Goal: Task Accomplishment & Management: Use online tool/utility

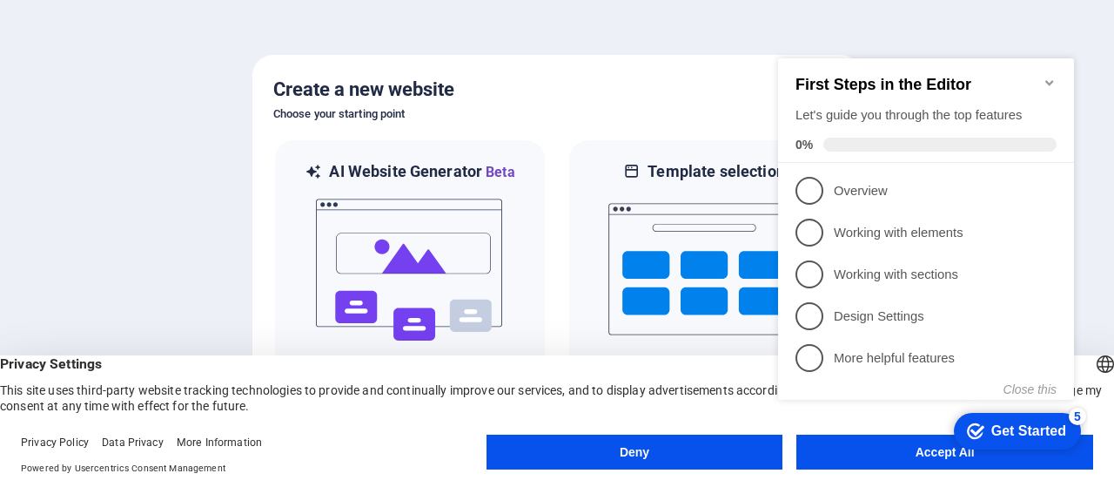
click at [1048, 80] on icon "Minimize checklist" at bounding box center [1049, 82] width 8 height 5
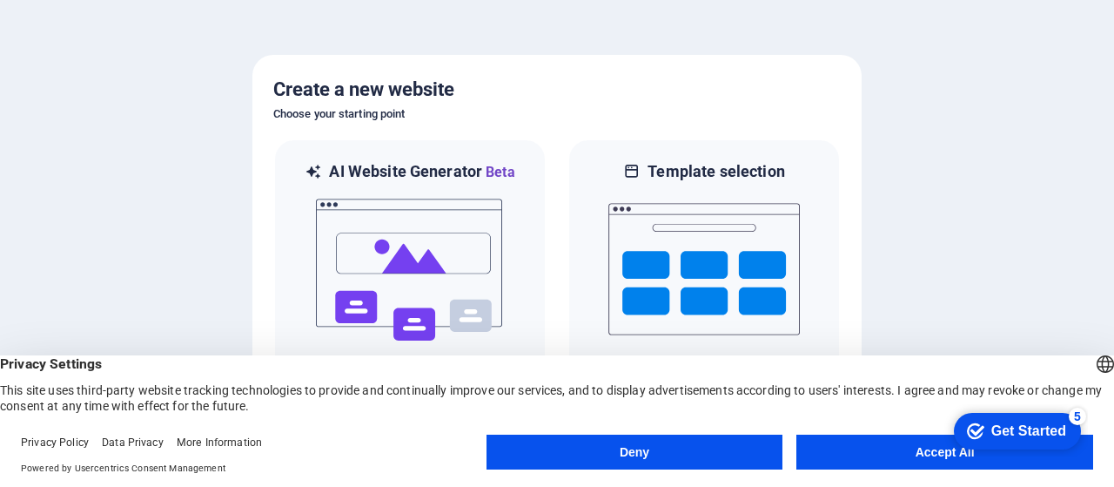
click at [844, 454] on button "Accept All" at bounding box center [944, 451] width 297 height 35
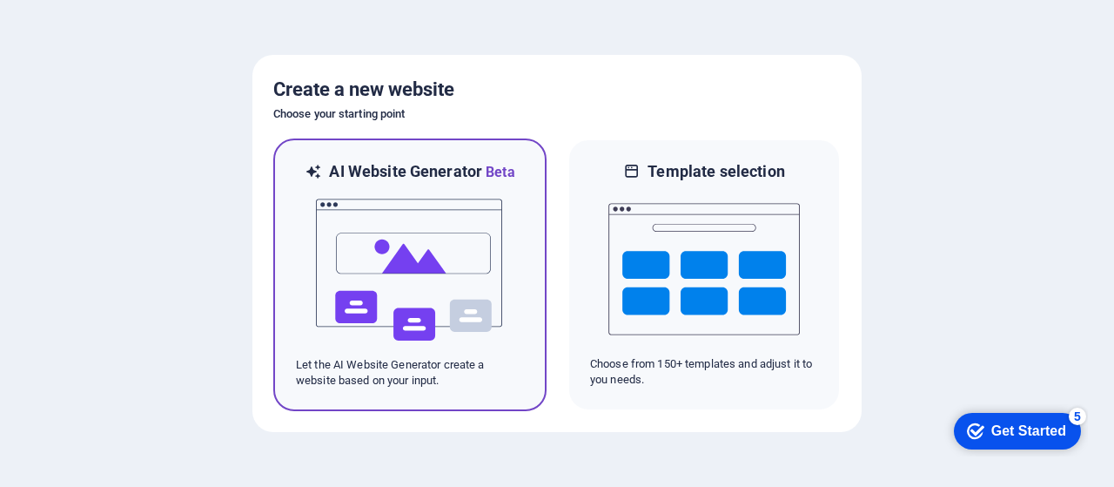
click at [451, 275] on img at bounding box center [410, 270] width 192 height 174
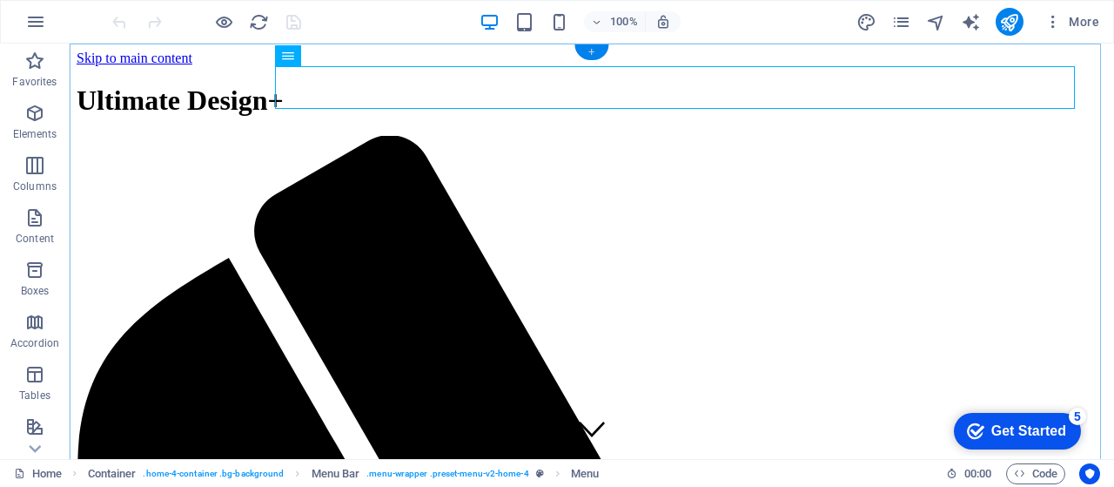
click at [592, 54] on div "+" at bounding box center [592, 52] width 34 height 16
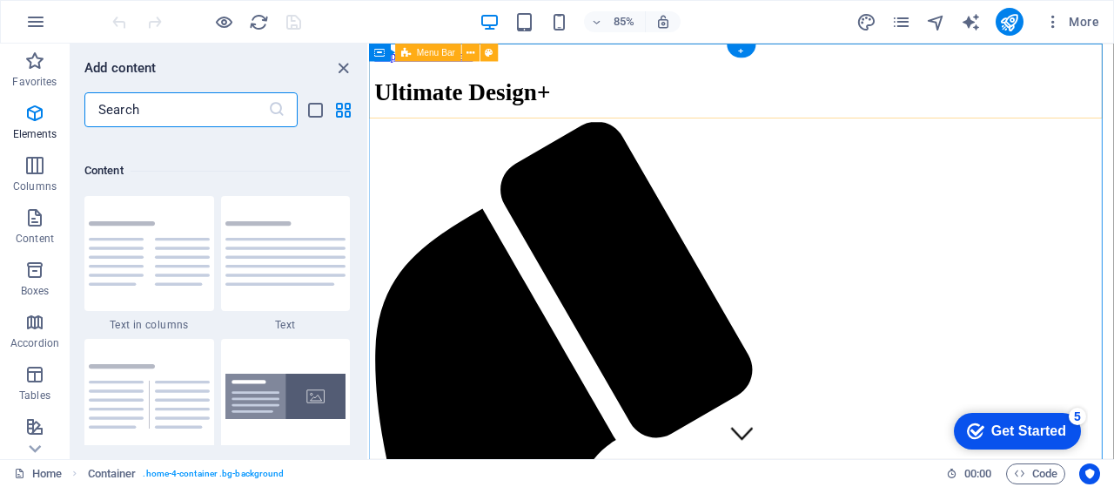
scroll to position [3046, 0]
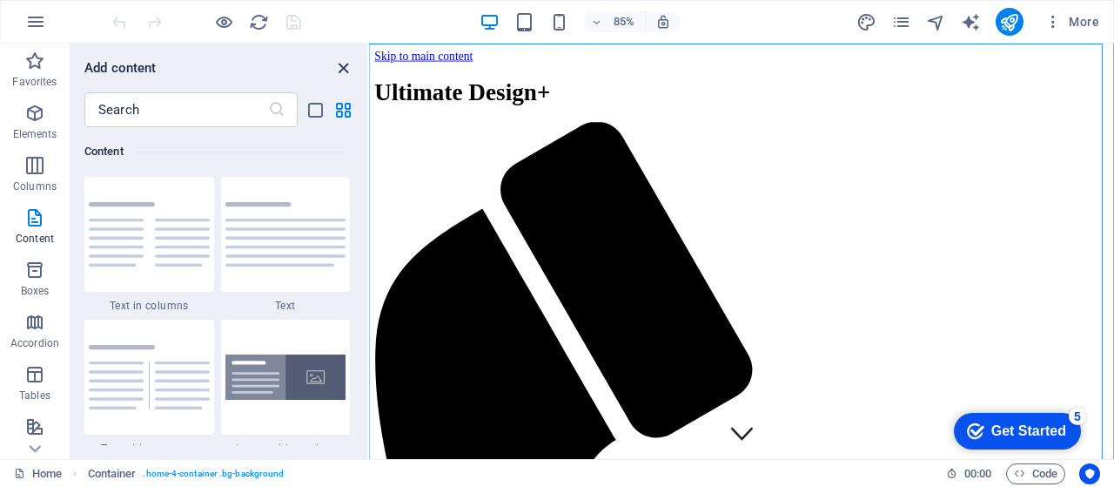
click at [343, 71] on icon "close panel" at bounding box center [343, 68] width 20 height 20
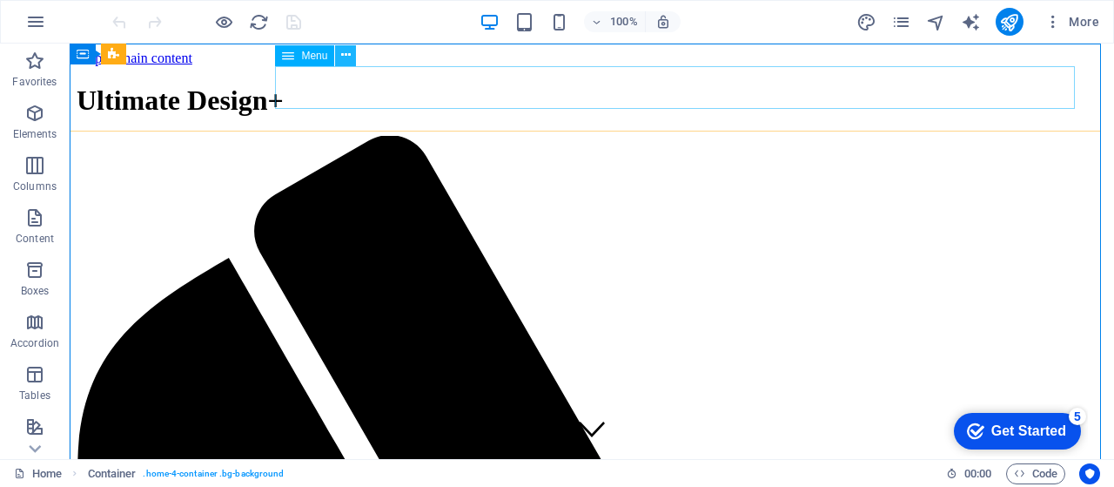
click at [346, 58] on icon at bounding box center [346, 55] width 10 height 18
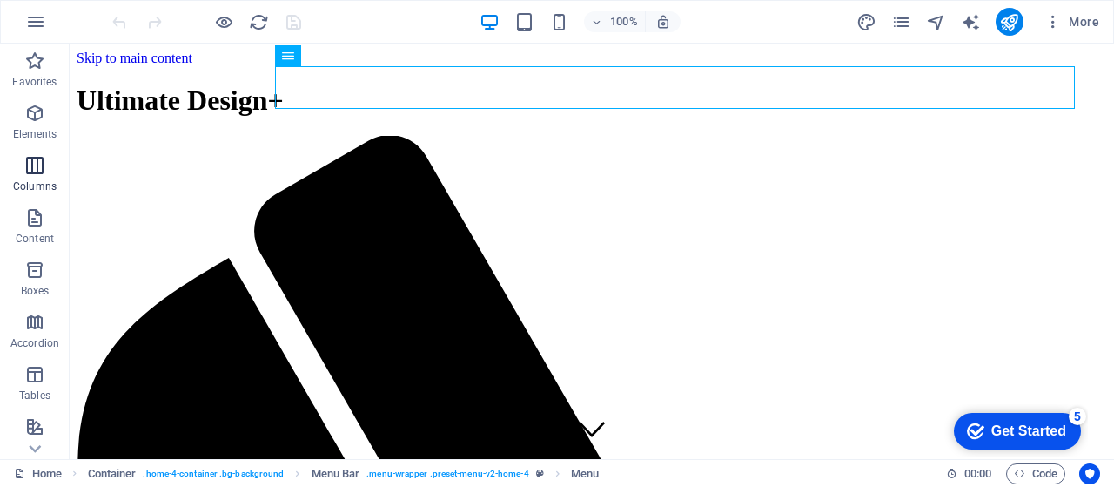
click at [30, 180] on p "Columns" at bounding box center [35, 186] width 44 height 14
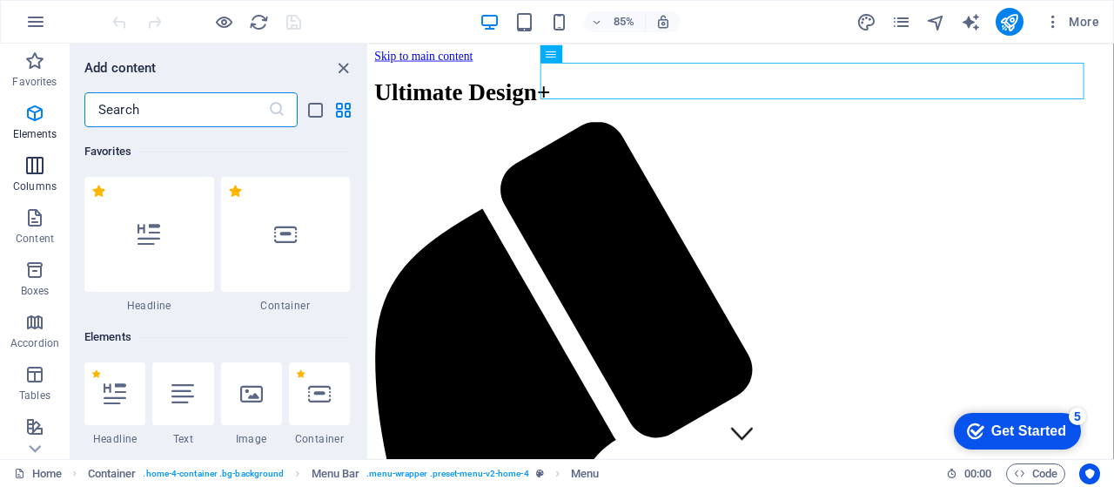
scroll to position [862, 0]
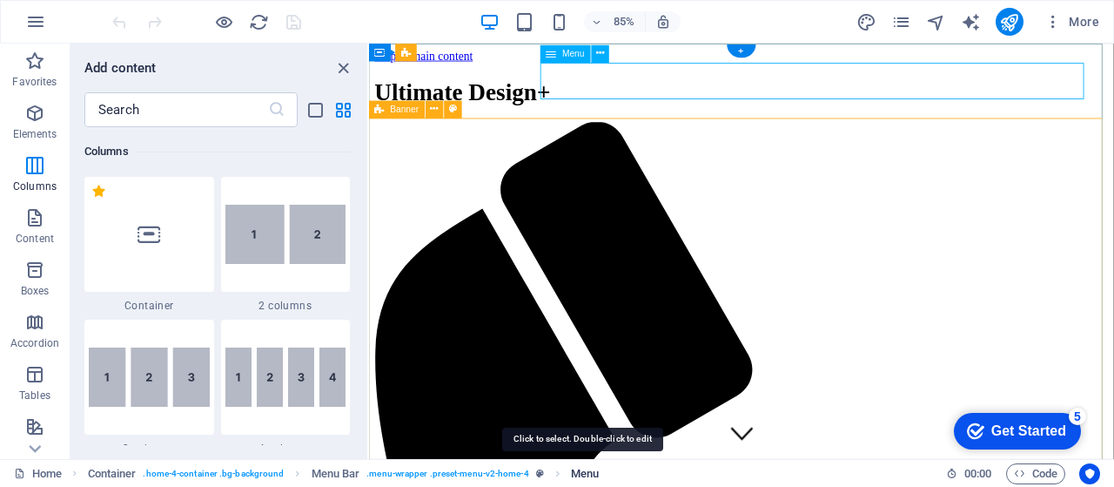
click at [588, 474] on span "Menu" at bounding box center [585, 473] width 28 height 21
select select
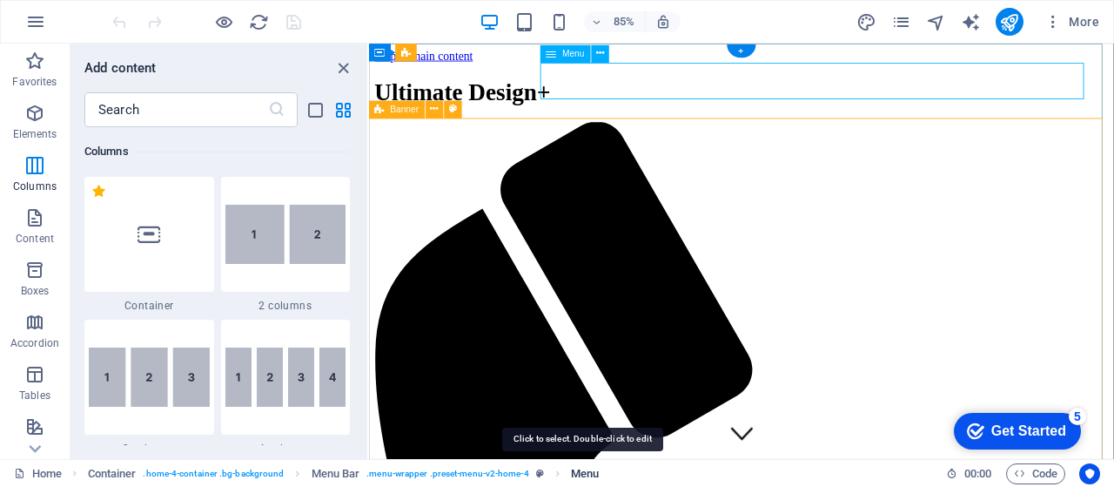
select select
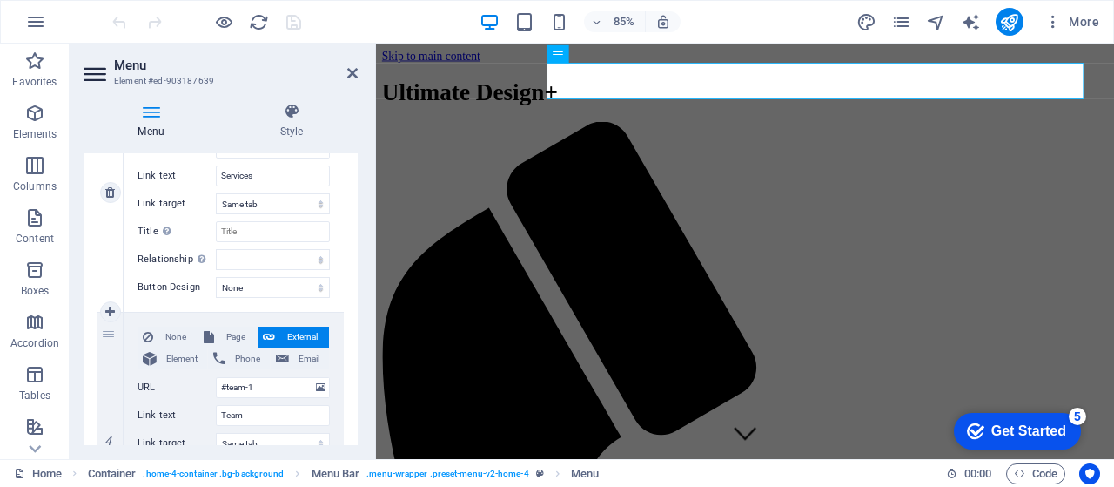
scroll to position [725, 0]
click at [112, 309] on icon at bounding box center [110, 311] width 10 height 12
select select
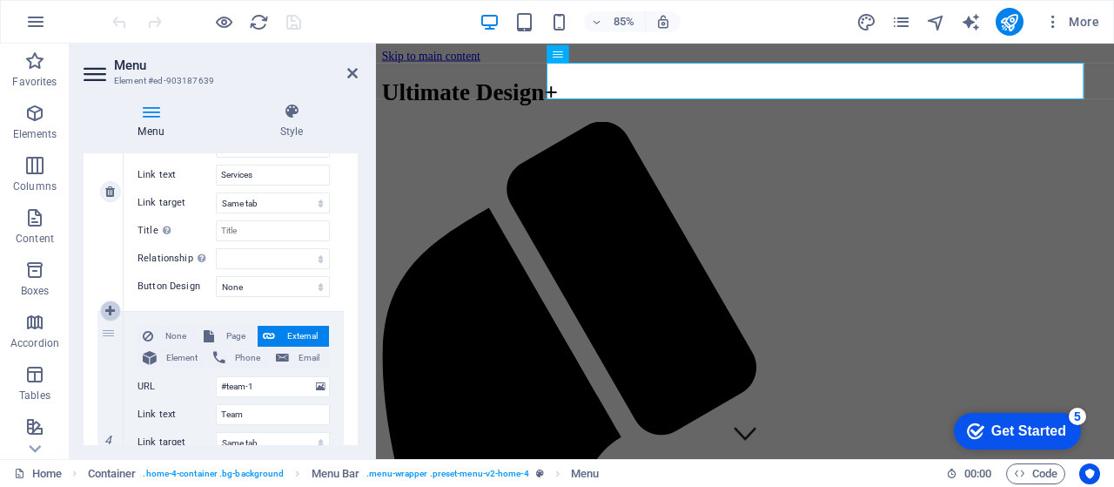
select select
type input "#team-1"
type input "Team"
select select
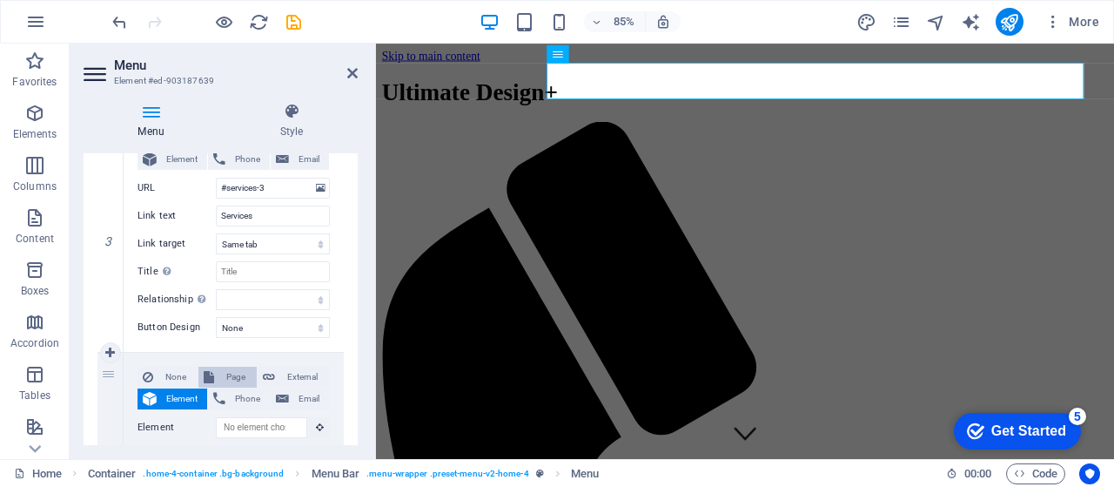
scroll to position [683, 0]
click at [169, 161] on span "Element" at bounding box center [182, 160] width 40 height 21
select select
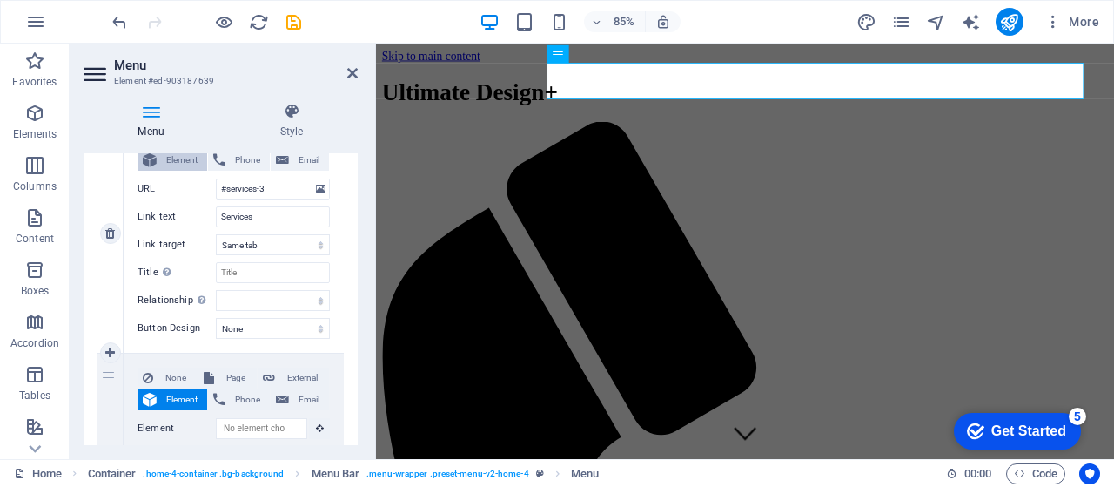
select select
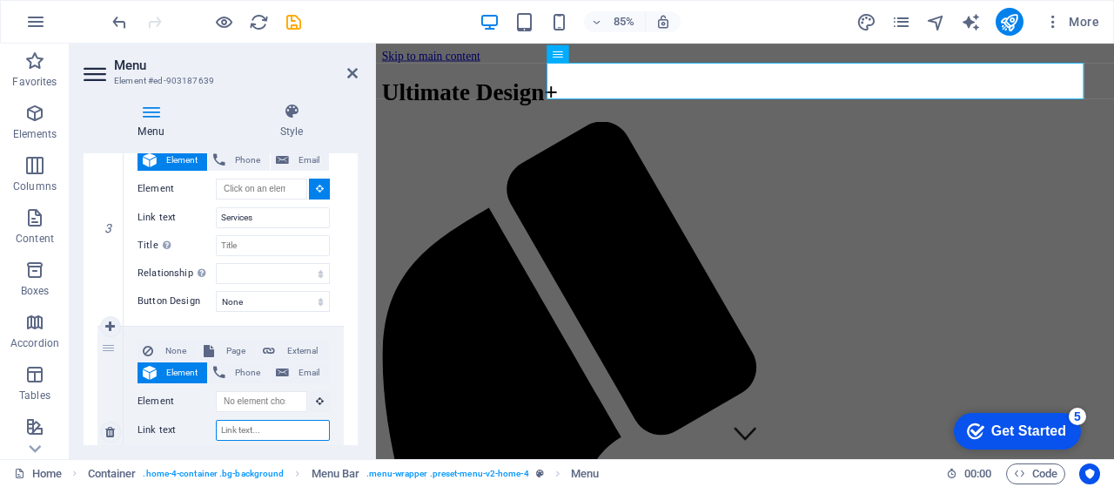
click at [250, 432] on input "Link text" at bounding box center [273, 430] width 114 height 21
type input "Pr"
select select
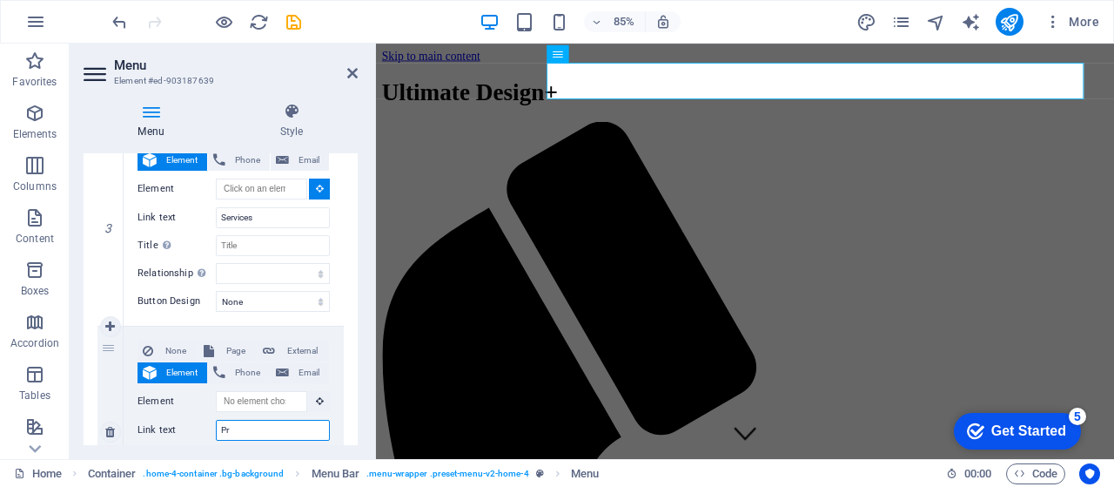
select select
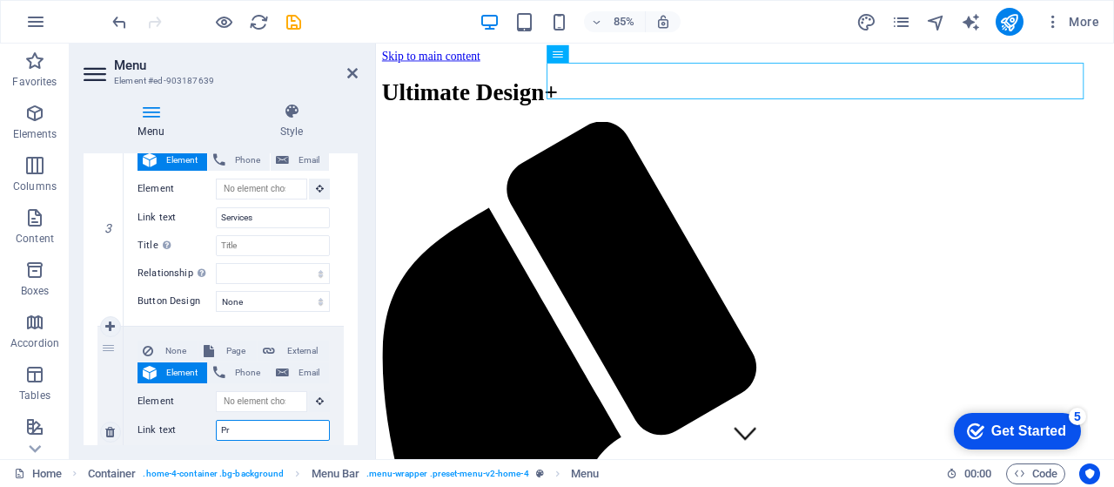
type input "Pro"
select select
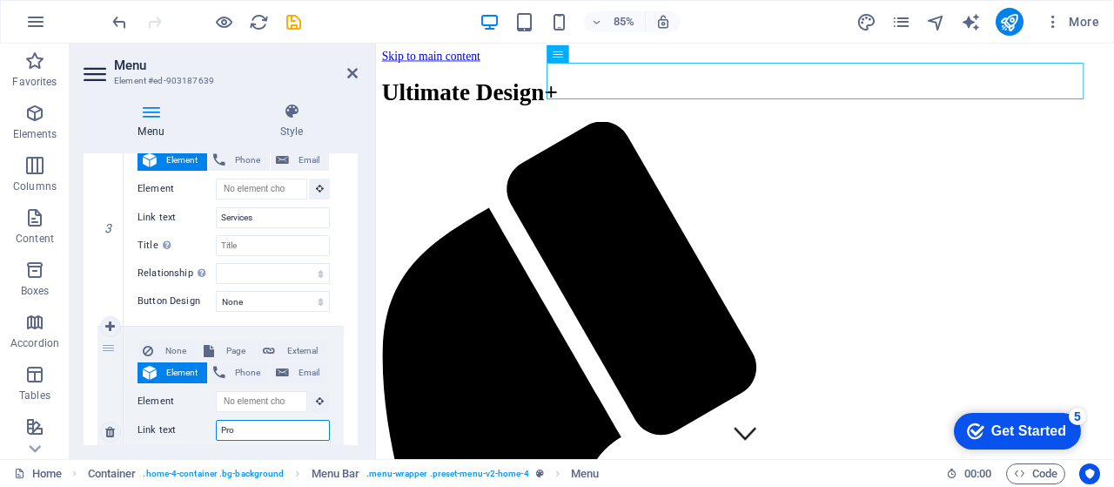
select select
type input "Project"
select select
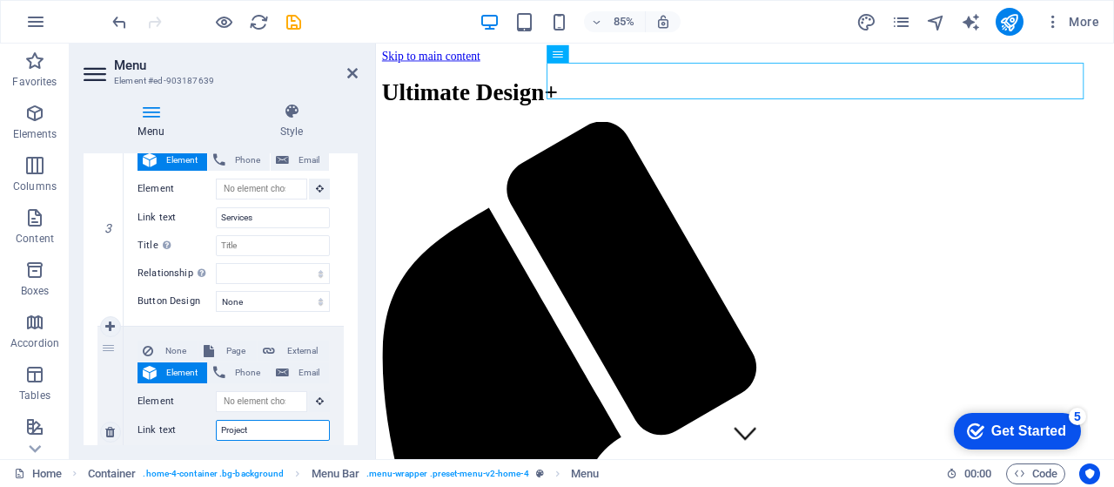
select select
type input "Projects"
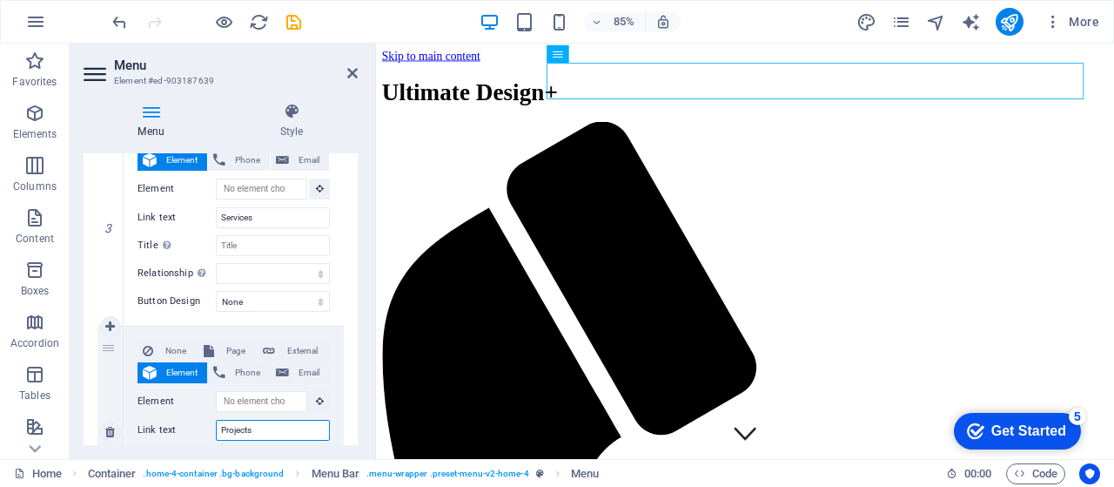
select select
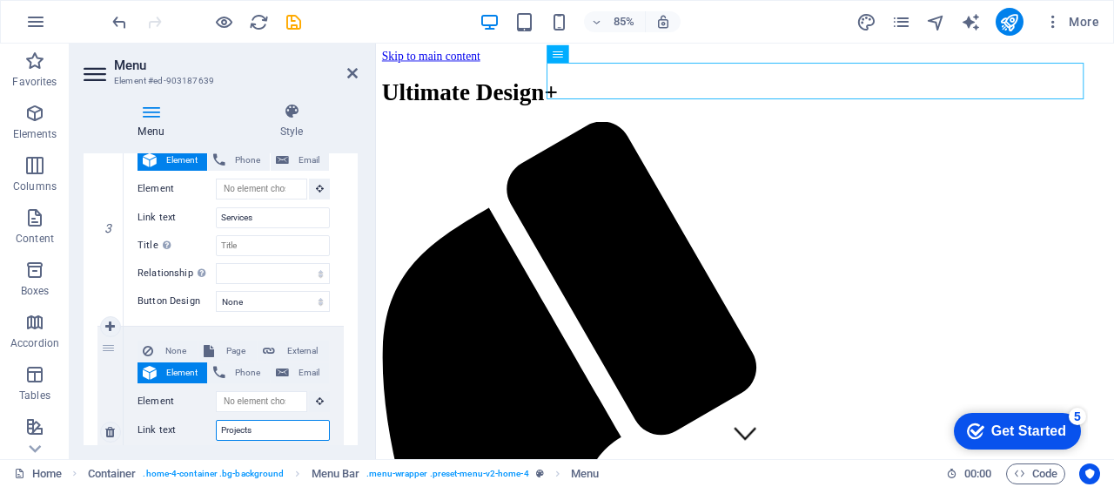
select select
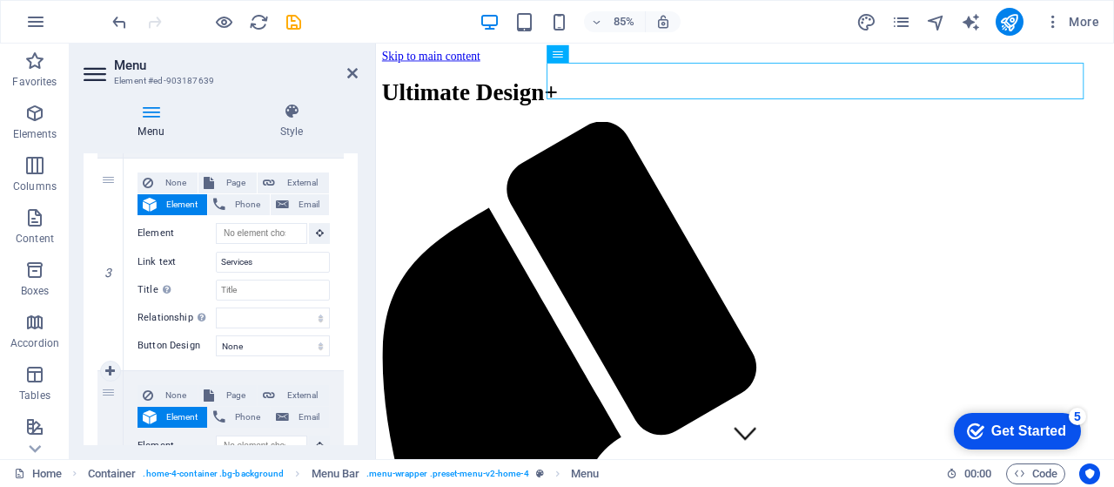
scroll to position [638, 0]
type input "Projects"
click at [239, 201] on span "Phone" at bounding box center [248, 205] width 34 height 21
select select
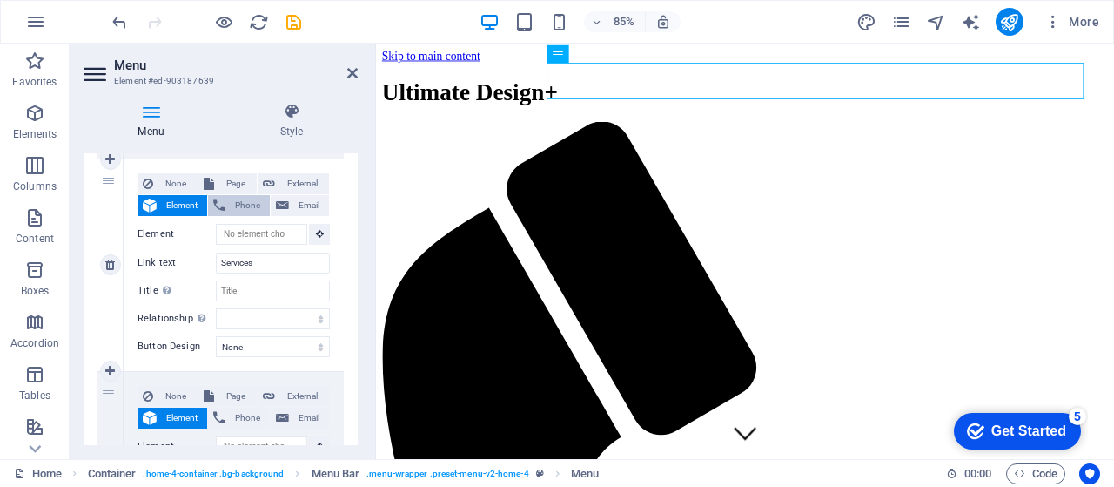
select select
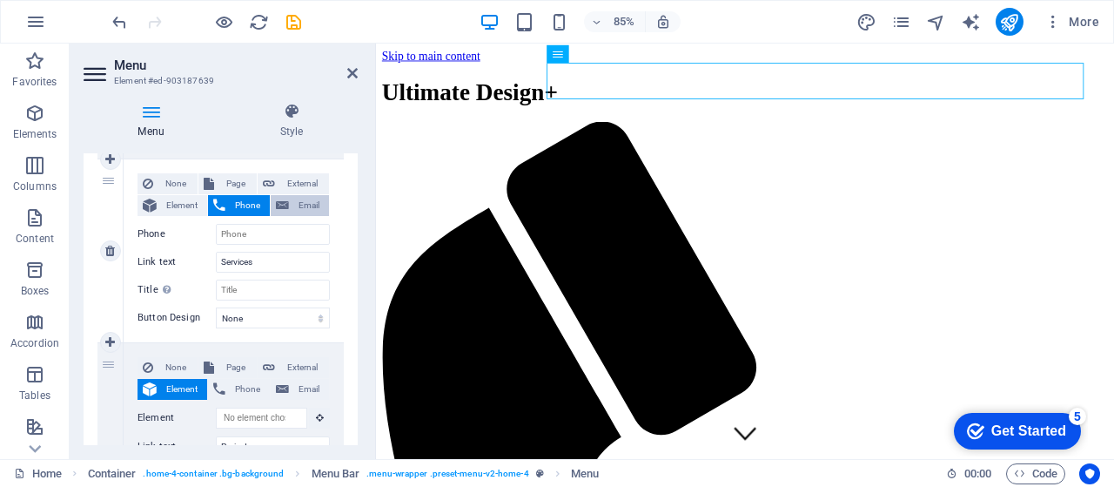
click at [301, 201] on span "Email" at bounding box center [309, 205] width 30 height 21
select select
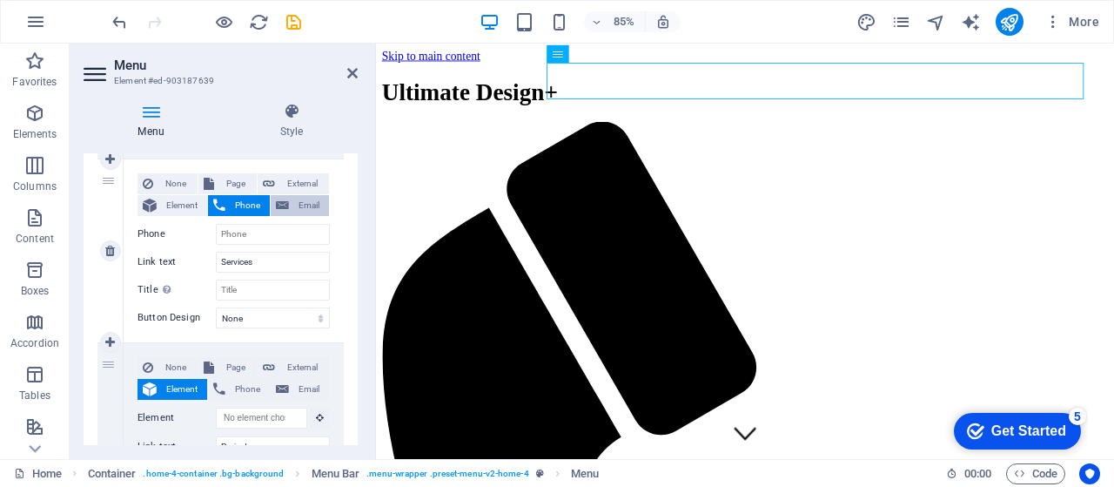
select select
click at [165, 185] on span "None" at bounding box center [175, 183] width 34 height 21
select select
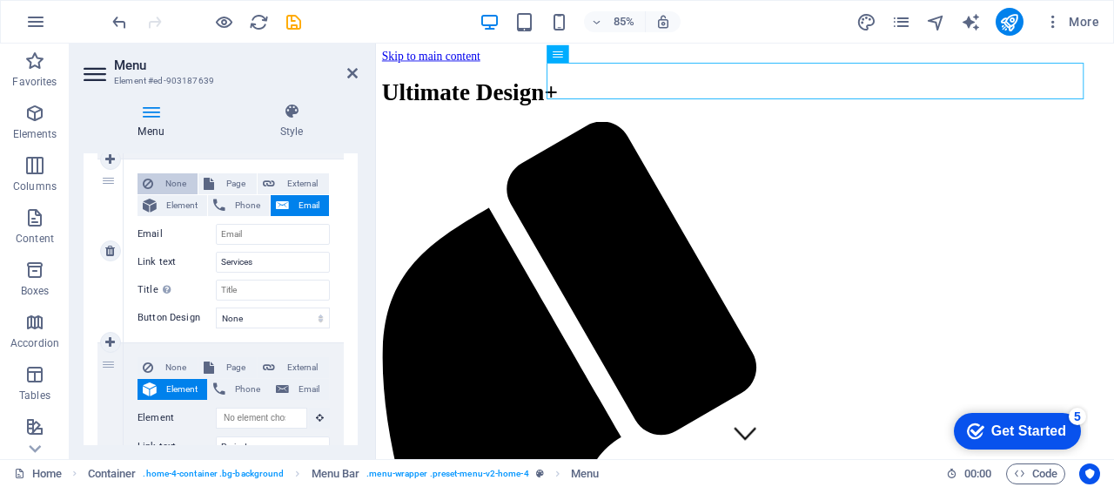
select select
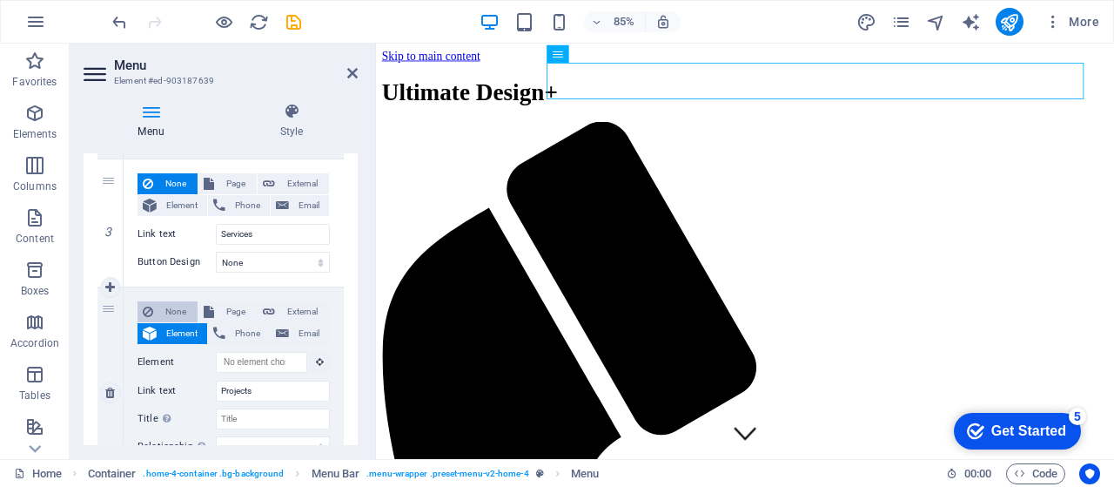
click at [172, 306] on span "None" at bounding box center [175, 311] width 34 height 21
select select
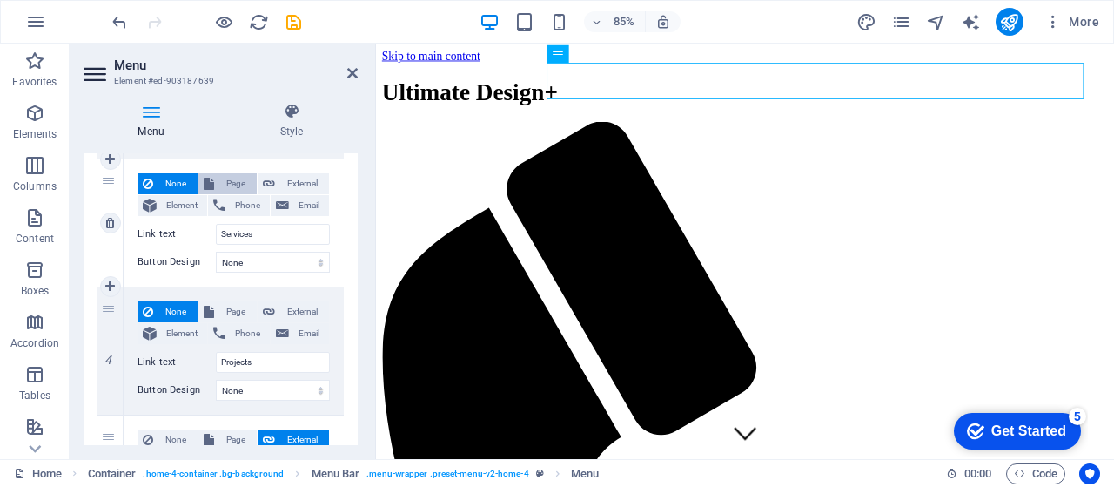
click at [232, 184] on span "Page" at bounding box center [235, 183] width 32 height 21
select select
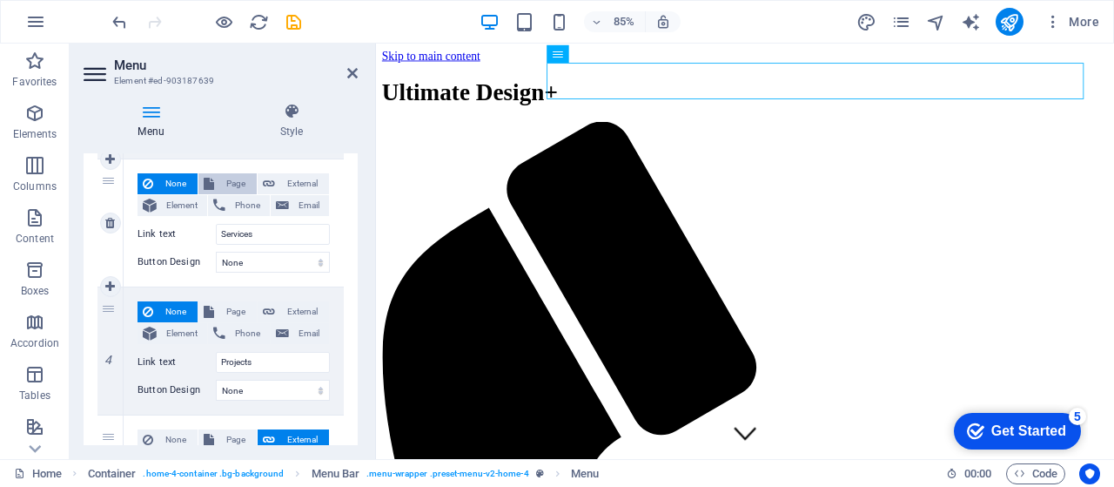
select select
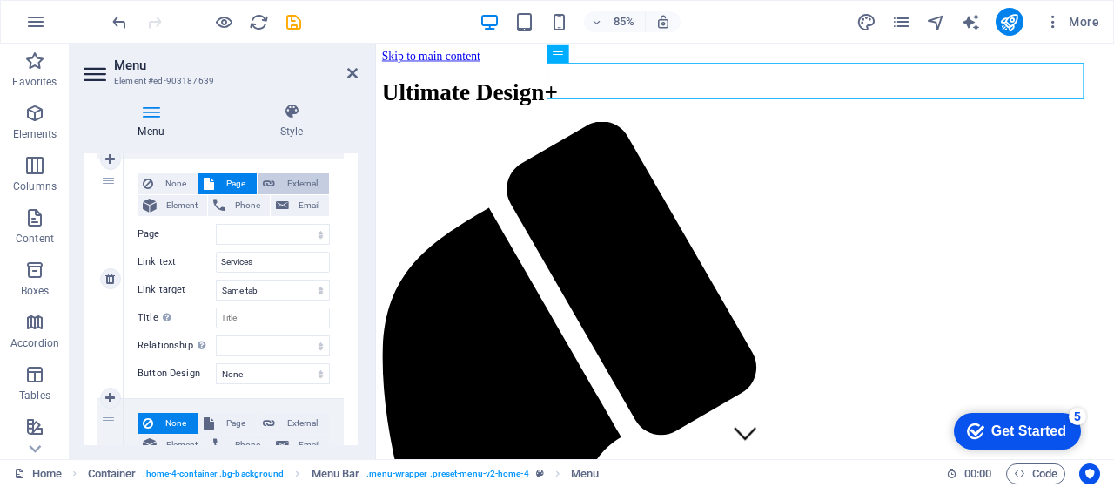
click at [306, 183] on span "External" at bounding box center [302, 183] width 44 height 21
select select
select select "blank"
select select
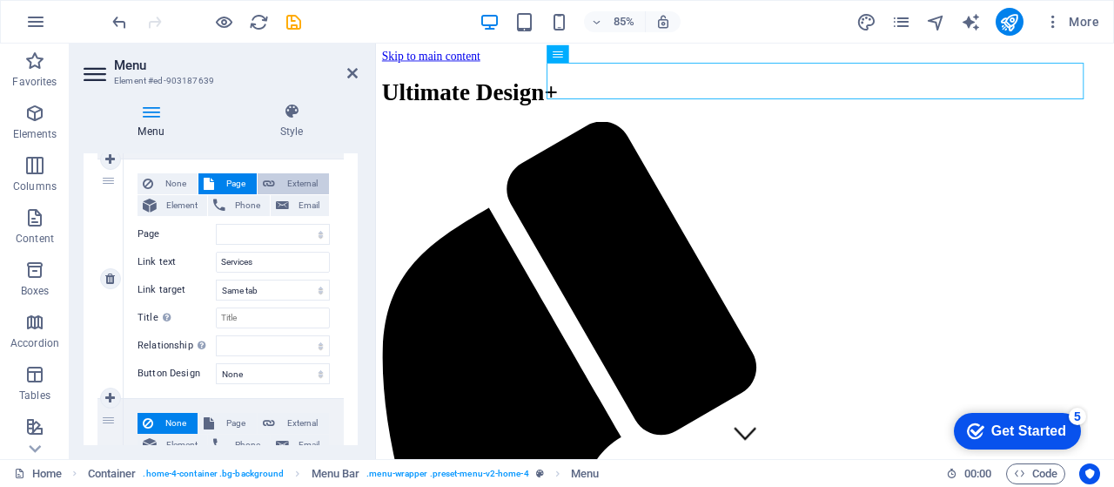
select select
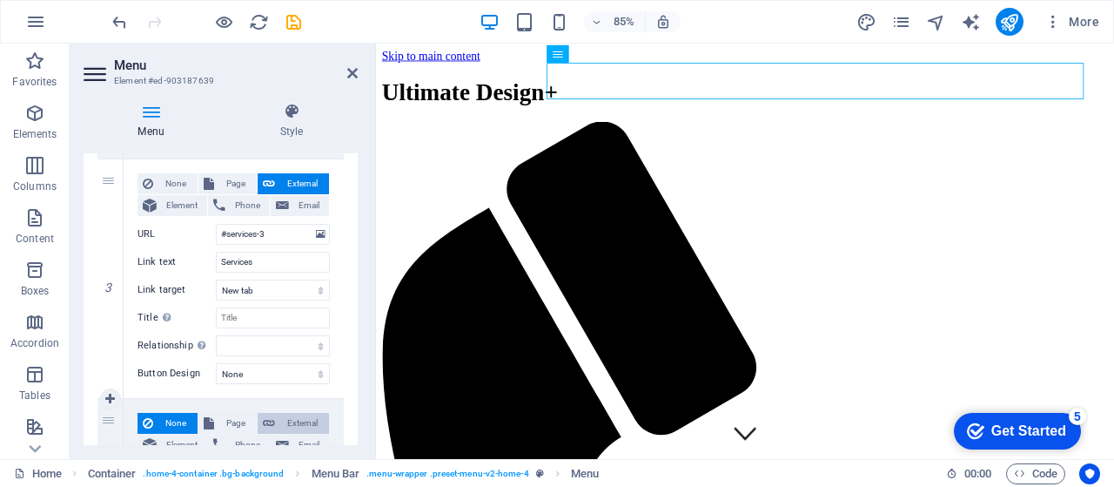
click at [297, 415] on span "External" at bounding box center [302, 423] width 44 height 21
select select
select select "blank"
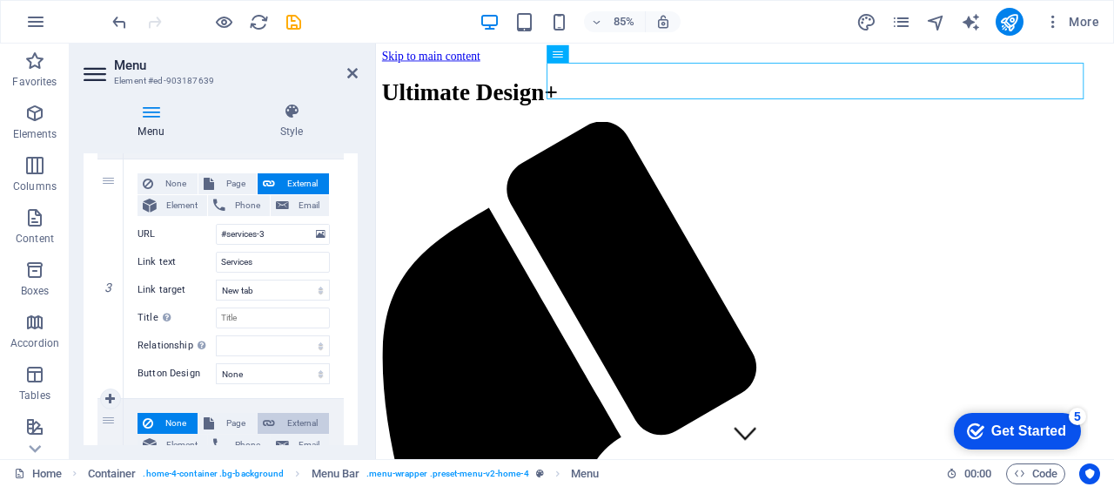
select select
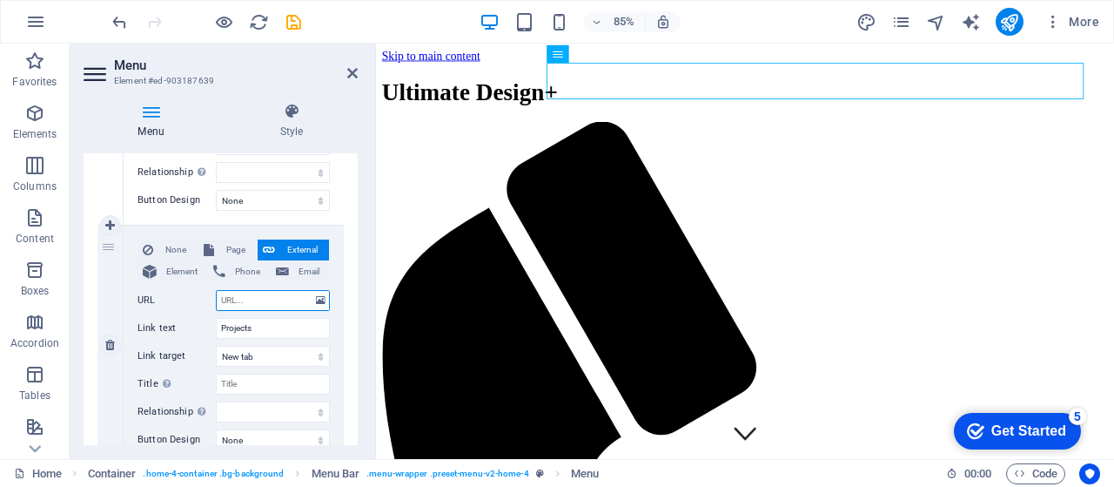
type input "#"
select select
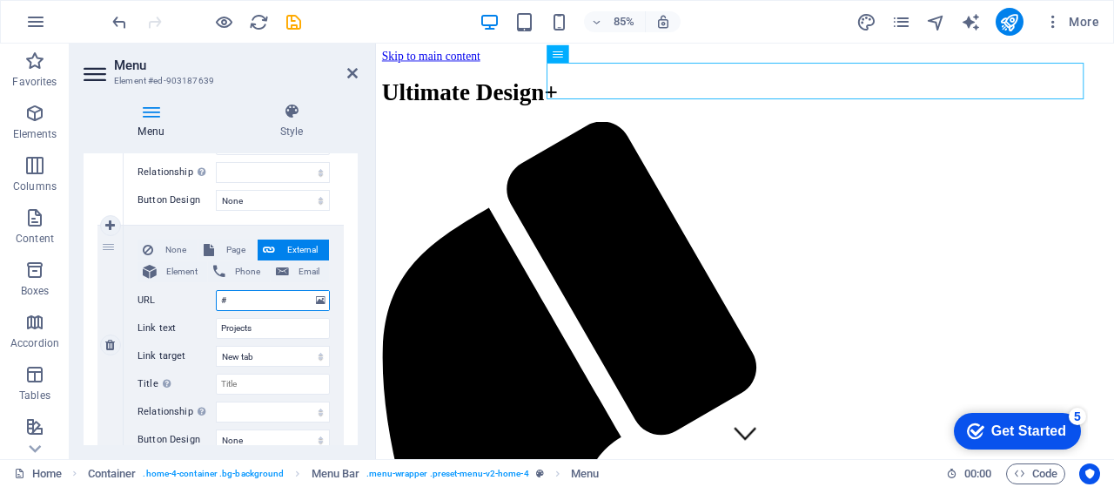
select select
type input "#b"
select select
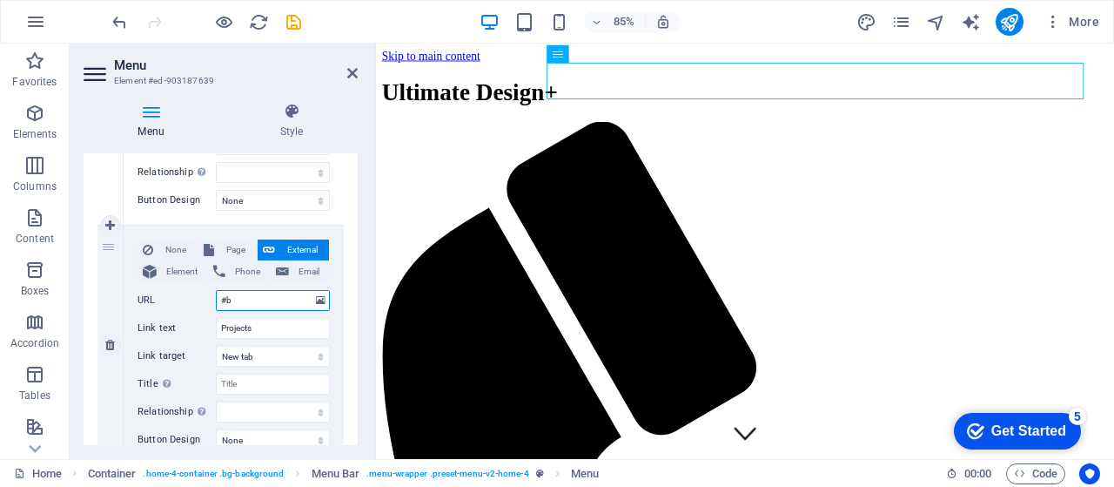
select select
type input "#b"
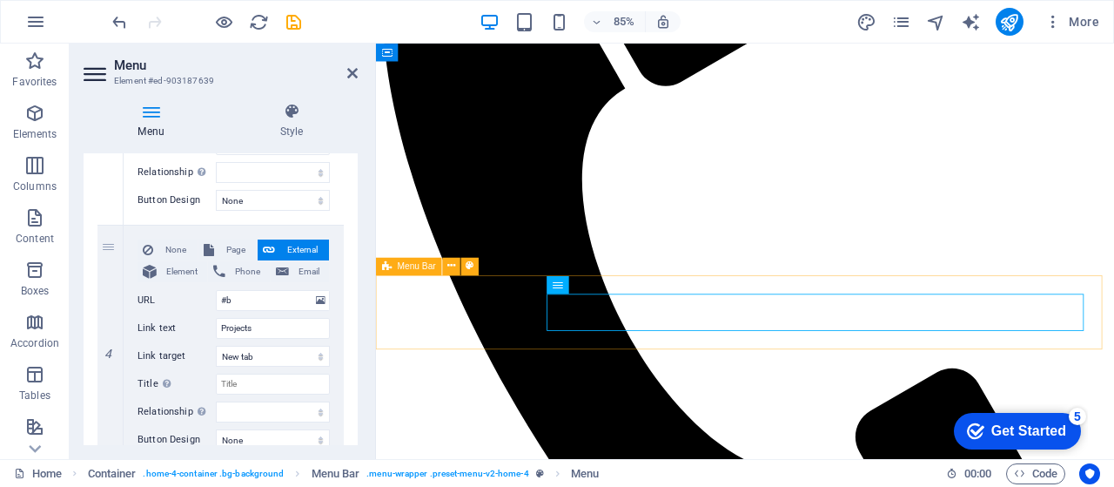
scroll to position [3491, 0]
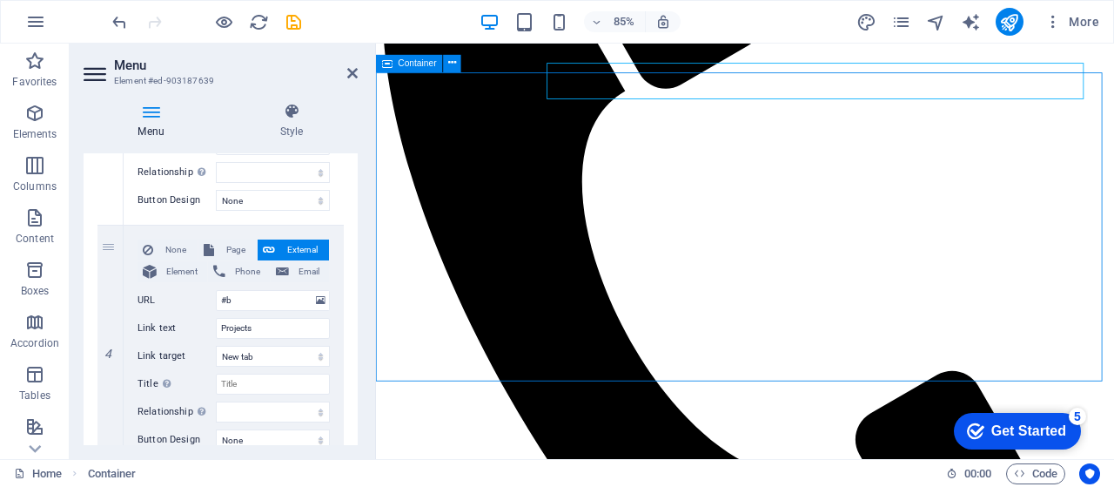
scroll to position [3518, 0]
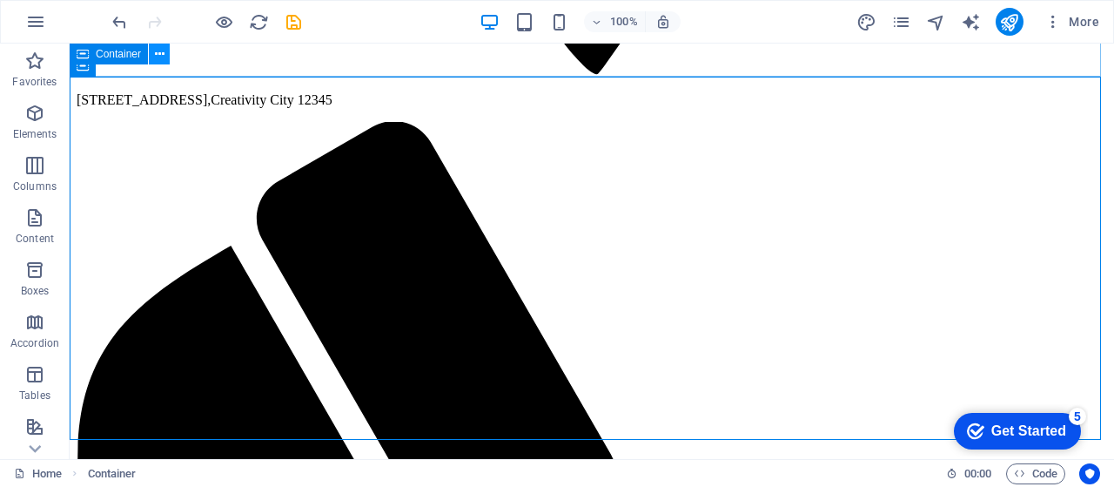
click at [158, 57] on icon at bounding box center [160, 54] width 10 height 18
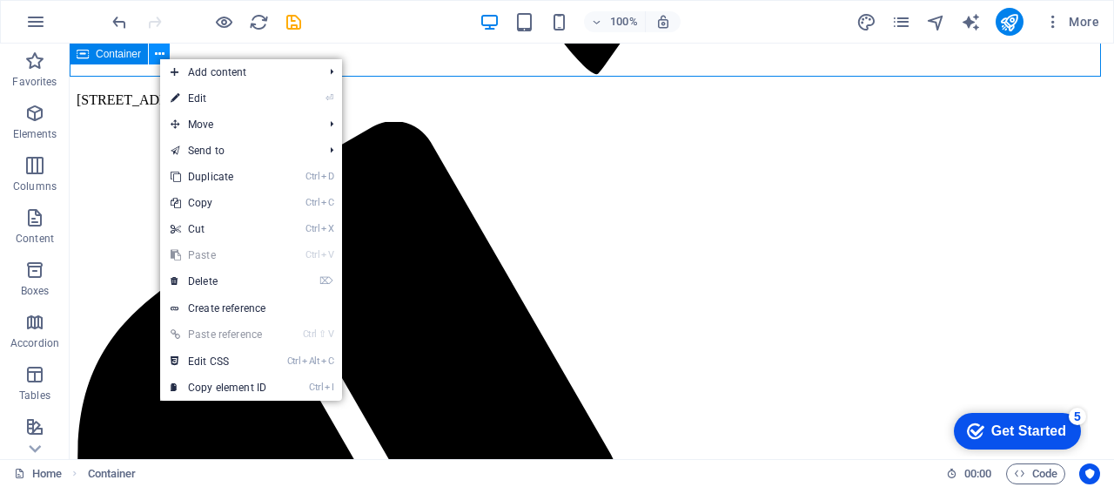
click at [158, 57] on icon at bounding box center [160, 54] width 10 height 18
click at [41, 225] on icon "button" at bounding box center [34, 217] width 21 height 21
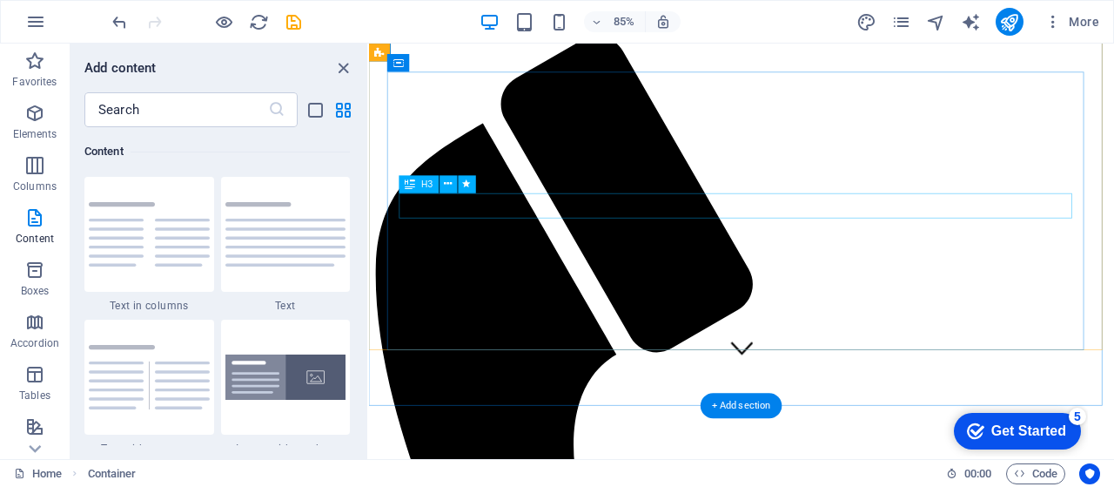
scroll to position [0, 0]
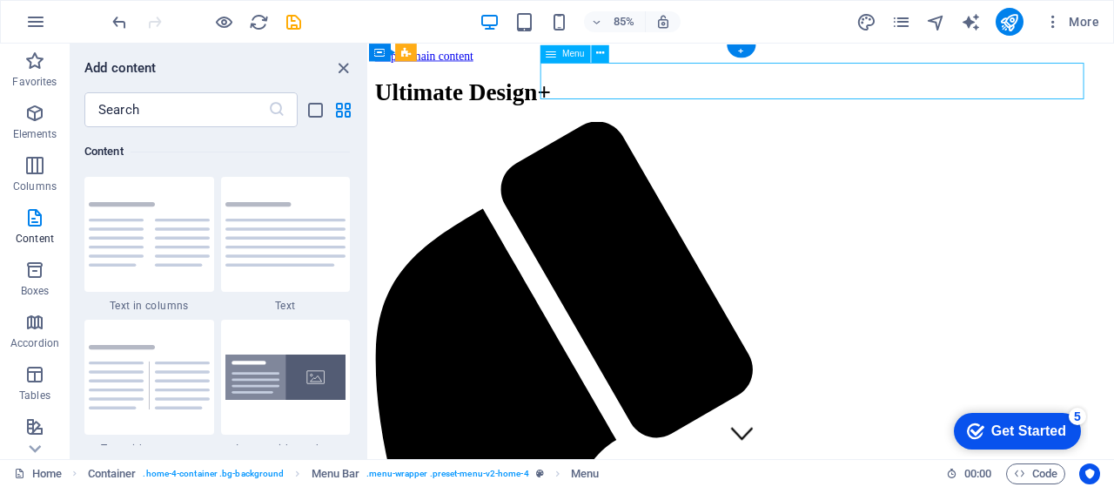
select select
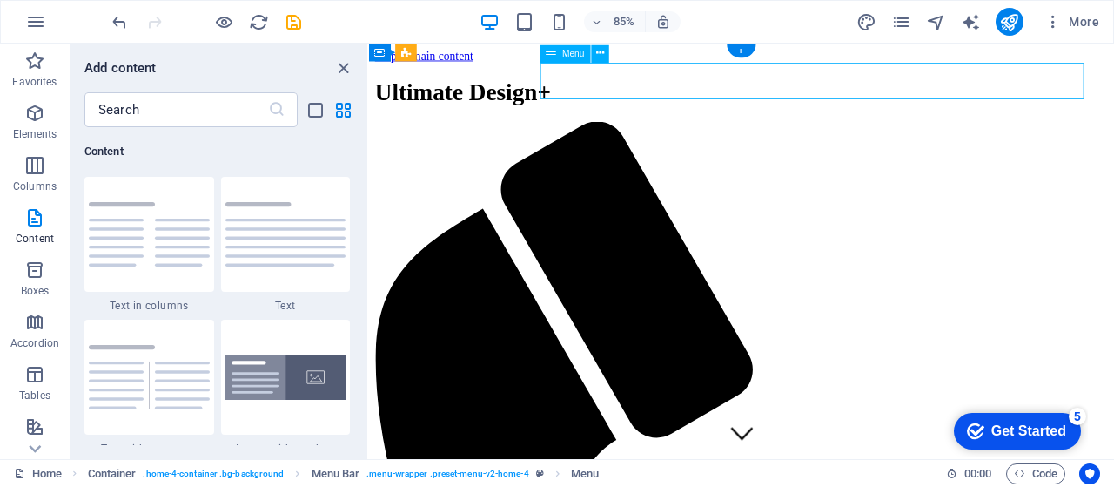
select select
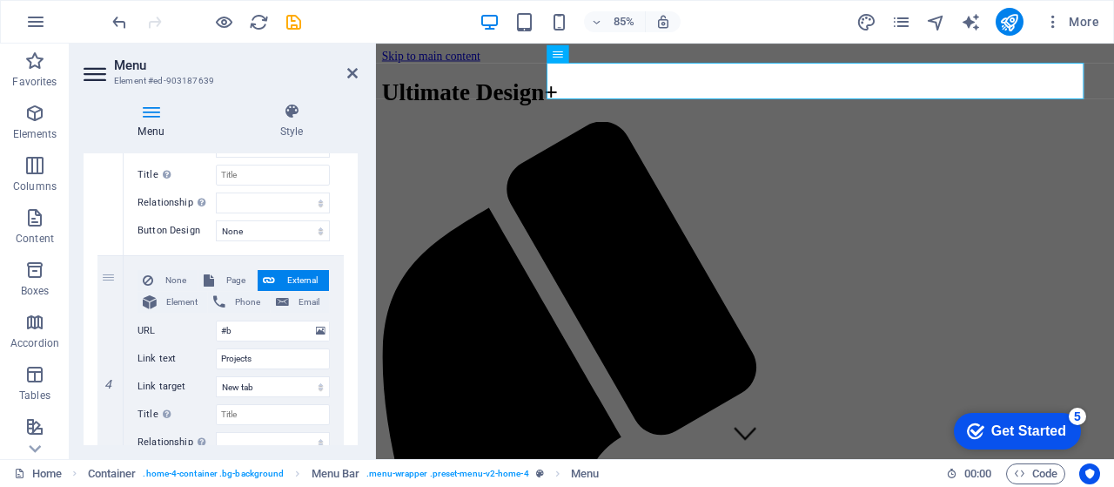
scroll to position [783, 0]
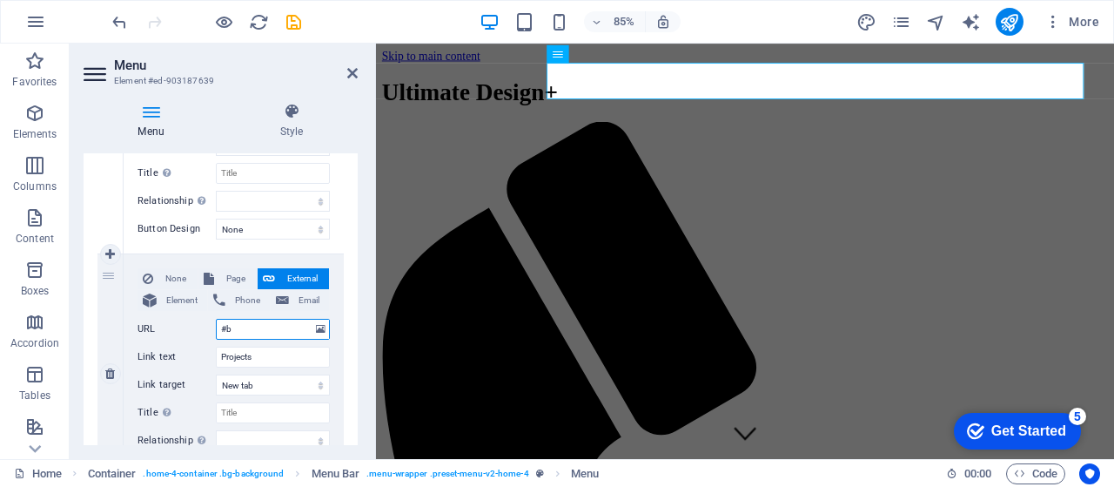
click at [233, 328] on input "#b" at bounding box center [273, 329] width 114 height 21
type input "#blo"
select select
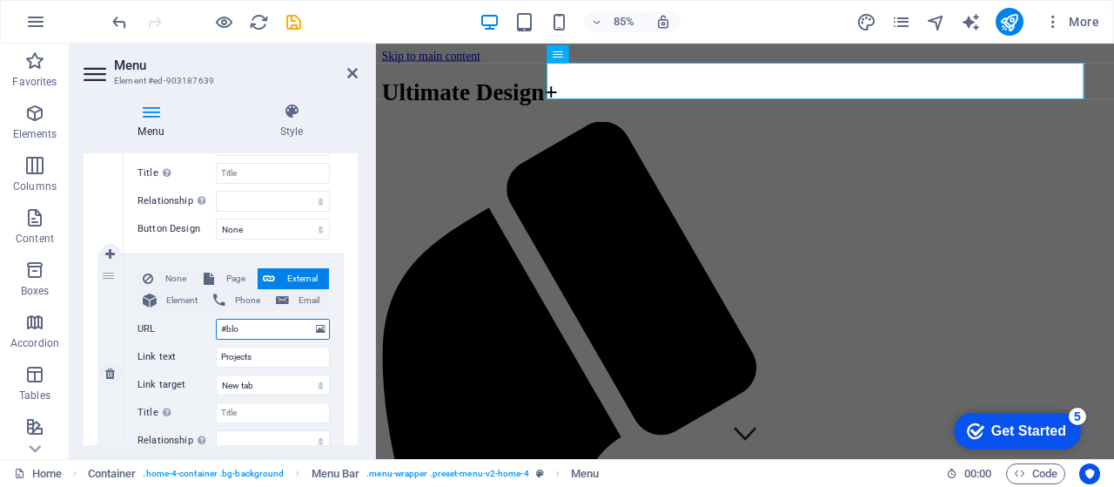
select select
type input "#blog"
select select
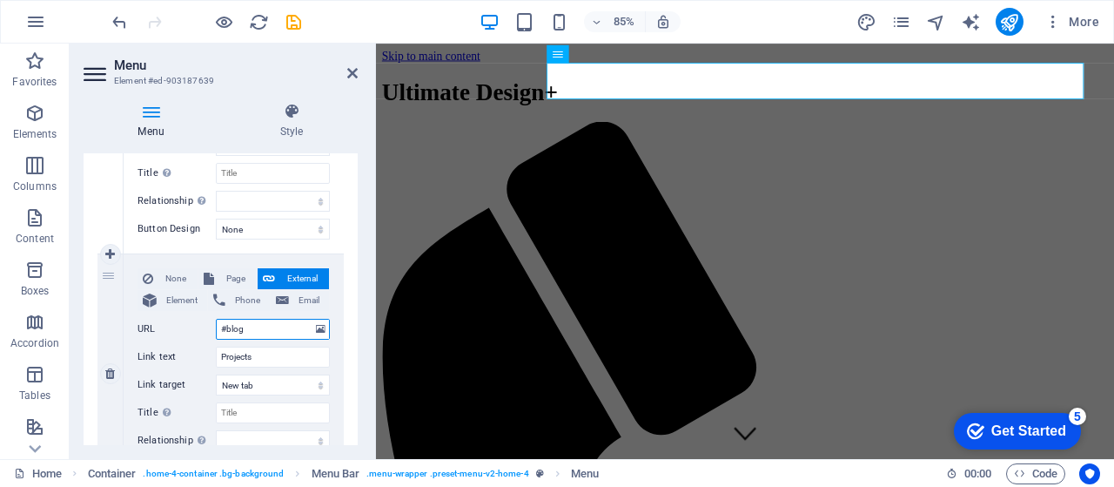
select select
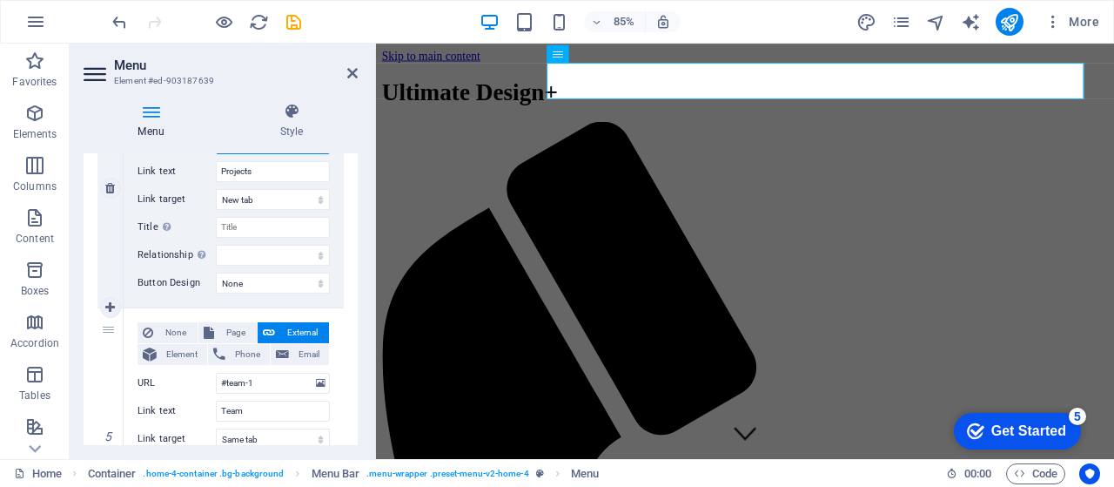
scroll to position [969, 0]
type input "#blog"
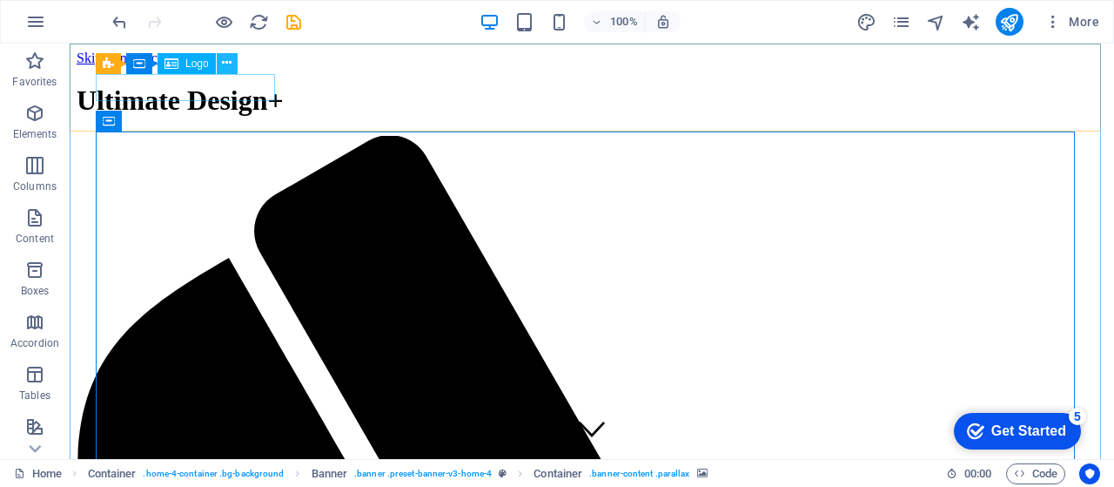
click at [228, 64] on icon at bounding box center [227, 63] width 10 height 18
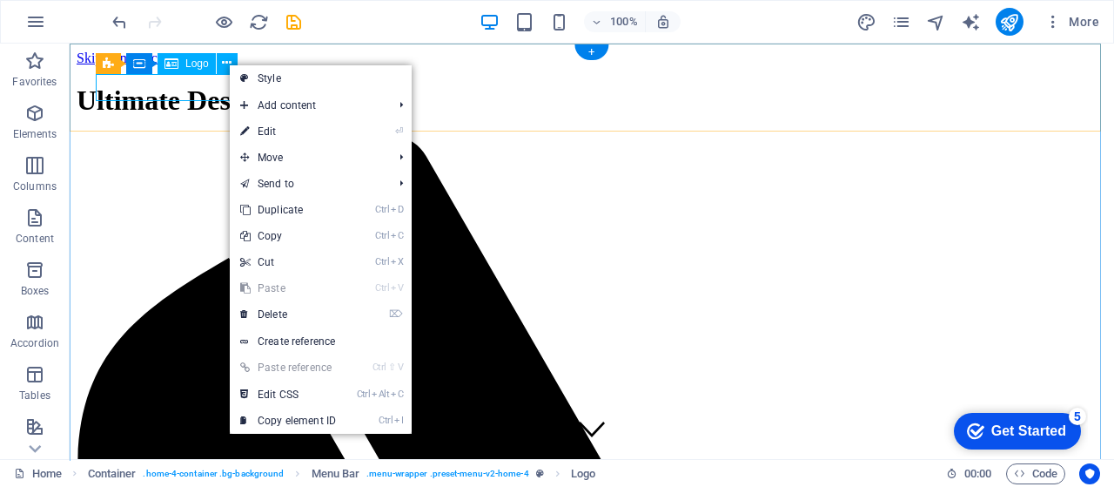
click at [191, 91] on div "Ultimate Design+" at bounding box center [592, 100] width 1031 height 32
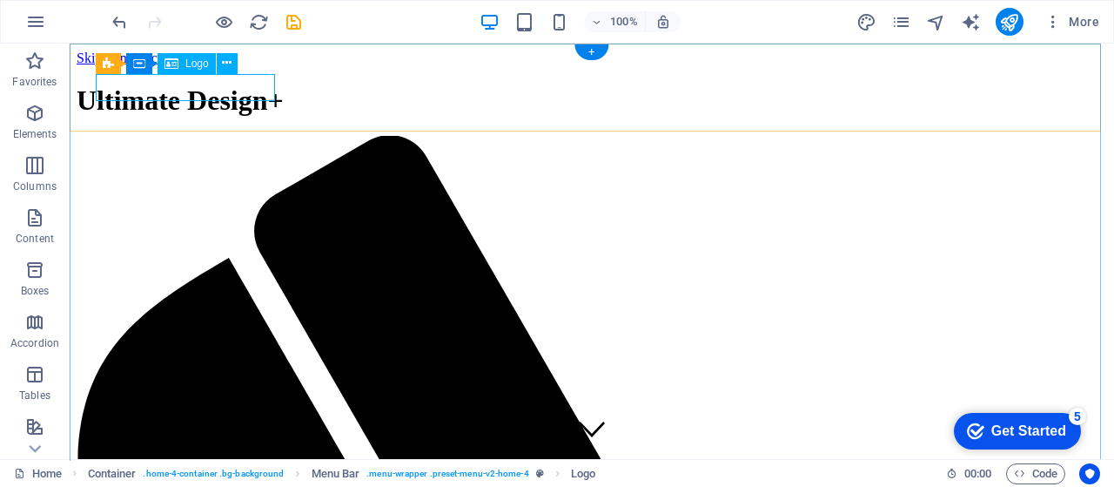
click at [191, 91] on div "Ultimate Design+" at bounding box center [592, 100] width 1031 height 32
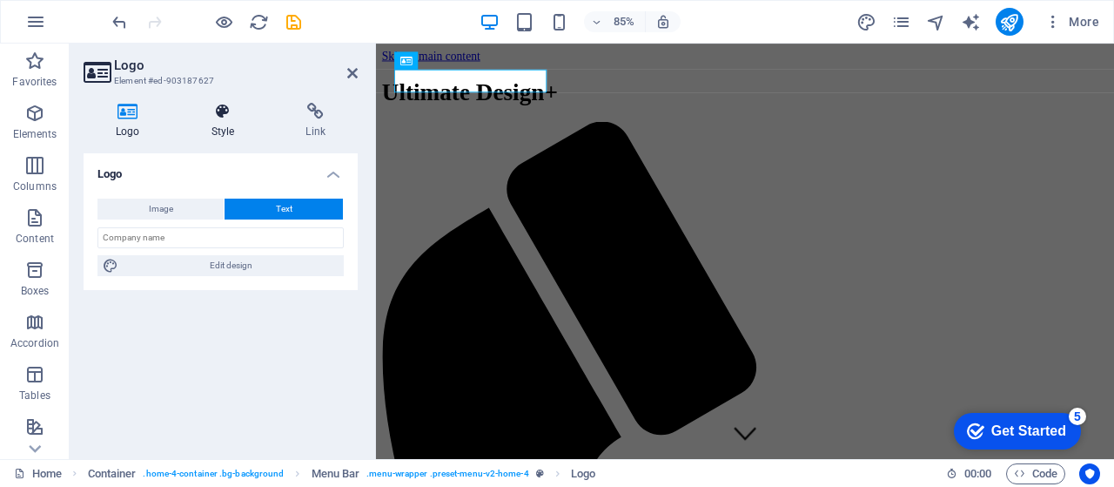
click at [233, 118] on icon at bounding box center [223, 111] width 88 height 17
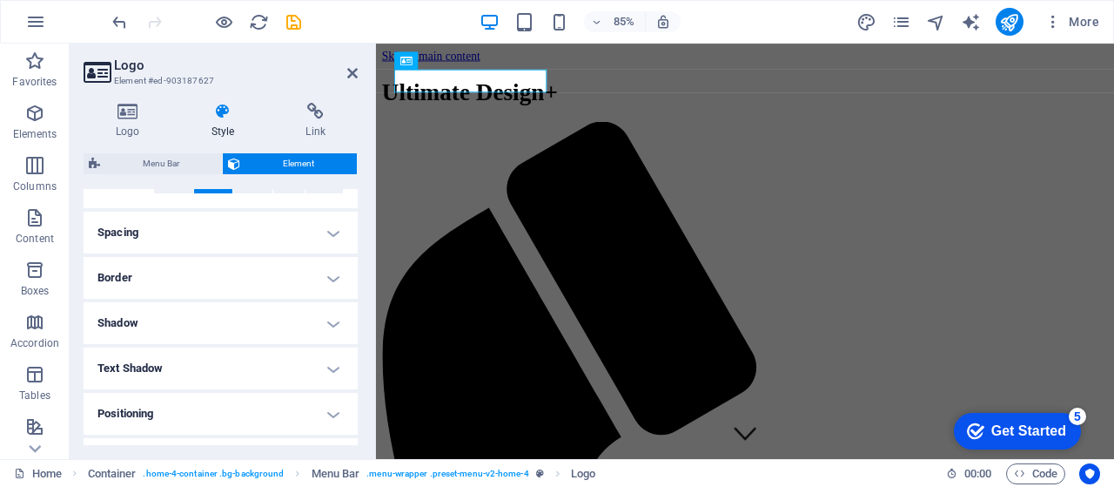
scroll to position [311, 0]
click at [333, 284] on h4 "Border" at bounding box center [221, 276] width 274 height 42
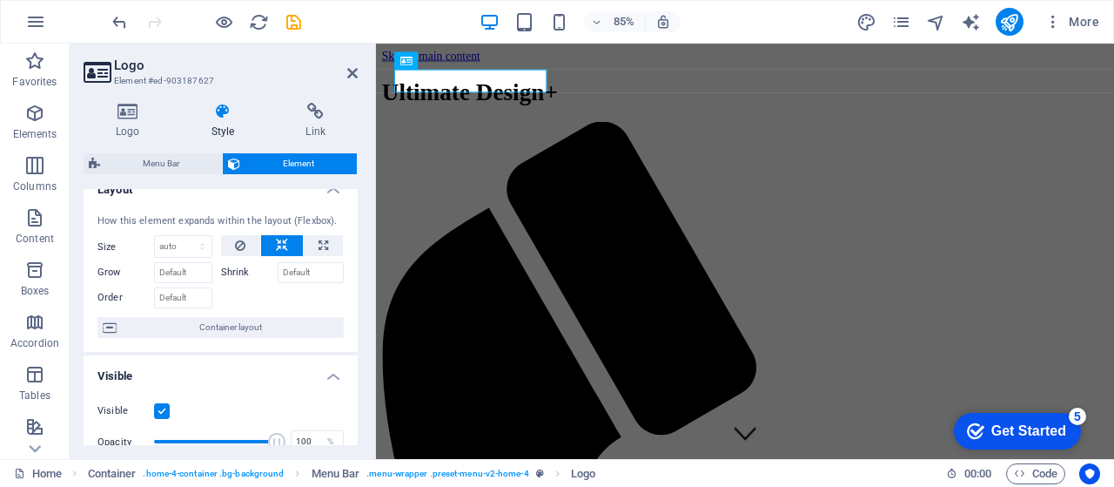
scroll to position [0, 0]
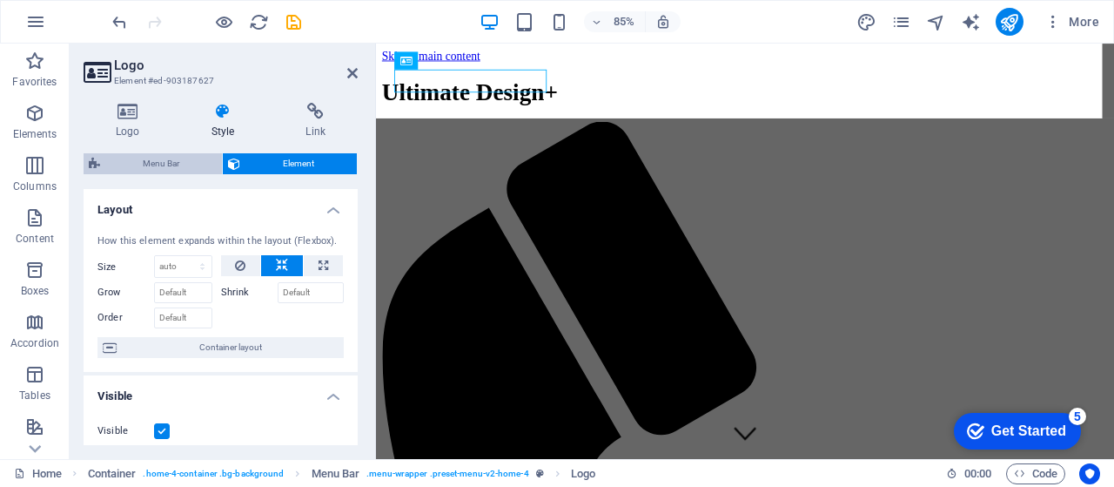
click at [167, 165] on span "Menu Bar" at bounding box center [160, 163] width 111 height 21
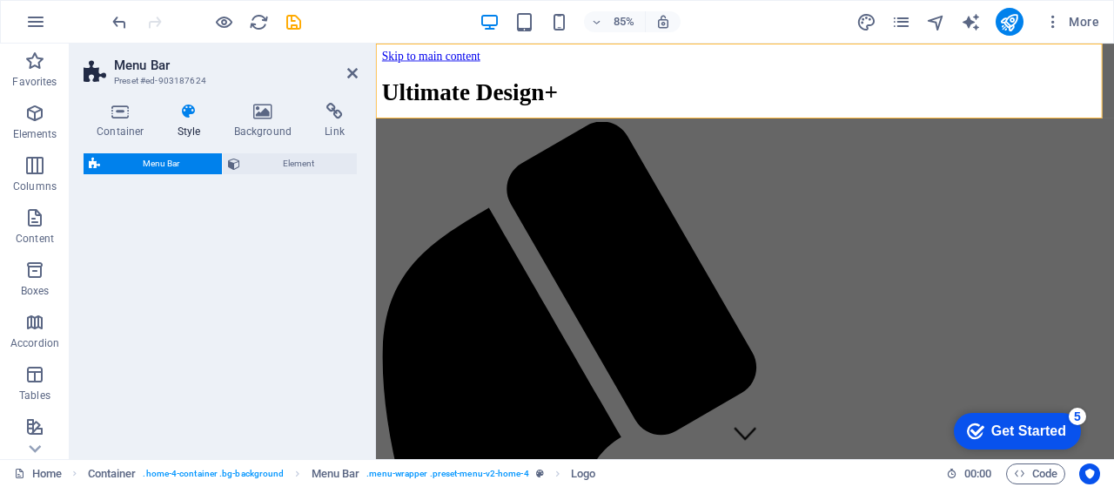
select select "vw"
select select "rem"
select select "vw"
select select "preset-menu-v2-home-4"
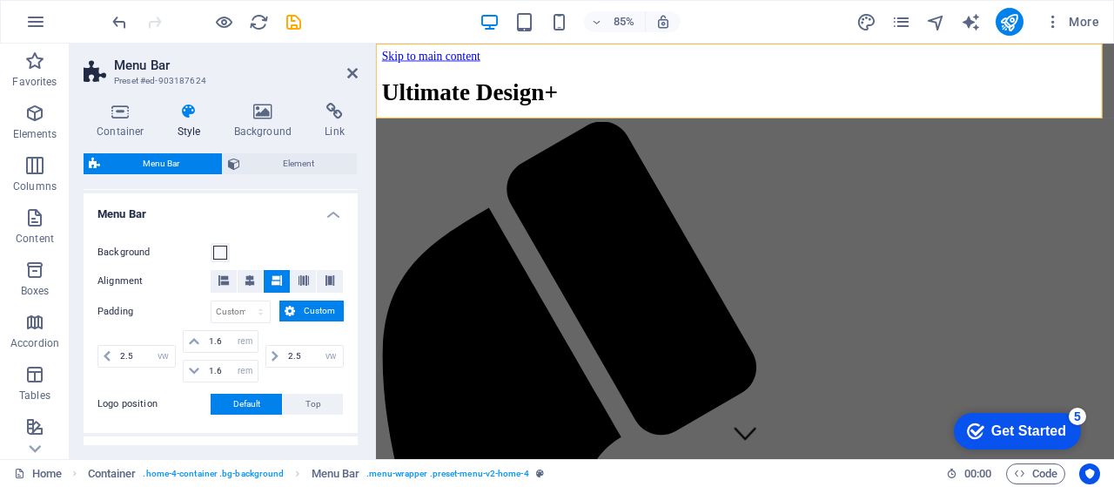
scroll to position [292, 0]
click at [223, 250] on span at bounding box center [220, 252] width 14 height 14
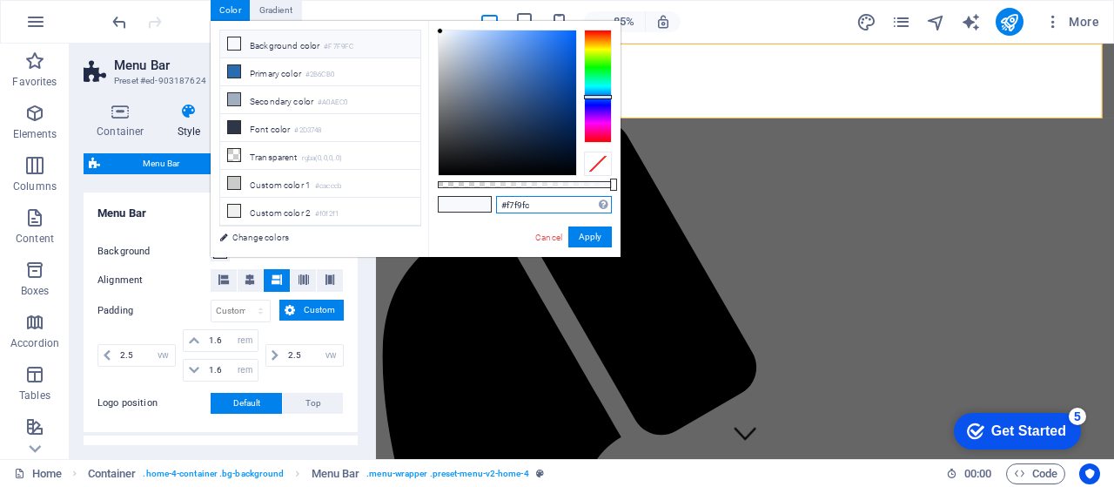
drag, startPoint x: 541, startPoint y: 205, endPoint x: 505, endPoint y: 206, distance: 36.6
click at [505, 206] on input "#f7f9fc" at bounding box center [554, 204] width 116 height 17
paste input "596F79"
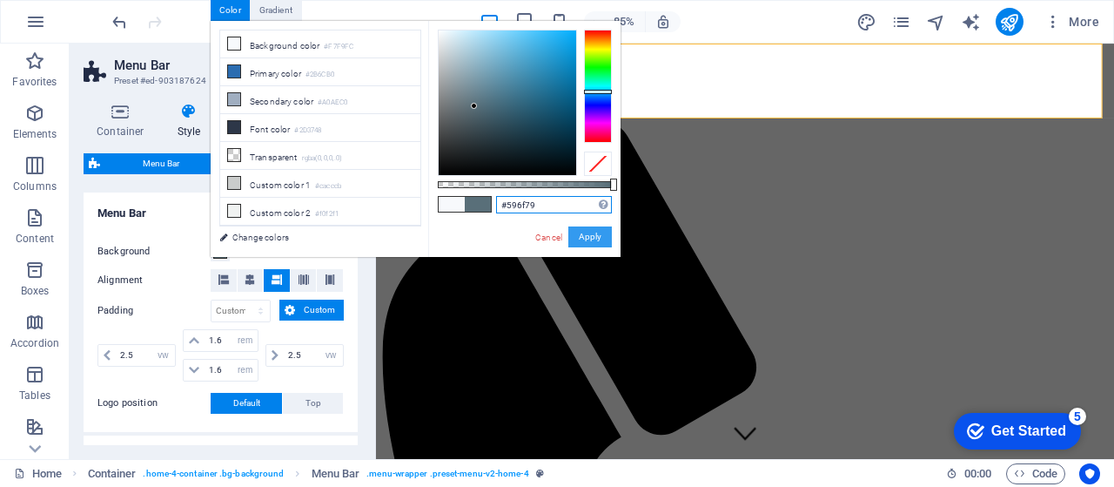
type input "#596f79"
click at [595, 239] on button "Apply" at bounding box center [590, 236] width 44 height 21
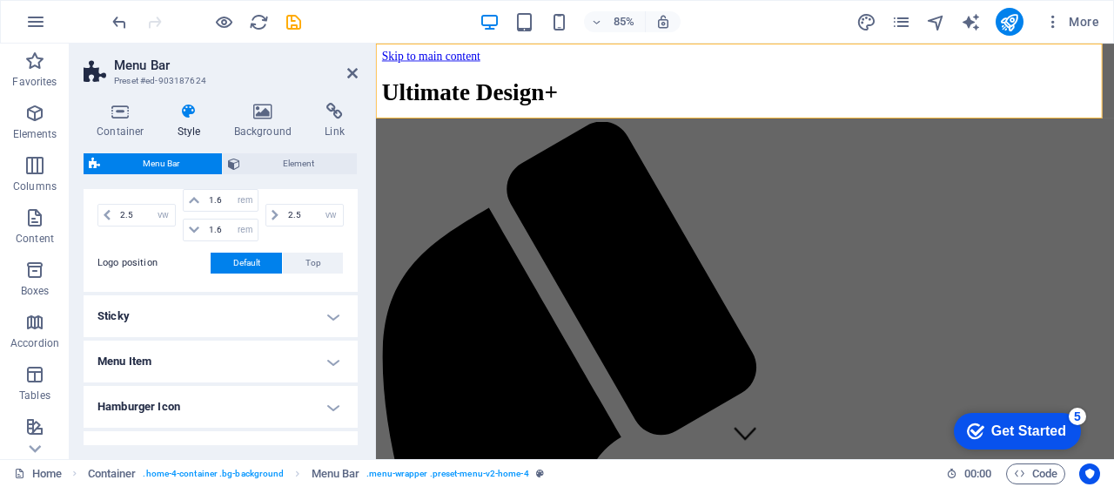
scroll to position [436, 0]
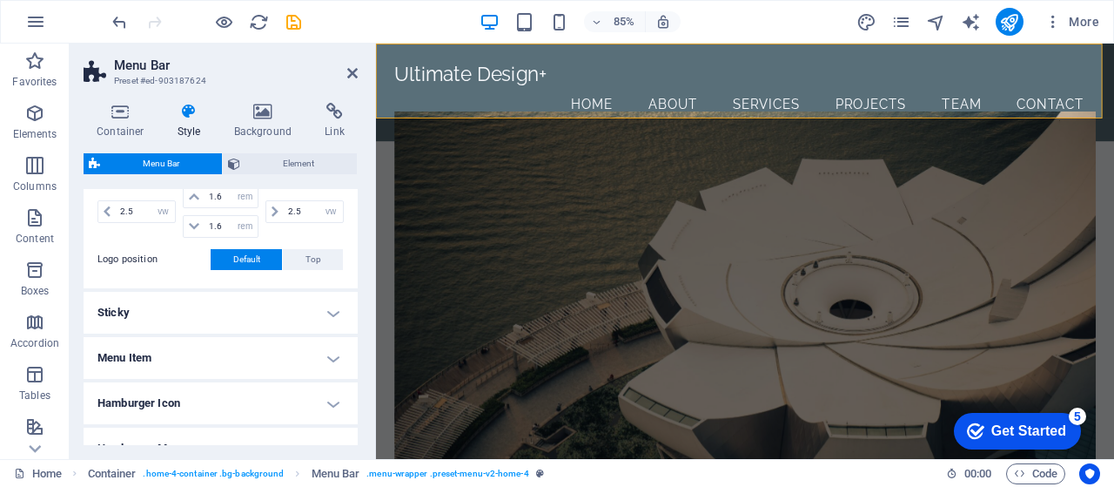
click at [339, 306] on h4 "Sticky" at bounding box center [221, 313] width 274 height 42
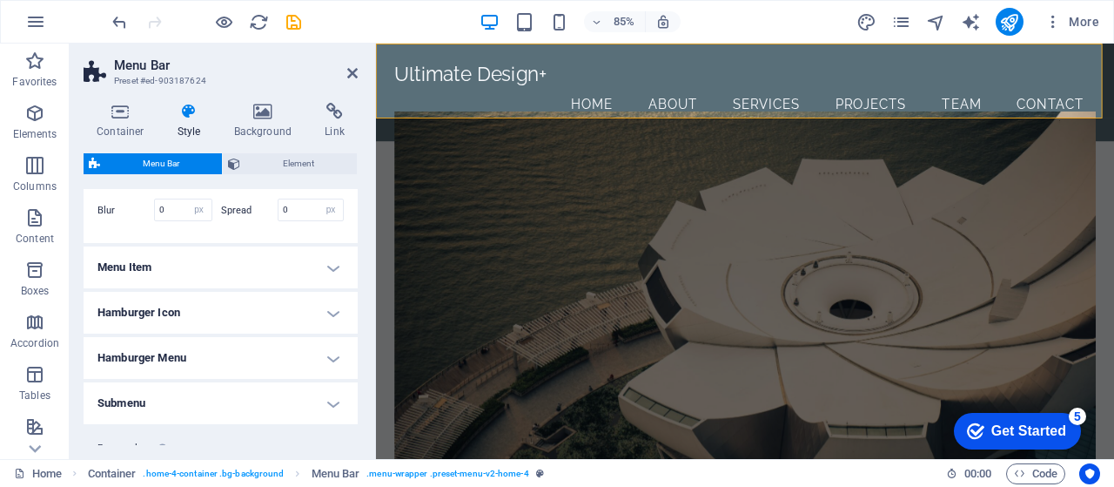
scroll to position [805, 0]
click at [331, 286] on h4 "Menu Item" at bounding box center [221, 265] width 274 height 42
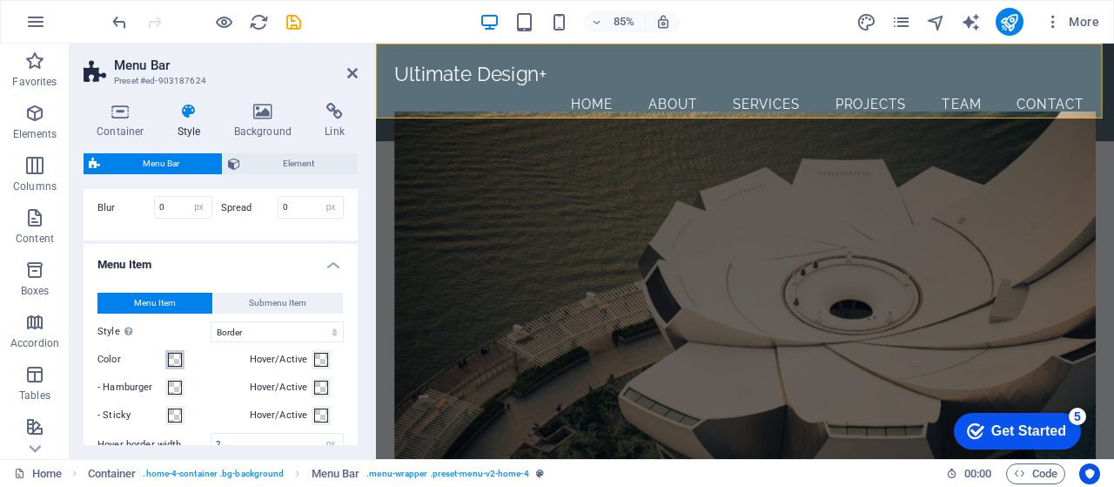
click at [178, 366] on span at bounding box center [175, 360] width 14 height 14
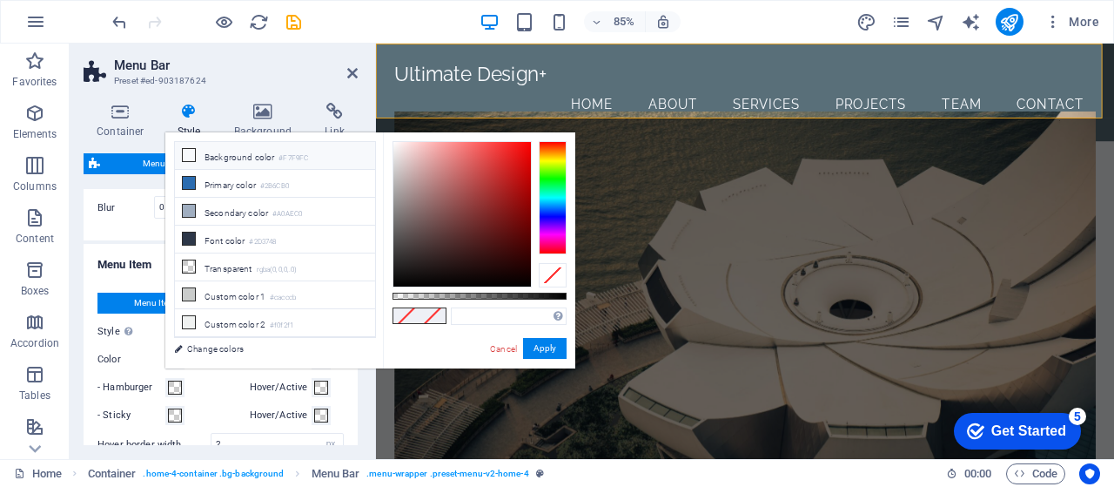
click at [187, 154] on icon at bounding box center [189, 155] width 12 height 12
type input "#f7f9fc"
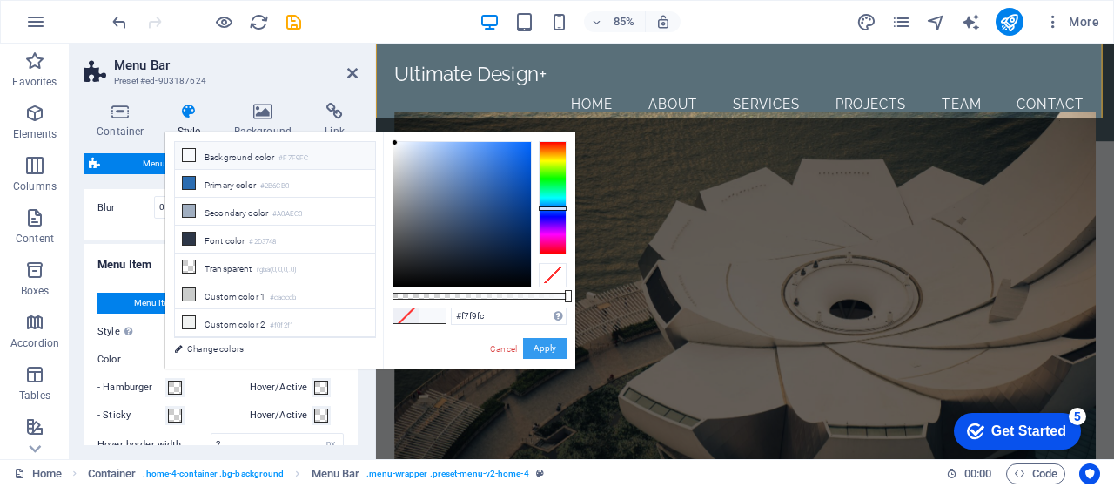
click at [544, 350] on button "Apply" at bounding box center [545, 348] width 44 height 21
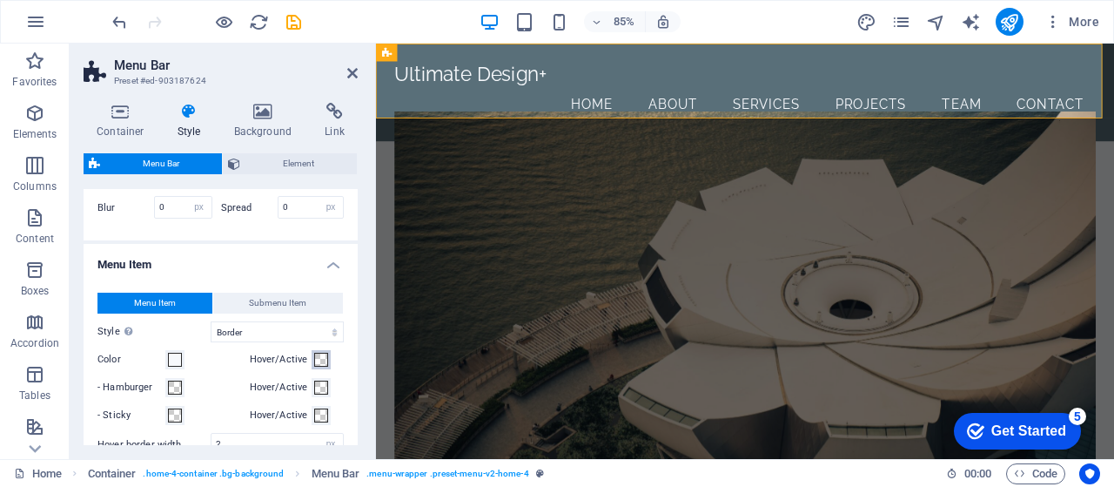
click at [319, 366] on span at bounding box center [321, 360] width 14 height 14
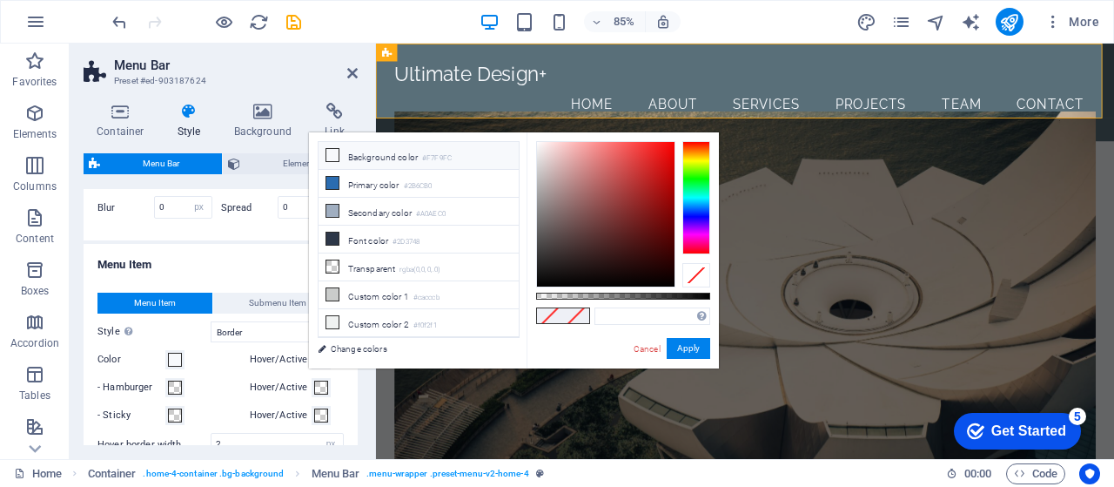
click at [470, 154] on li "Background color #F7F9FC" at bounding box center [419, 156] width 200 height 28
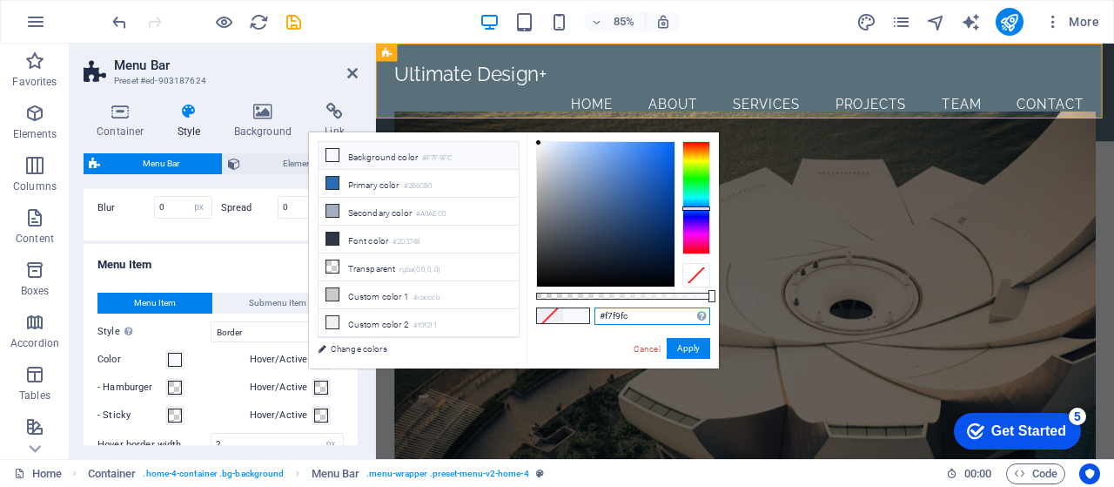
click at [632, 314] on input "#f7f9fc" at bounding box center [653, 315] width 116 height 17
type input "#ffffff"
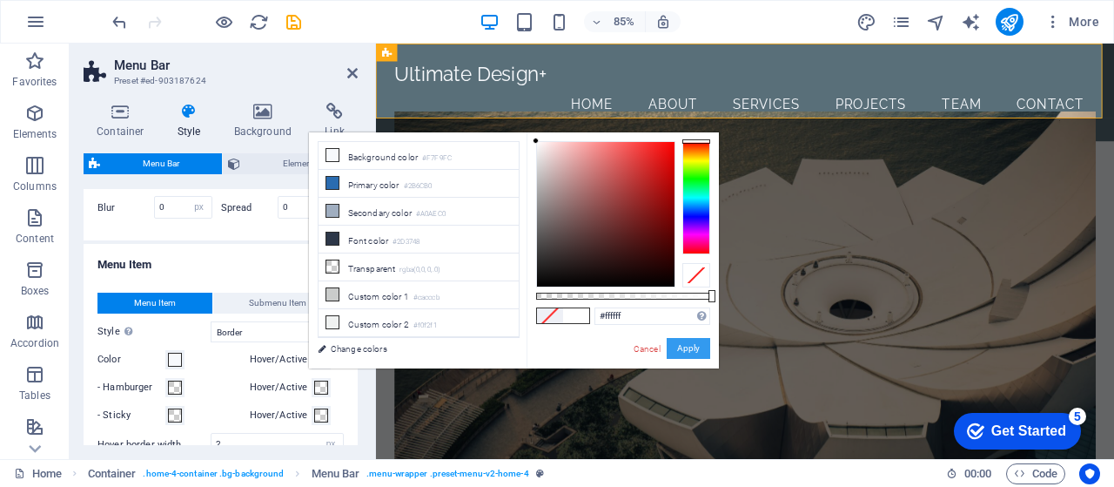
click at [693, 351] on button "Apply" at bounding box center [689, 348] width 44 height 21
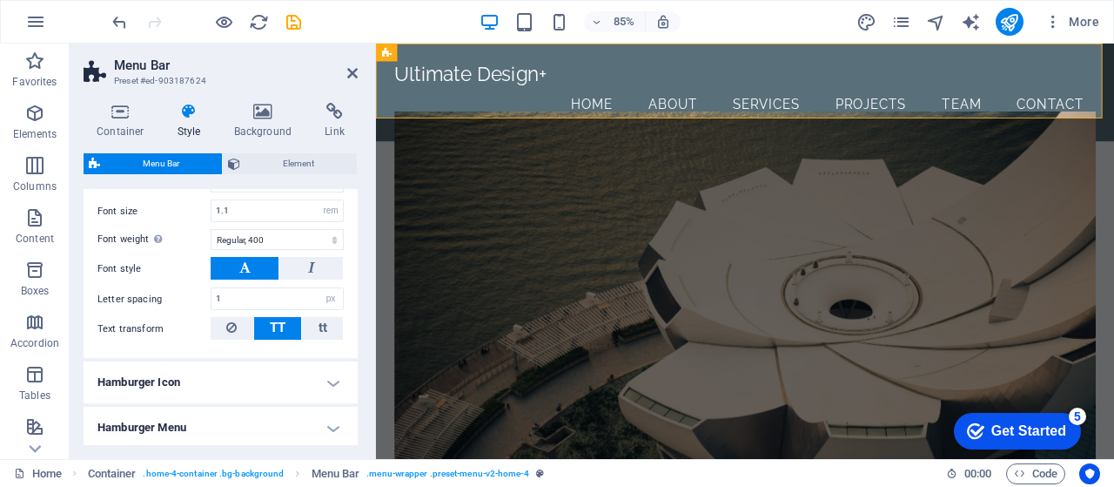
scroll to position [1186, 0]
click at [252, 279] on button at bounding box center [245, 267] width 68 height 23
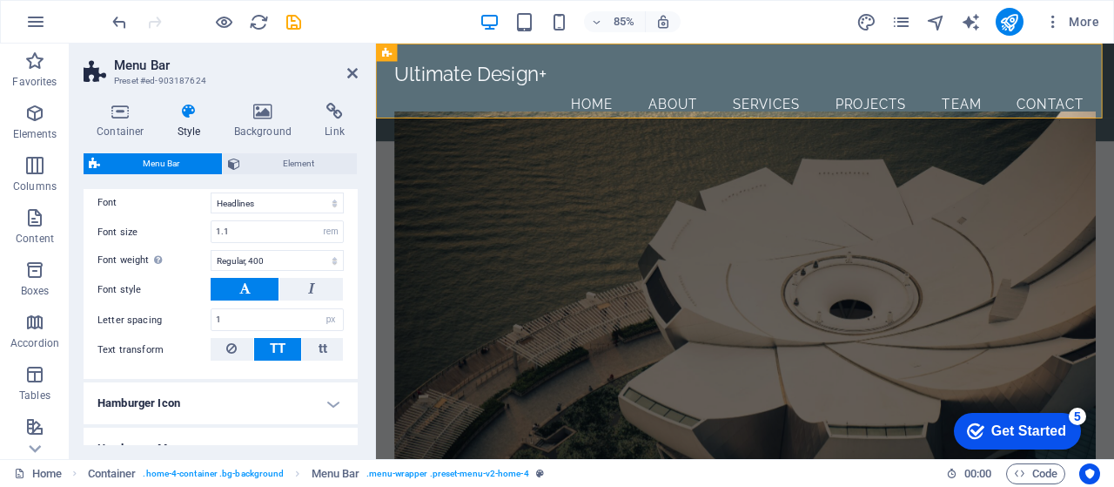
scroll to position [1165, 0]
click at [310, 212] on select "Default Headlines" at bounding box center [277, 202] width 133 height 21
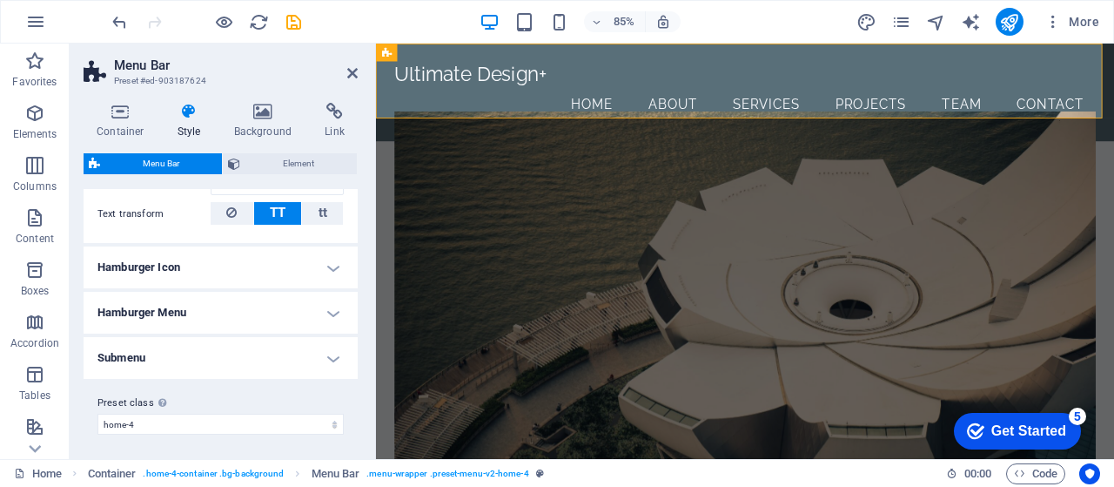
scroll to position [1303, 0]
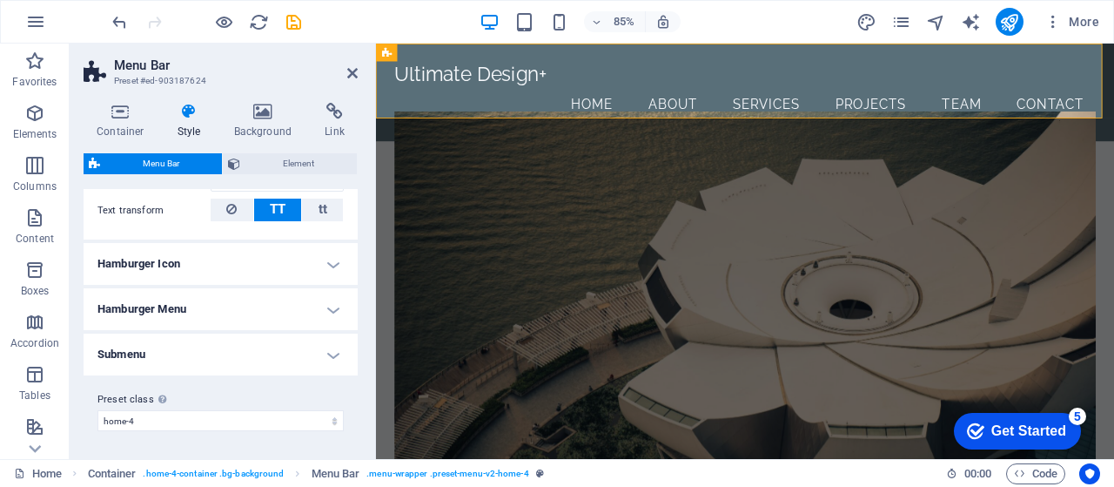
click at [331, 279] on h4 "Hamburger Icon" at bounding box center [221, 264] width 274 height 42
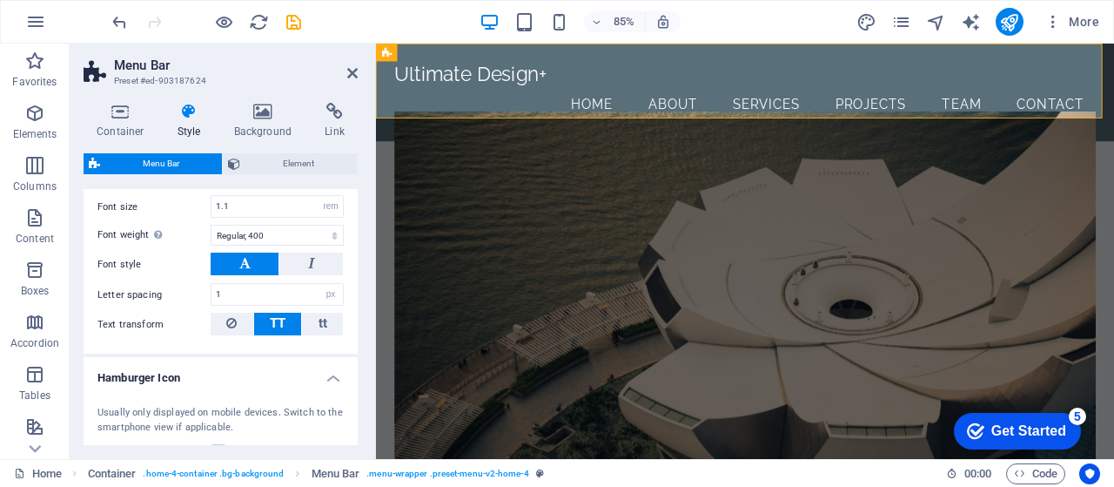
scroll to position [1188, 0]
click at [279, 117] on icon at bounding box center [263, 111] width 84 height 17
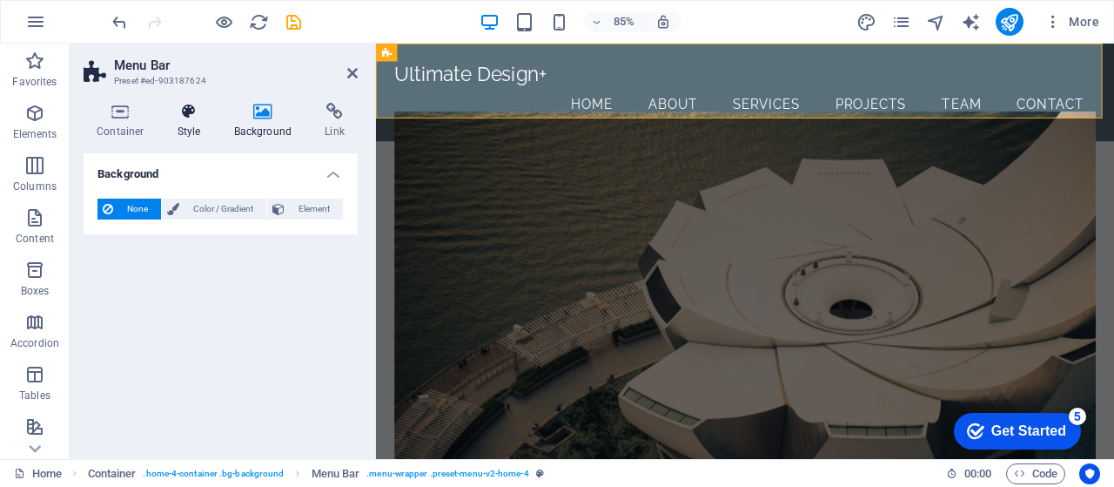
click at [199, 119] on icon at bounding box center [190, 111] width 50 height 17
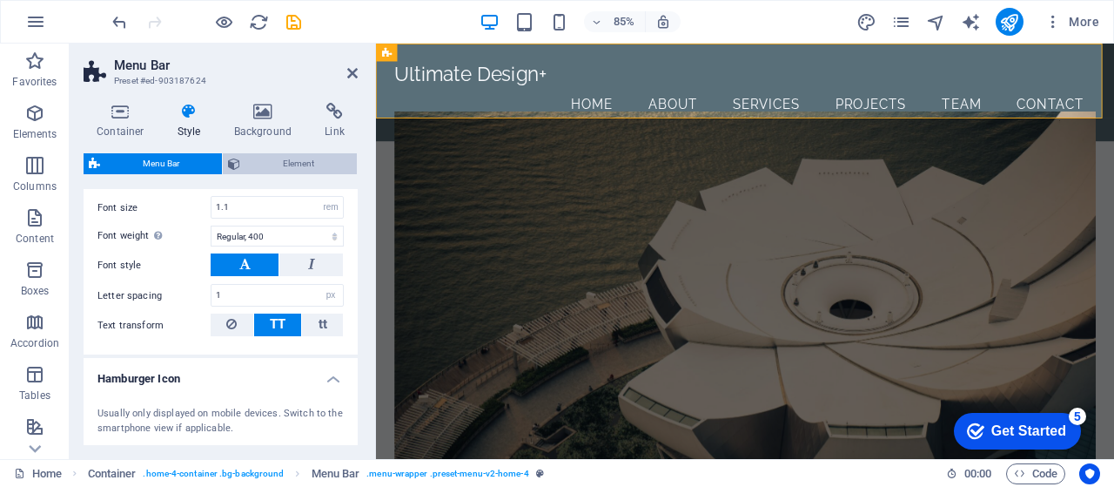
click at [296, 158] on span "Element" at bounding box center [298, 163] width 106 height 21
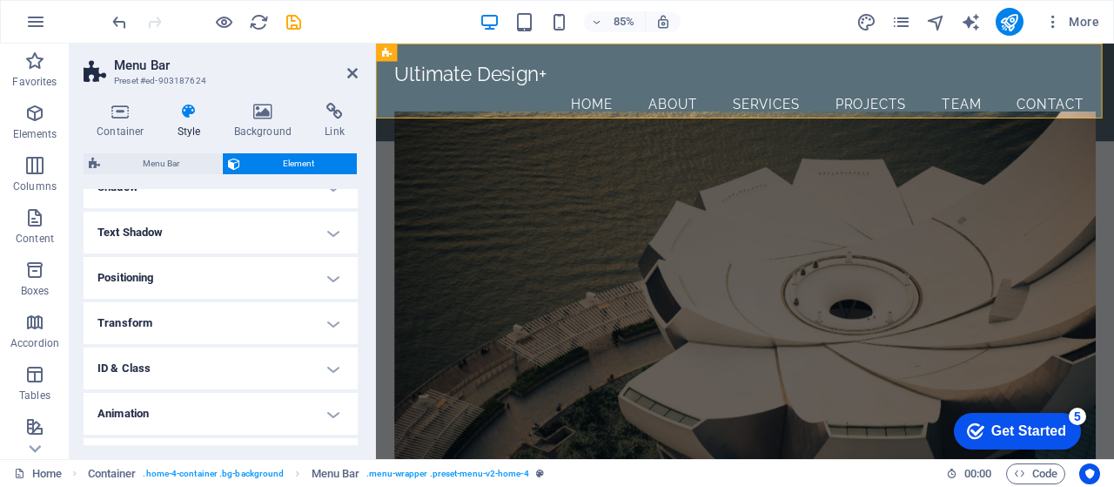
scroll to position [479, 0]
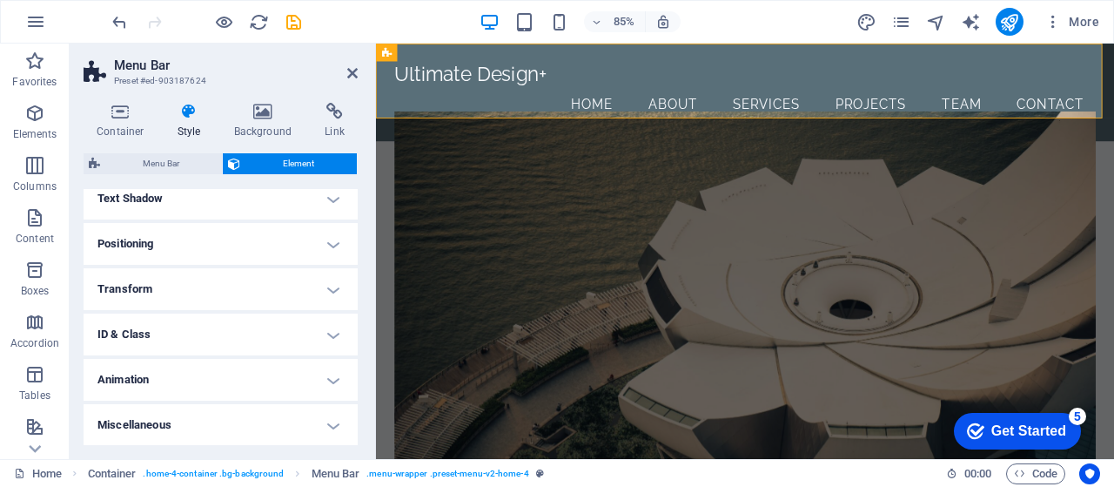
click at [330, 426] on h4 "Miscellaneous" at bounding box center [221, 425] width 274 height 42
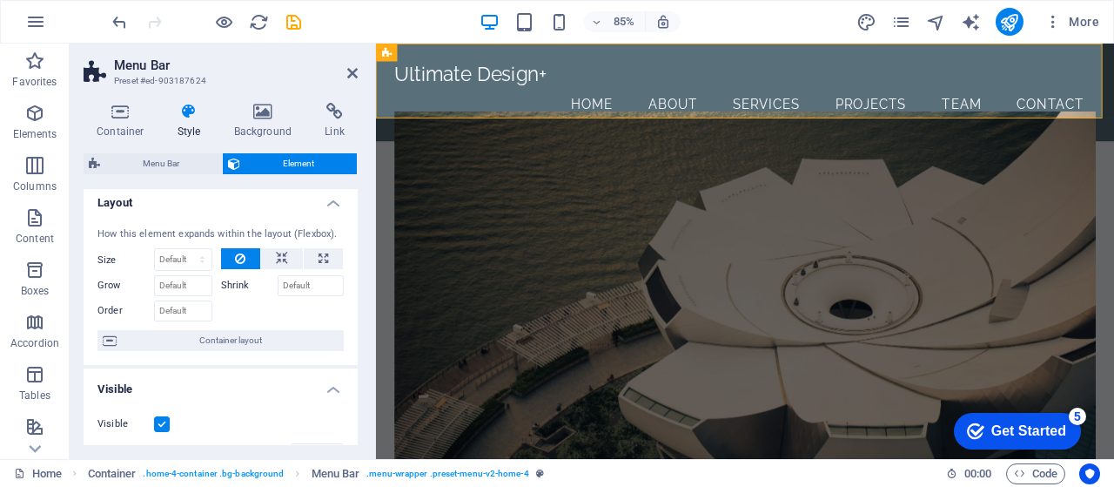
scroll to position [0, 0]
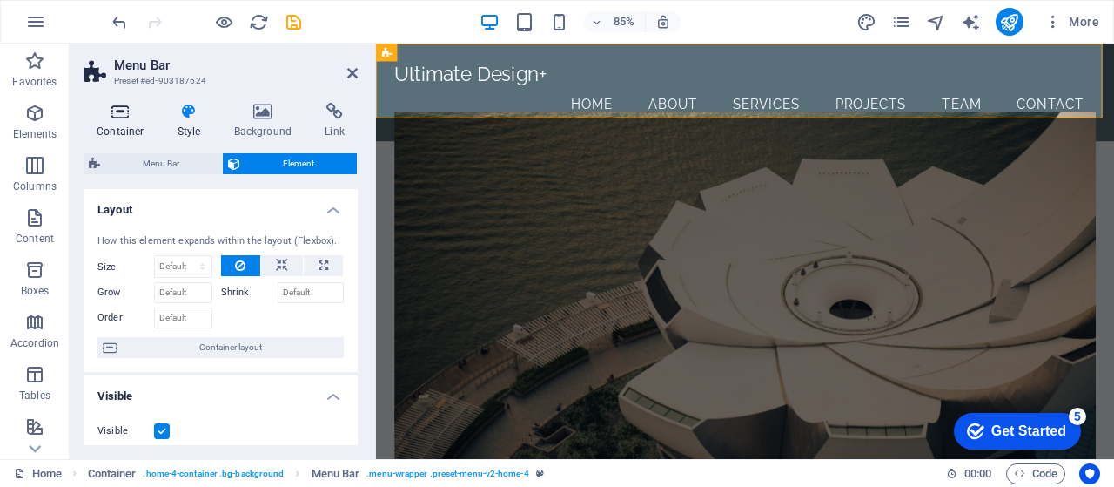
click at [123, 127] on h4 "Container" at bounding box center [124, 121] width 81 height 37
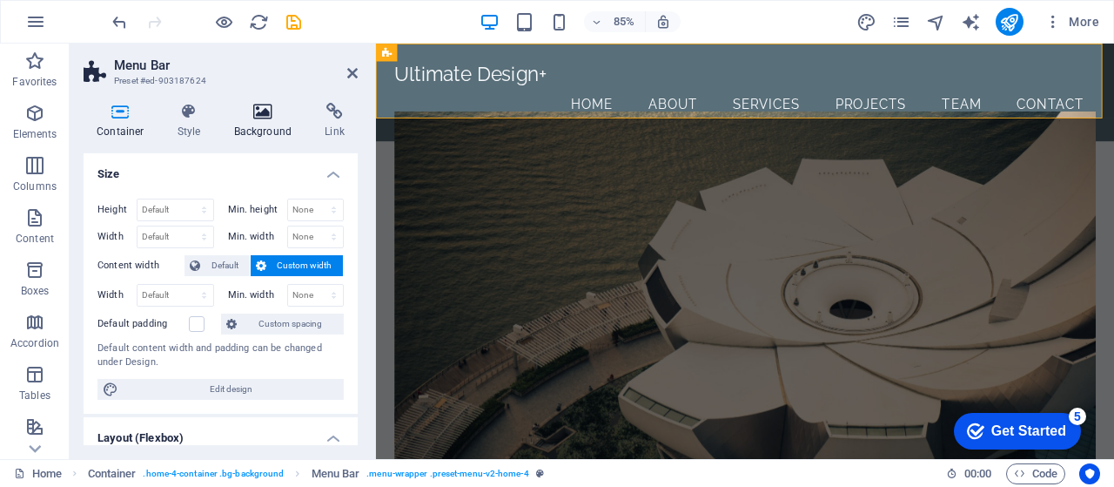
click at [261, 123] on h4 "Background" at bounding box center [266, 121] width 91 height 37
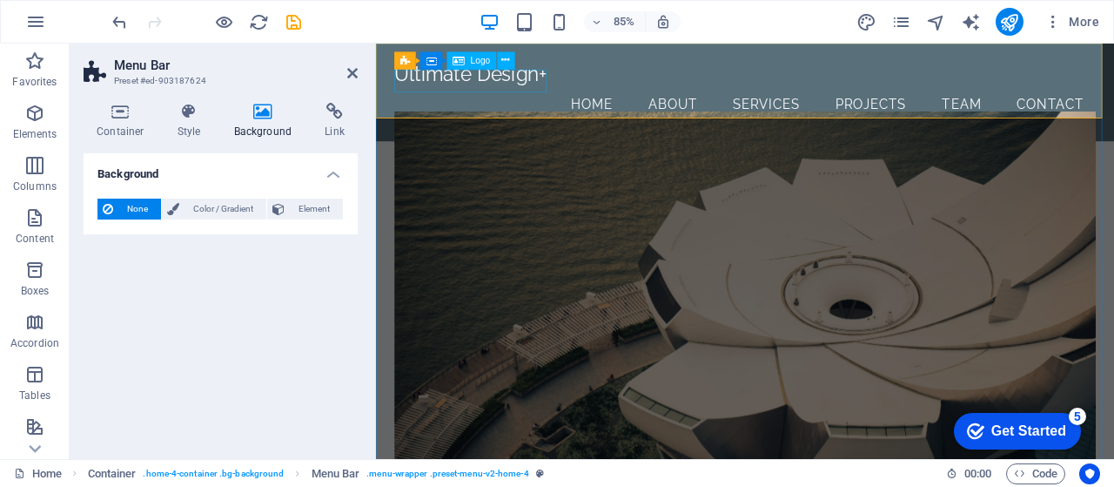
click at [471, 84] on div "Ultimate Design+" at bounding box center [810, 80] width 825 height 28
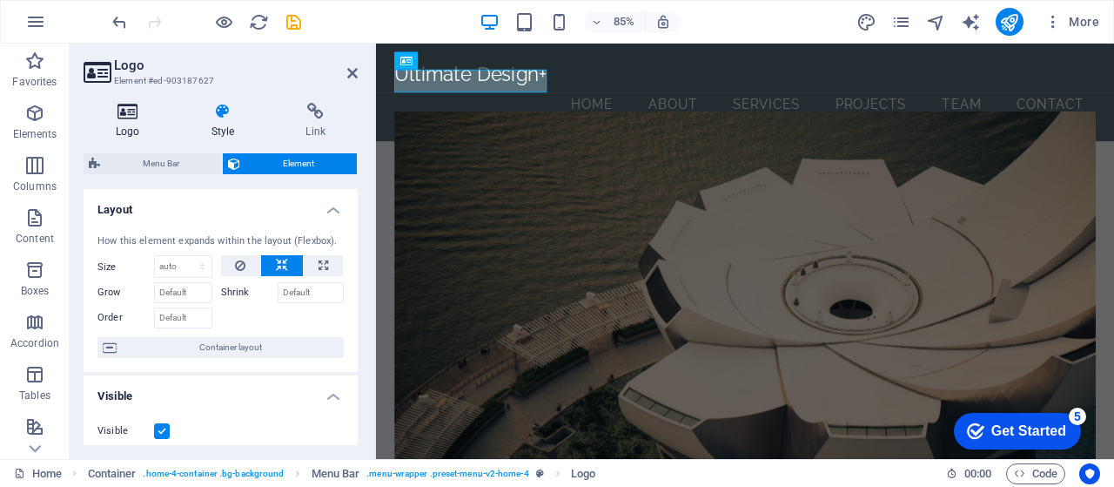
click at [136, 125] on h4 "Logo" at bounding box center [132, 121] width 96 height 37
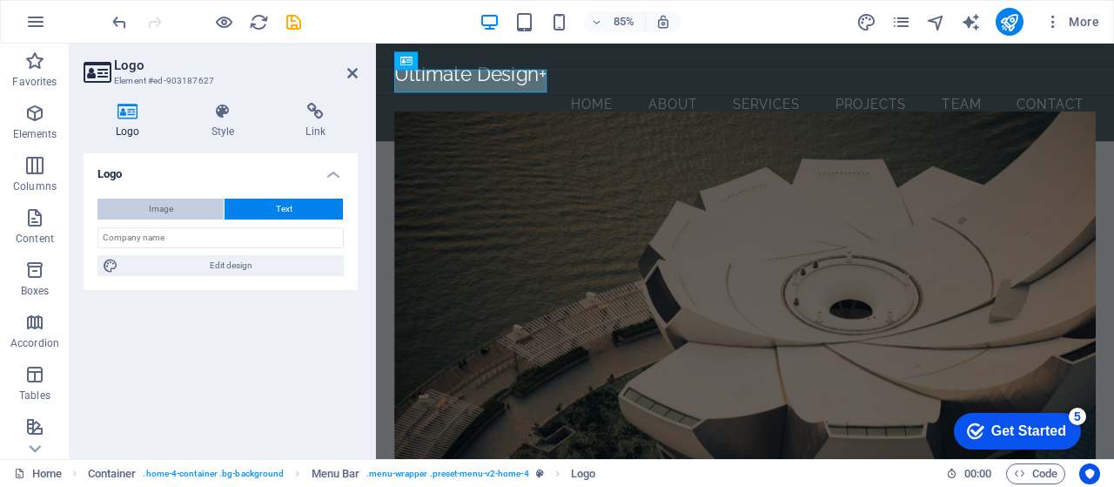
click at [169, 210] on span "Image" at bounding box center [161, 208] width 24 height 21
select select "DISABLED_OPTION_VALUE"
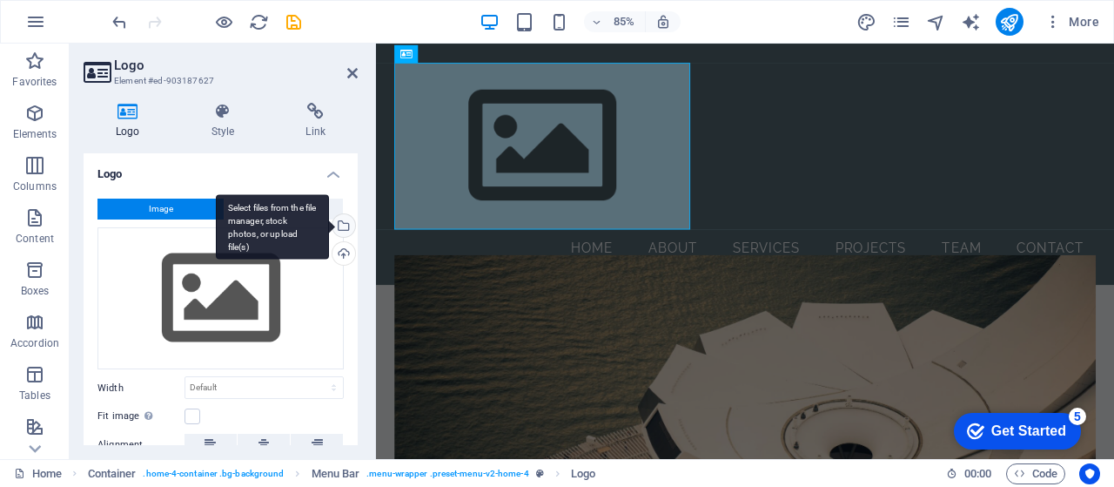
click at [343, 229] on div "Select files from the file manager, stock photos, or upload file(s)" at bounding box center [342, 227] width 26 height 26
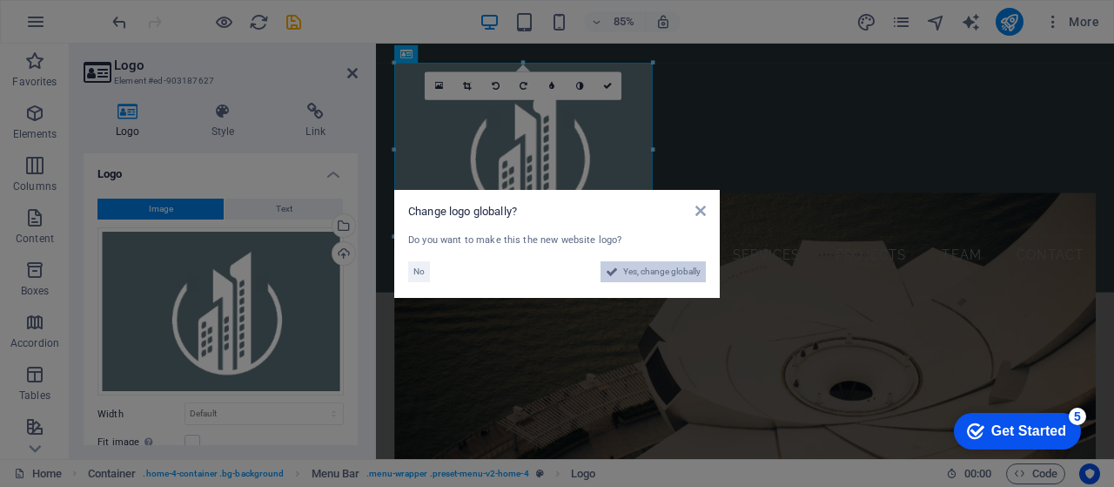
click at [621, 270] on button "Yes, change globally" at bounding box center [653, 271] width 105 height 21
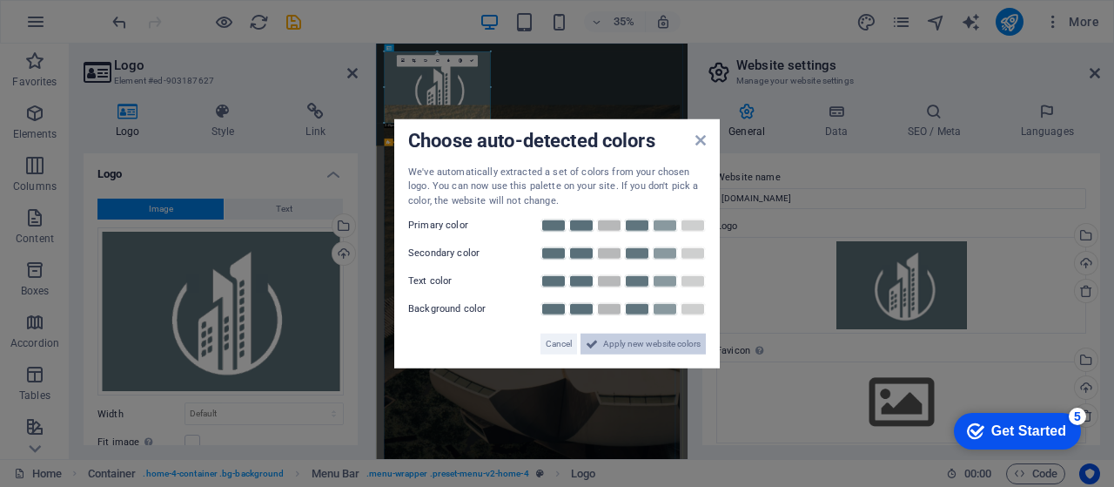
click at [635, 344] on span "Apply new website colors" at bounding box center [651, 343] width 97 height 21
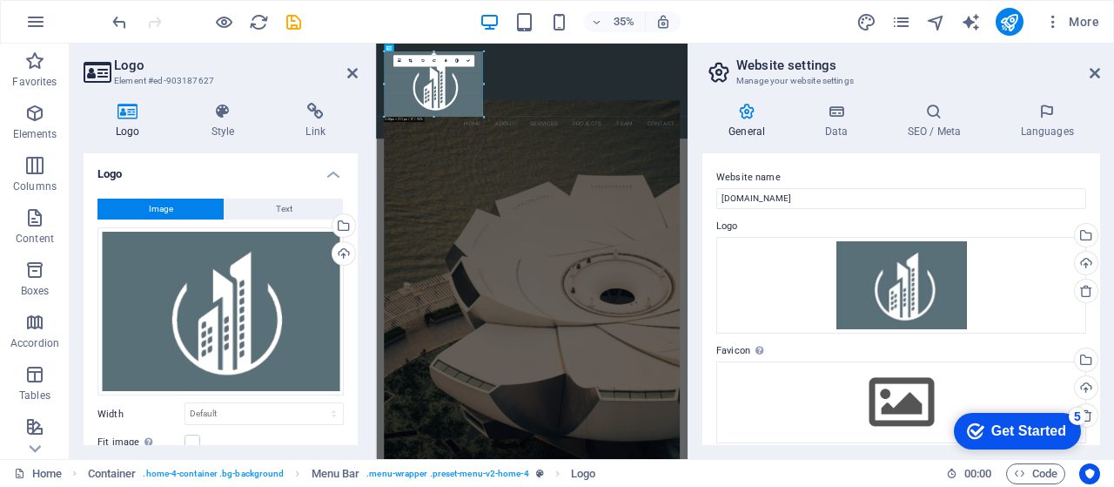
drag, startPoint x: 490, startPoint y: 122, endPoint x: 420, endPoint y: 102, distance: 73.3
type input "326"
select select "px"
drag, startPoint x: 858, startPoint y: 128, endPoint x: 576, endPoint y: 165, distance: 284.4
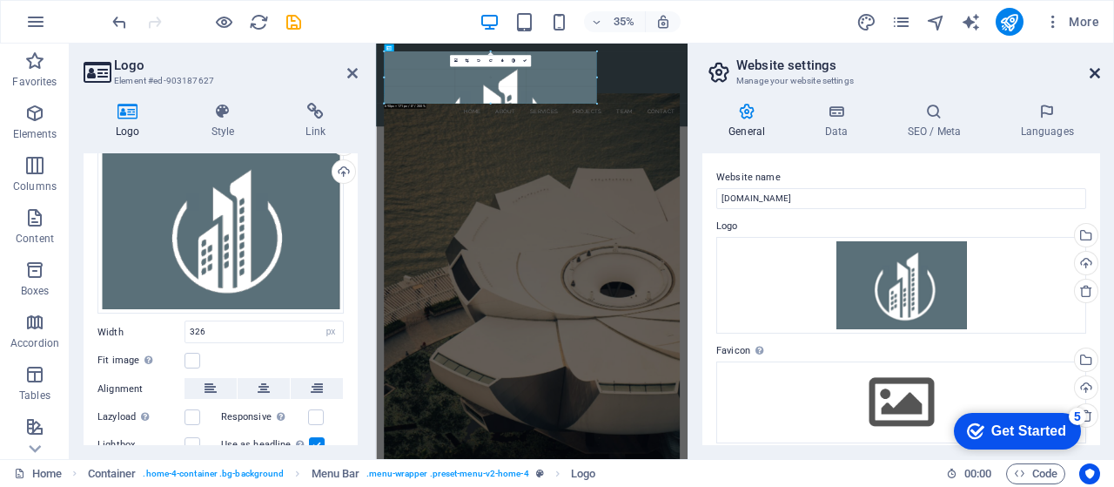
click at [1095, 74] on icon at bounding box center [1095, 73] width 10 height 14
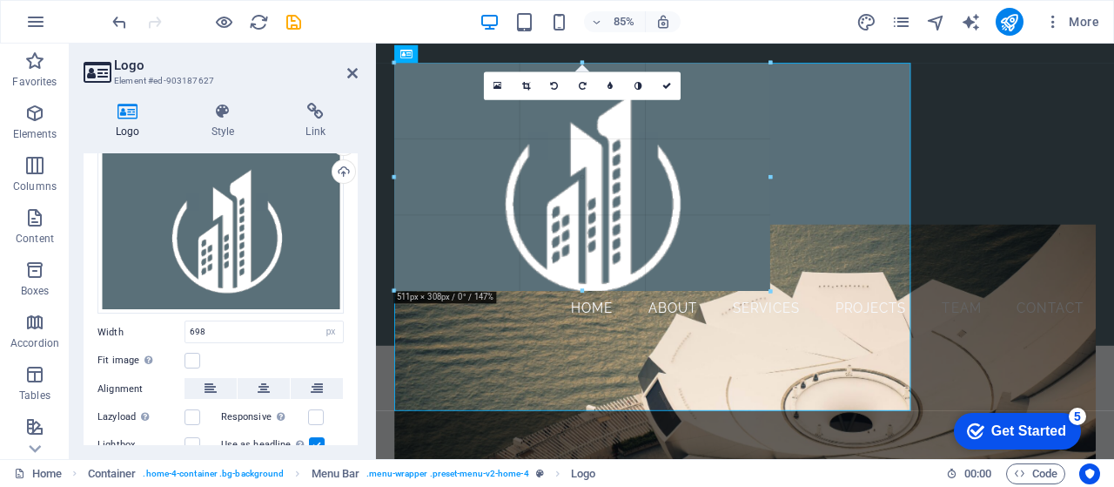
drag, startPoint x: 911, startPoint y: 410, endPoint x: 599, endPoint y: 267, distance: 343.6
type input "510"
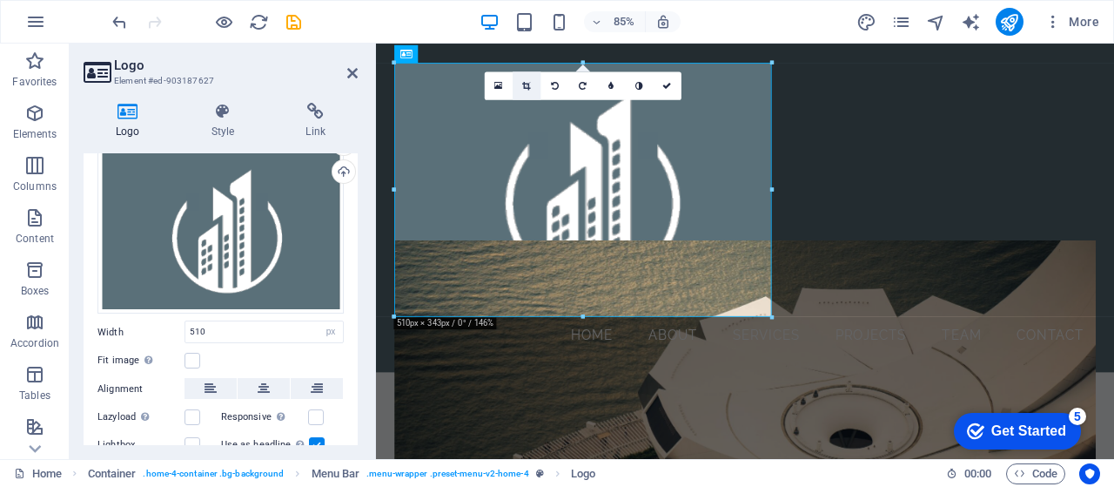
click at [528, 85] on icon at bounding box center [527, 85] width 8 height 9
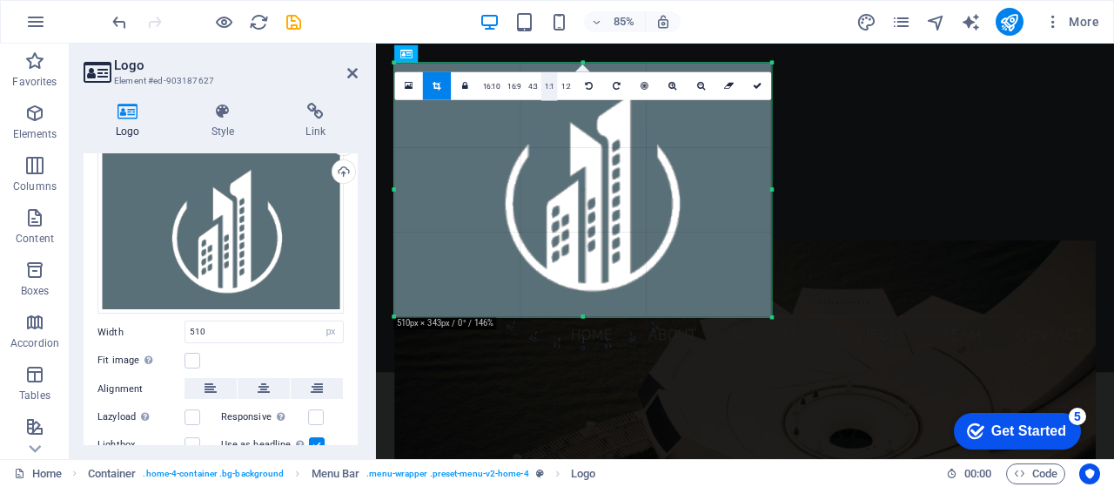
click at [550, 90] on link "1:1" at bounding box center [549, 86] width 17 height 28
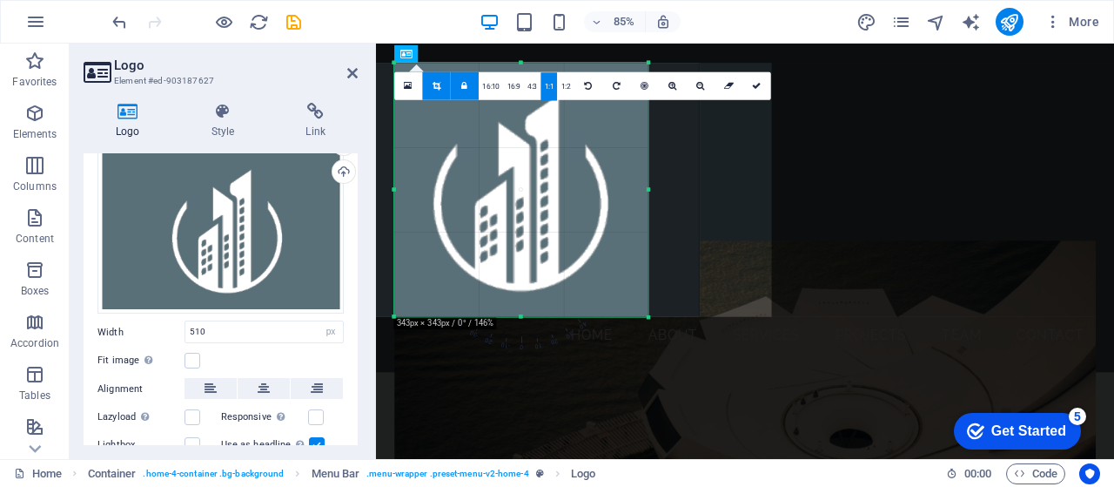
drag, startPoint x: 586, startPoint y: 212, endPoint x: 505, endPoint y: 212, distance: 81.0
click at [505, 212] on div at bounding box center [512, 190] width 378 height 254
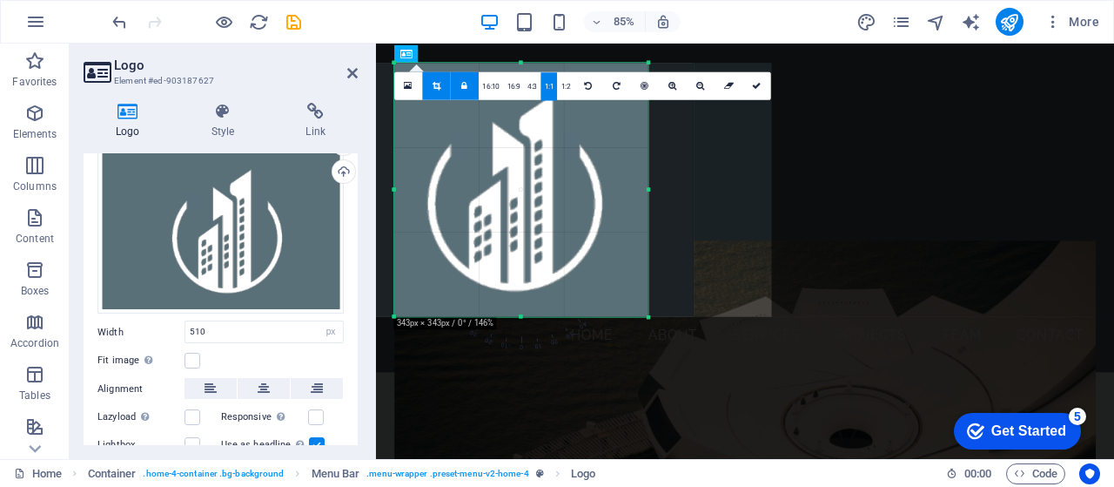
drag, startPoint x: 505, startPoint y: 212, endPoint x: 482, endPoint y: 211, distance: 22.7
click at [482, 211] on div at bounding box center [506, 190] width 378 height 254
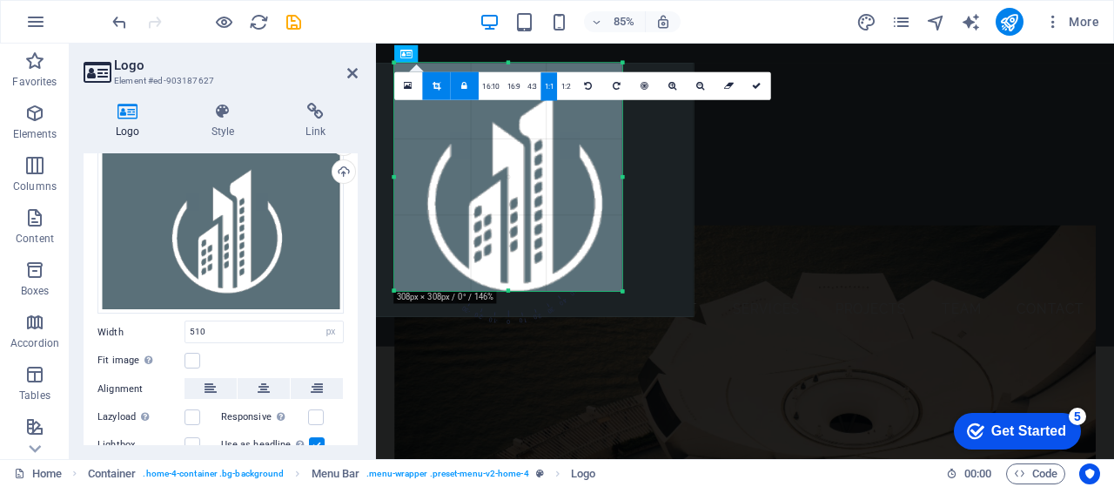
drag, startPoint x: 649, startPoint y: 315, endPoint x: 606, endPoint y: 285, distance: 53.1
click at [606, 285] on div "180 170 160 150 140 130 120 110 100 90 80 70 60 50 40 30 20 10 0 -10 -20 -30 -4…" at bounding box center [508, 177] width 228 height 228
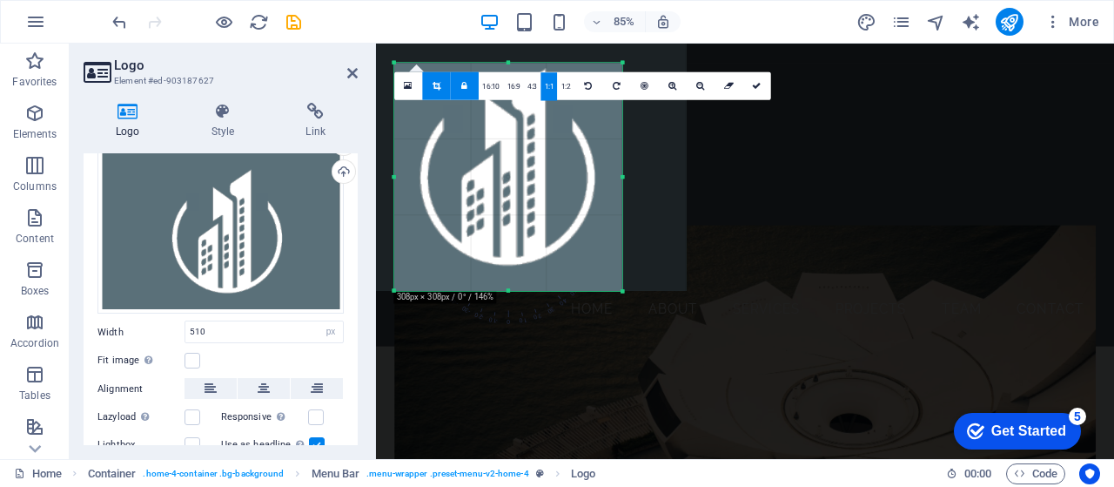
drag, startPoint x: 549, startPoint y: 220, endPoint x: 529, endPoint y: 198, distance: 30.2
click at [529, 198] on div at bounding box center [498, 164] width 378 height 254
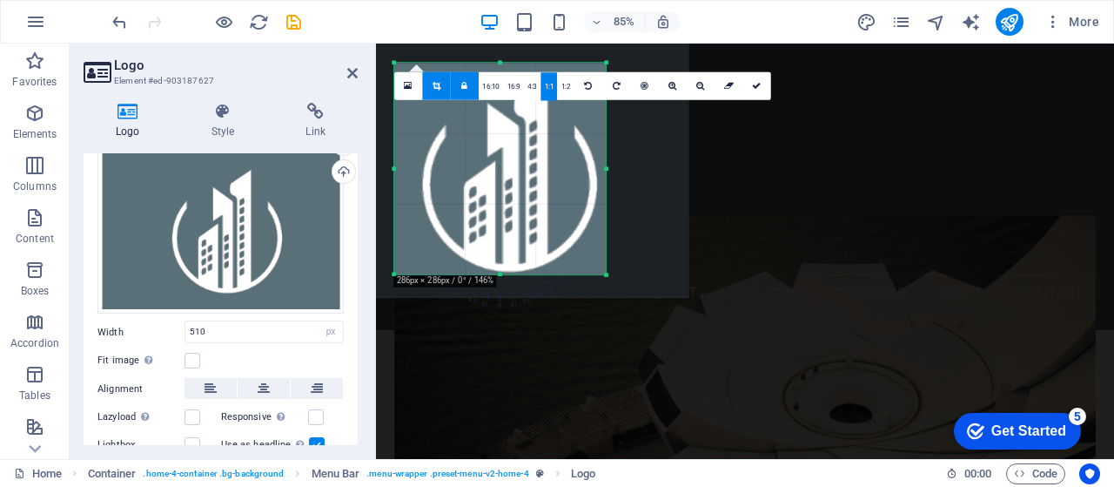
drag, startPoint x: 623, startPoint y: 292, endPoint x: 604, endPoint y: 265, distance: 33.1
click at [604, 265] on div "180 170 160 150 140 130 120 110 100 90 80 70 60 50 40 30 20 10 0 -10 -20 -30 -4…" at bounding box center [500, 169] width 212 height 212
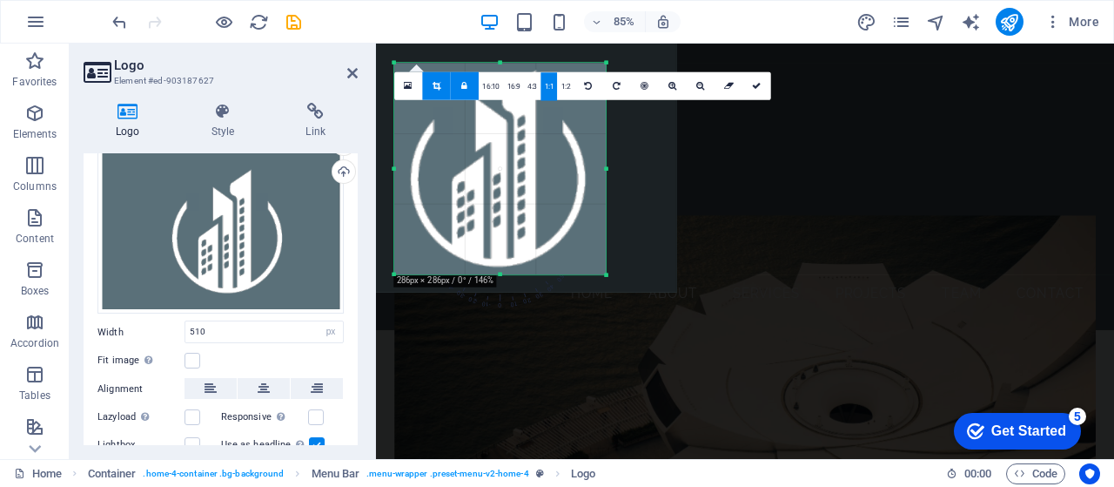
drag, startPoint x: 541, startPoint y: 218, endPoint x: 514, endPoint y: 208, distance: 29.5
click at [514, 208] on div at bounding box center [489, 165] width 378 height 254
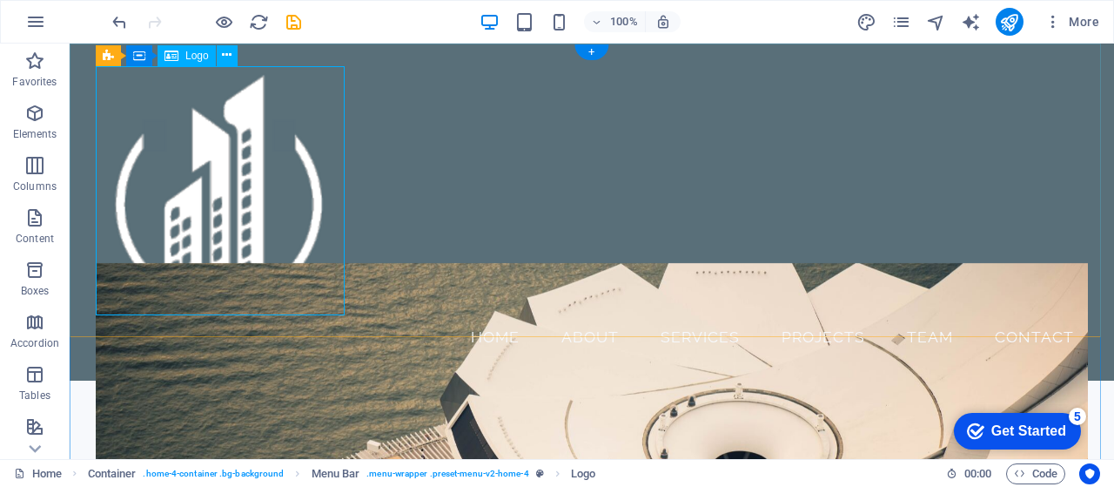
click at [270, 194] on div at bounding box center [592, 190] width 992 height 249
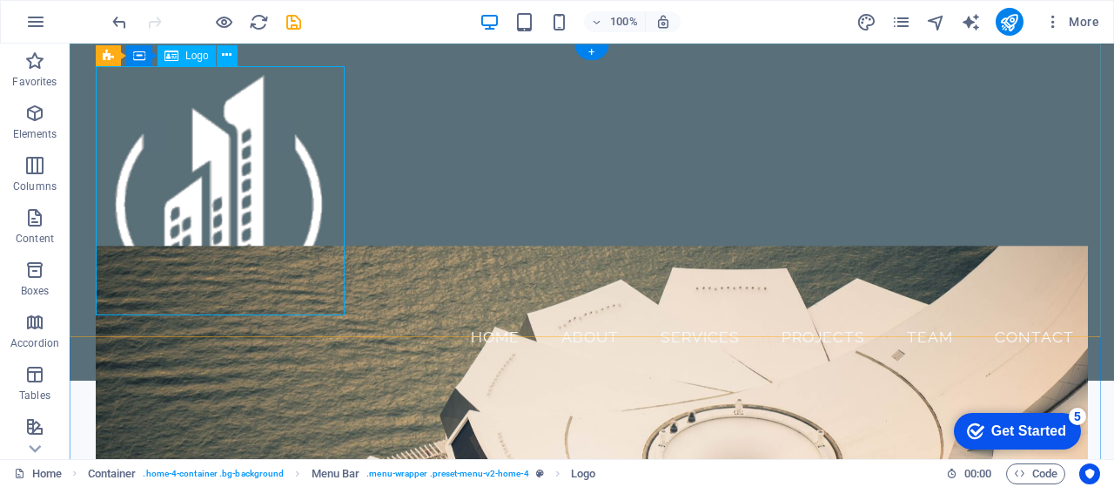
select select "px"
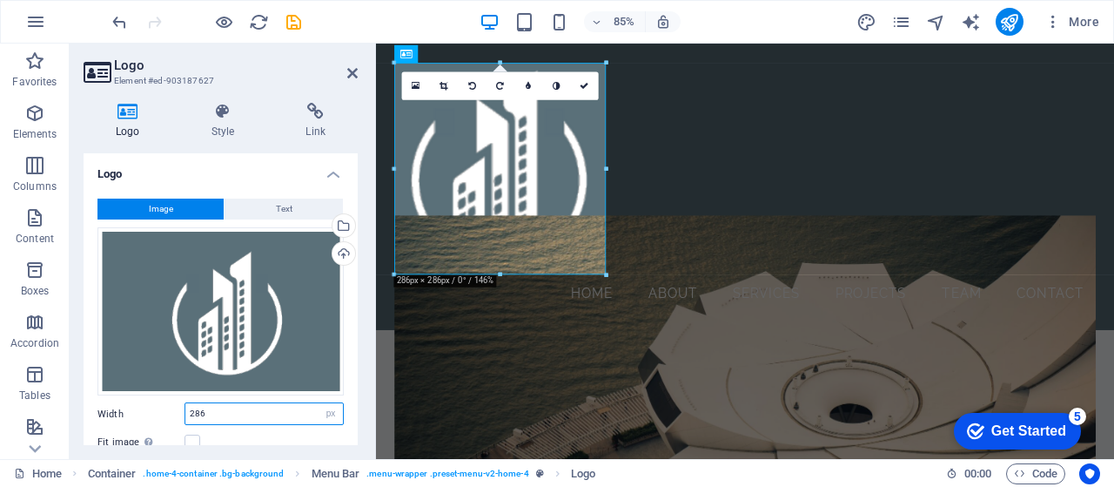
click at [219, 413] on input "286" at bounding box center [264, 413] width 158 height 21
drag, startPoint x: 219, startPoint y: 413, endPoint x: 186, endPoint y: 412, distance: 33.1
click at [186, 412] on input "286" at bounding box center [264, 413] width 158 height 21
paste input "59679"
type input "1920"
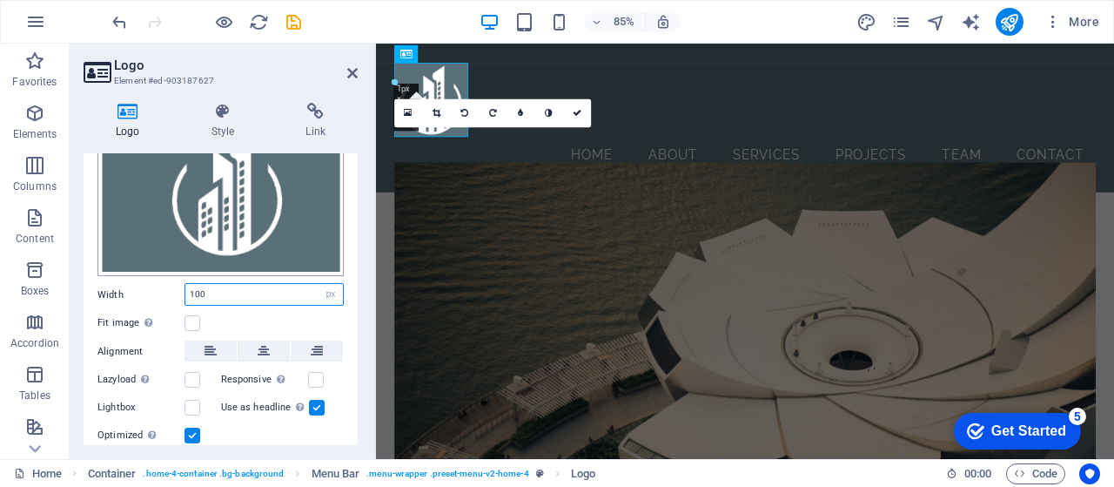
scroll to position [125, 0]
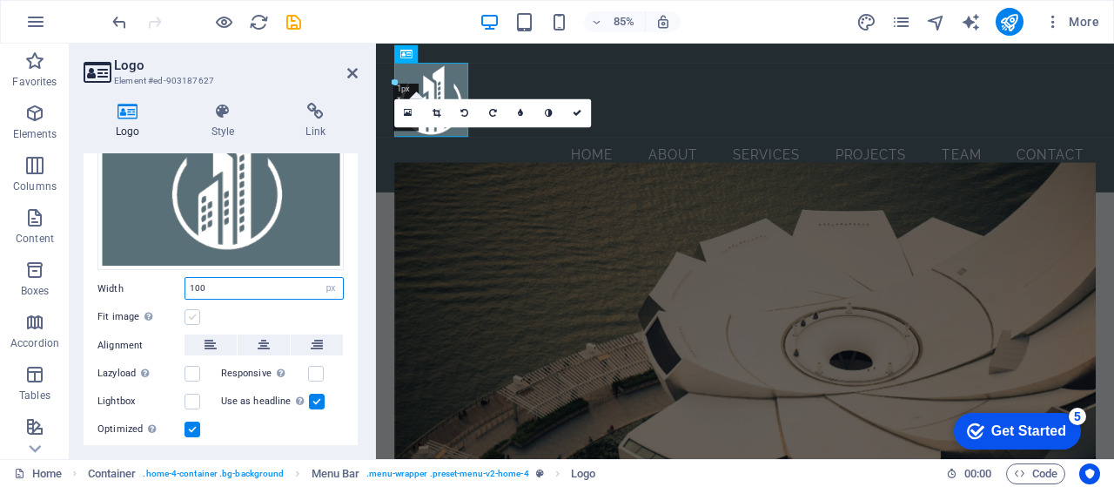
type input "100"
click at [190, 313] on label at bounding box center [193, 317] width 16 height 16
click at [0, 0] on input "Fit image Automatically fit image to a fixed width and height" at bounding box center [0, 0] width 0 height 0
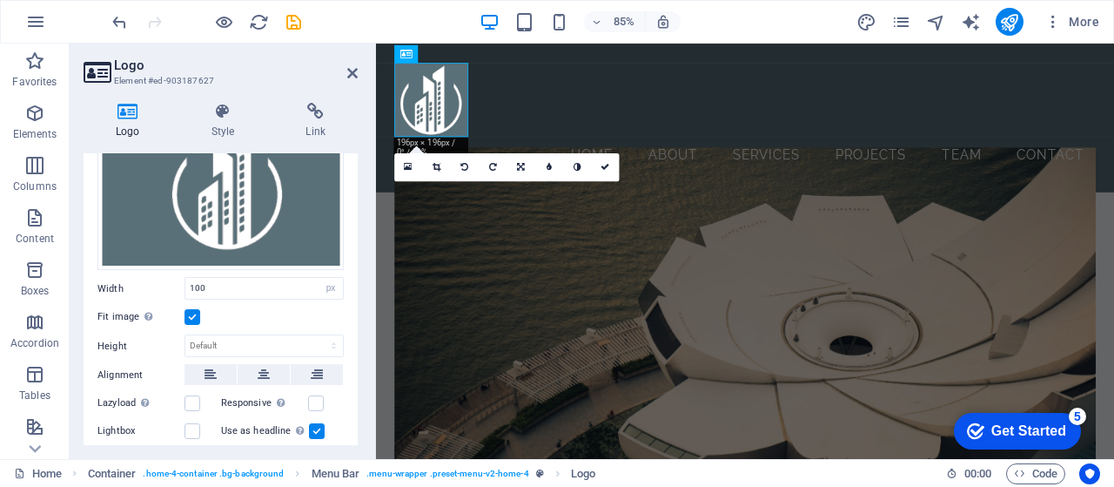
click at [193, 314] on label at bounding box center [193, 317] width 16 height 16
click at [0, 0] on input "Fit image Automatically fit image to a fixed width and height" at bounding box center [0, 0] width 0 height 0
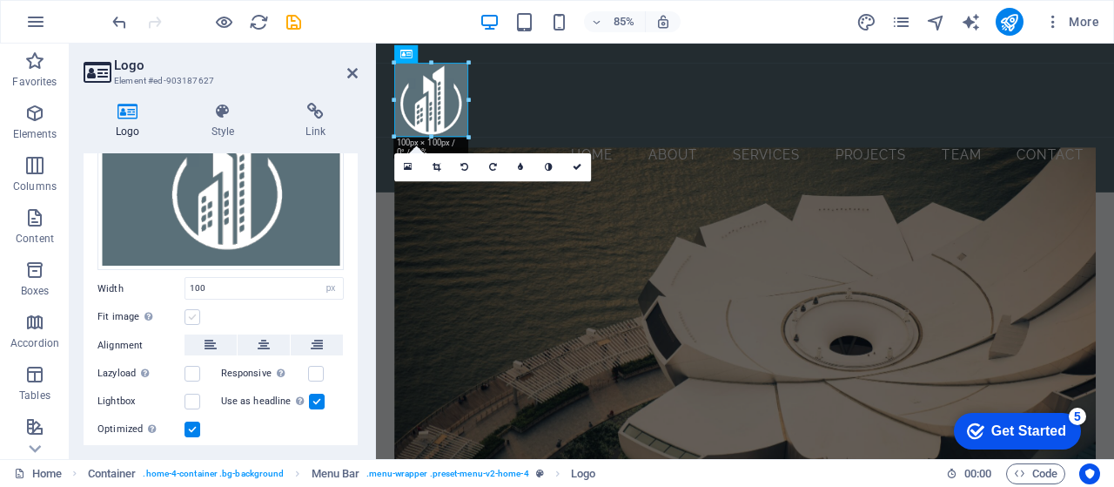
click at [193, 314] on label at bounding box center [193, 317] width 16 height 16
click at [0, 0] on input "Fit image Automatically fit image to a fixed width and height" at bounding box center [0, 0] width 0 height 0
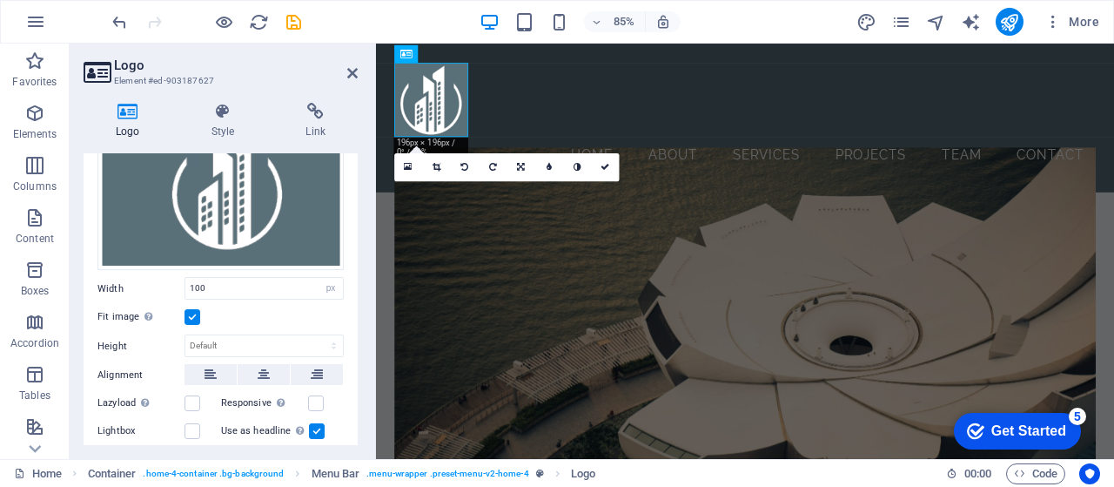
click at [193, 314] on label at bounding box center [193, 317] width 16 height 16
click at [0, 0] on input "Fit image Automatically fit image to a fixed width and height" at bounding box center [0, 0] width 0 height 0
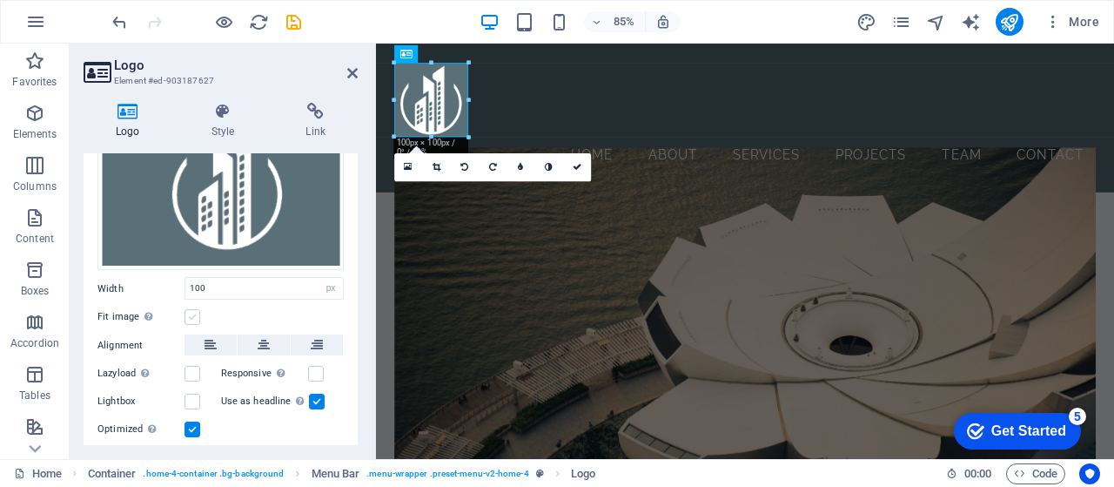
click at [193, 314] on label at bounding box center [193, 317] width 16 height 16
click at [0, 0] on input "Fit image Automatically fit image to a fixed width and height" at bounding box center [0, 0] width 0 height 0
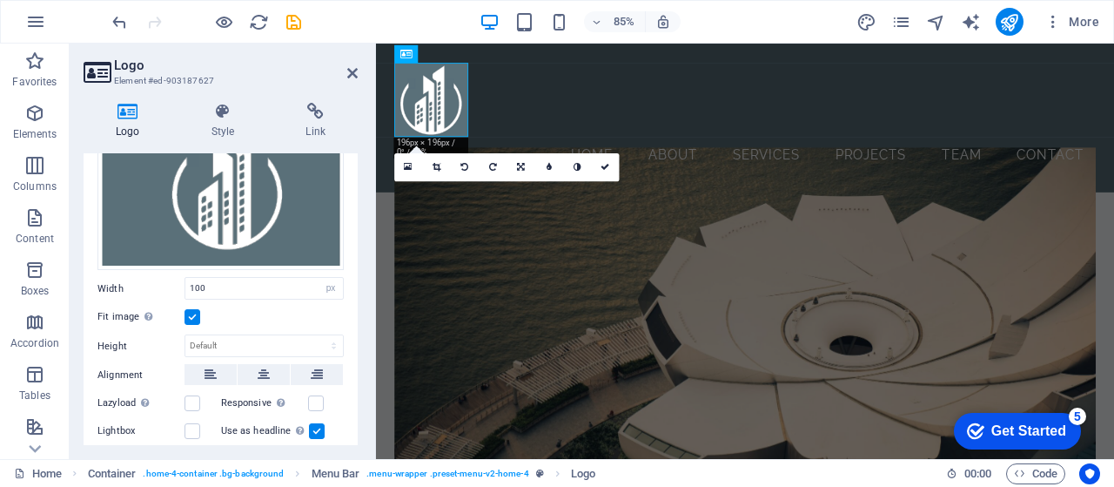
click at [193, 314] on label at bounding box center [193, 317] width 16 height 16
click at [0, 0] on input "Fit image Automatically fit image to a fixed width and height" at bounding box center [0, 0] width 0 height 0
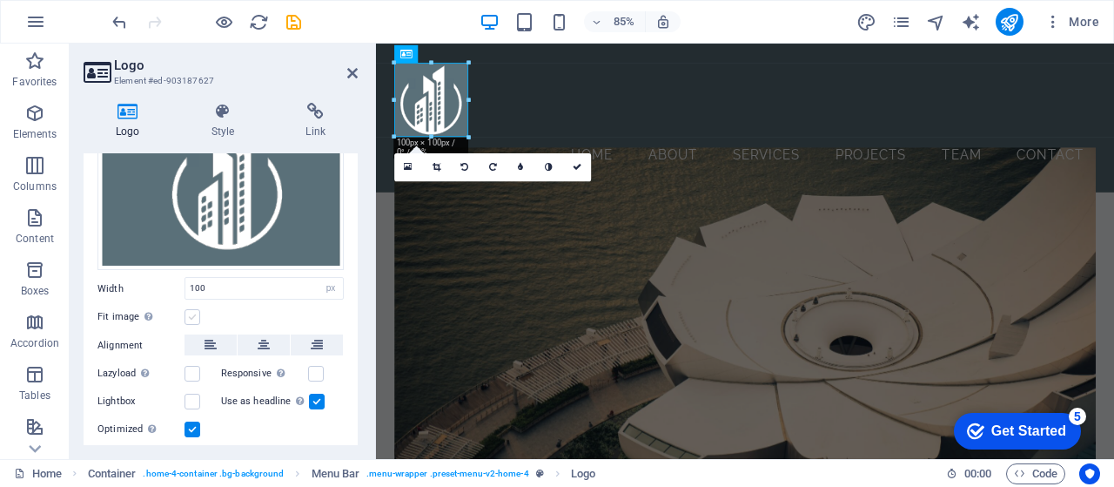
click at [193, 314] on label at bounding box center [193, 317] width 16 height 16
click at [0, 0] on input "Fit image Automatically fit image to a fixed width and height" at bounding box center [0, 0] width 0 height 0
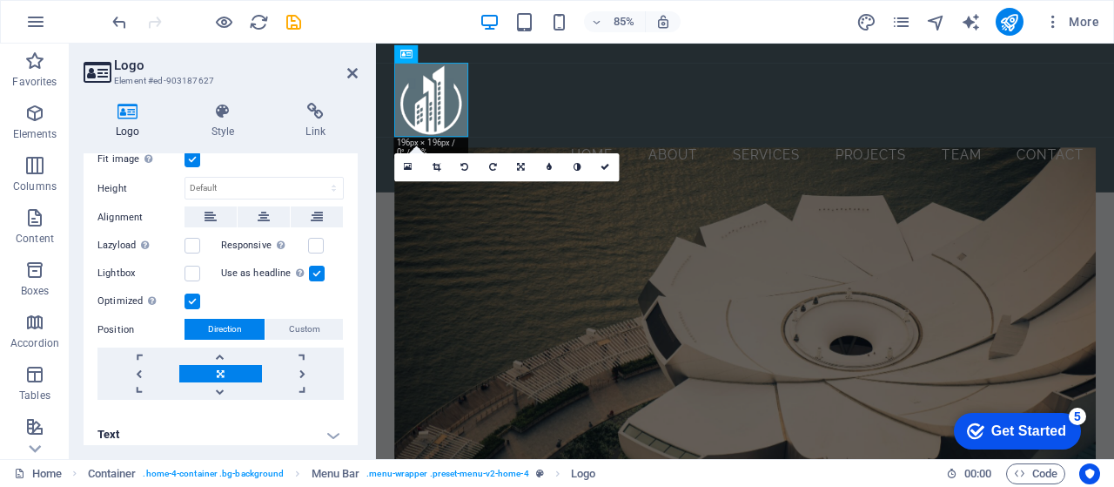
scroll to position [290, 0]
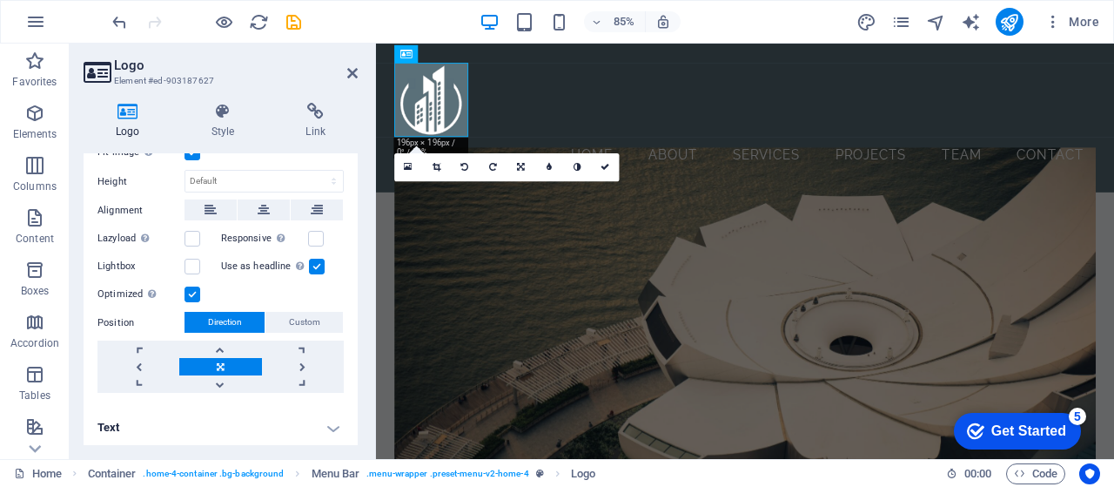
click at [333, 424] on h4 "Text" at bounding box center [221, 428] width 274 height 42
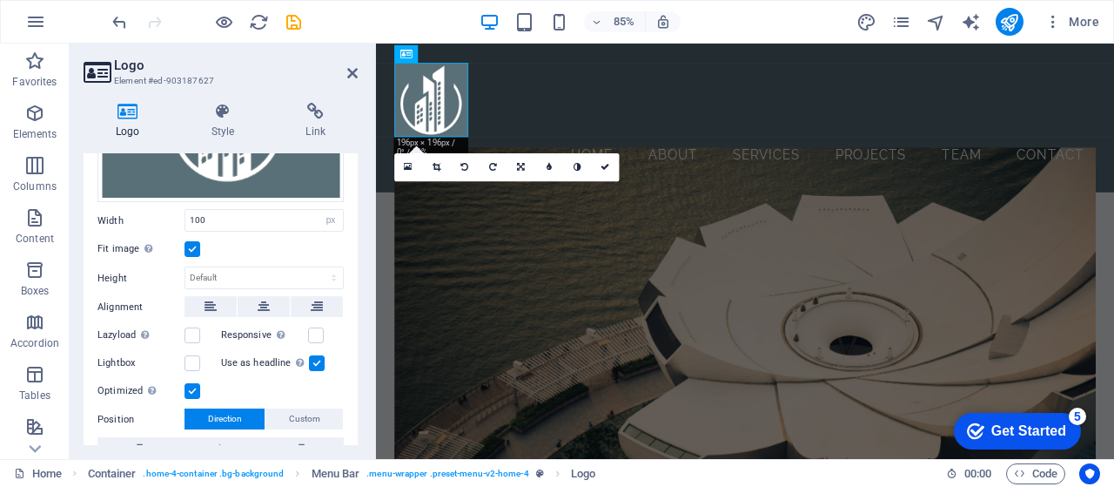
scroll to position [0, 0]
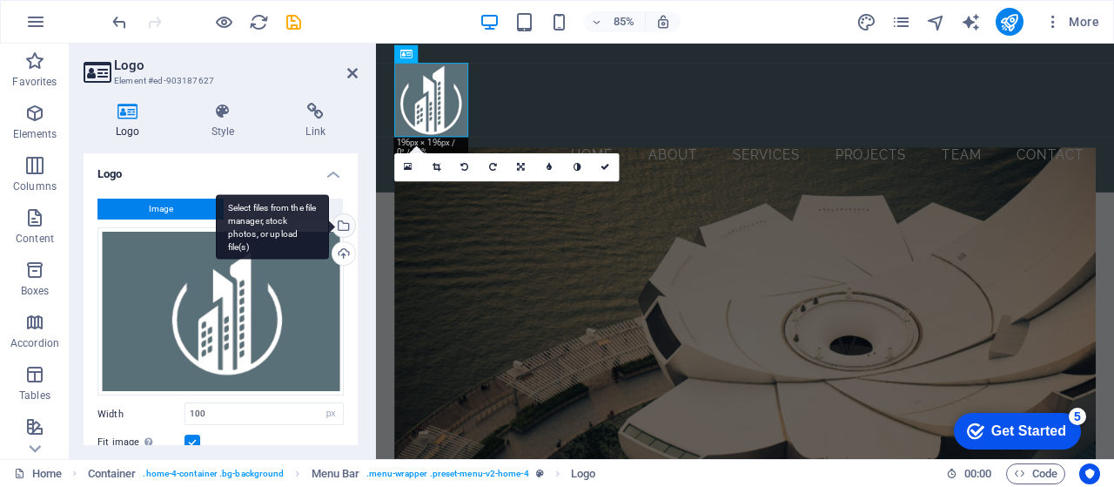
click at [329, 227] on div "Select files from the file manager, stock photos, or upload file(s)" at bounding box center [272, 226] width 113 height 65
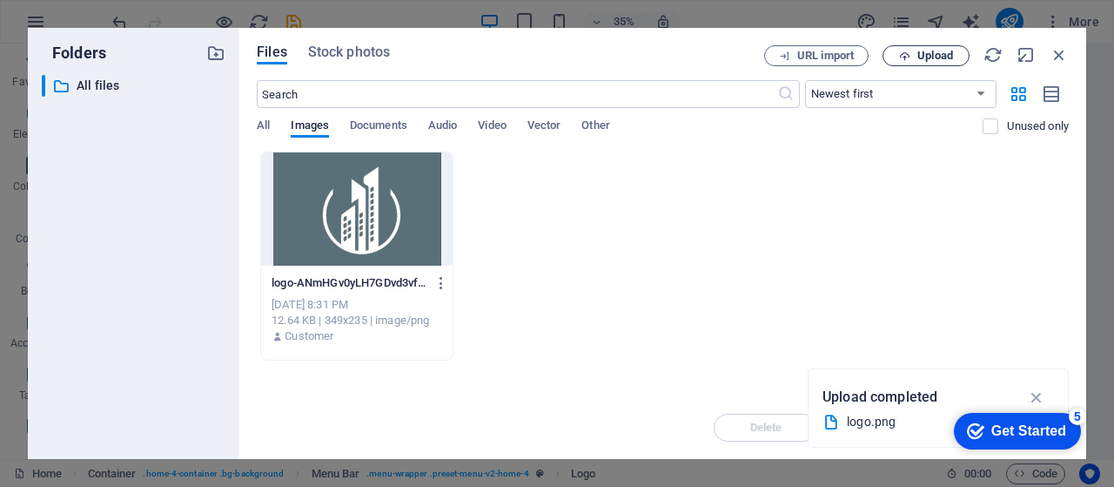
click at [921, 58] on span "Upload" at bounding box center [935, 55] width 36 height 10
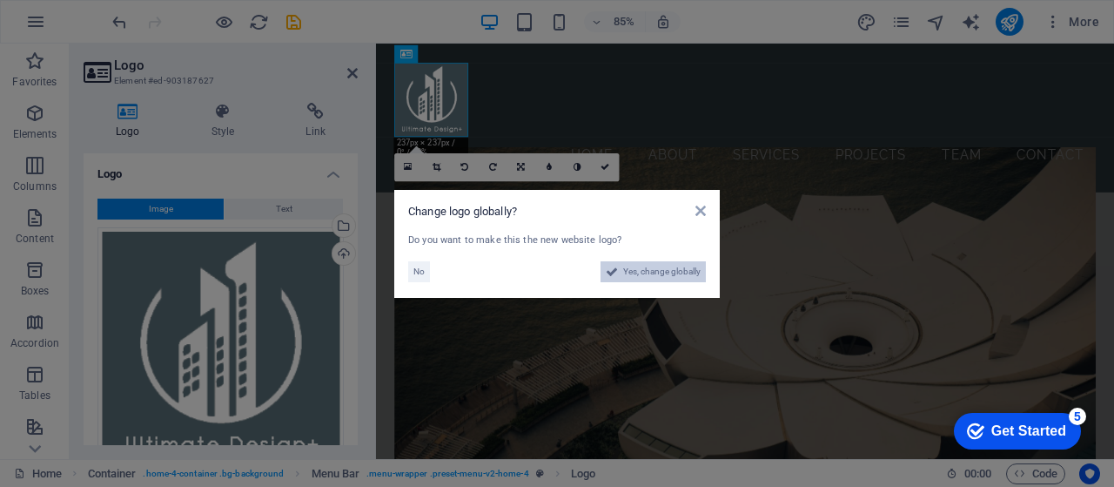
click at [666, 274] on span "Yes, change globally" at bounding box center [661, 271] width 77 height 21
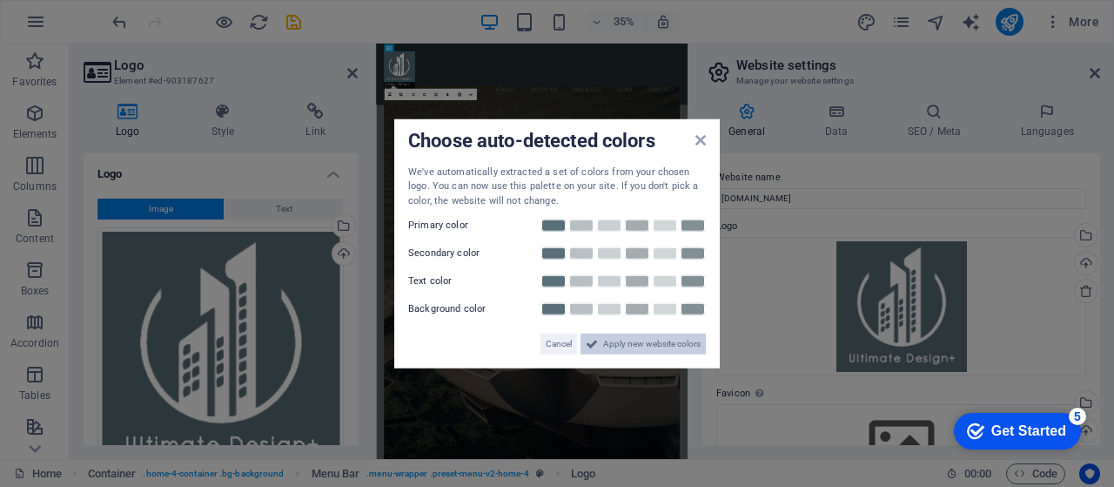
click at [637, 344] on span "Apply new website colors" at bounding box center [651, 343] width 97 height 21
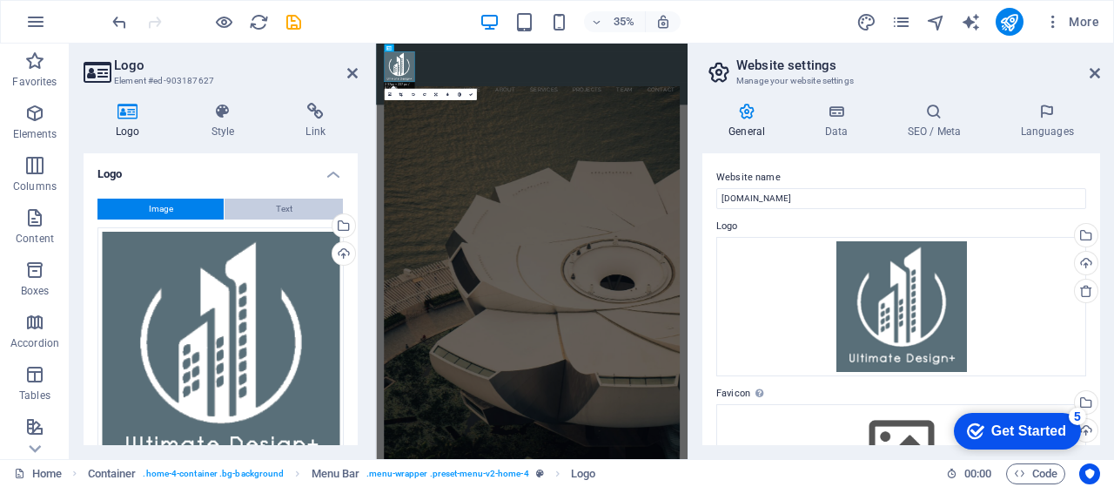
click at [265, 210] on button "Text" at bounding box center [284, 208] width 118 height 21
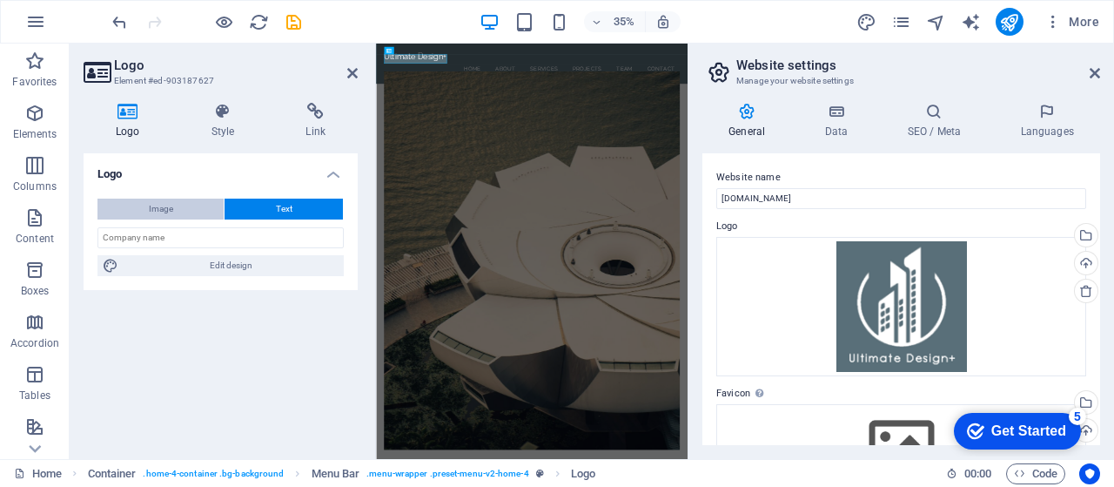
click at [180, 212] on button "Image" at bounding box center [160, 208] width 126 height 21
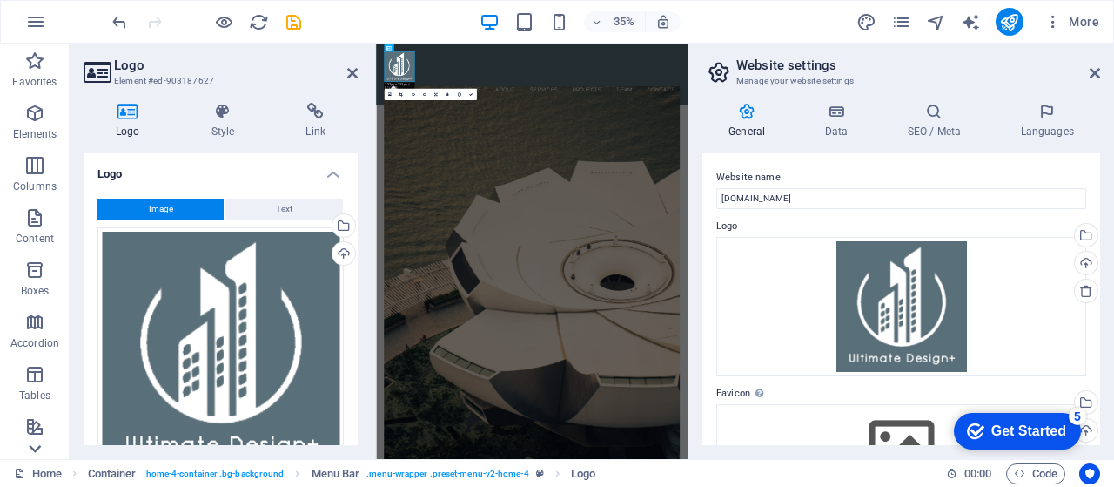
click at [38, 66] on icon at bounding box center [35, 54] width 24 height 24
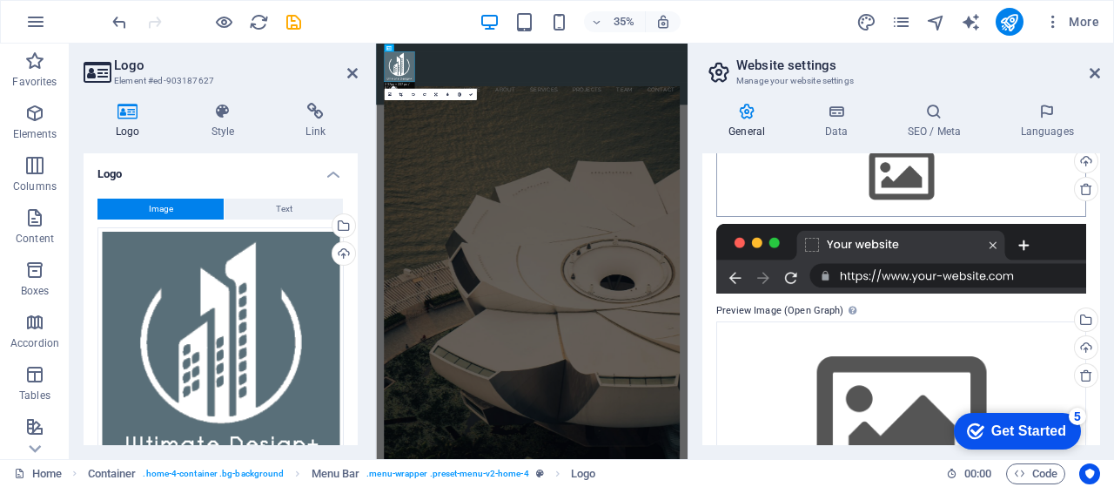
scroll to position [359, 0]
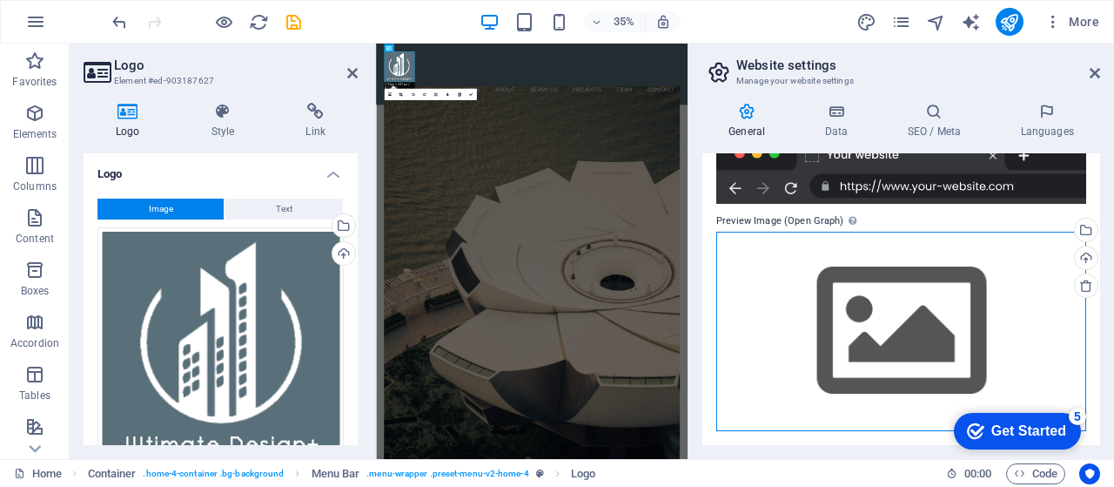
click at [930, 313] on div "Drag files here, click to choose files or select files from Files or our free s…" at bounding box center [901, 331] width 370 height 199
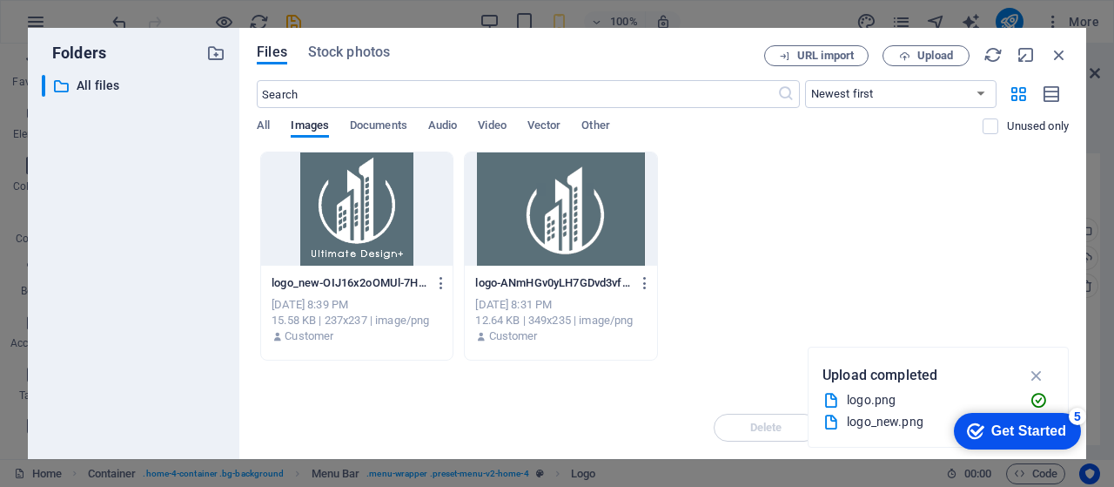
click at [567, 223] on div at bounding box center [561, 208] width 192 height 113
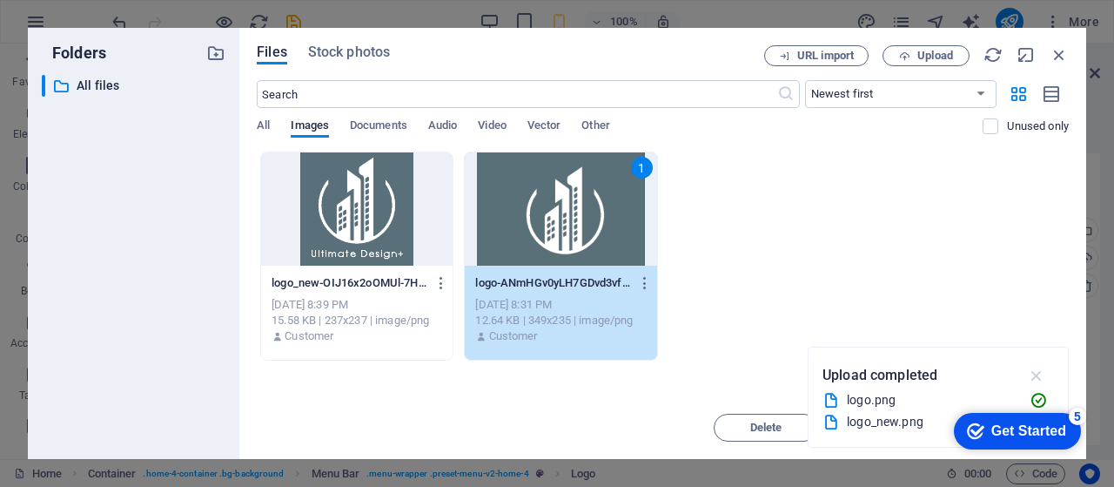
click at [1039, 373] on icon "button" at bounding box center [1037, 375] width 20 height 19
click at [586, 203] on div "1" at bounding box center [561, 208] width 192 height 113
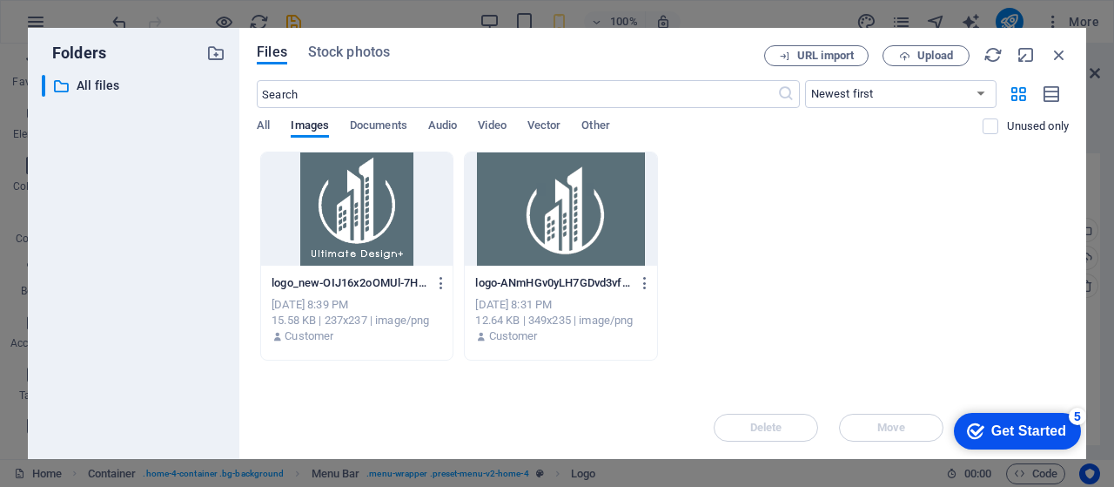
click at [586, 203] on div at bounding box center [561, 208] width 192 height 113
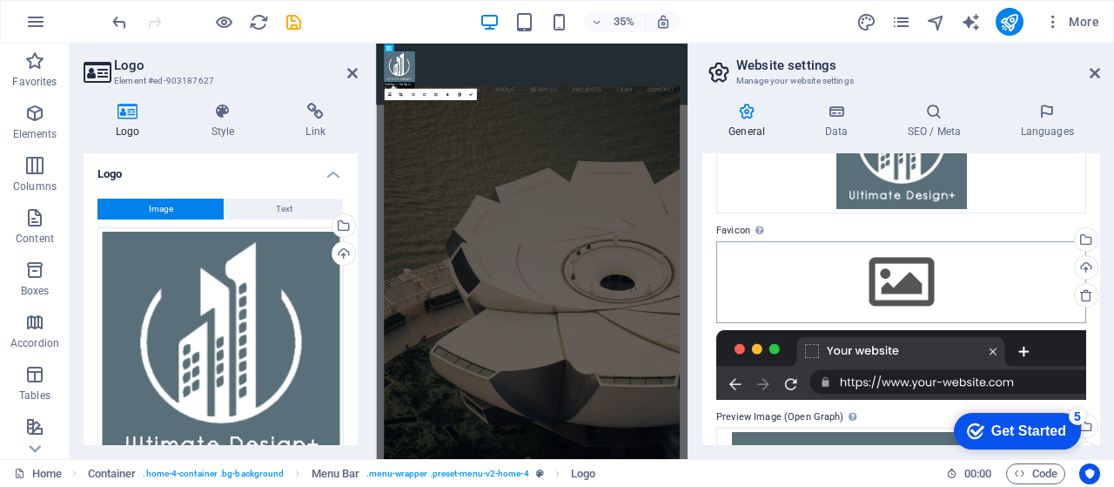
scroll to position [166, 0]
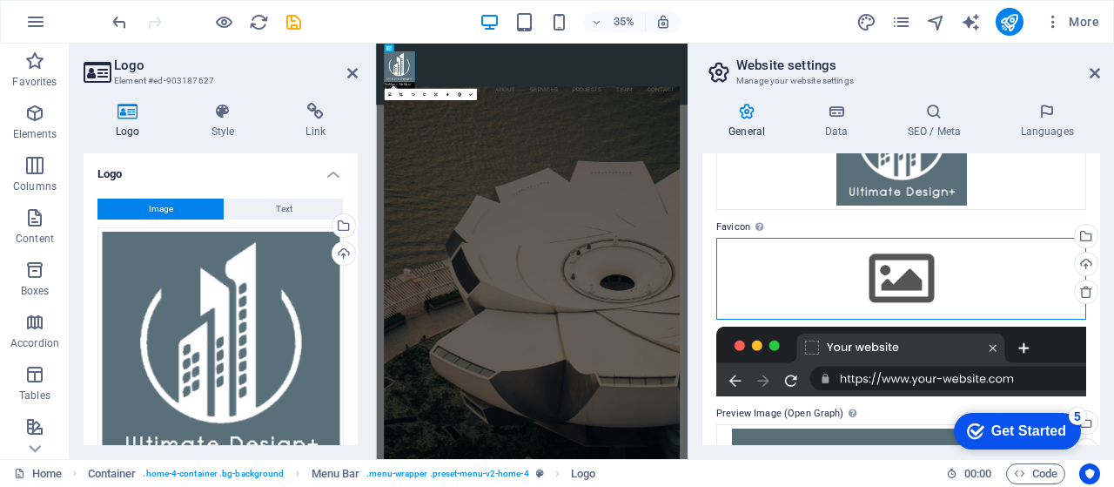
click at [908, 278] on div "Drag files here, click to choose files or select files from Files or our free s…" at bounding box center [901, 279] width 370 height 82
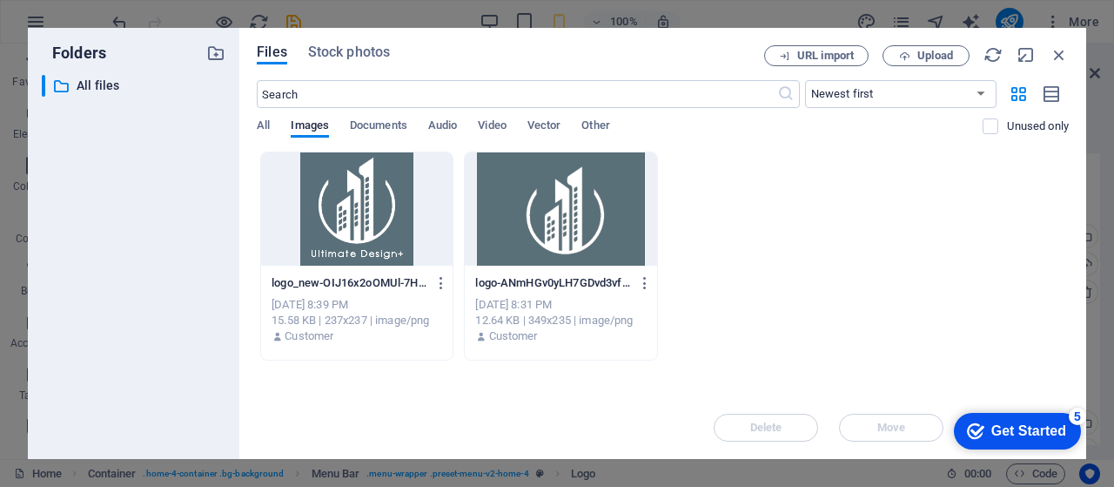
click at [557, 213] on div at bounding box center [561, 208] width 192 height 113
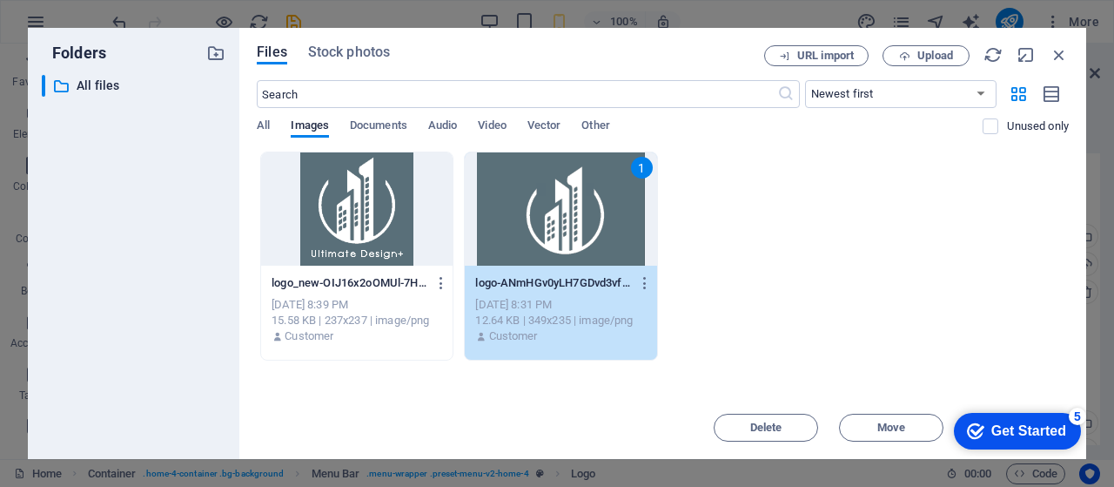
click at [557, 213] on div "1" at bounding box center [561, 208] width 192 height 113
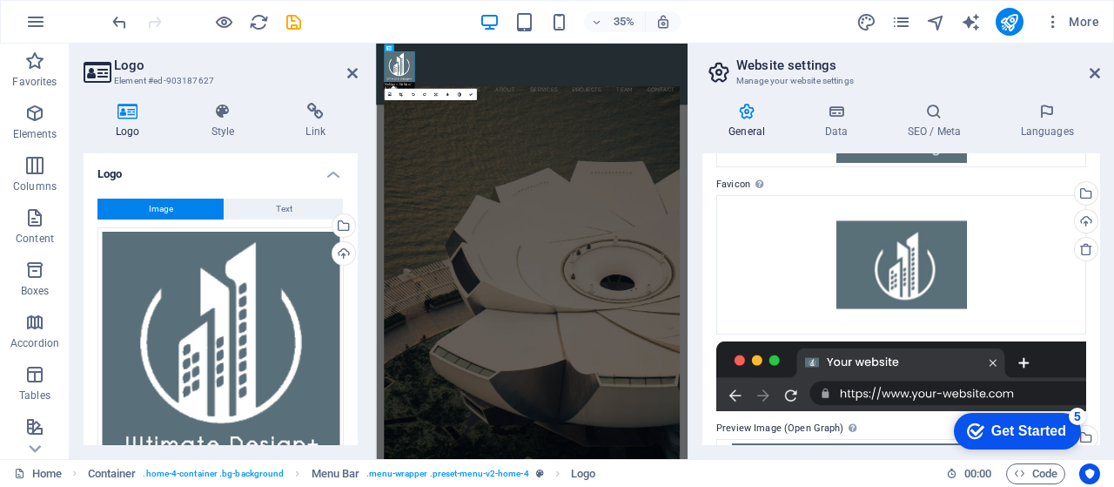
scroll to position [211, 0]
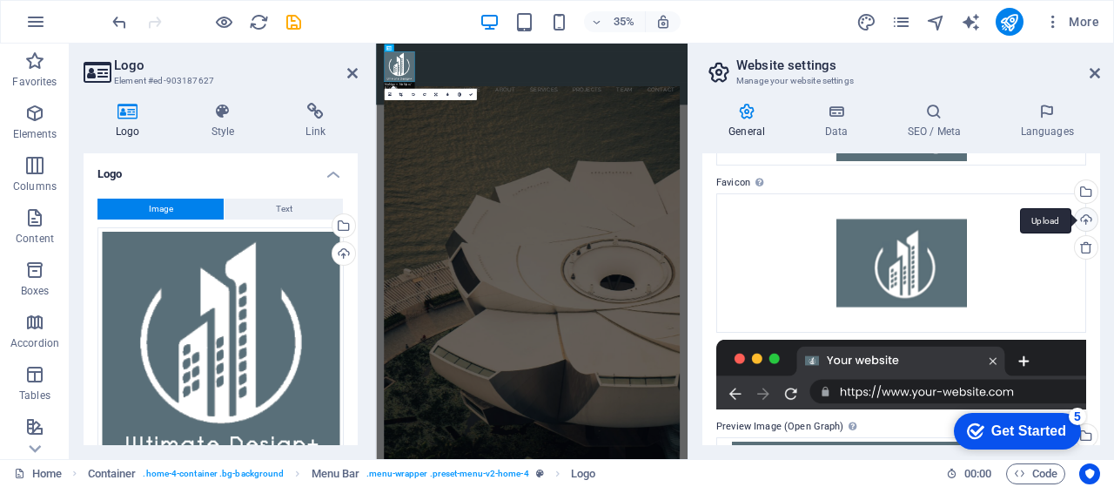
click at [1085, 219] on div "Upload" at bounding box center [1085, 221] width 26 height 26
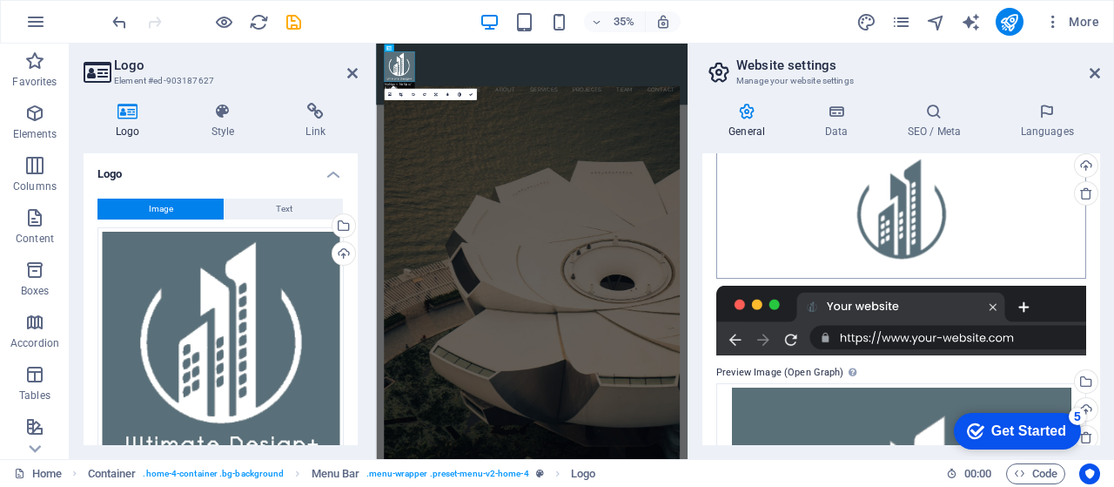
scroll to position [263, 0]
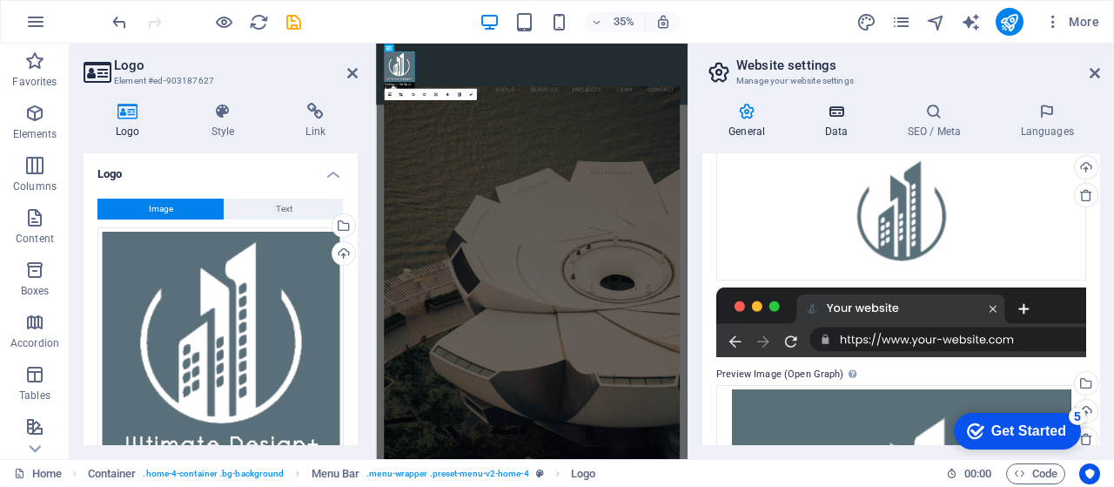
click at [831, 126] on h4 "Data" at bounding box center [839, 121] width 83 height 37
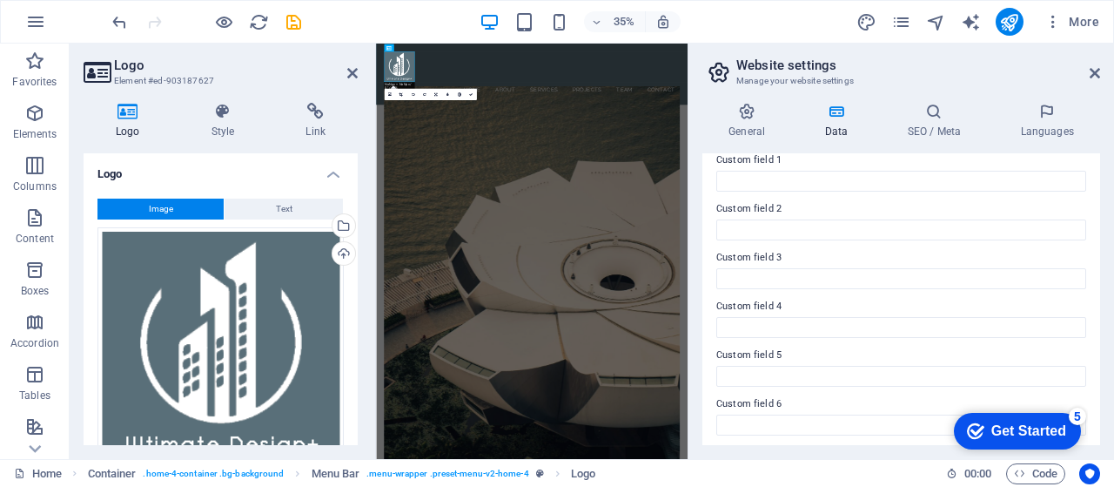
scroll to position [544, 0]
click at [932, 124] on h4 "SEO / Meta" at bounding box center [937, 121] width 113 height 37
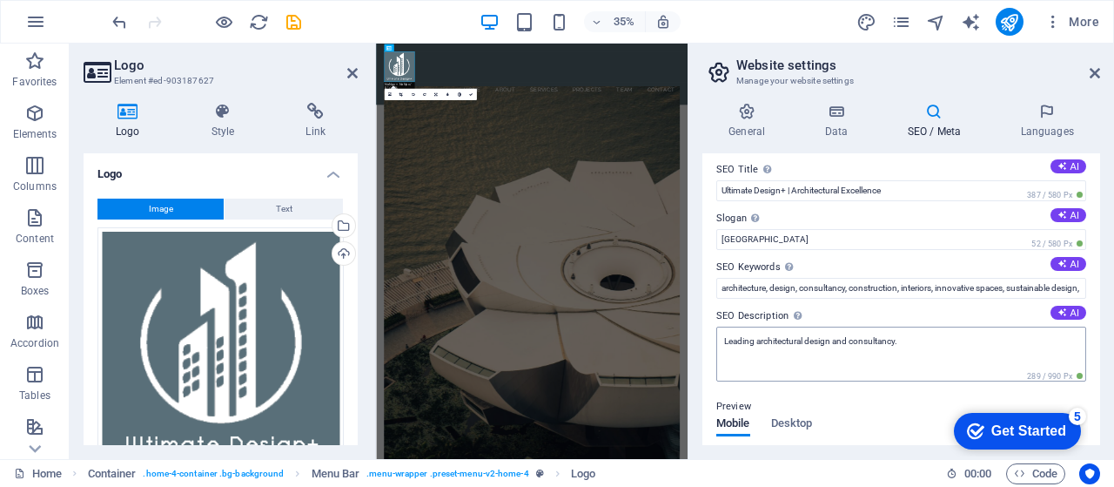
scroll to position [0, 0]
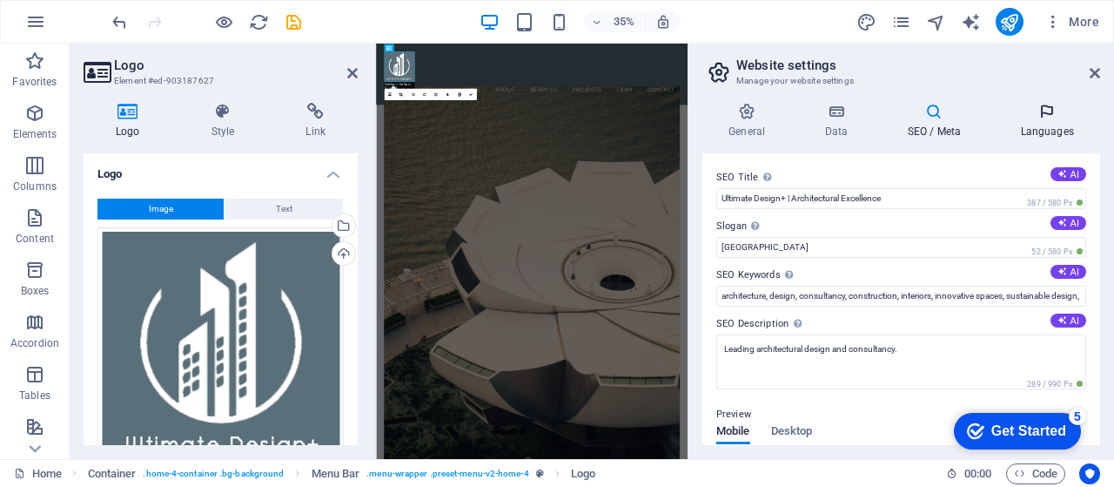
click at [1038, 126] on h4 "Languages" at bounding box center [1047, 121] width 106 height 37
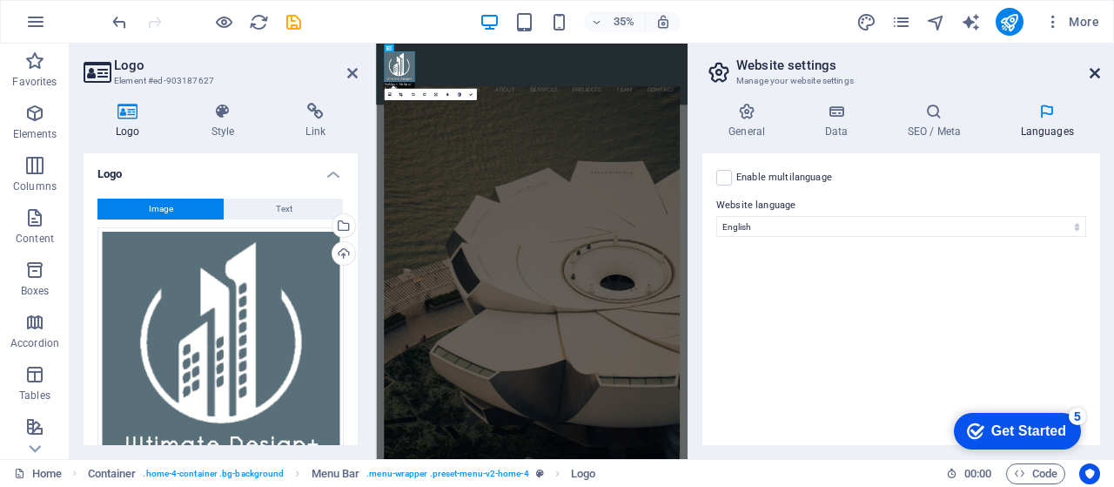
click at [1090, 72] on icon at bounding box center [1095, 73] width 10 height 14
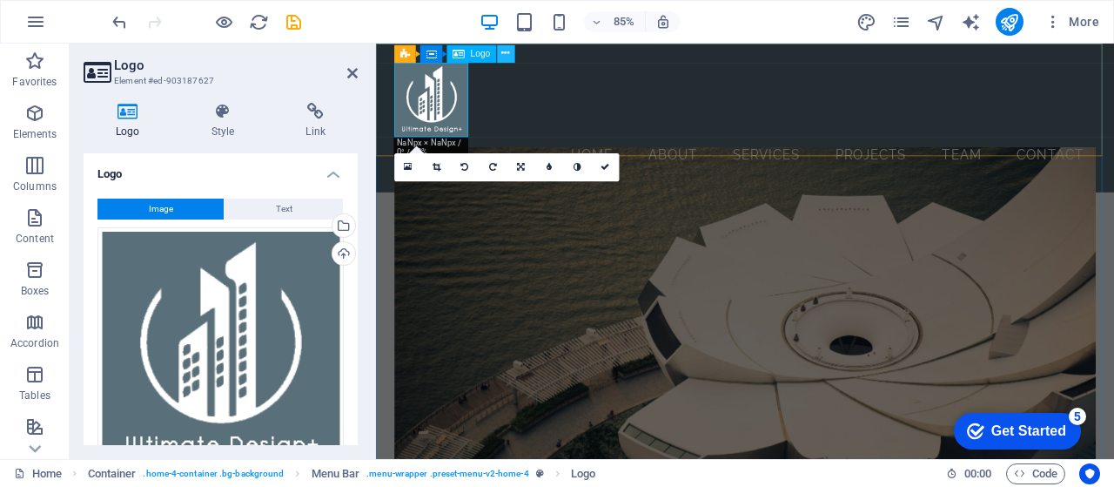
click at [507, 55] on icon at bounding box center [506, 54] width 8 height 16
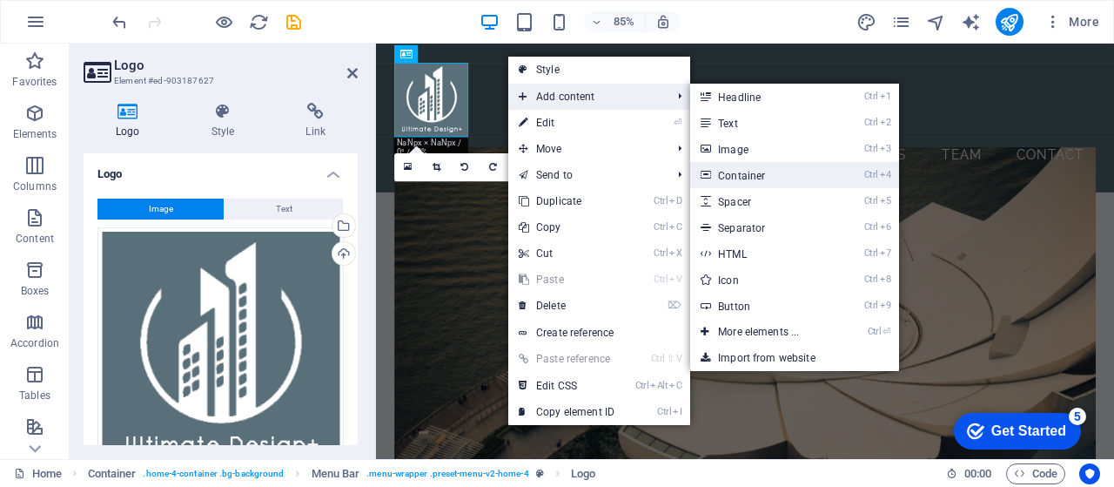
click at [740, 177] on link "Ctrl 4 Container" at bounding box center [762, 175] width 144 height 26
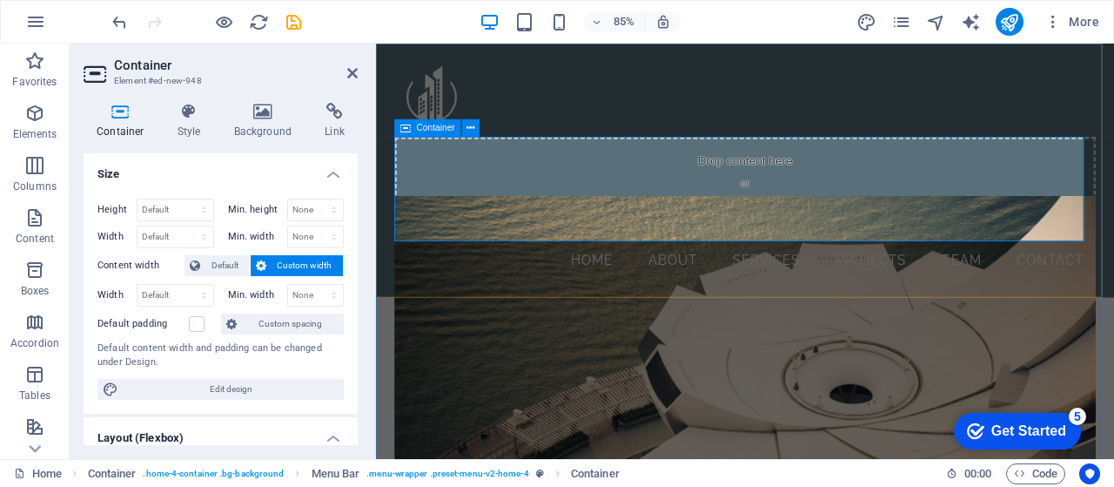
click at [736, 241] on span "Add elements" at bounding box center [759, 241] width 86 height 24
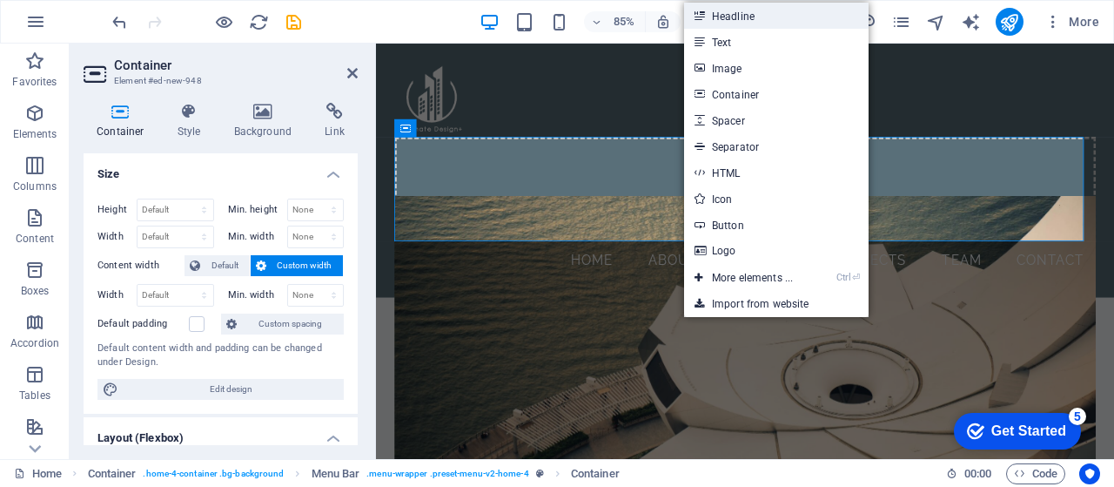
click at [754, 20] on link "Headline" at bounding box center [776, 16] width 185 height 26
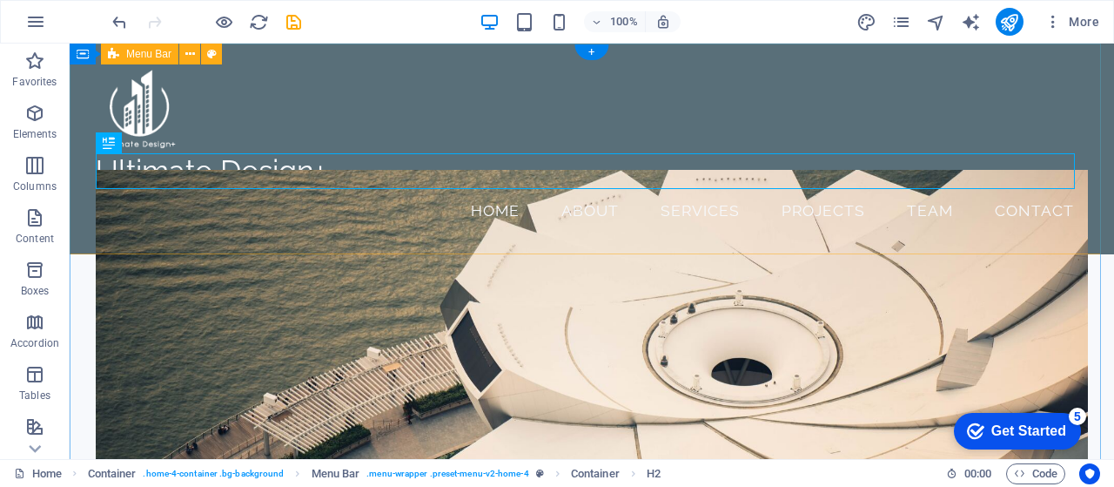
click at [300, 123] on div "Ultimate Design+ Menu Home About Services Projects Team Contact" at bounding box center [592, 149] width 1045 height 211
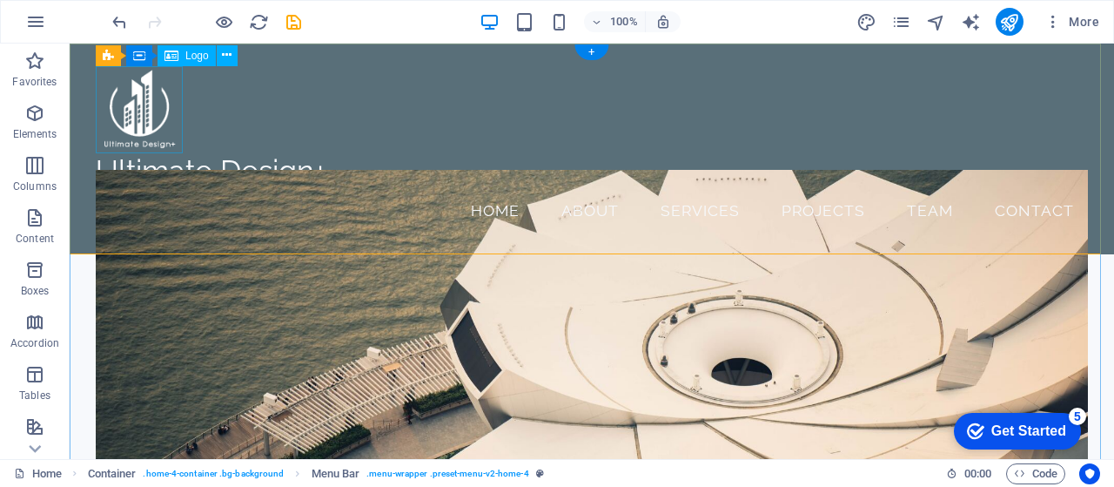
click at [168, 112] on div at bounding box center [592, 109] width 992 height 87
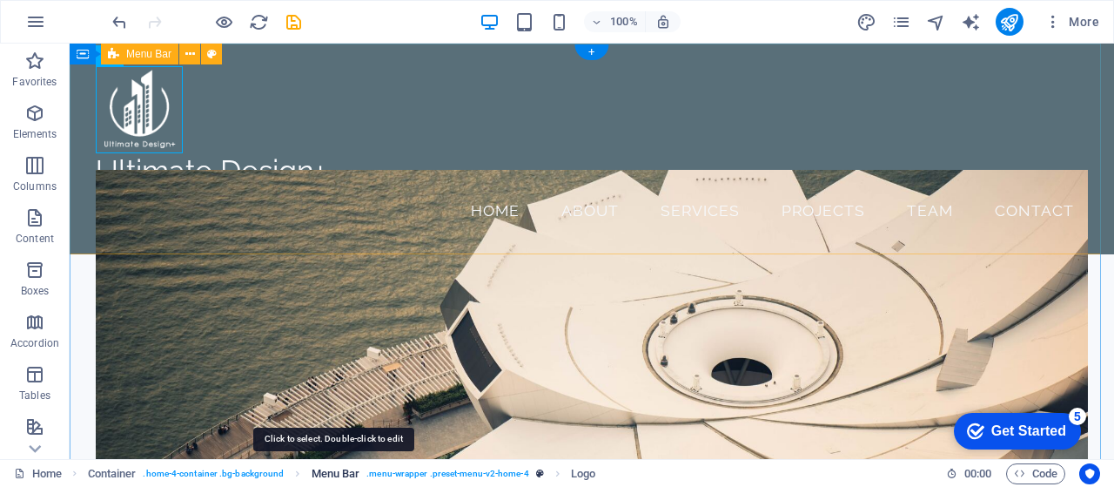
click at [329, 473] on span "Menu Bar" at bounding box center [336, 473] width 49 height 21
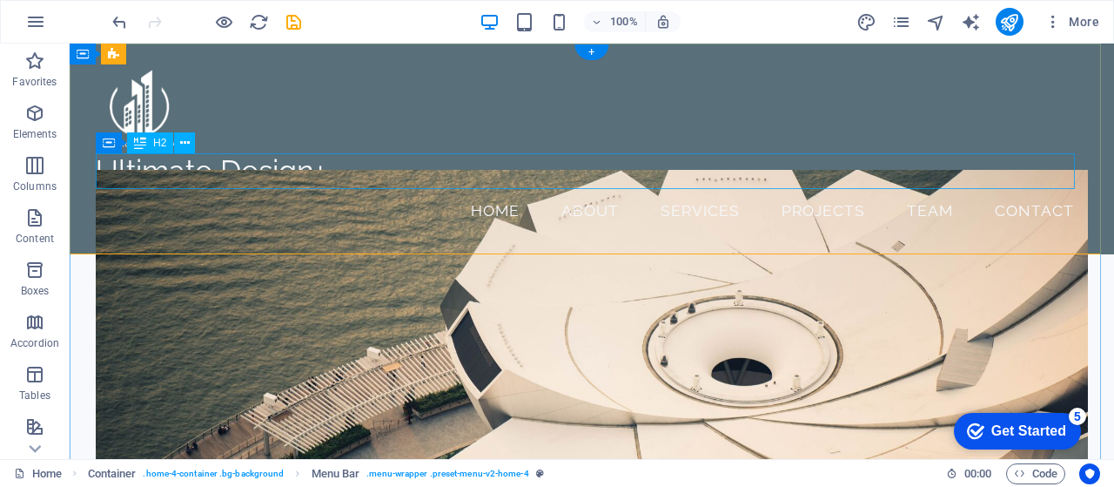
click at [283, 163] on div "Ultimate Design+" at bounding box center [592, 171] width 992 height 36
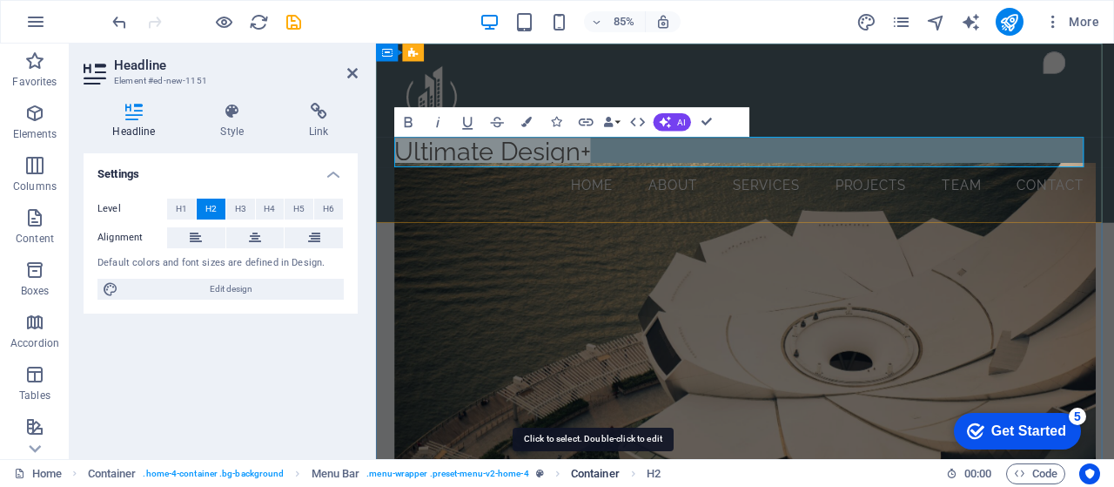
click at [595, 471] on span "Container" at bounding box center [595, 473] width 49 height 21
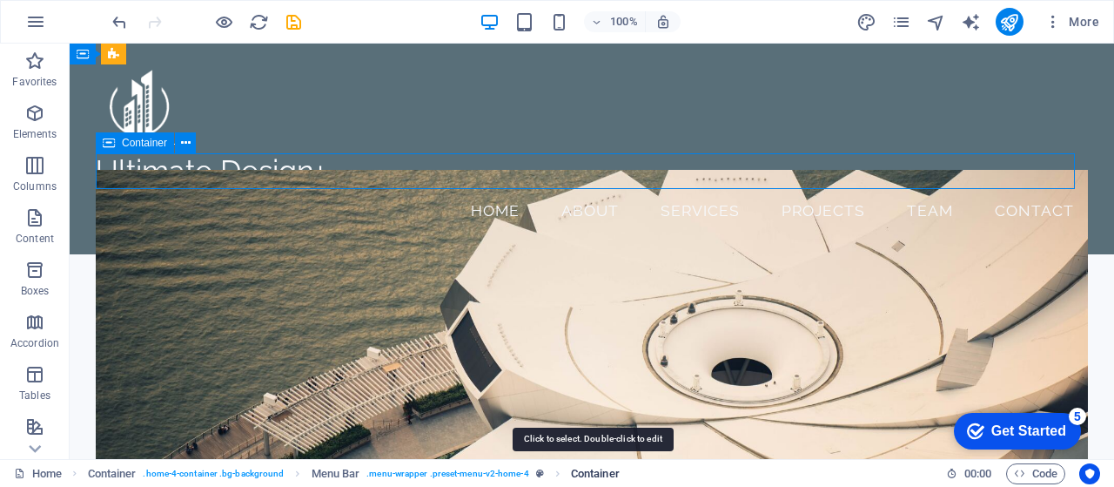
click at [595, 471] on span "Container" at bounding box center [595, 473] width 49 height 21
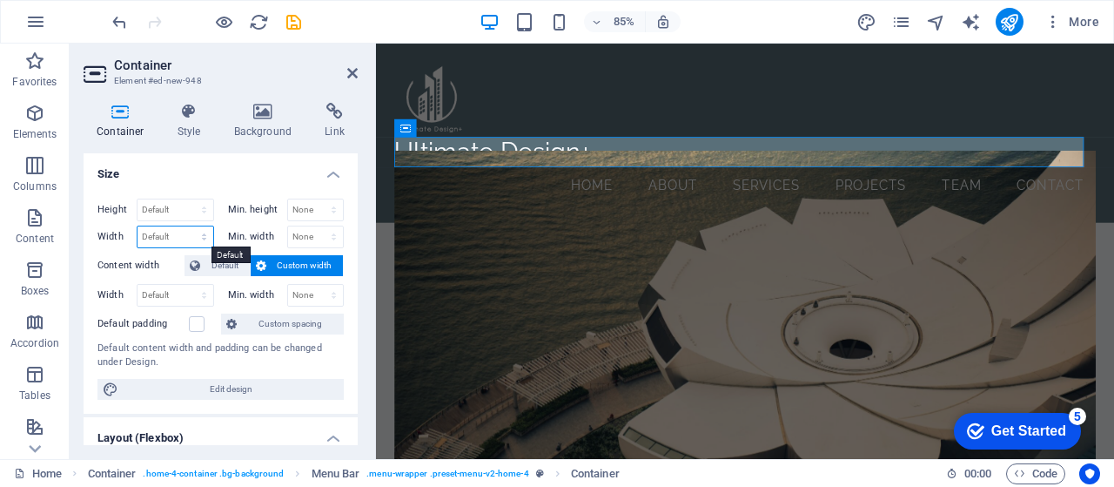
click at [204, 234] on select "Default px rem % em vh vw" at bounding box center [176, 236] width 76 height 21
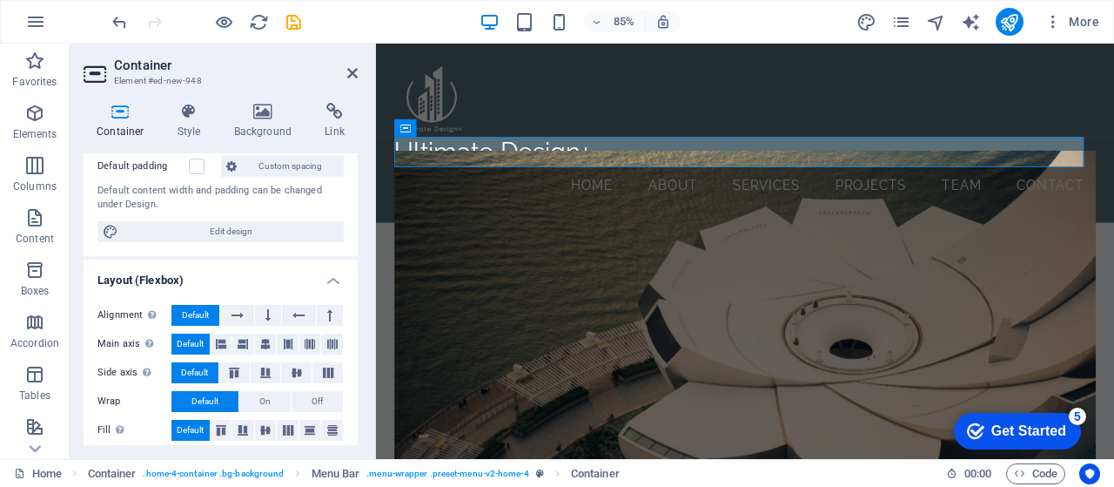
scroll to position [158, 0]
click at [237, 311] on icon at bounding box center [238, 314] width 12 height 21
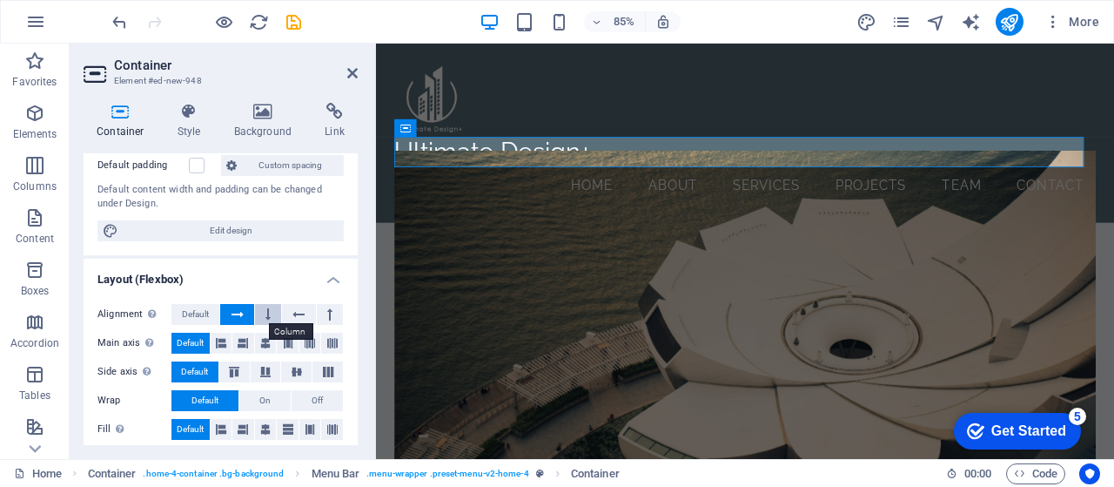
click at [266, 309] on icon at bounding box center [267, 314] width 5 height 21
click at [238, 309] on icon at bounding box center [238, 314] width 12 height 21
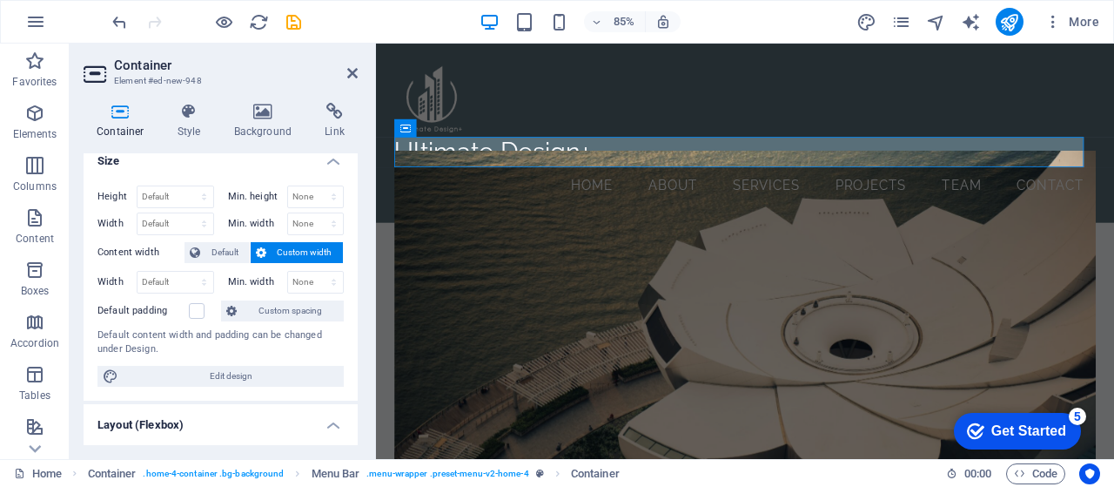
scroll to position [0, 0]
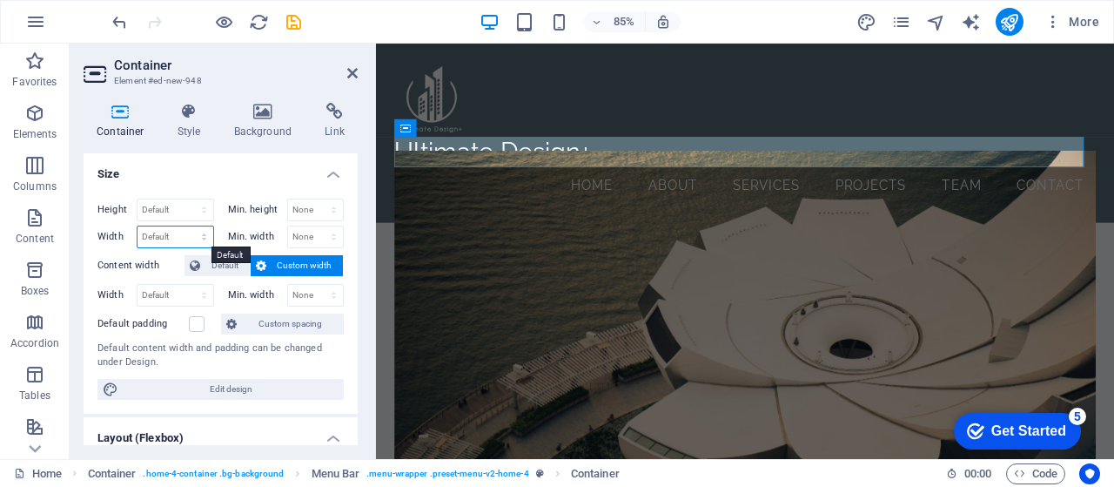
click at [203, 239] on select "Default px rem % em vh vw" at bounding box center [176, 236] width 76 height 21
select select "px"
click at [187, 226] on select "Default px rem % em vh vw" at bounding box center [176, 236] width 76 height 21
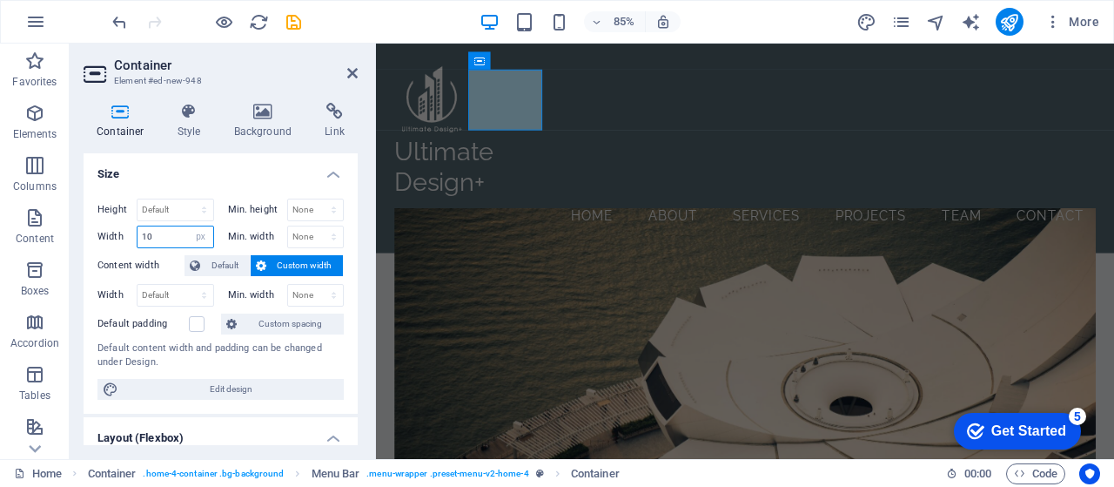
type input "1"
type input "0"
paste input "59679"
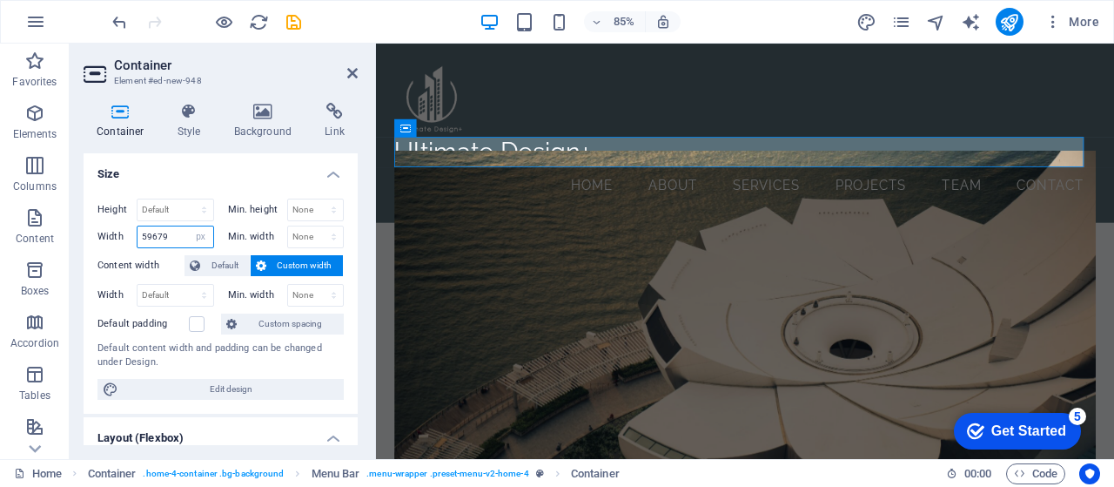
type input "0"
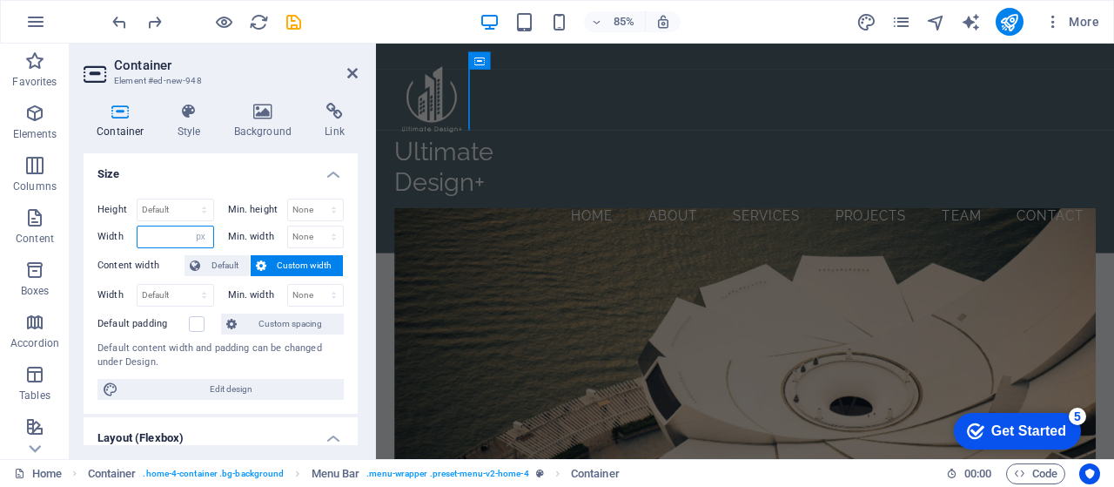
click at [174, 234] on input "number" at bounding box center [176, 236] width 76 height 21
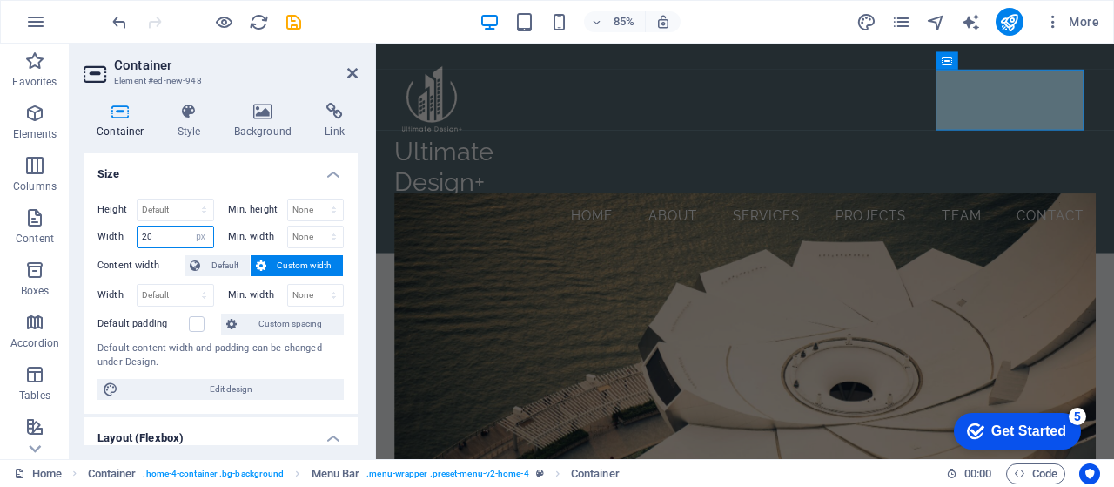
type input "2"
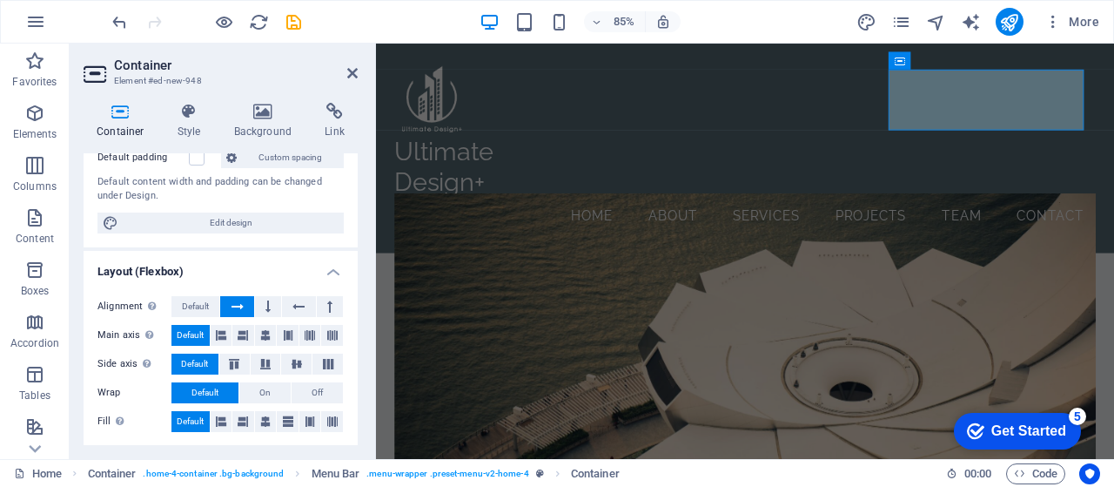
scroll to position [167, 0]
click at [191, 306] on span "Default" at bounding box center [195, 305] width 27 height 21
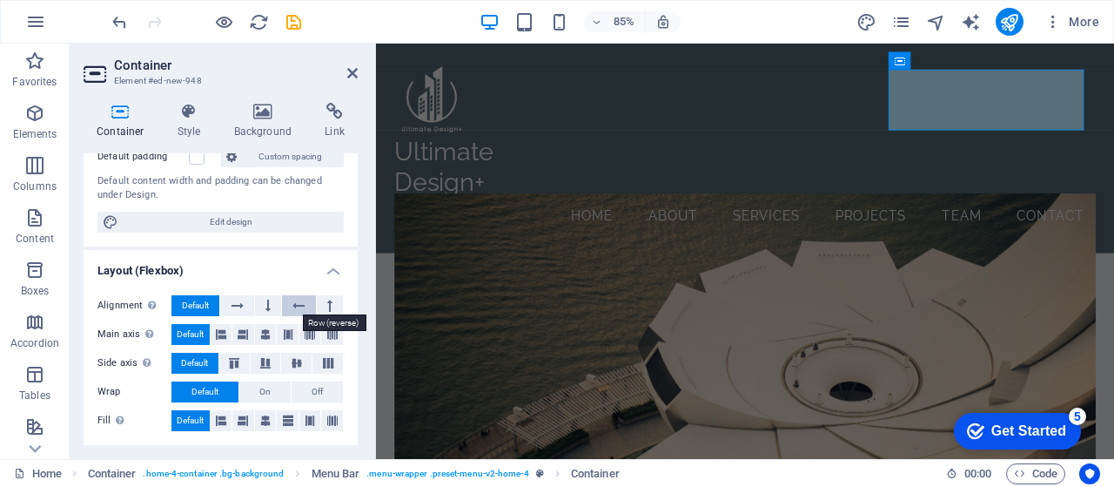
click at [295, 306] on icon at bounding box center [298, 305] width 12 height 21
click at [232, 304] on icon at bounding box center [238, 305] width 12 height 21
click at [178, 306] on button "Default" at bounding box center [195, 305] width 48 height 21
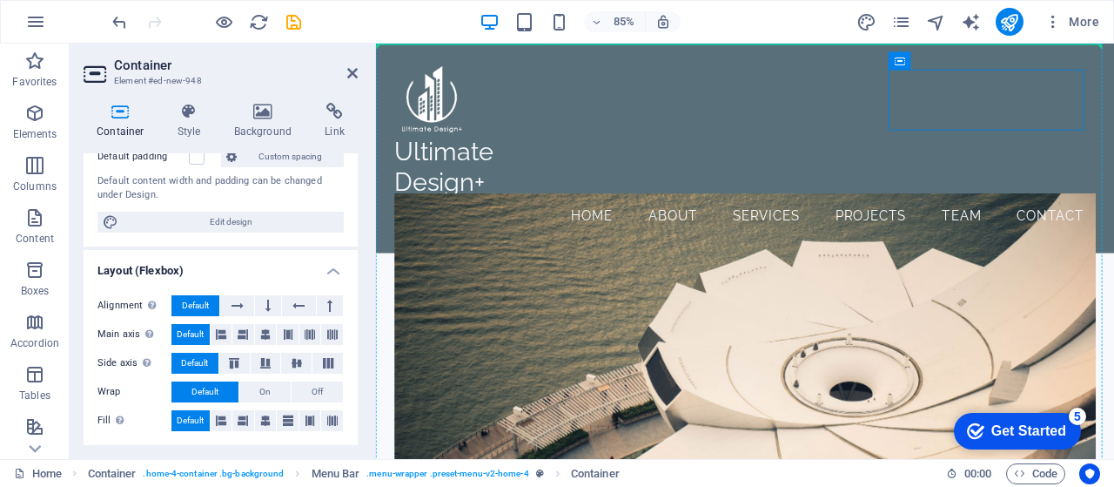
drag, startPoint x: 1273, startPoint y: 107, endPoint x: 623, endPoint y: 104, distance: 649.4
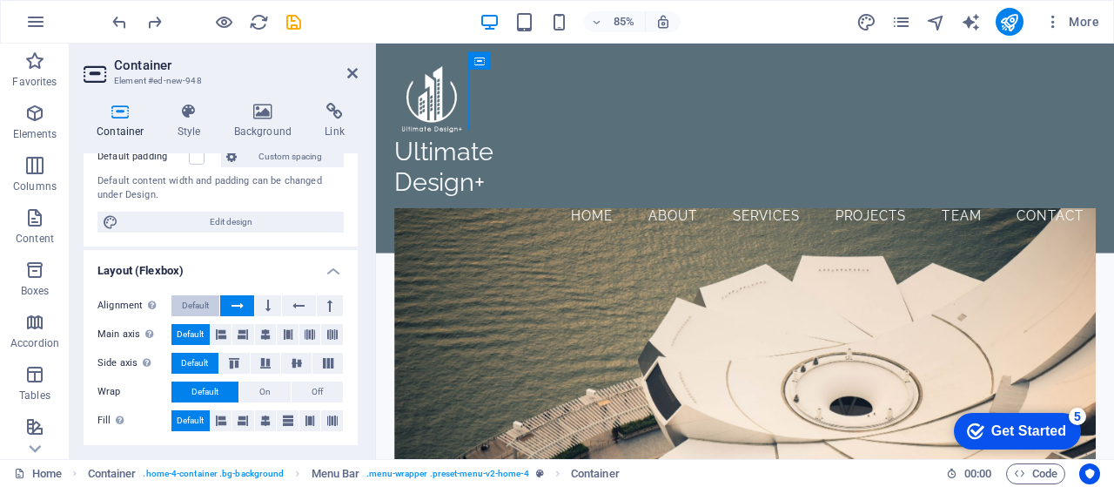
scroll to position [0, 0]
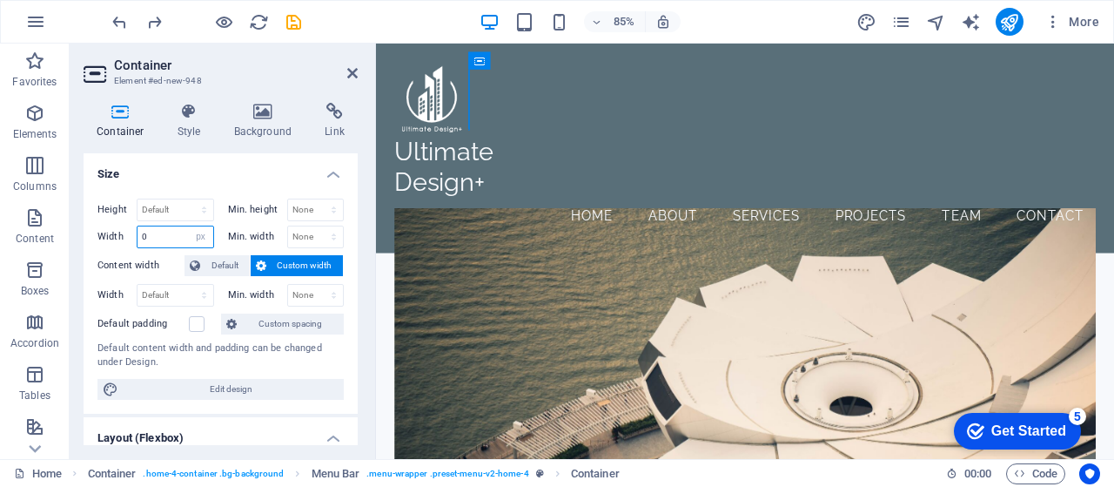
drag, startPoint x: 153, startPoint y: 238, endPoint x: 141, endPoint y: 238, distance: 12.2
click at [141, 238] on input "0" at bounding box center [176, 236] width 76 height 21
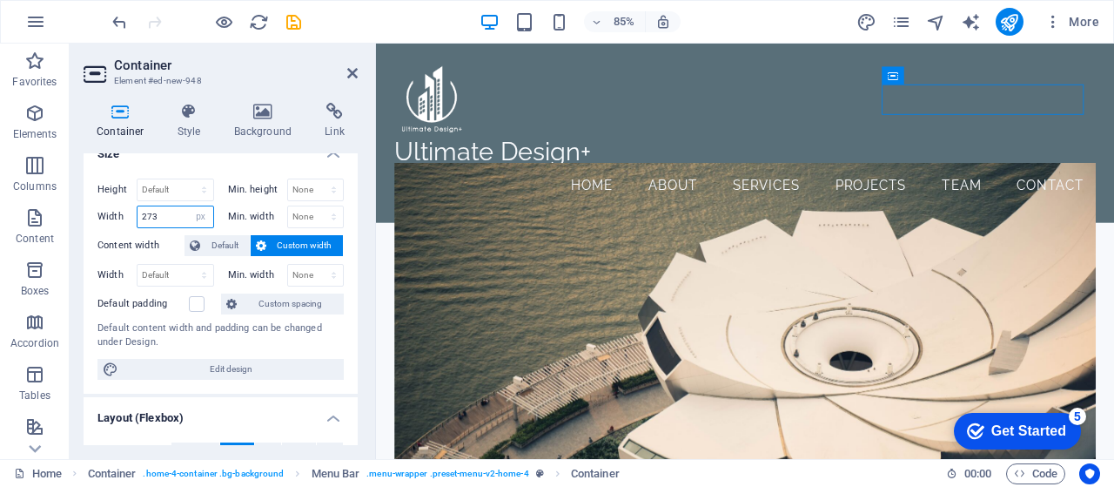
scroll to position [21, 0]
type input "2"
type input "300"
click at [364, 361] on div "Container Style Background Link Size Height Default px rem % vh vw Min. height …" at bounding box center [221, 274] width 302 height 370
click at [348, 337] on div "Height Default px rem % vh vw Min. height None px rem % vh vw Width 300 Default…" at bounding box center [221, 278] width 274 height 229
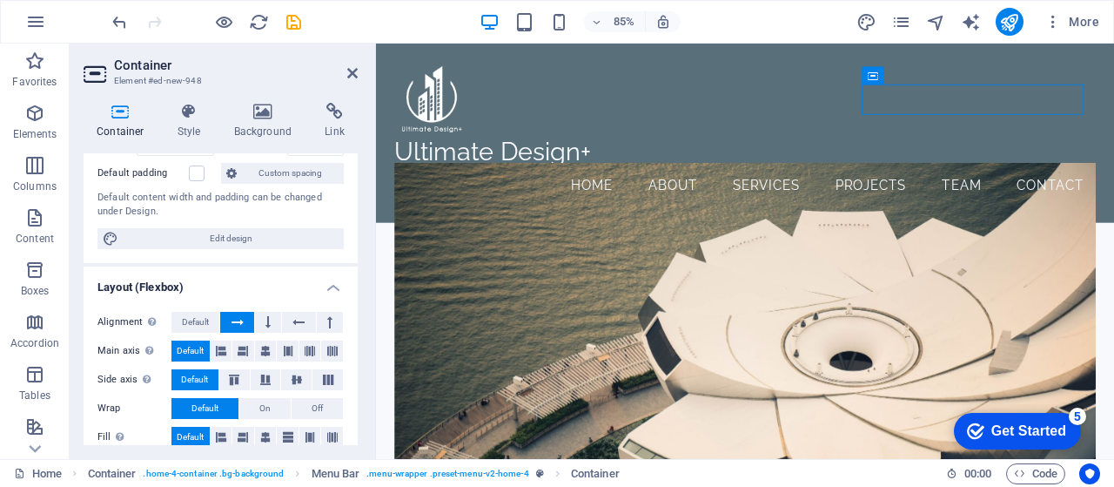
scroll to position [154, 0]
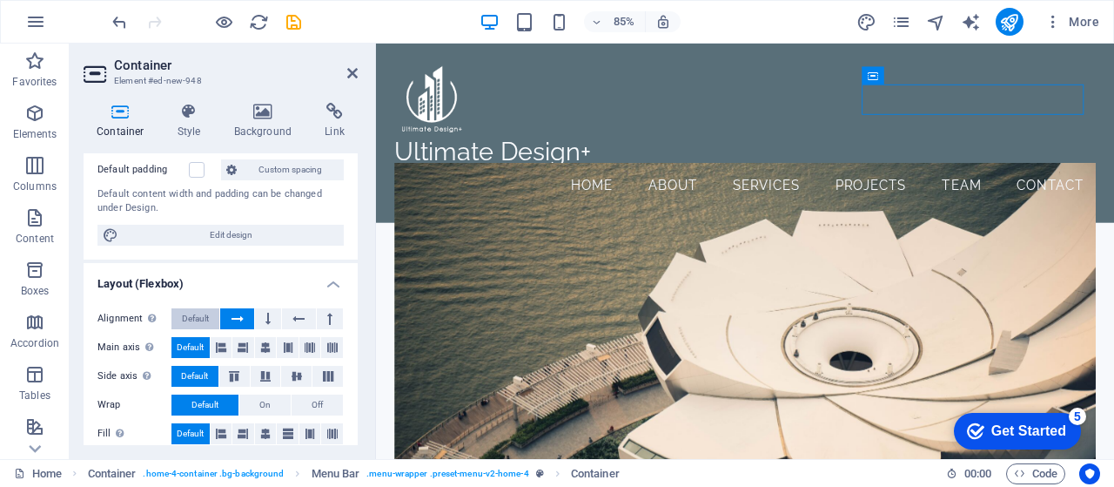
click at [193, 320] on span "Default" at bounding box center [195, 318] width 27 height 21
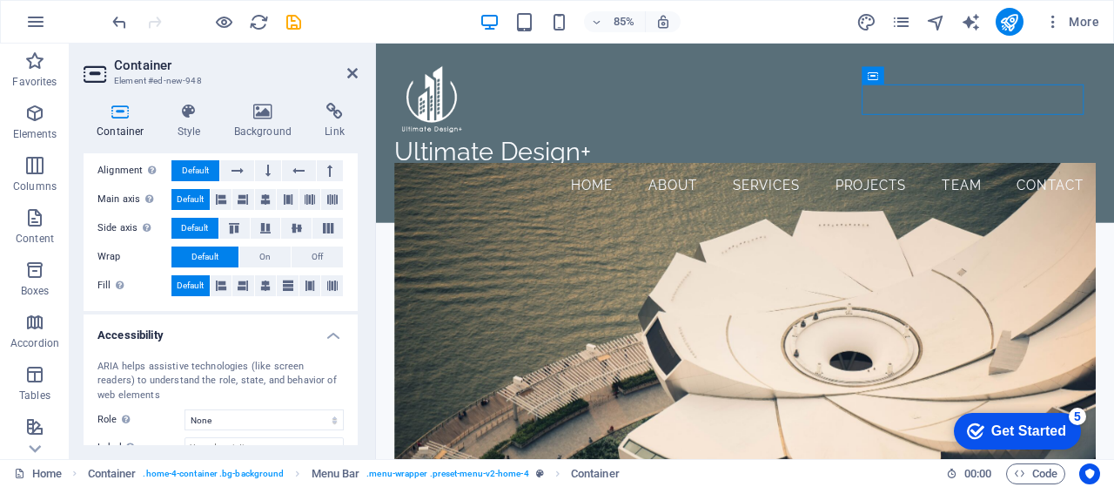
scroll to position [303, 0]
click at [263, 253] on span "On" at bounding box center [264, 255] width 11 height 21
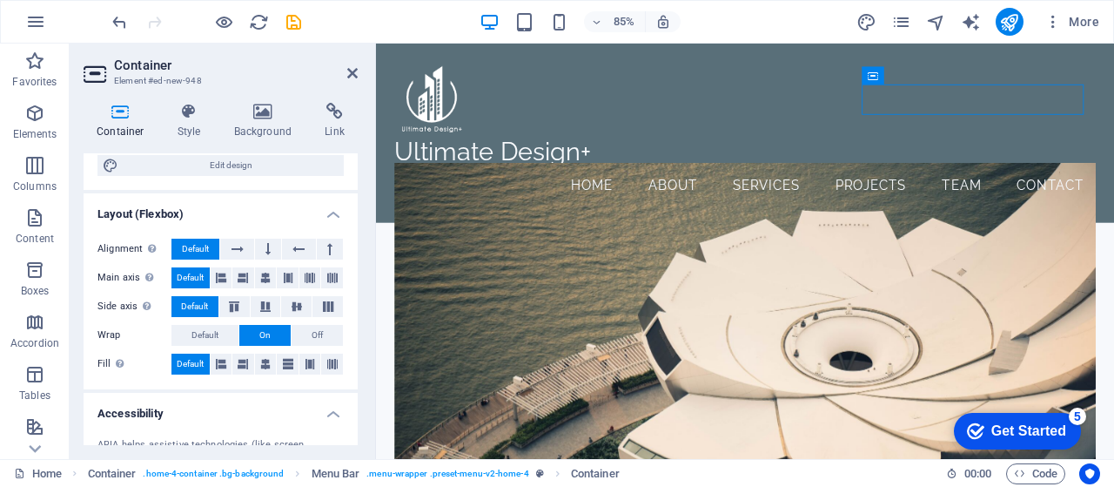
scroll to position [213, 0]
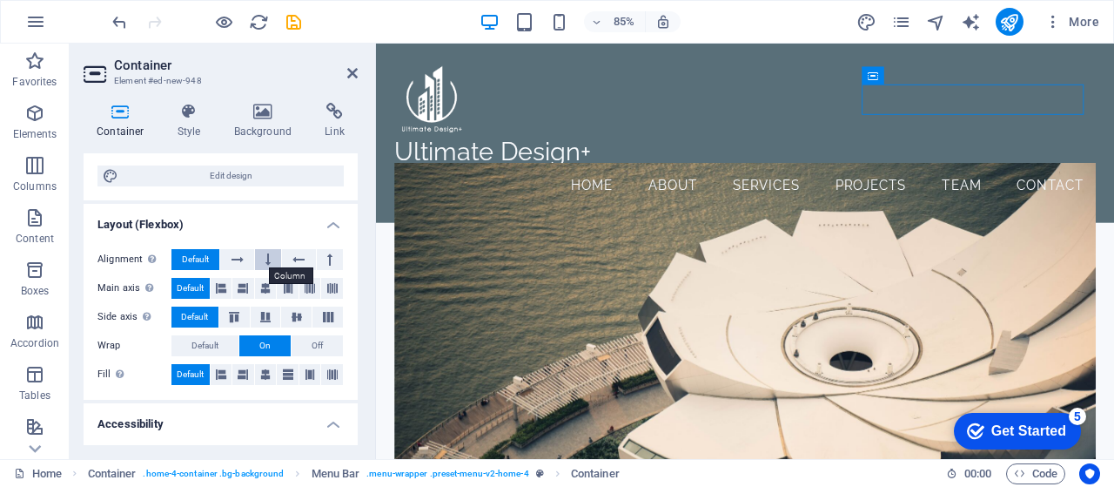
click at [263, 260] on button at bounding box center [268, 259] width 26 height 21
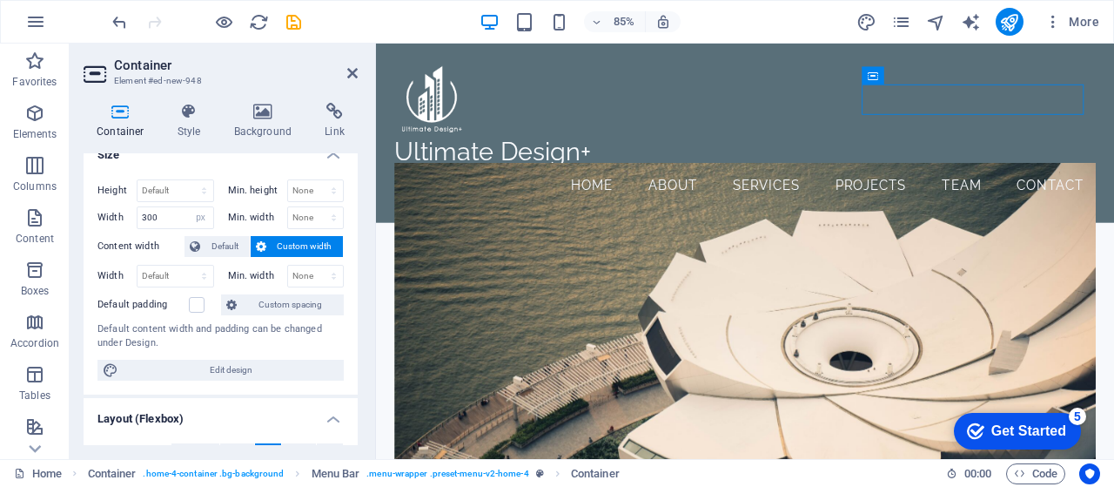
scroll to position [0, 0]
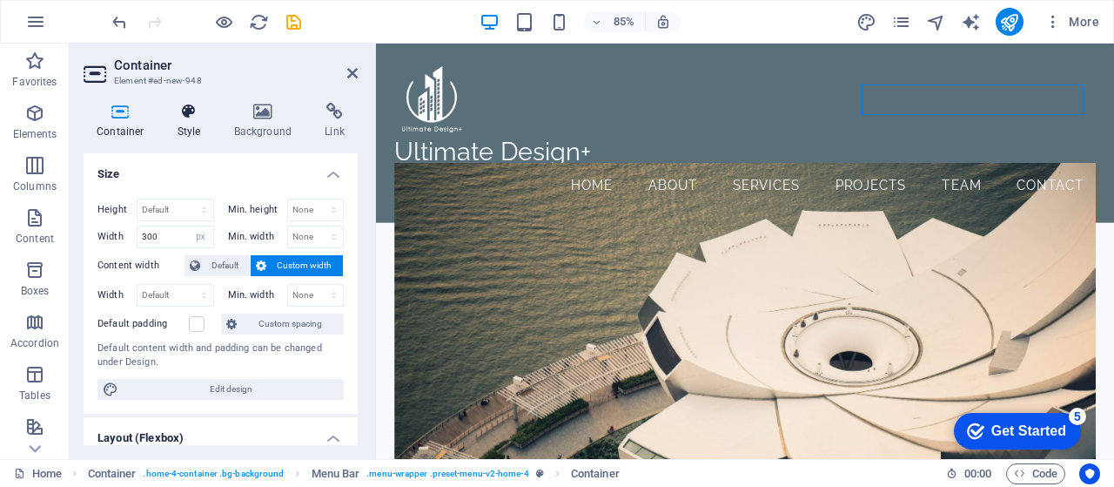
click at [185, 126] on h4 "Style" at bounding box center [193, 121] width 57 height 37
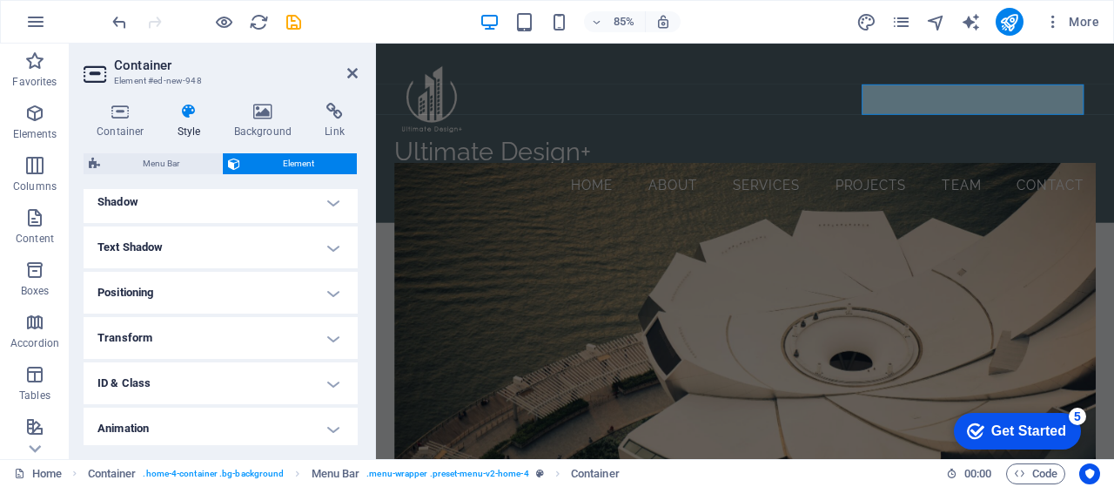
scroll to position [479, 0]
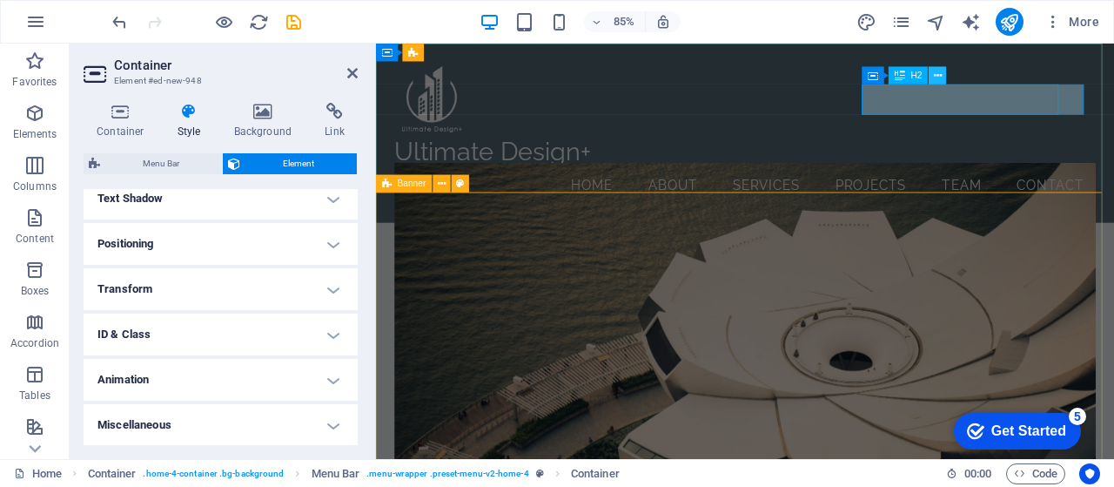
click at [939, 76] on icon at bounding box center [938, 76] width 8 height 16
click at [934, 77] on icon at bounding box center [938, 76] width 8 height 16
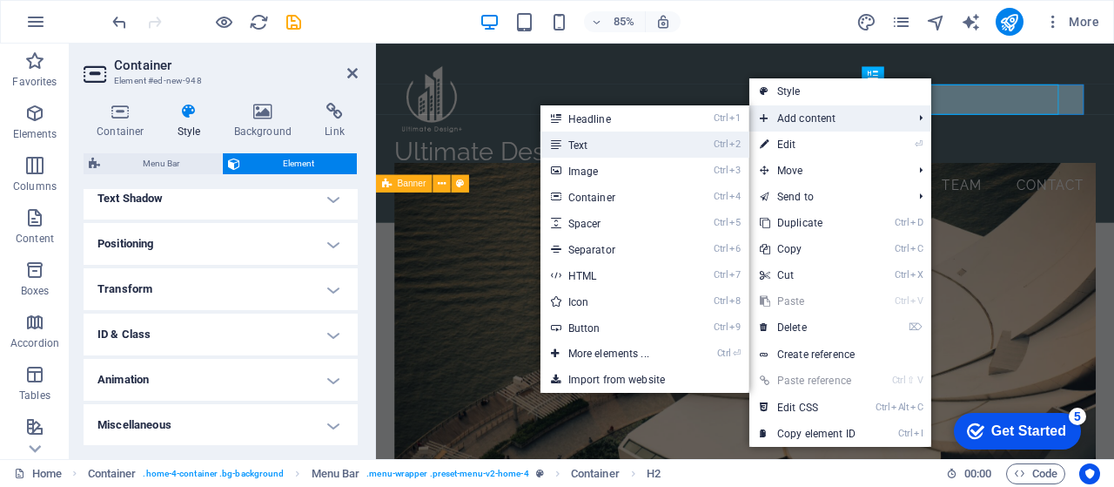
click at [648, 150] on link "Ctrl 2 Text" at bounding box center [613, 144] width 144 height 26
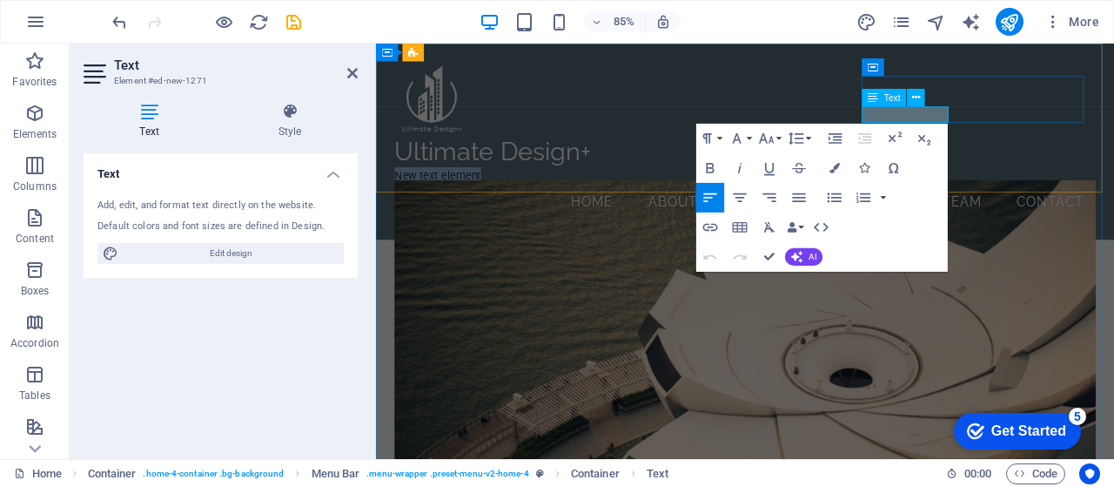
click at [659, 189] on p "New text element" at bounding box center [528, 199] width 261 height 20
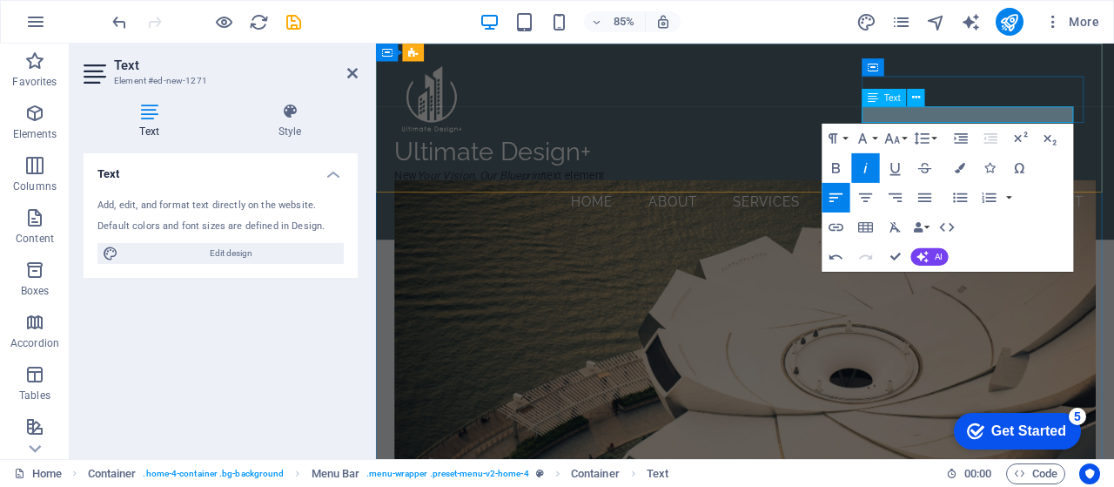
click em "Your Vision, Our Blueprint"
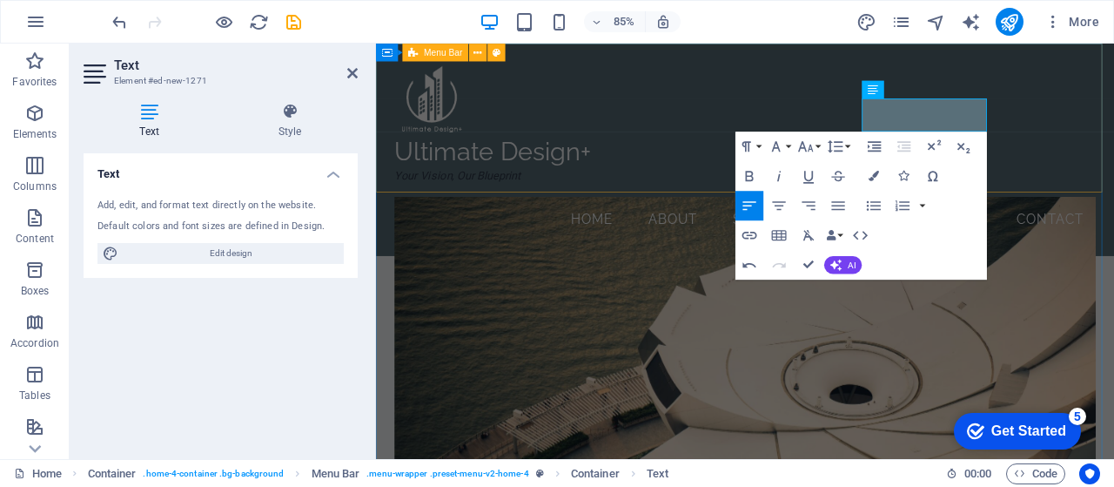
click at [857, 79] on div "Ultimate Design+ Your Vision, Our Blueprint Menu Home About Services Projects T…" at bounding box center [810, 169] width 869 height 250
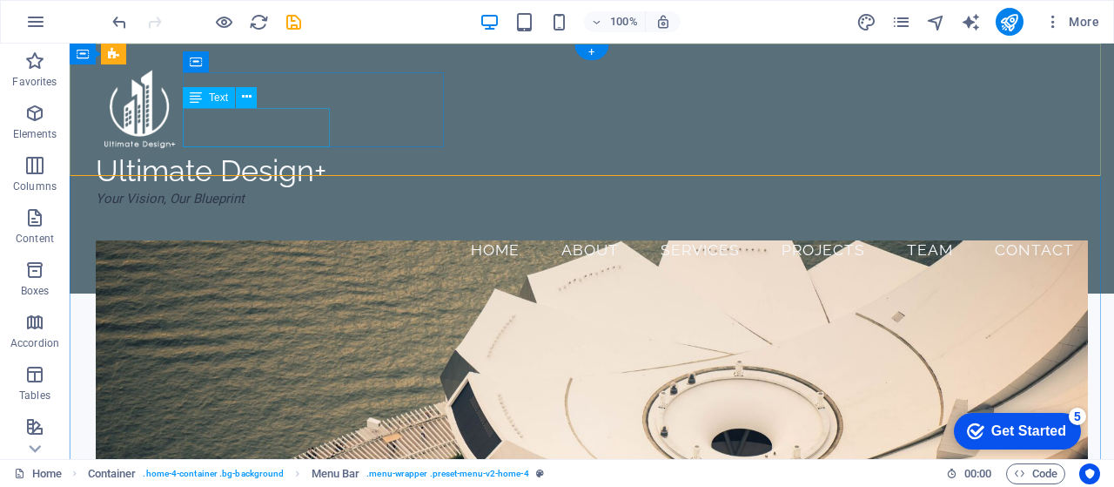
click at [301, 189] on div "Your Vision, Our Blueprint" at bounding box center [226, 208] width 261 height 39
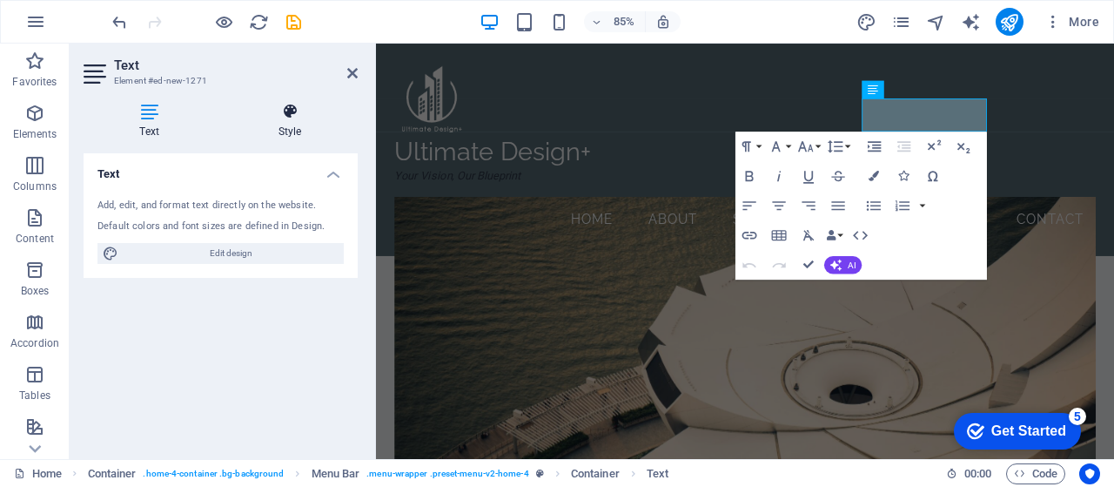
click at [286, 118] on icon at bounding box center [290, 111] width 136 height 17
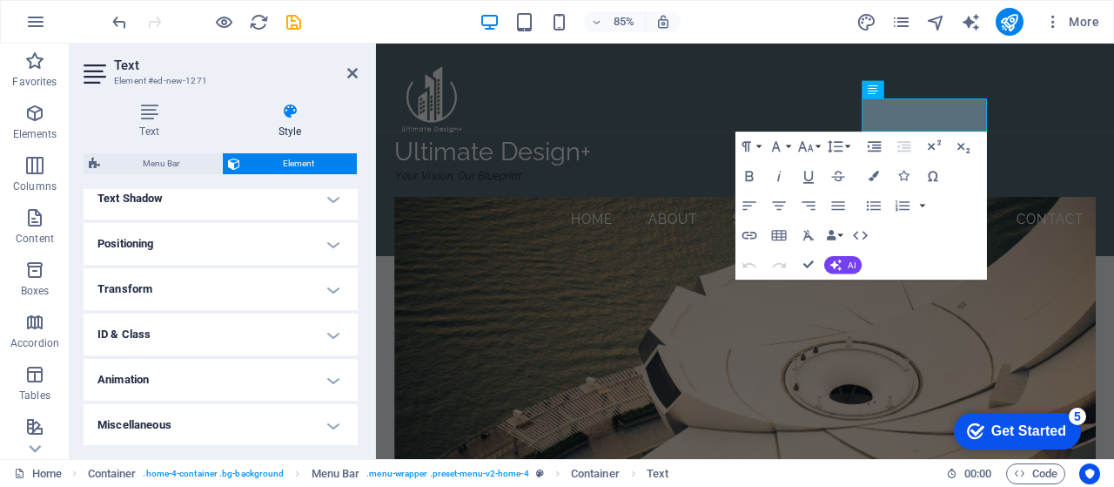
click at [328, 429] on h4 "Miscellaneous" at bounding box center [221, 425] width 274 height 42
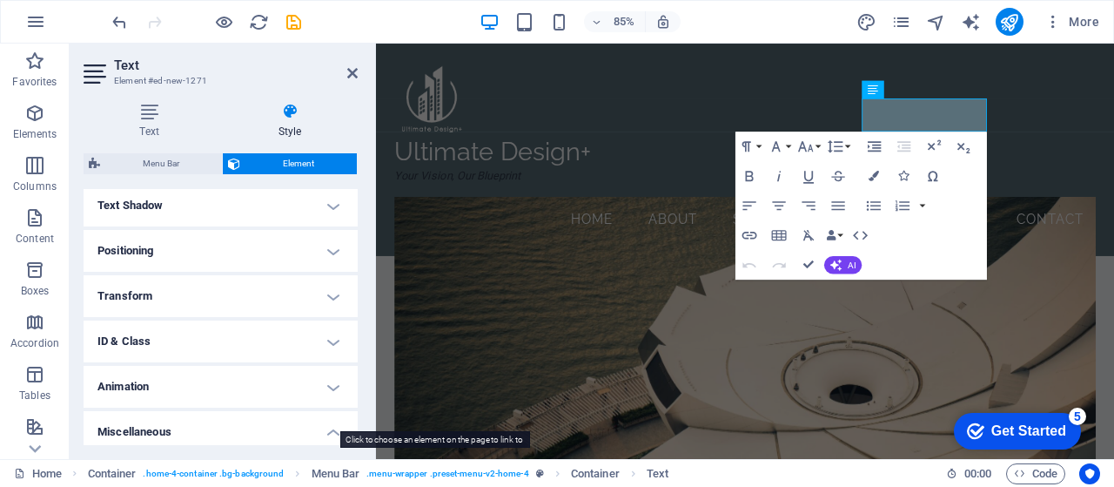
scroll to position [447, 0]
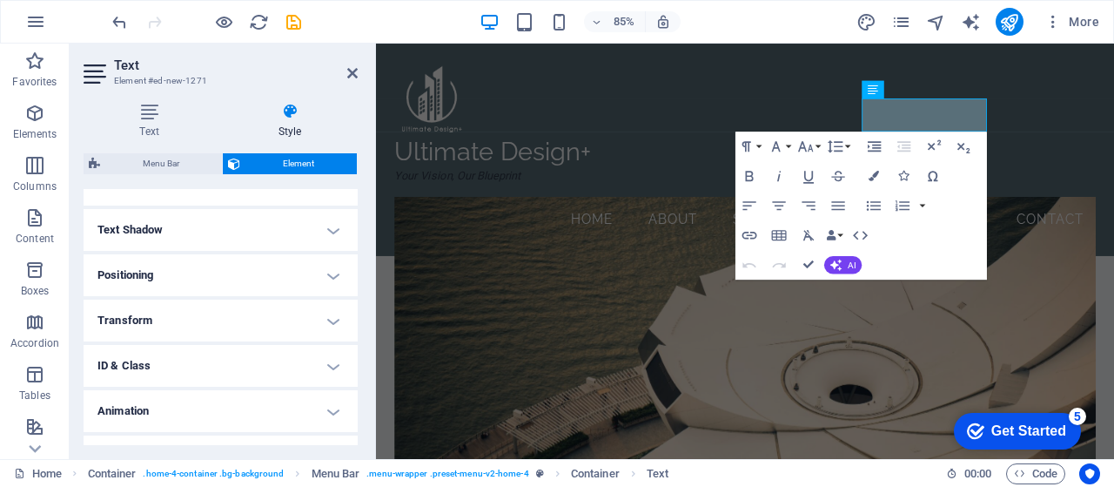
click at [335, 365] on h4 "ID & Class" at bounding box center [221, 366] width 274 height 42
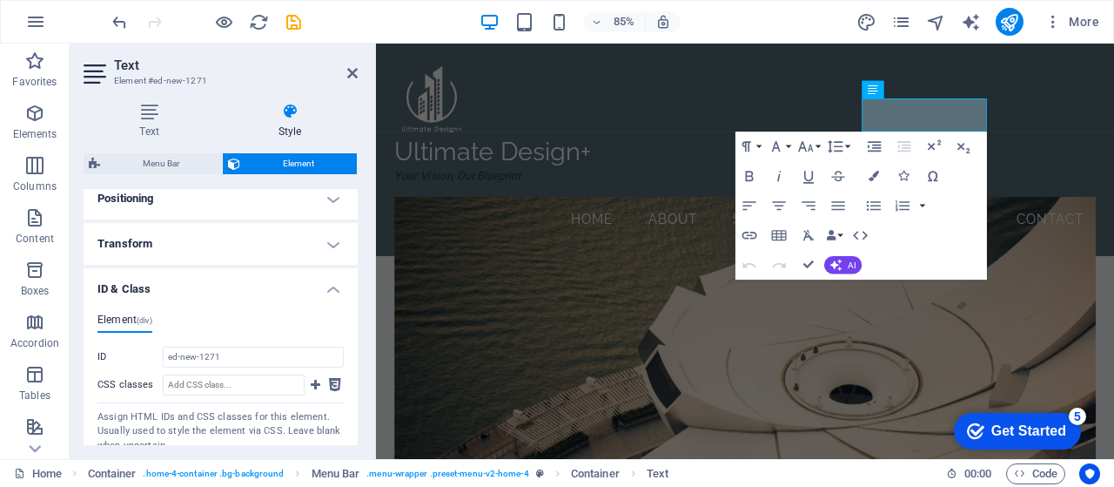
scroll to position [522, 0]
click at [331, 242] on h4 "Transform" at bounding box center [221, 246] width 274 height 42
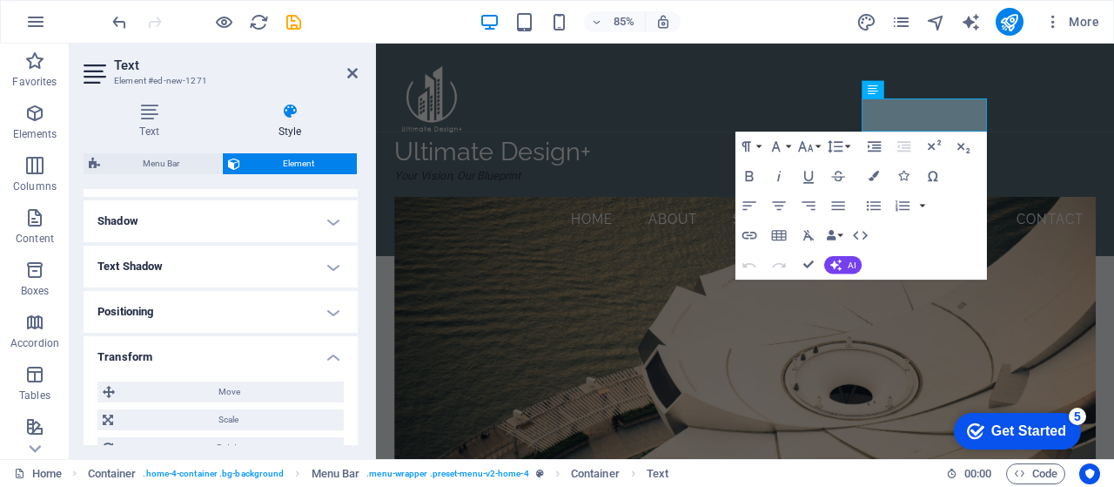
scroll to position [409, 0]
click at [331, 264] on h4 "Text Shadow" at bounding box center [221, 268] width 274 height 42
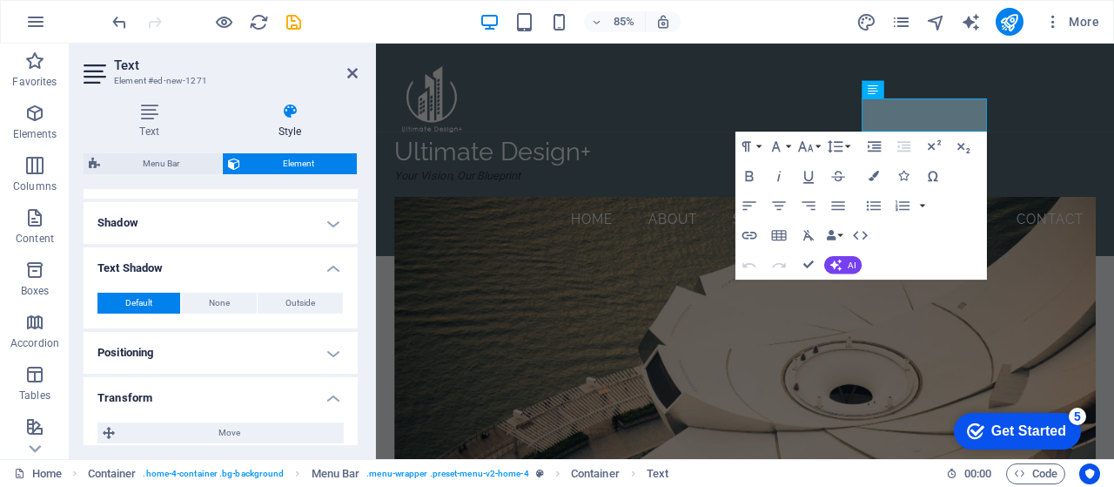
click at [337, 214] on h4 "Shadow" at bounding box center [221, 223] width 274 height 42
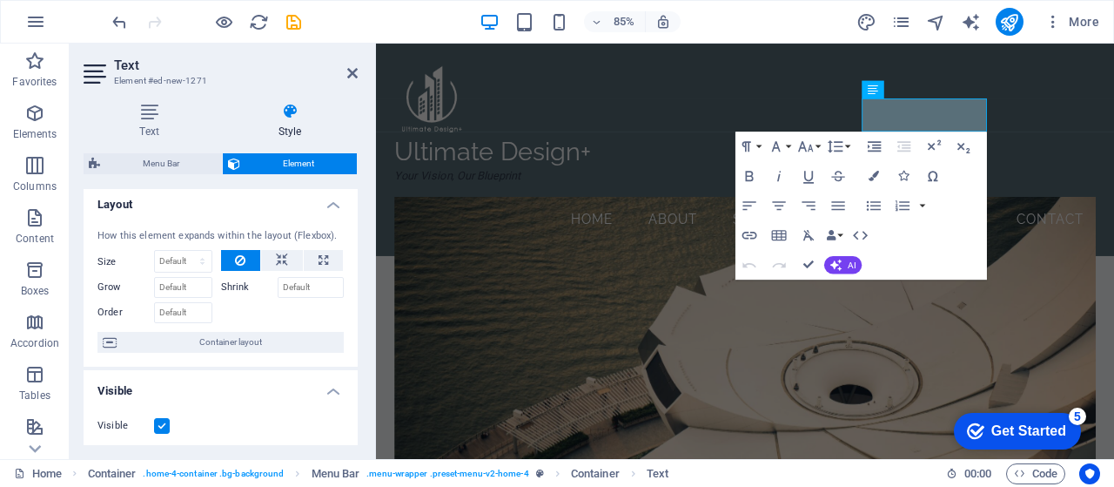
scroll to position [0, 0]
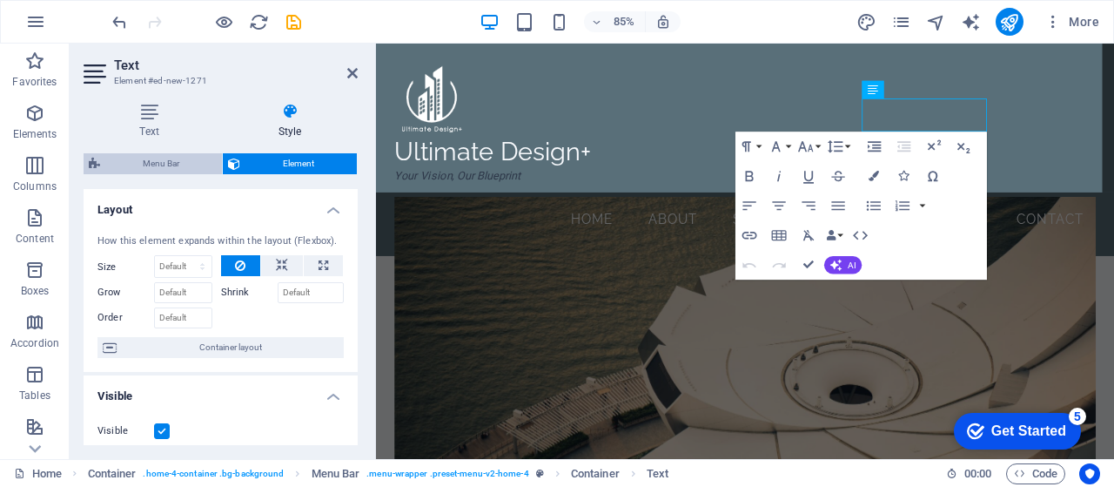
click at [179, 170] on span "Menu Bar" at bounding box center [160, 163] width 111 height 21
select select "vw"
select select "rem"
select select "vw"
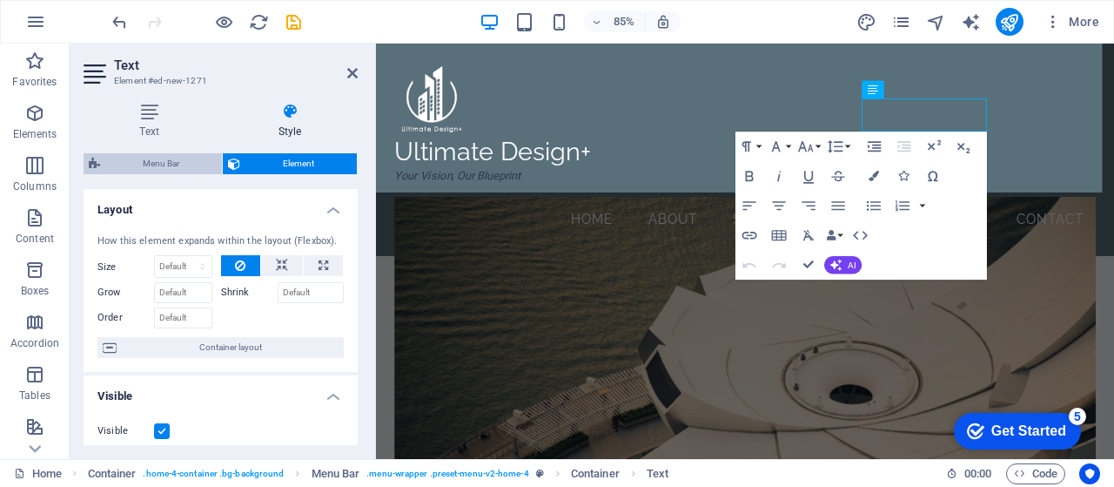
select select "sticky_reverse"
select select "px"
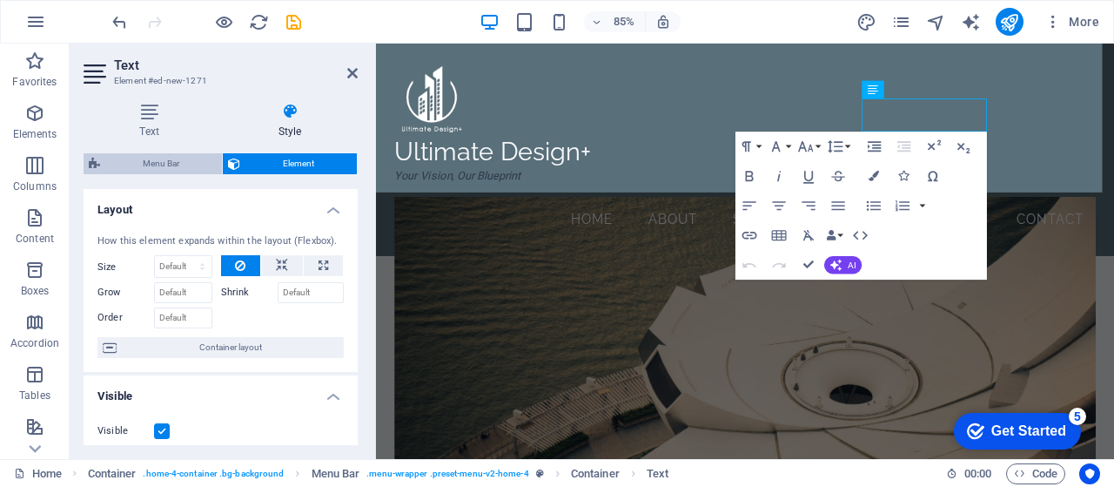
select select "hover_border"
select select "px"
select select "rem"
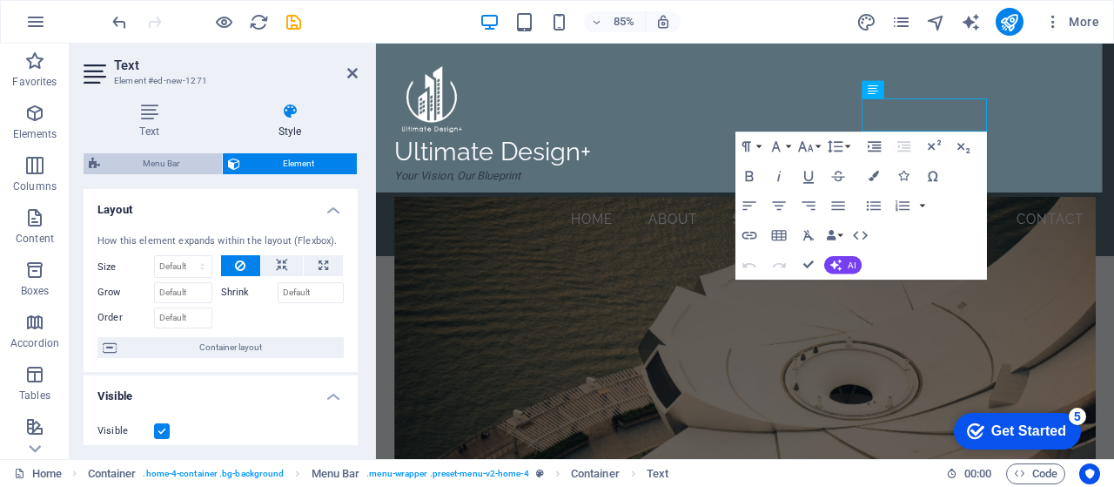
select select "link-special-font"
select select "rem"
select select "400"
select select "px"
select select "preset-menu-v2-home-4"
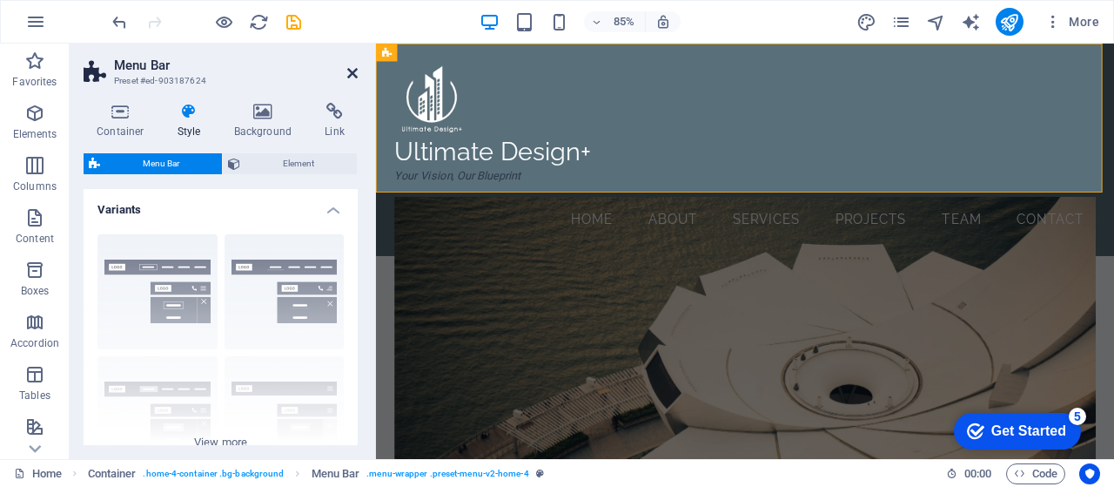
click at [357, 71] on icon at bounding box center [352, 73] width 10 height 14
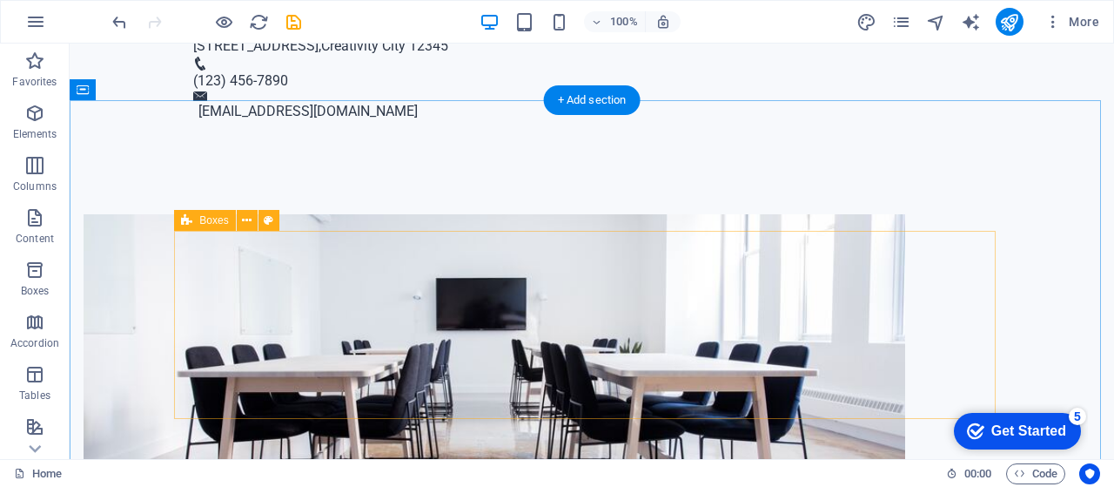
scroll to position [926, 0]
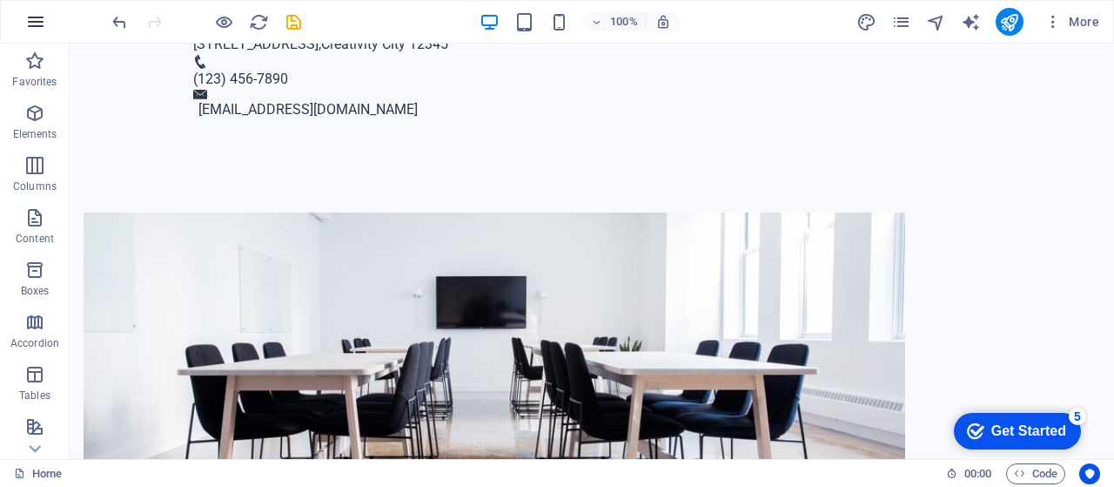
click at [38, 22] on icon "button" at bounding box center [35, 21] width 21 height 21
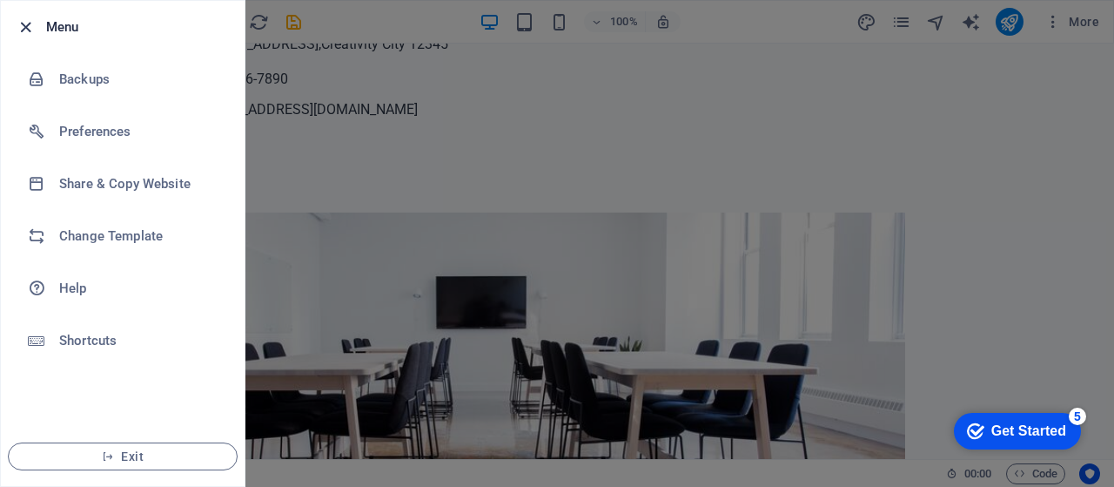
click at [22, 29] on icon "button" at bounding box center [26, 27] width 20 height 20
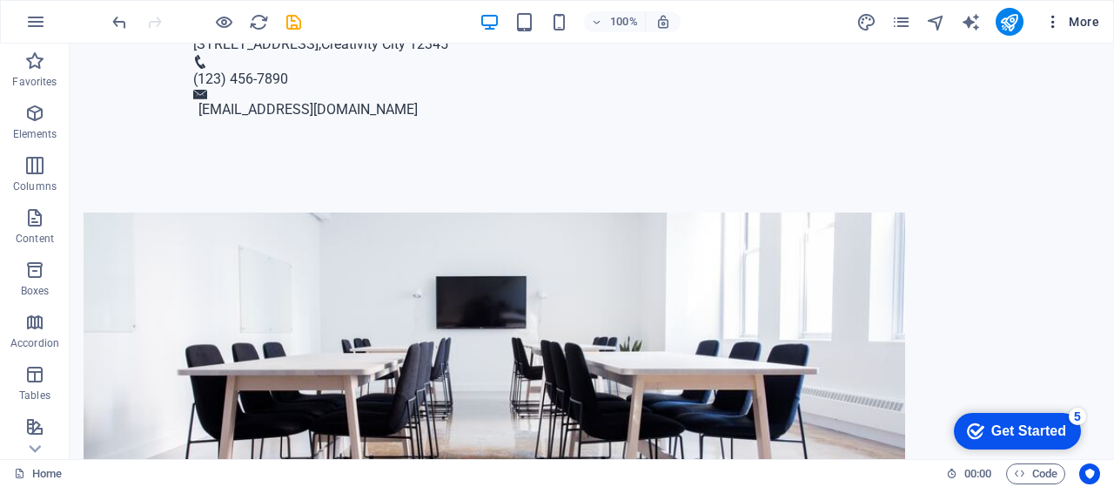
click at [1054, 24] on icon "button" at bounding box center [1053, 21] width 17 height 17
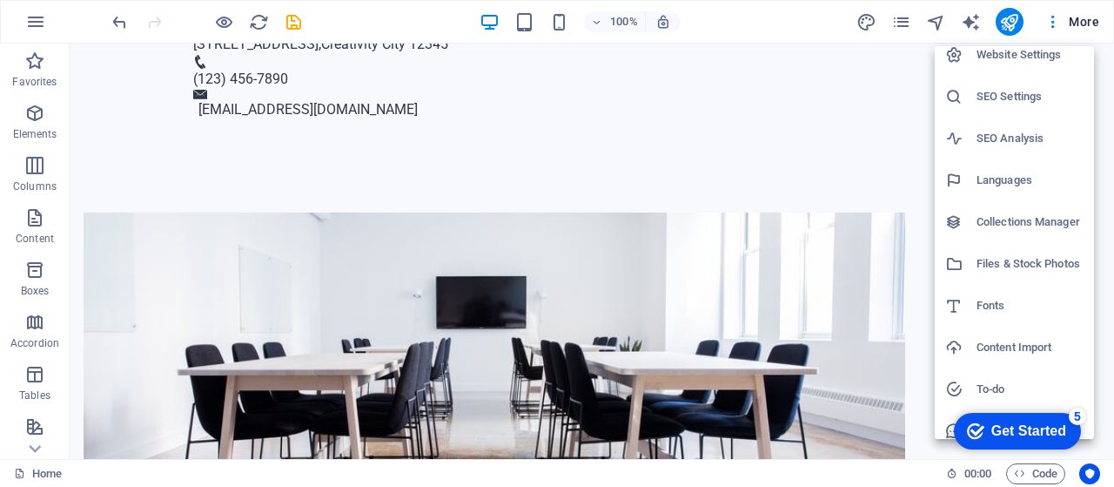
scroll to position [0, 0]
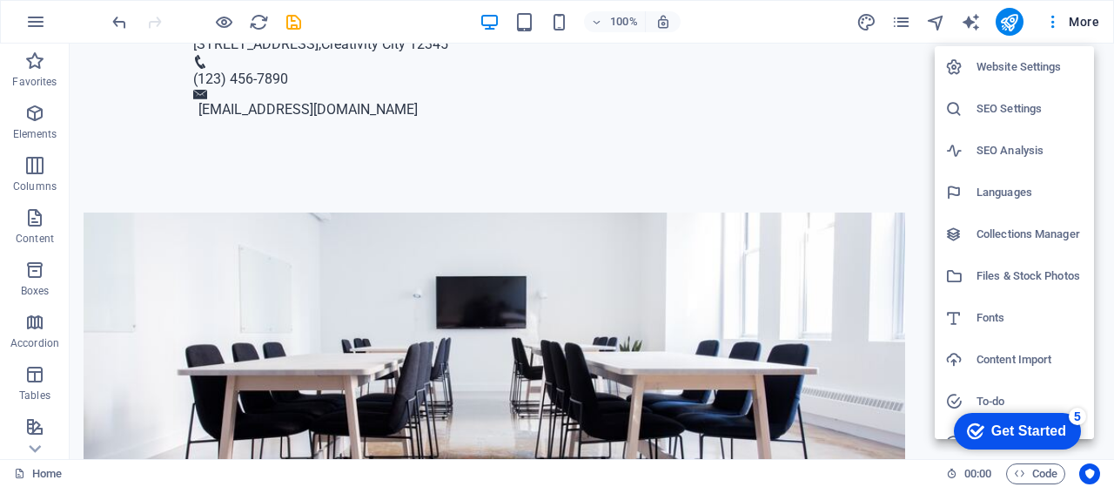
click at [1040, 69] on h6 "Website Settings" at bounding box center [1030, 67] width 107 height 21
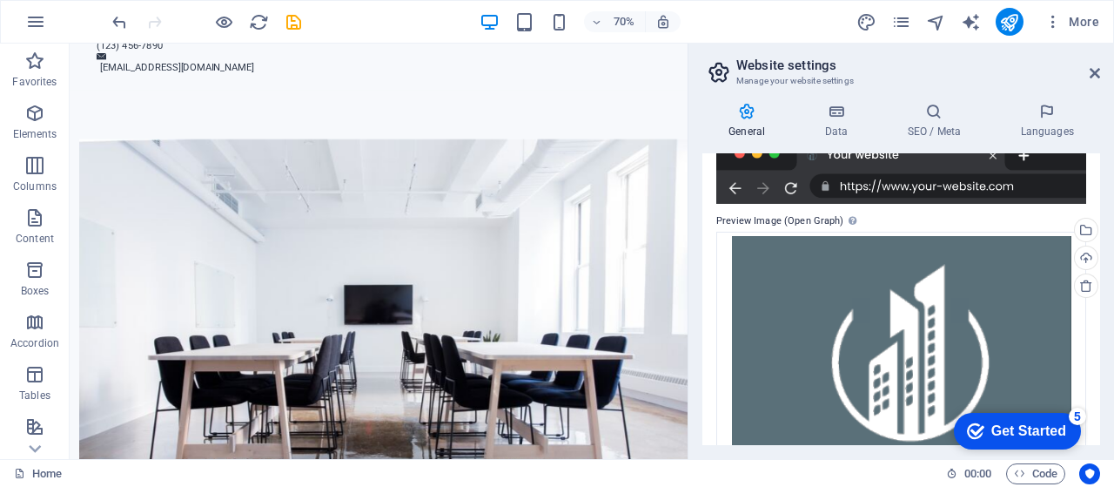
scroll to position [453, 0]
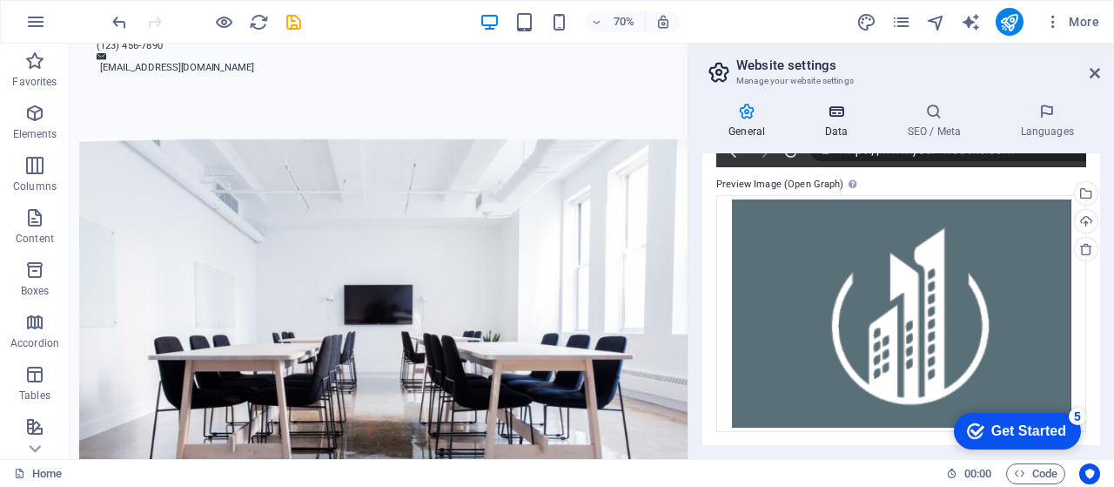
click at [830, 118] on icon at bounding box center [836, 111] width 76 height 17
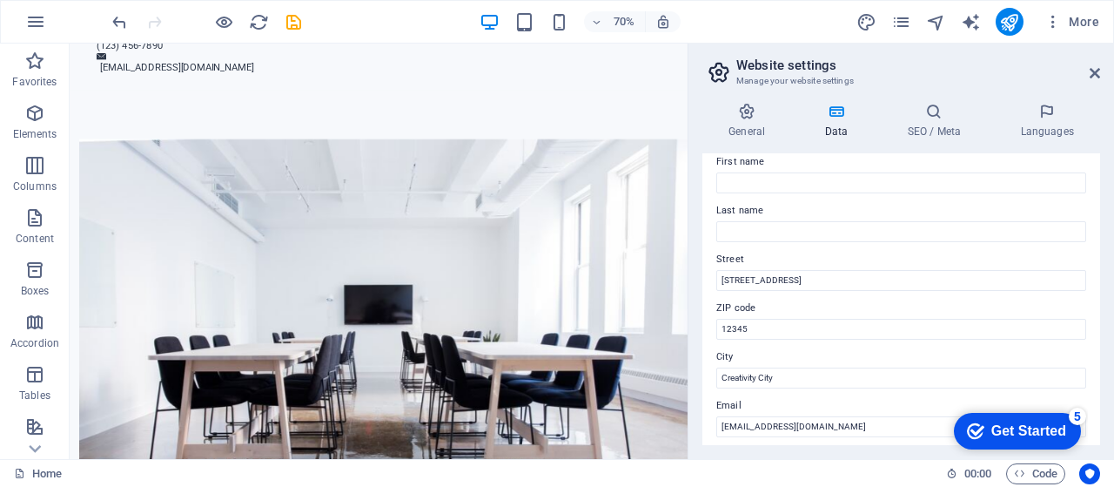
scroll to position [102, 0]
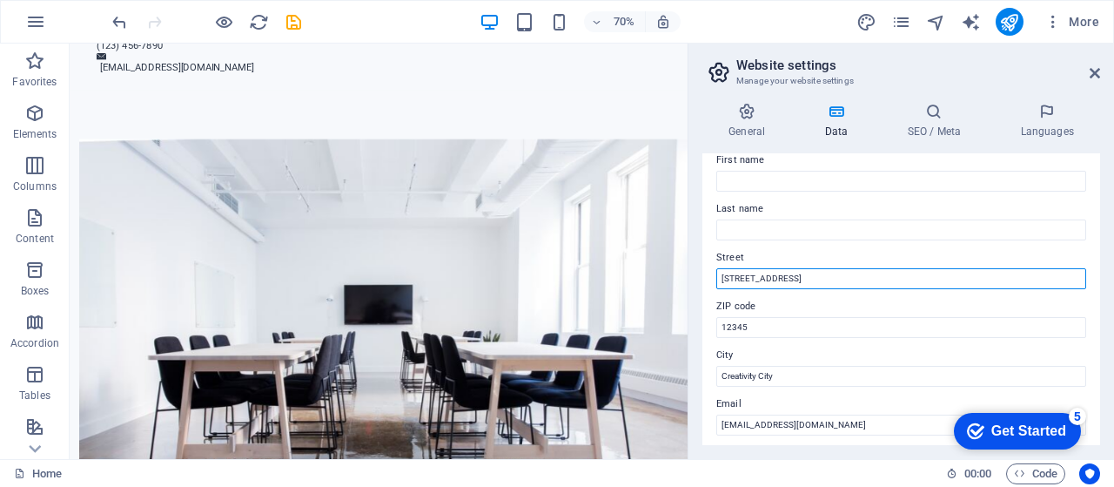
drag, startPoint x: 801, startPoint y: 278, endPoint x: 721, endPoint y: 281, distance: 80.2
click at [721, 281] on input "[STREET_ADDRESS]" at bounding box center [901, 278] width 370 height 21
paste input "Your Vision, Our Blueprint"
type input "Near"
click at [747, 285] on input "Near" at bounding box center [901, 278] width 370 height 21
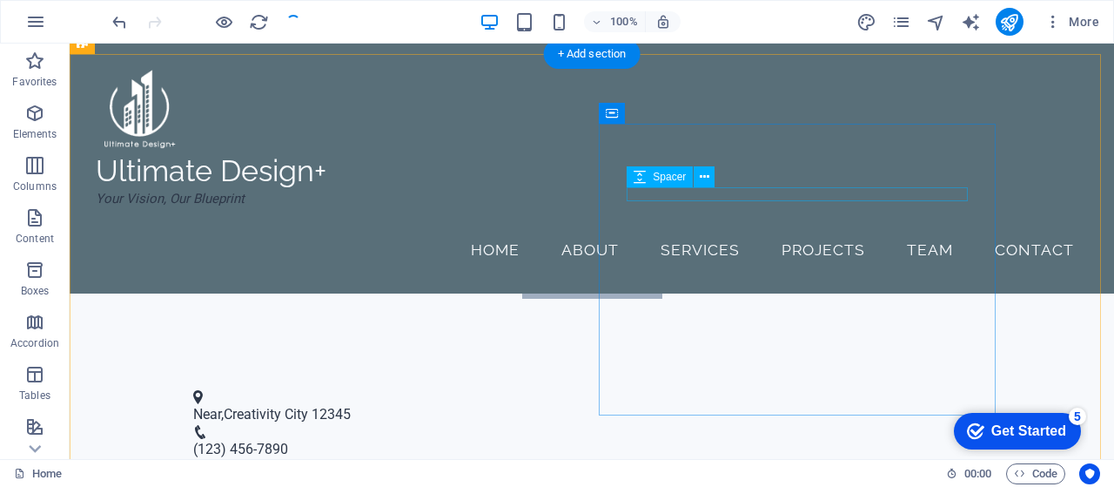
scroll to position [0, 0]
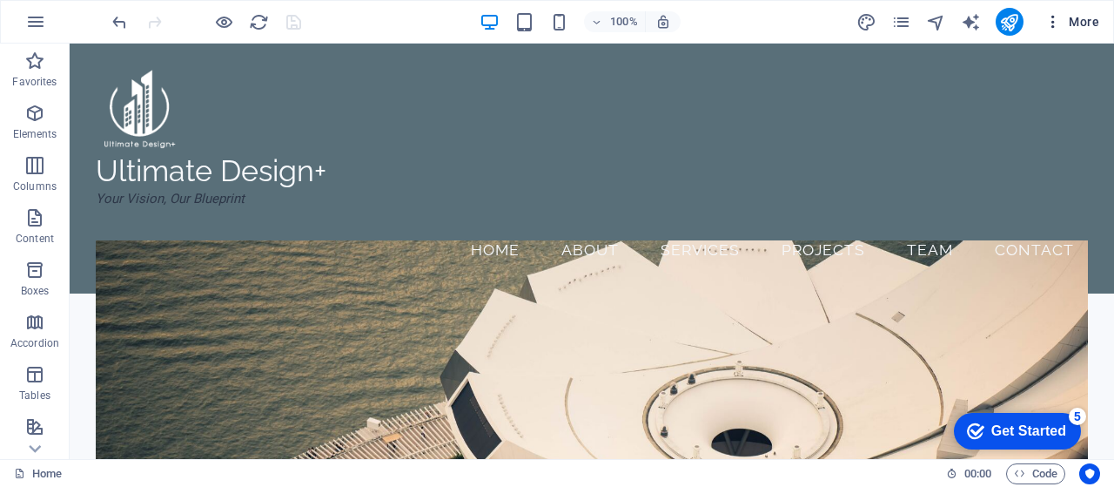
click at [1056, 25] on icon "button" at bounding box center [1053, 21] width 17 height 17
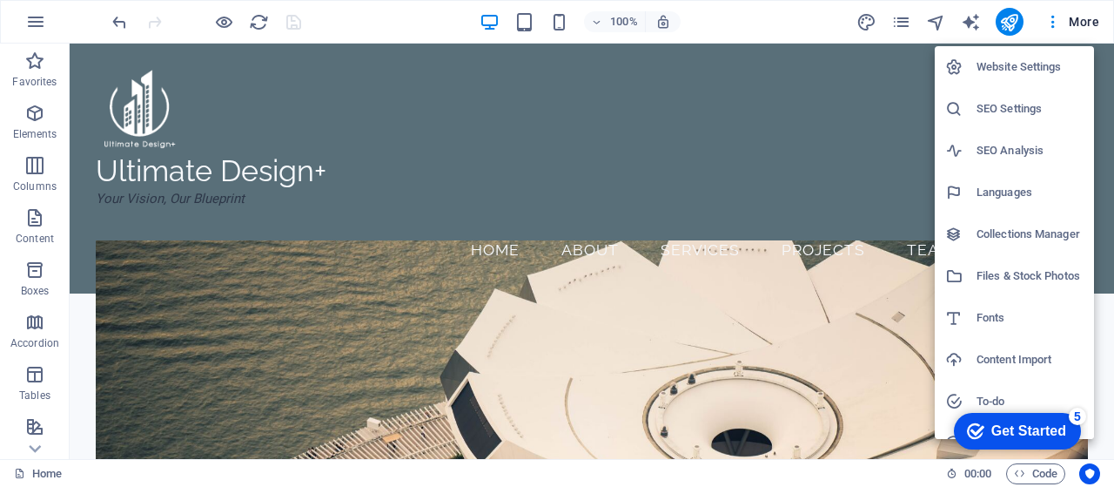
click at [1041, 70] on h6 "Website Settings" at bounding box center [1030, 67] width 107 height 21
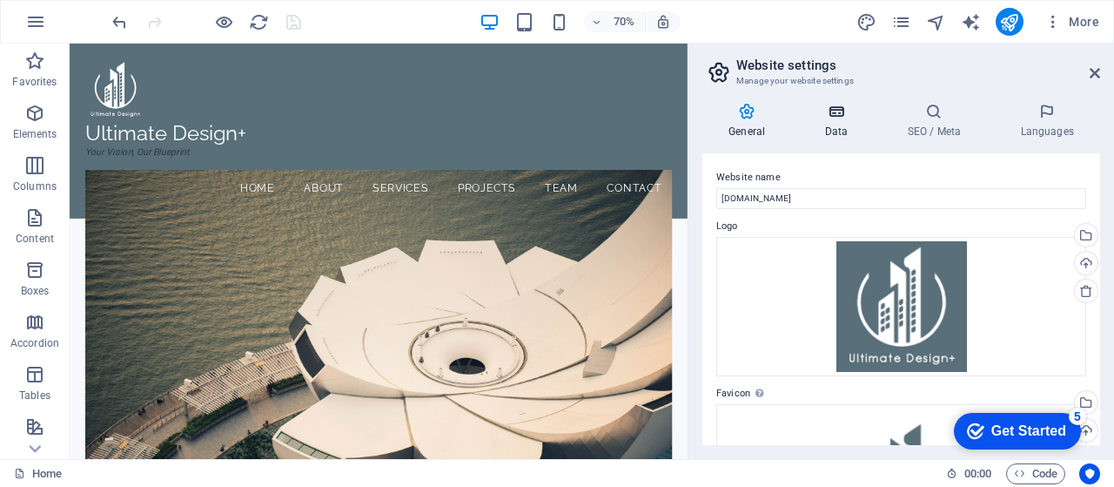
click at [839, 128] on h4 "Data" at bounding box center [839, 121] width 83 height 37
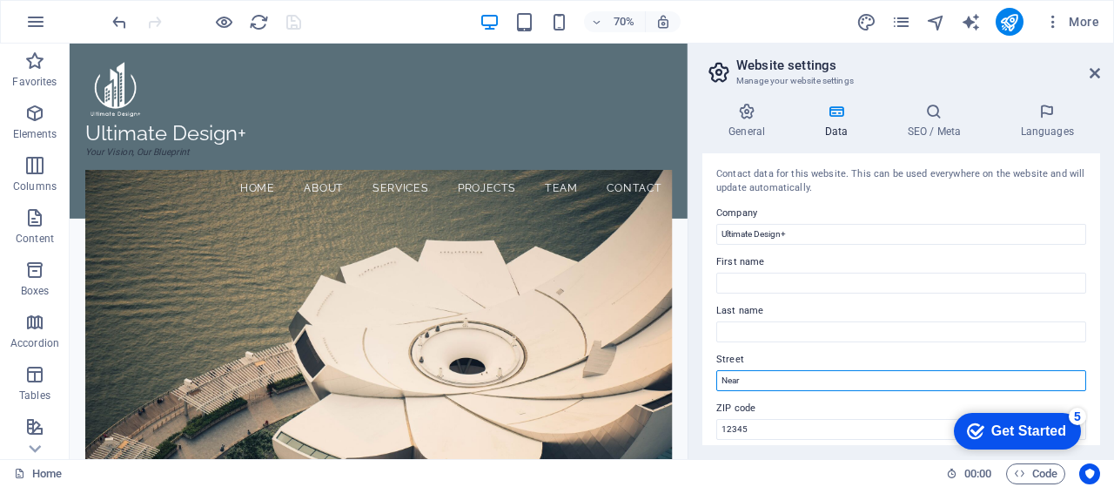
click at [763, 379] on input "Near" at bounding box center [901, 380] width 370 height 21
paste input "a"
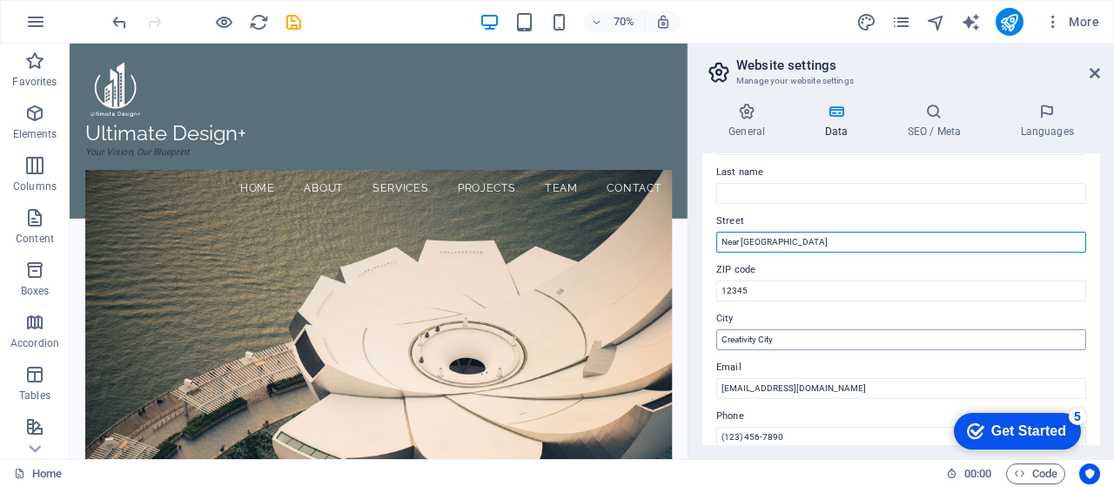
scroll to position [143, 0]
type input "Near [GEOGRAPHIC_DATA]"
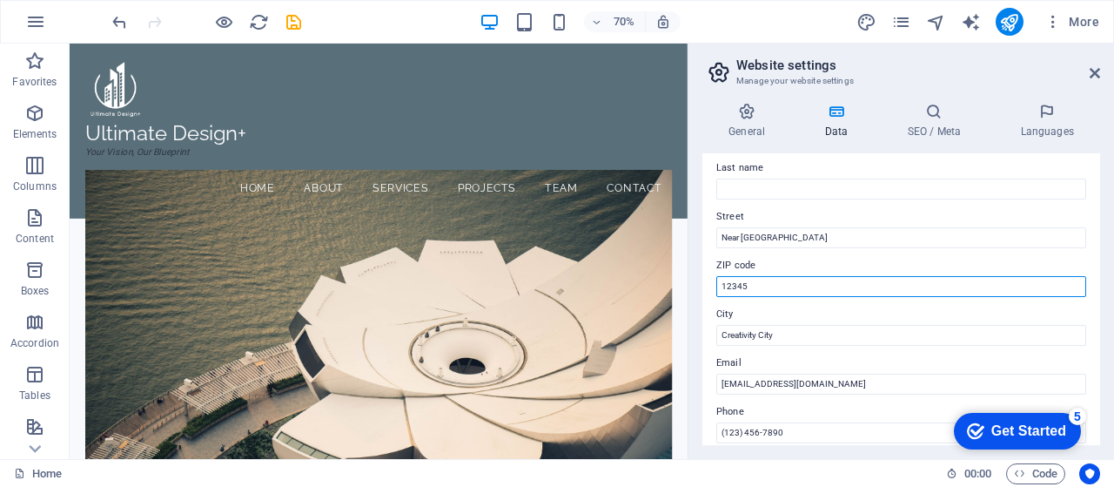
click at [780, 286] on input "12345" at bounding box center [901, 286] width 370 height 21
type input "1"
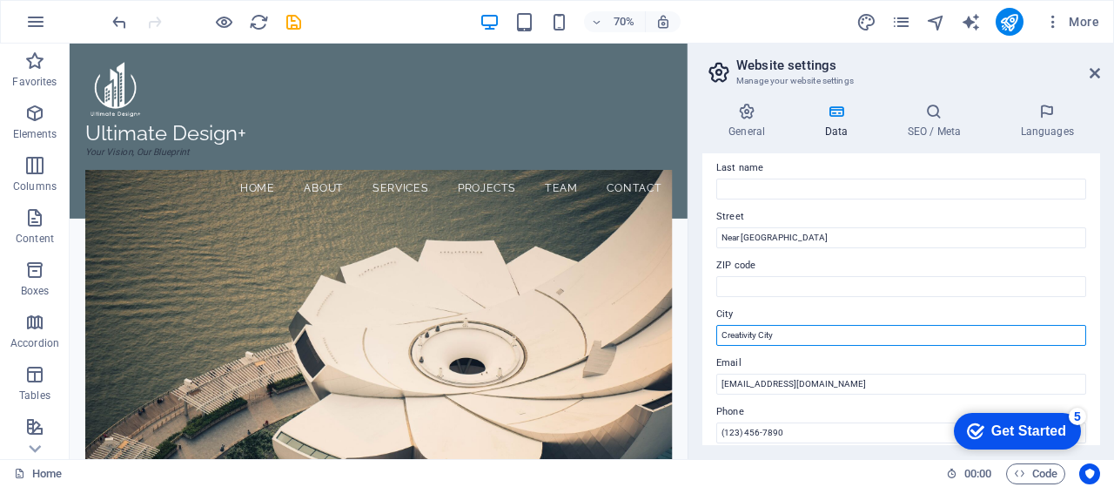
drag, startPoint x: 778, startPoint y: 333, endPoint x: 721, endPoint y: 339, distance: 57.8
click at [721, 339] on input "Creativity City" at bounding box center [901, 335] width 370 height 21
paste input "a"
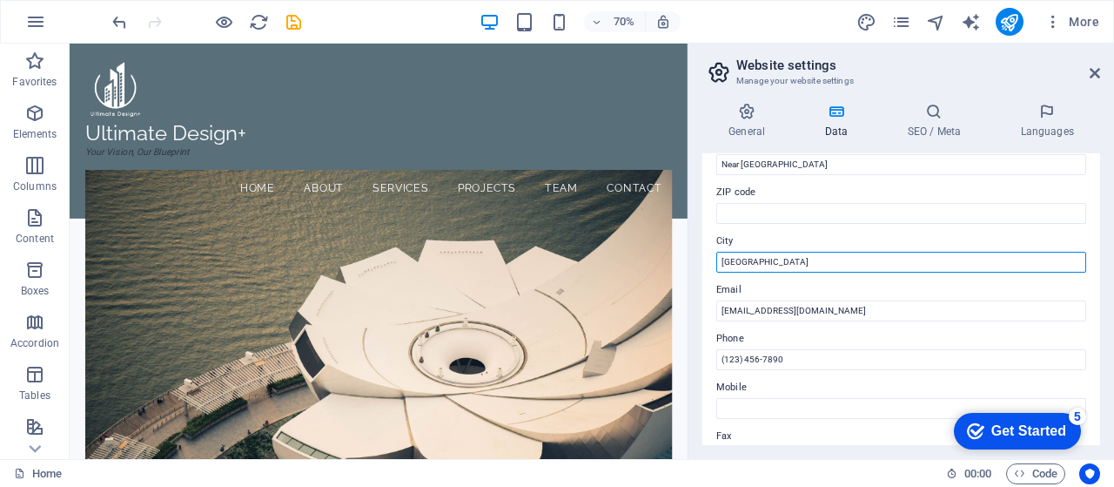
scroll to position [218, 0]
type input "[GEOGRAPHIC_DATA]"
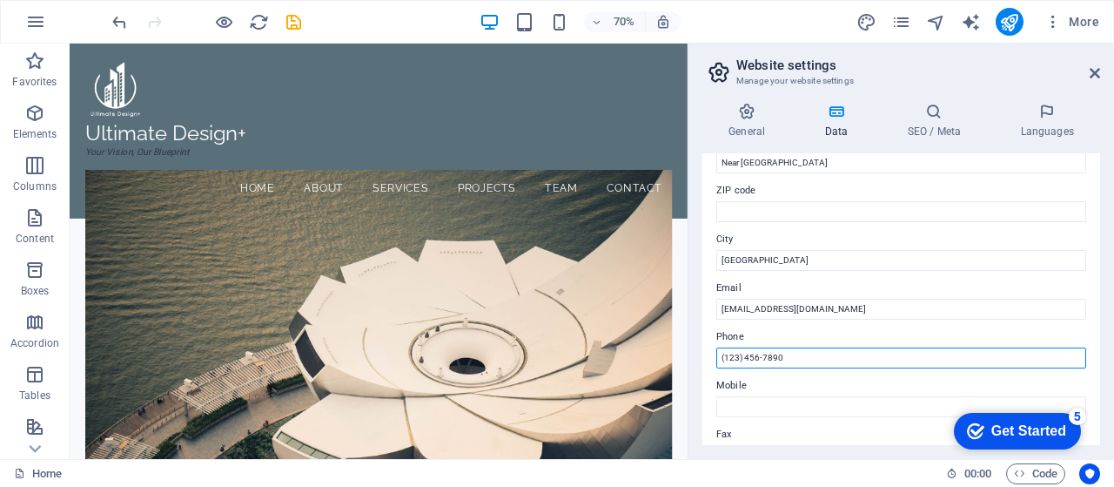
click at [736, 360] on input "(123) 456-7890" at bounding box center [901, 357] width 370 height 21
click at [721, 361] on input "(123) 456-7890" at bounding box center [901, 357] width 370 height 21
drag, startPoint x: 792, startPoint y: 358, endPoint x: 719, endPoint y: 358, distance: 73.1
click at [719, 358] on input "[PHONE_NUMBER]" at bounding box center [901, 357] width 370 height 21
type input "[PHONE_NUMBER]"
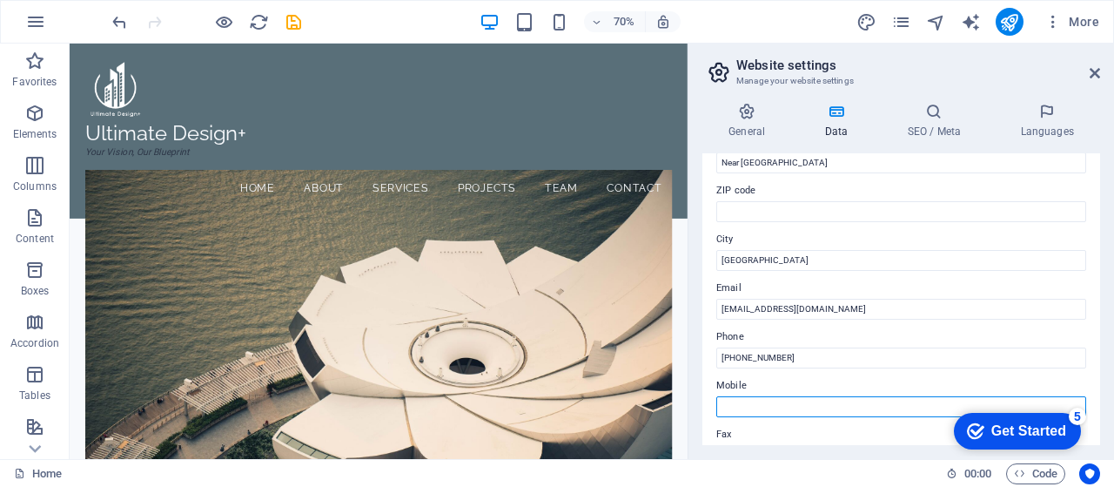
click at [736, 408] on input "Mobile" at bounding box center [901, 406] width 370 height 21
paste input "[PHONE_NUMBER]"
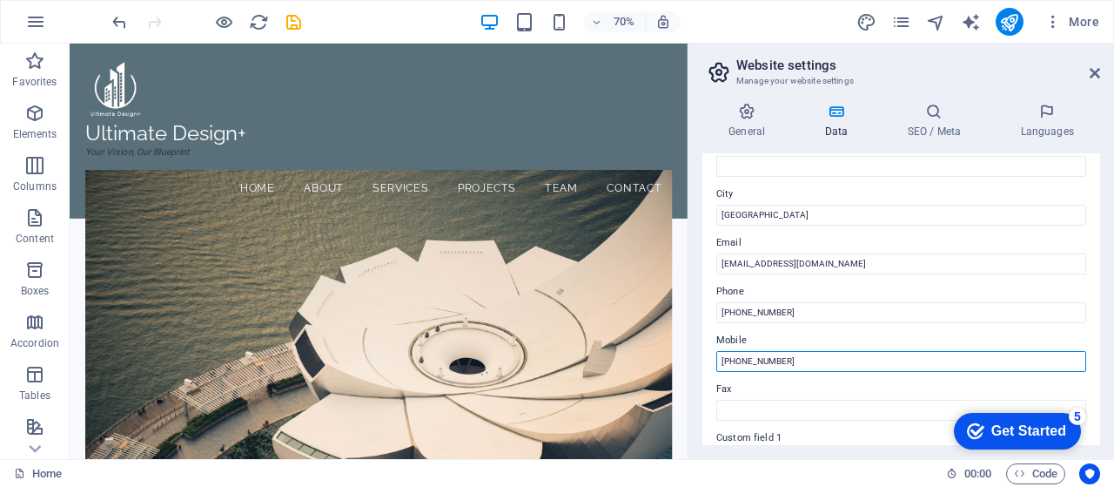
scroll to position [262, 0]
type input "[PHONE_NUMBER]"
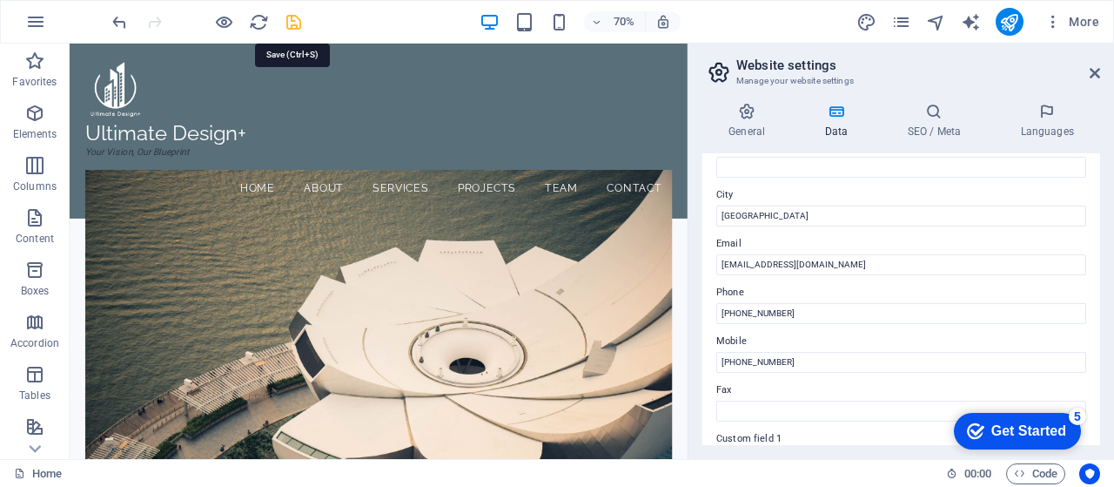
click at [296, 22] on icon "save" at bounding box center [294, 22] width 20 height 20
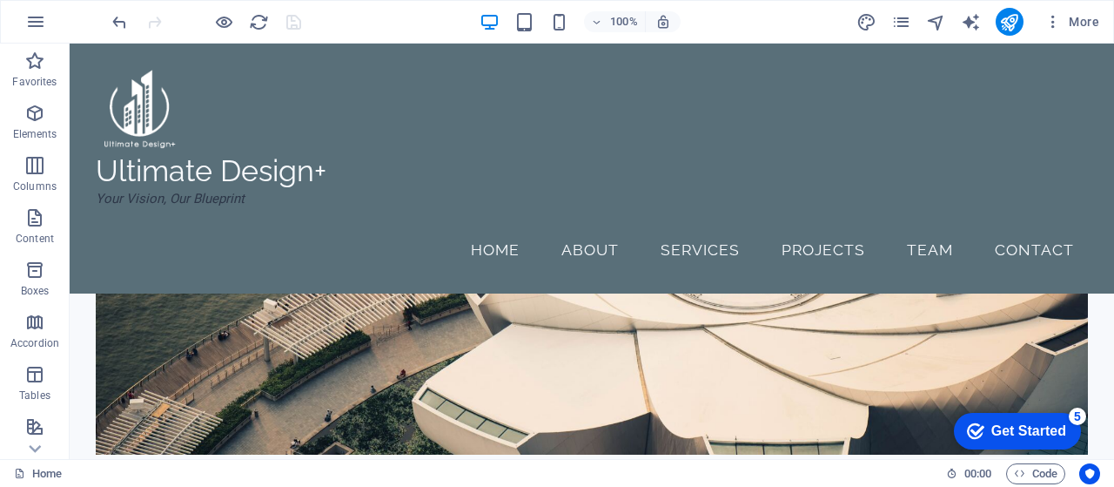
scroll to position [0, 0]
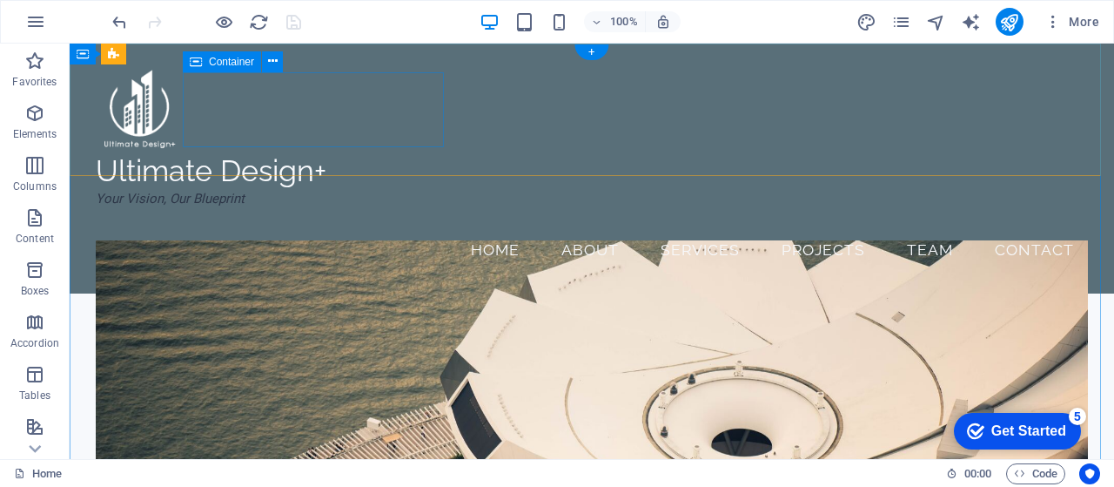
click at [357, 153] on div "Ultimate Design+ Your Vision, Our Blueprint" at bounding box center [226, 190] width 261 height 75
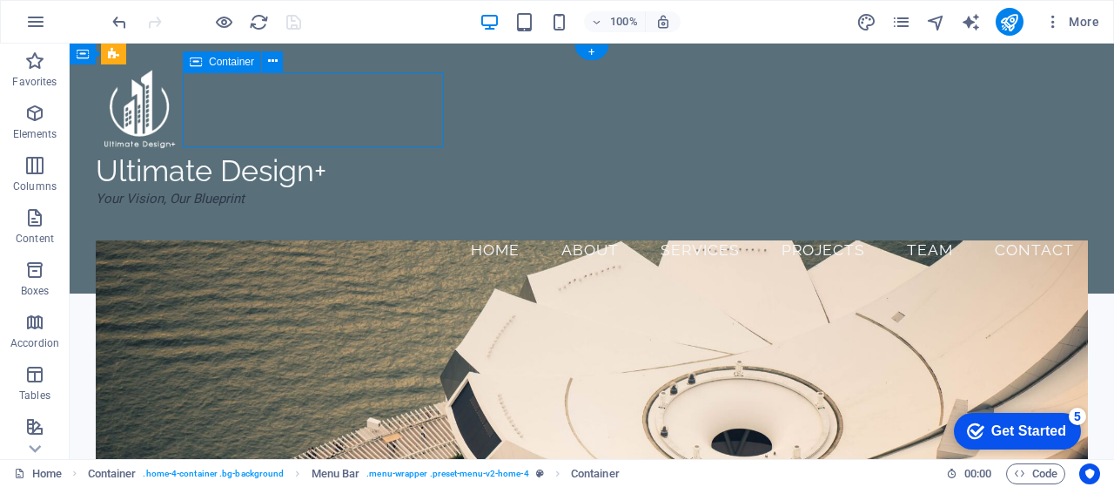
click at [357, 153] on div "Ultimate Design+ Your Vision, Our Blueprint" at bounding box center [226, 190] width 261 height 75
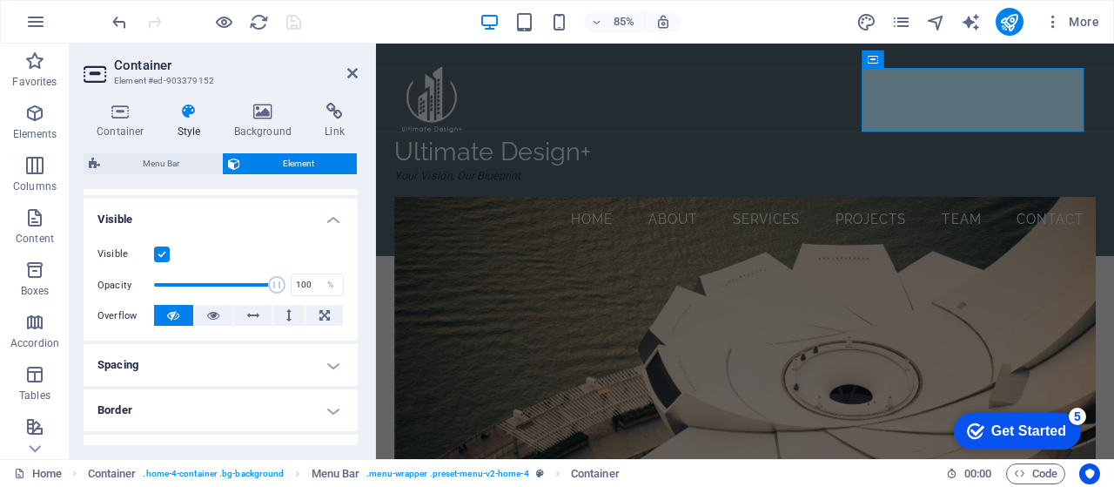
scroll to position [178, 0]
click at [333, 360] on h4 "Spacing" at bounding box center [221, 364] width 274 height 42
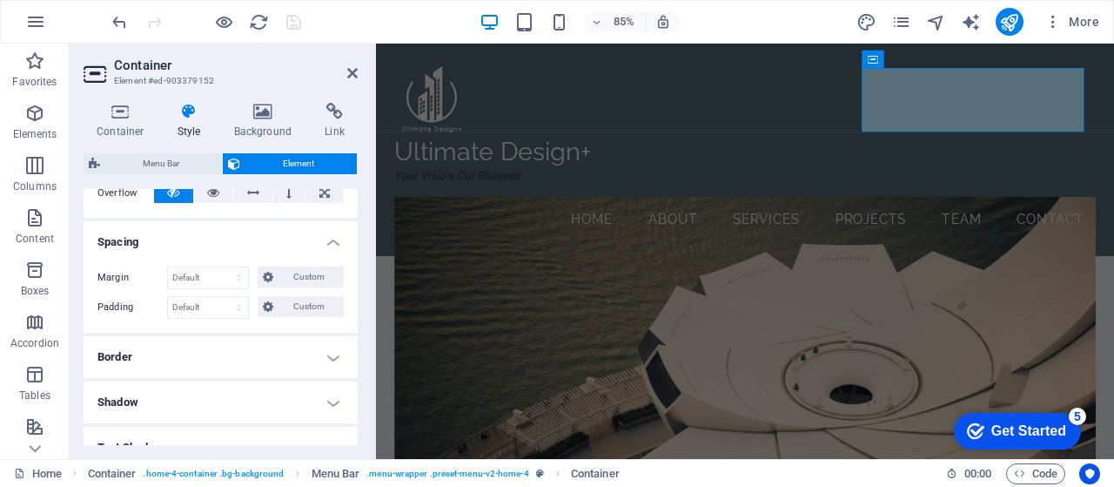
scroll to position [0, 0]
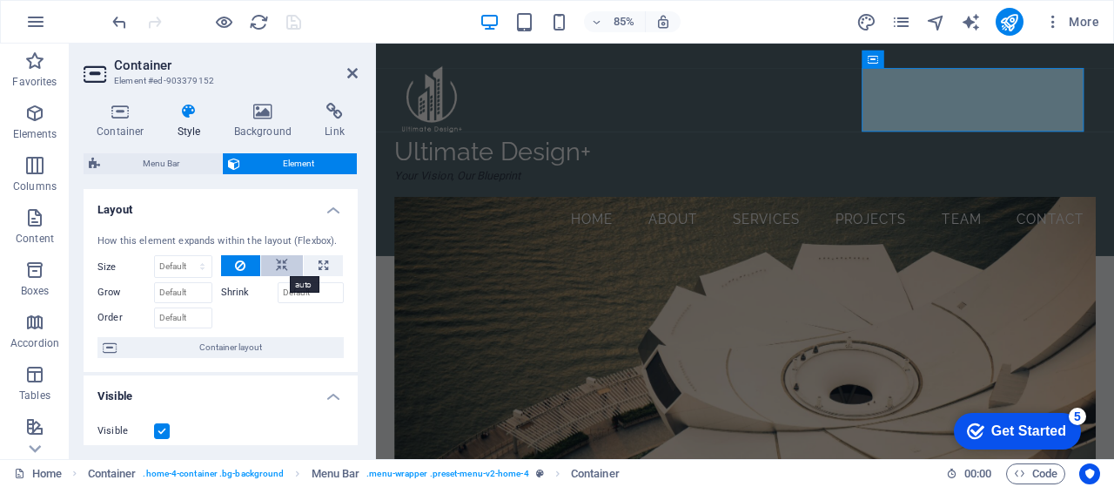
click at [284, 263] on icon at bounding box center [282, 265] width 12 height 21
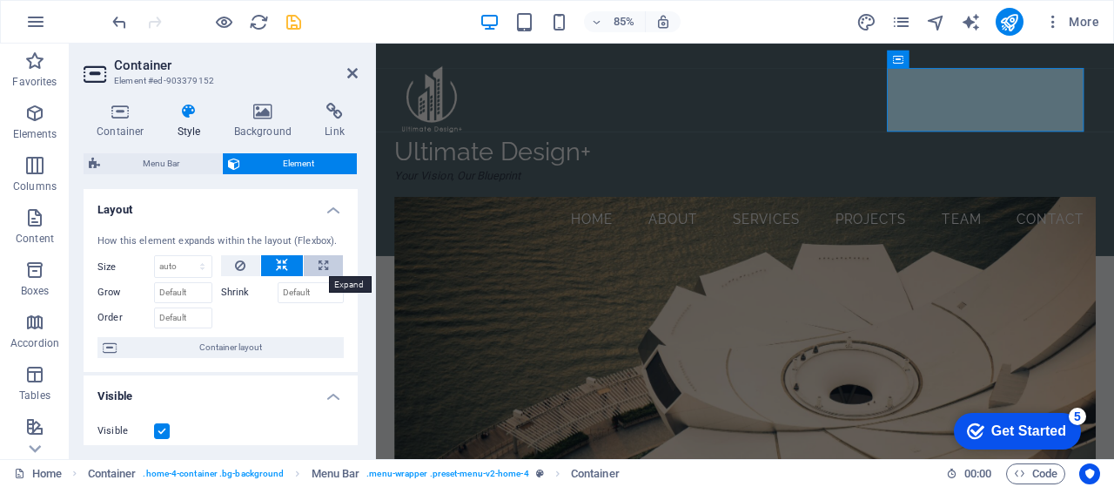
click at [319, 264] on icon at bounding box center [324, 265] width 10 height 21
type input "100"
select select "%"
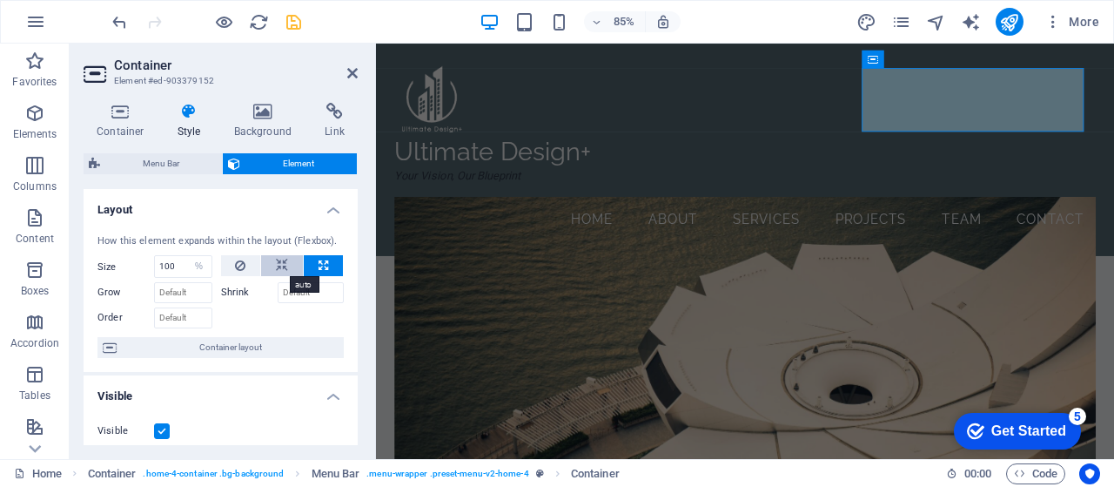
click at [287, 262] on button at bounding box center [282, 265] width 42 height 21
select select "DISABLED_OPTION_VALUE"
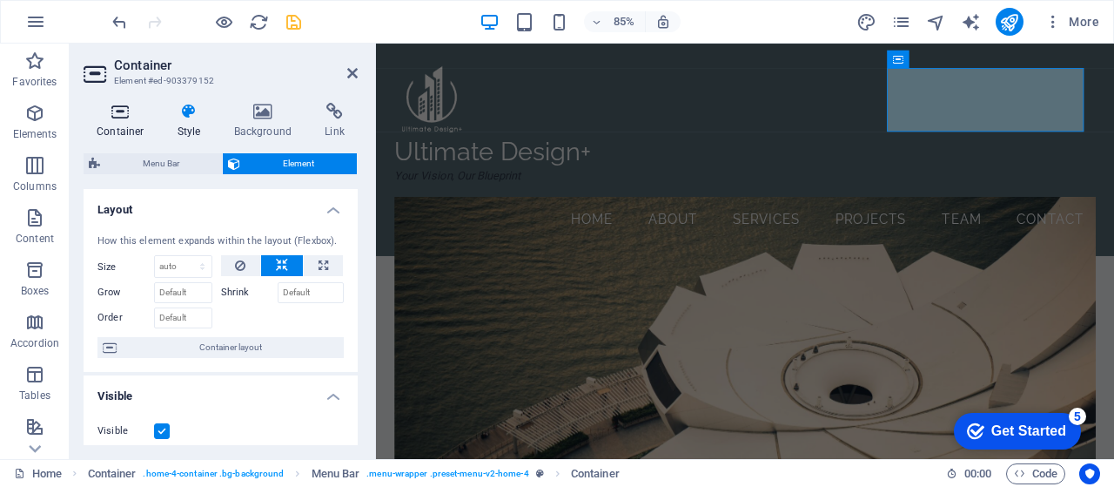
click at [128, 128] on h4 "Container" at bounding box center [124, 121] width 81 height 37
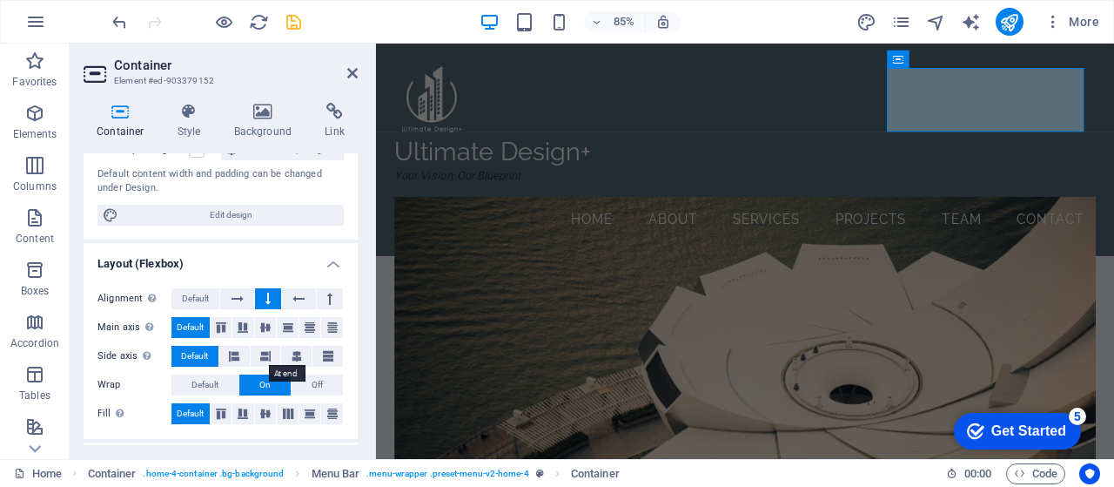
scroll to position [175, 0]
click at [197, 295] on span "Default" at bounding box center [195, 297] width 27 height 21
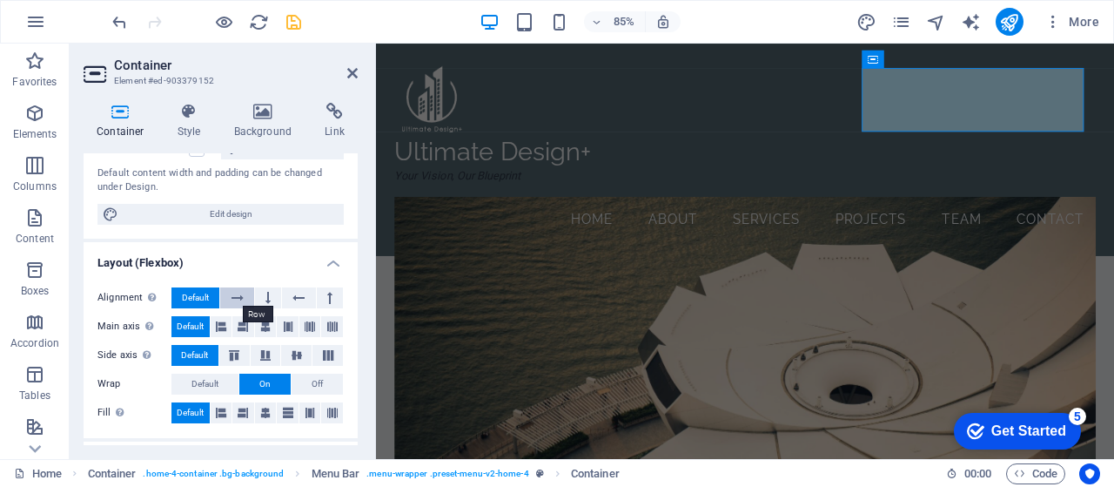
click at [240, 293] on icon at bounding box center [238, 297] width 12 height 21
click at [266, 297] on icon at bounding box center [267, 297] width 5 height 21
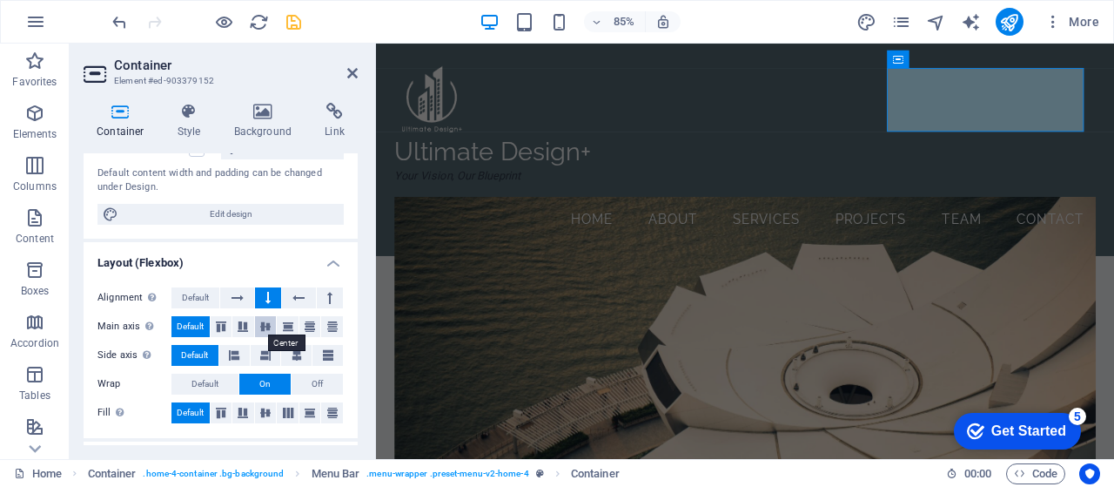
click at [266, 321] on icon at bounding box center [265, 326] width 21 height 10
click at [266, 413] on icon at bounding box center [265, 412] width 21 height 10
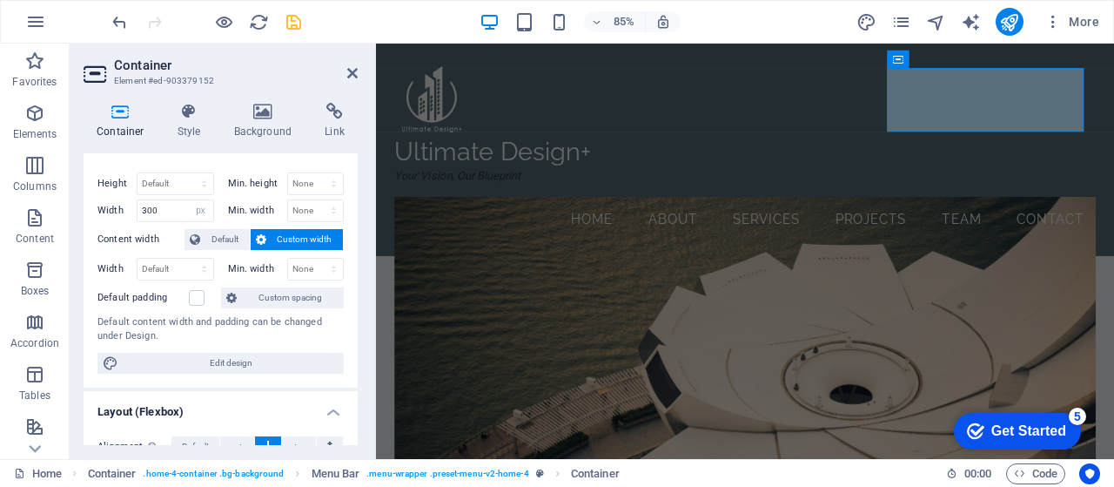
scroll to position [0, 0]
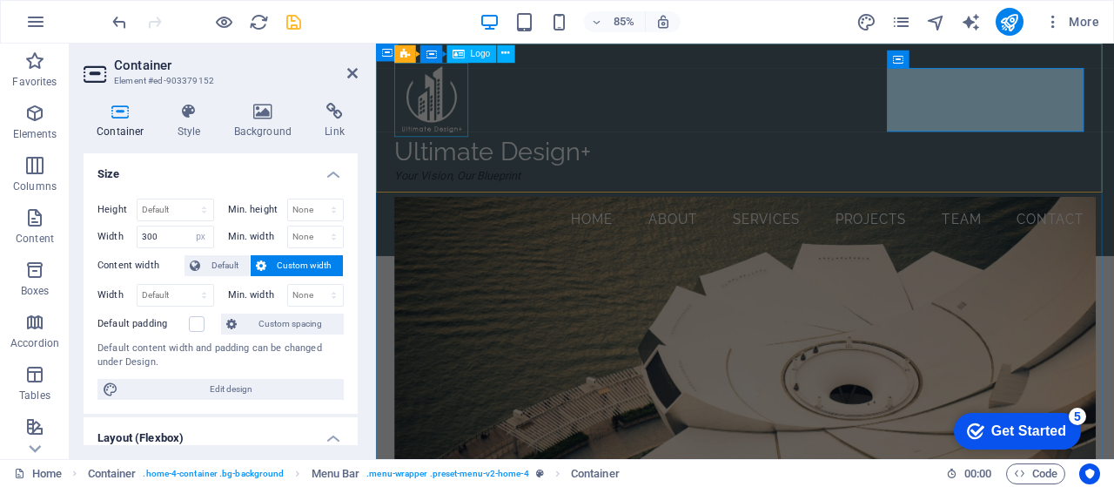
click at [440, 118] on div at bounding box center [810, 109] width 825 height 87
select select "px"
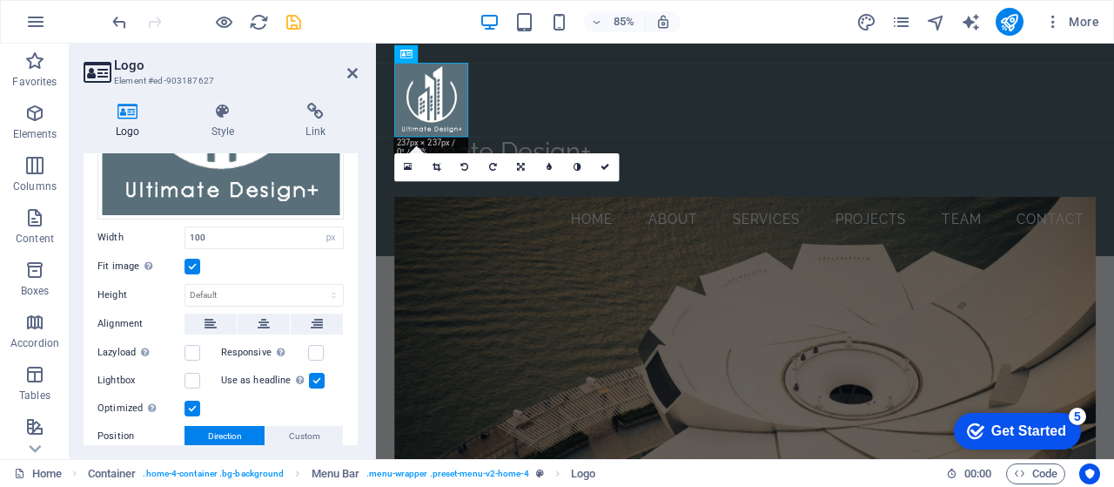
scroll to position [256, 0]
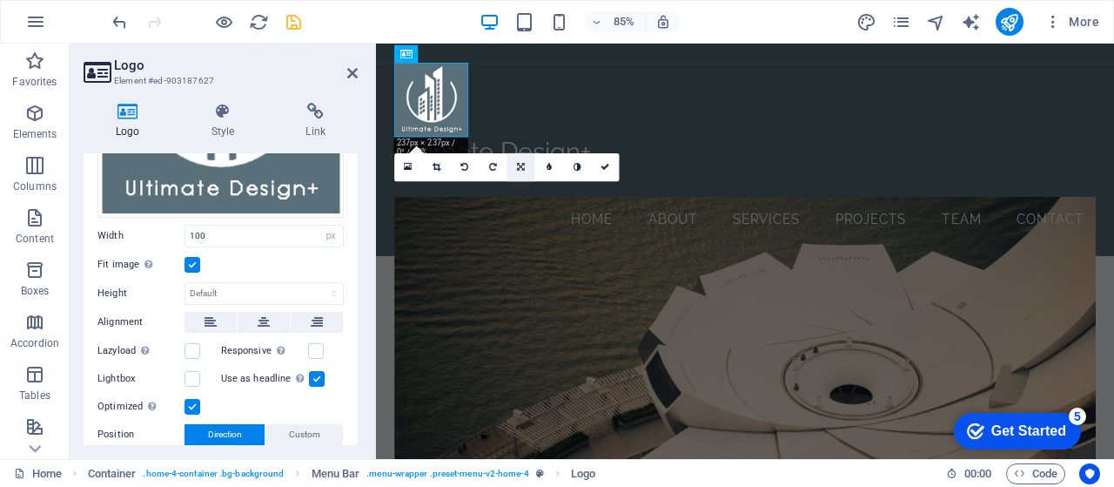
click at [522, 166] on icon at bounding box center [521, 167] width 8 height 9
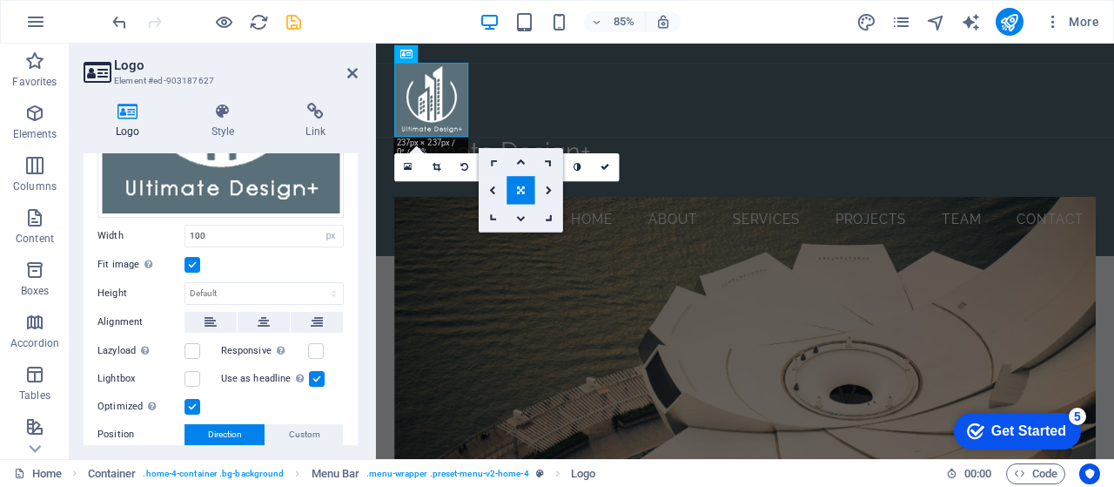
click at [493, 161] on icon at bounding box center [493, 161] width 13 height 13
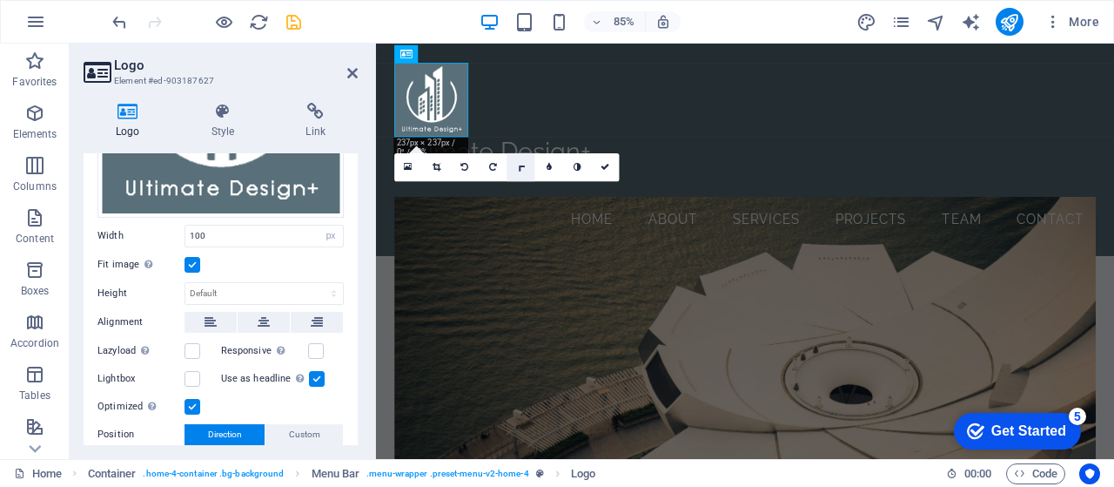
click at [521, 170] on icon at bounding box center [520, 166] width 13 height 13
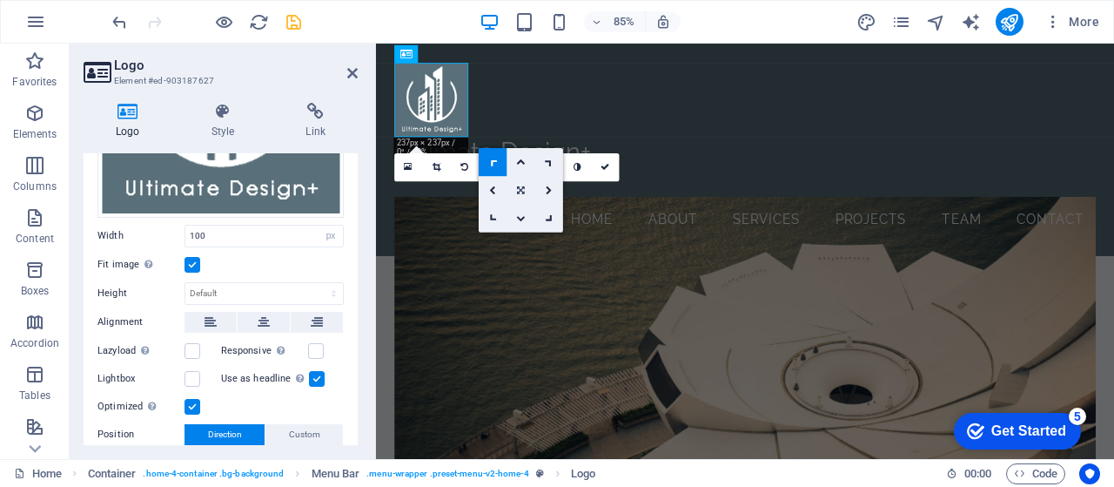
click at [521, 191] on icon at bounding box center [521, 189] width 8 height 9
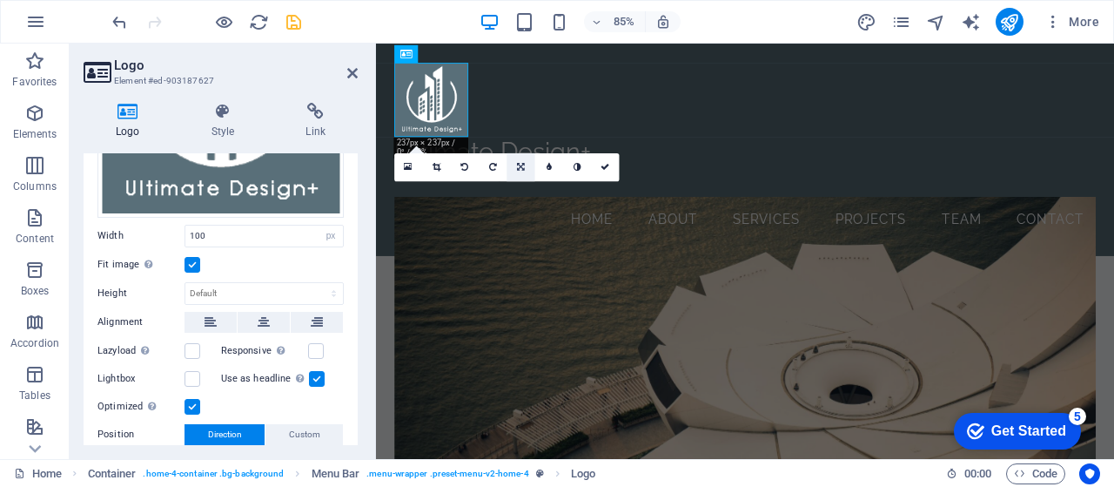
click at [516, 170] on link at bounding box center [521, 166] width 28 height 28
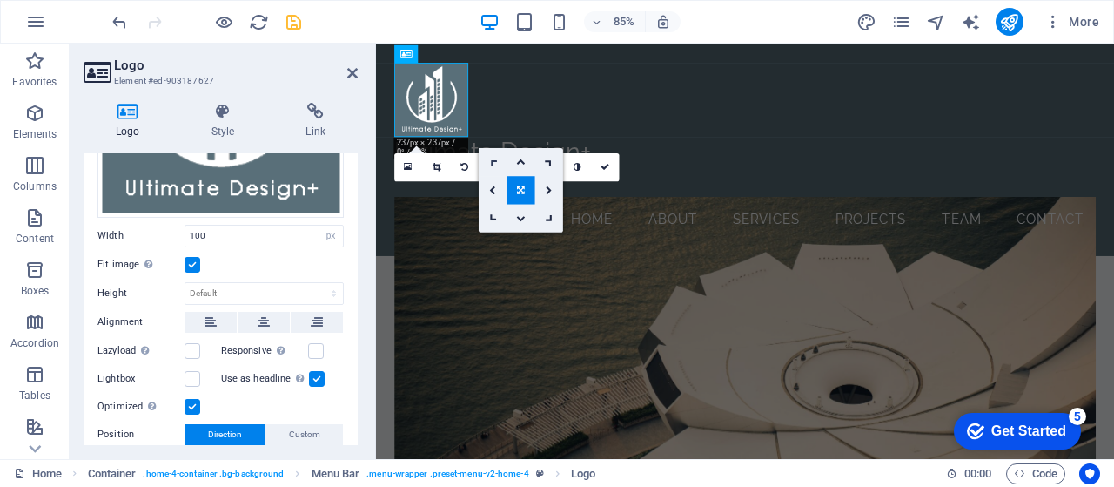
click at [492, 161] on icon at bounding box center [493, 161] width 13 height 13
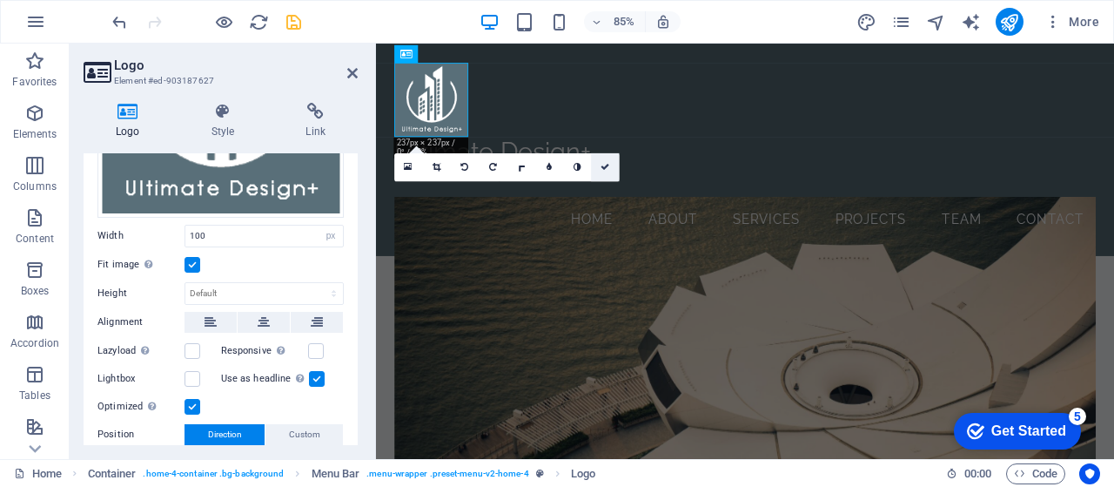
click at [605, 165] on icon at bounding box center [605, 167] width 9 height 9
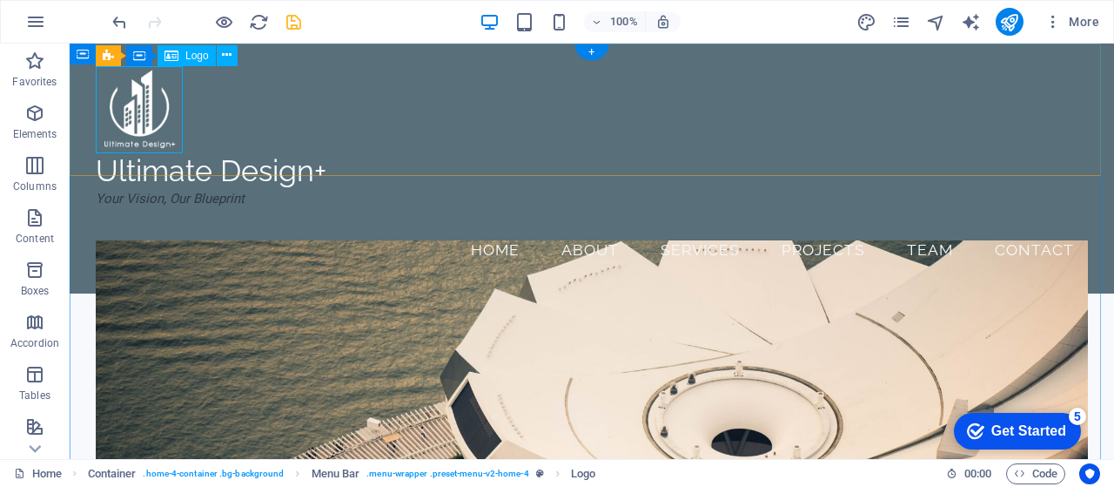
click at [144, 110] on div at bounding box center [592, 109] width 992 height 87
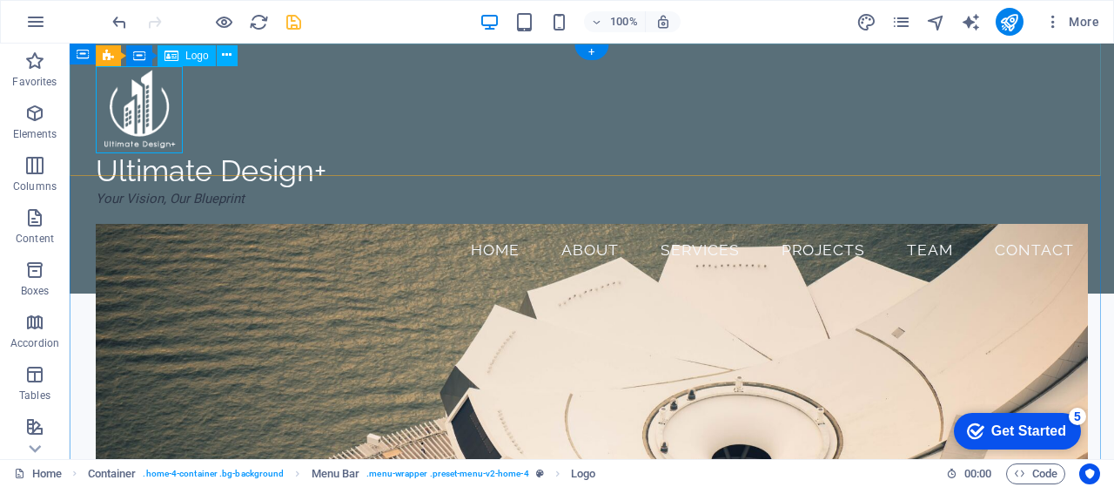
select select "px"
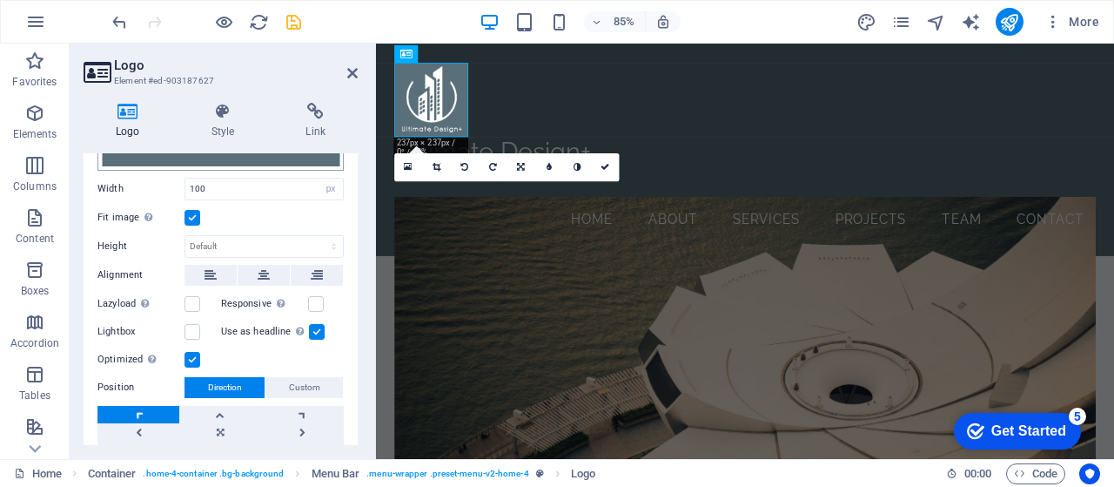
scroll to position [304, 0]
click at [193, 213] on label at bounding box center [193, 217] width 16 height 16
click at [0, 0] on input "Fit image Automatically fit image to a fixed width and height" at bounding box center [0, 0] width 0 height 0
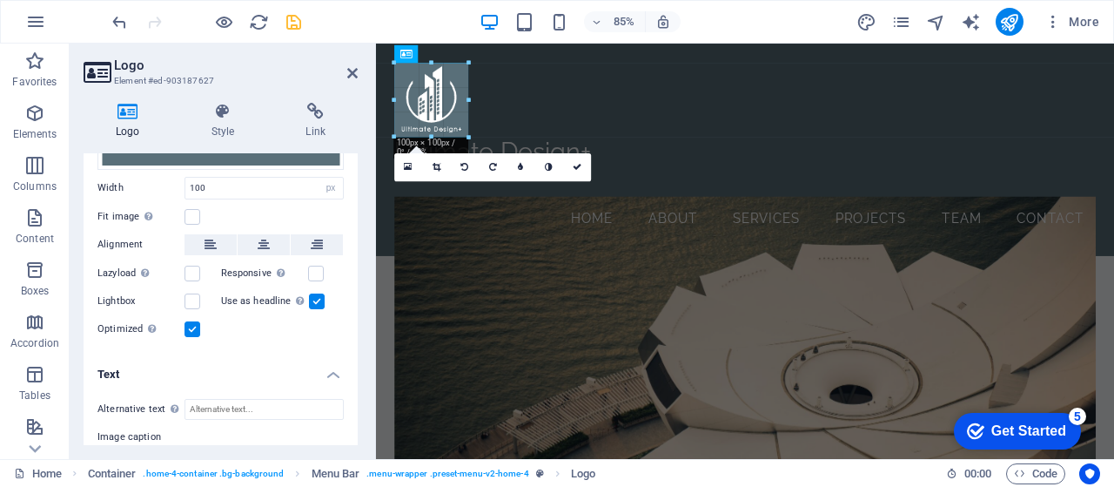
drag, startPoint x: 467, startPoint y: 135, endPoint x: 462, endPoint y: 126, distance: 9.7
type input "99"
click at [351, 73] on icon at bounding box center [352, 73] width 10 height 14
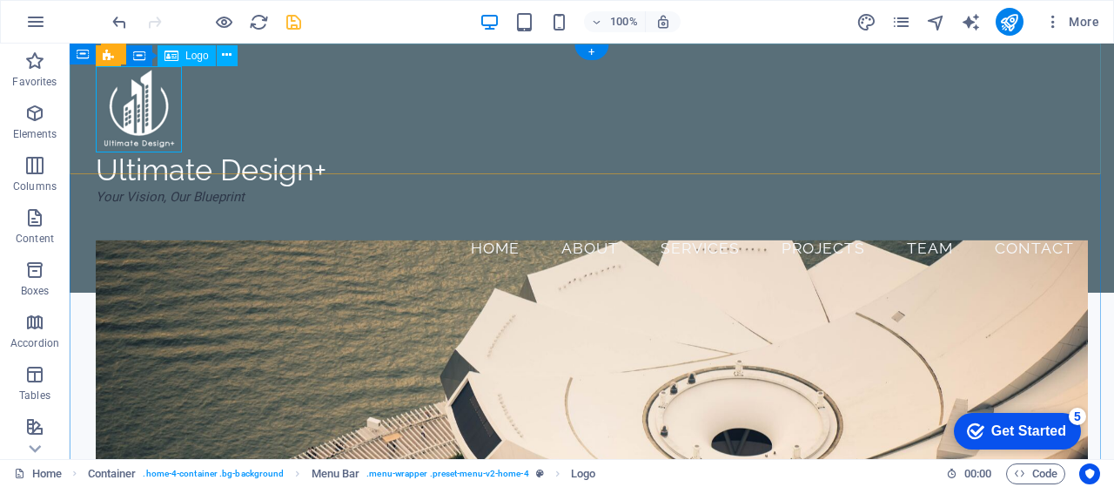
click at [136, 113] on div at bounding box center [592, 109] width 992 height 86
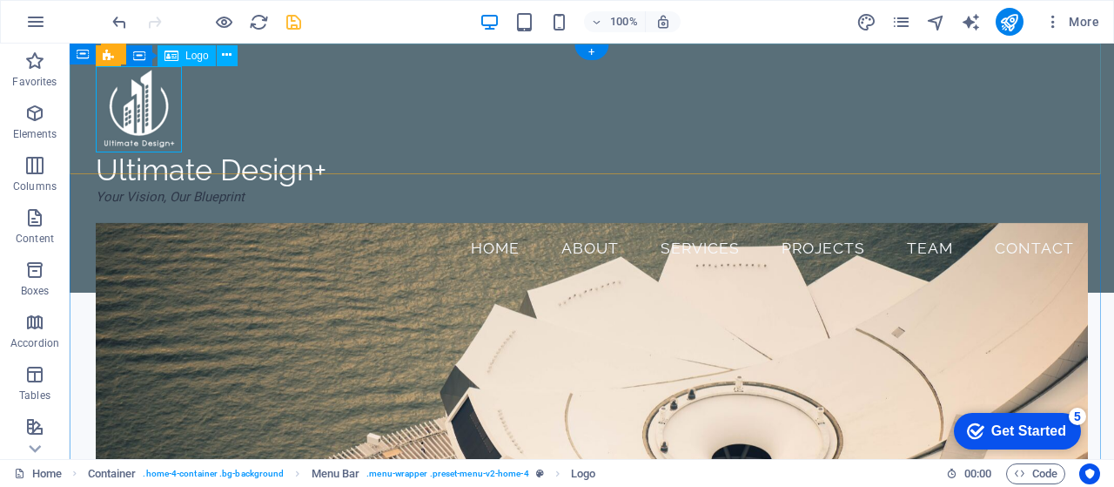
select select "px"
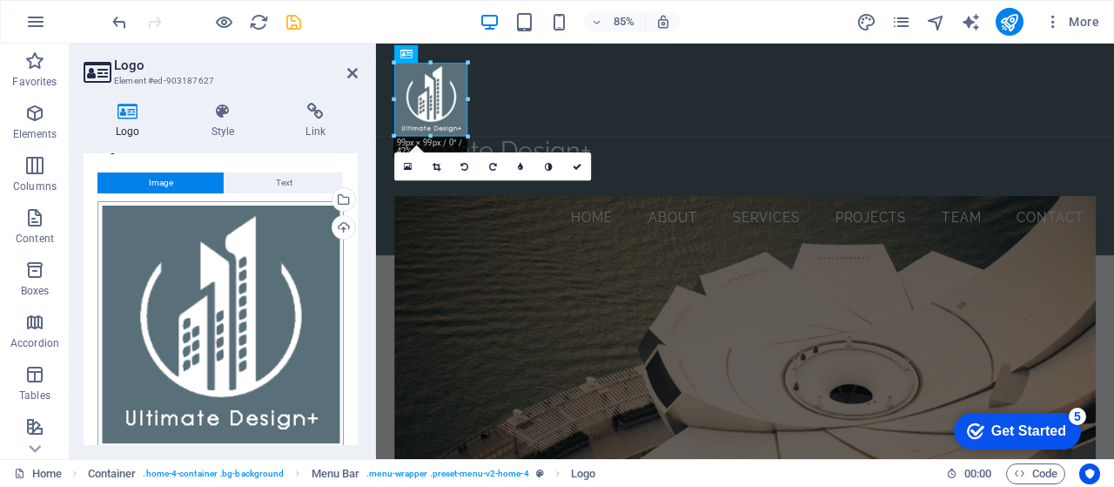
scroll to position [0, 0]
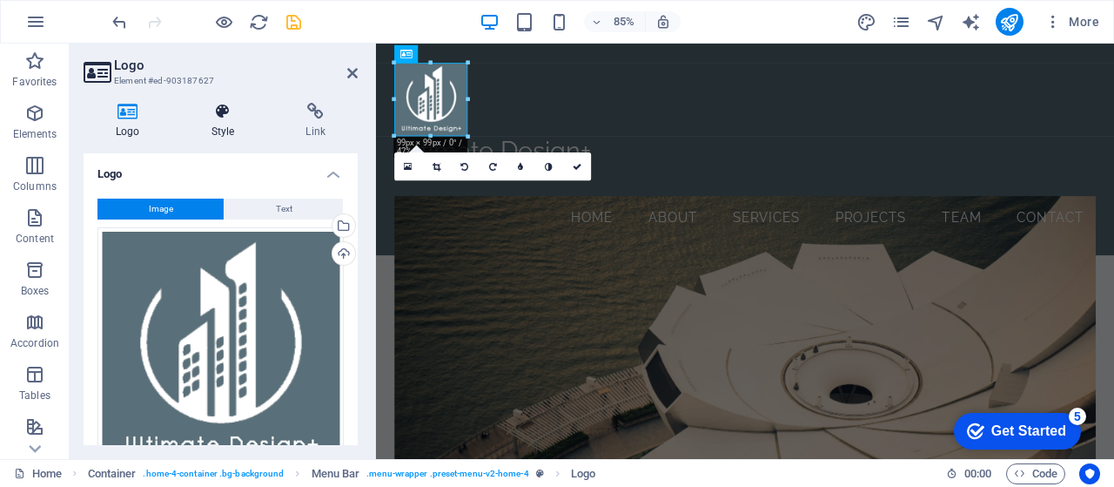
click at [216, 128] on h4 "Style" at bounding box center [226, 121] width 95 height 37
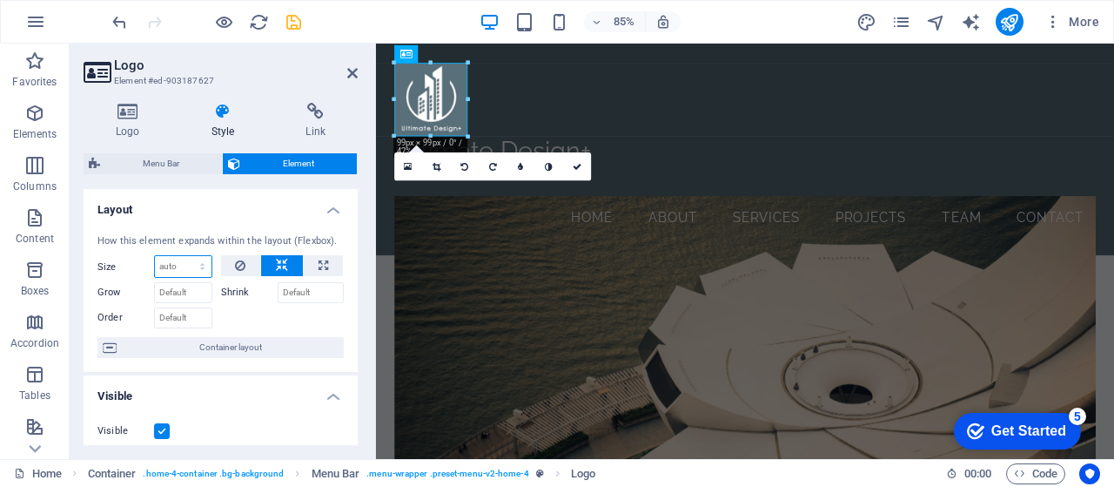
click at [178, 269] on select "Default auto px % 1/1 1/2 1/3 1/4 1/5 1/6 1/7 1/8 1/9 1/10" at bounding box center [183, 266] width 57 height 21
select select "1/1"
click at [185, 256] on select "Default auto px % 1/1 1/2 1/3 1/4 1/5 1/6 1/7 1/8 1/9 1/10" at bounding box center [183, 266] width 57 height 21
type input "100"
select select "%"
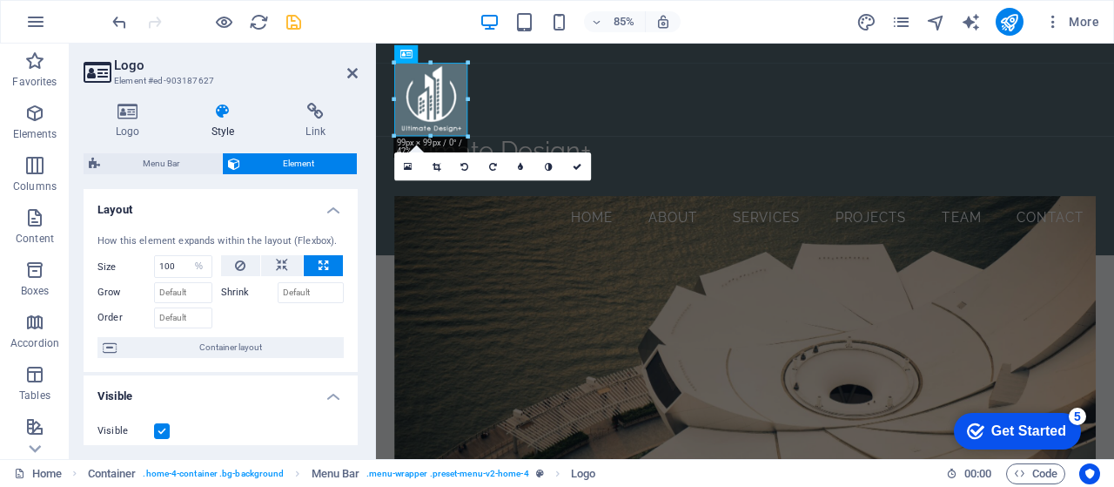
click at [315, 323] on div at bounding box center [283, 315] width 124 height 25
click at [618, 117] on div "Ultimate Design+ Your Vision, Our Blueprint Menu Home About Services Projects T…" at bounding box center [810, 168] width 869 height 249
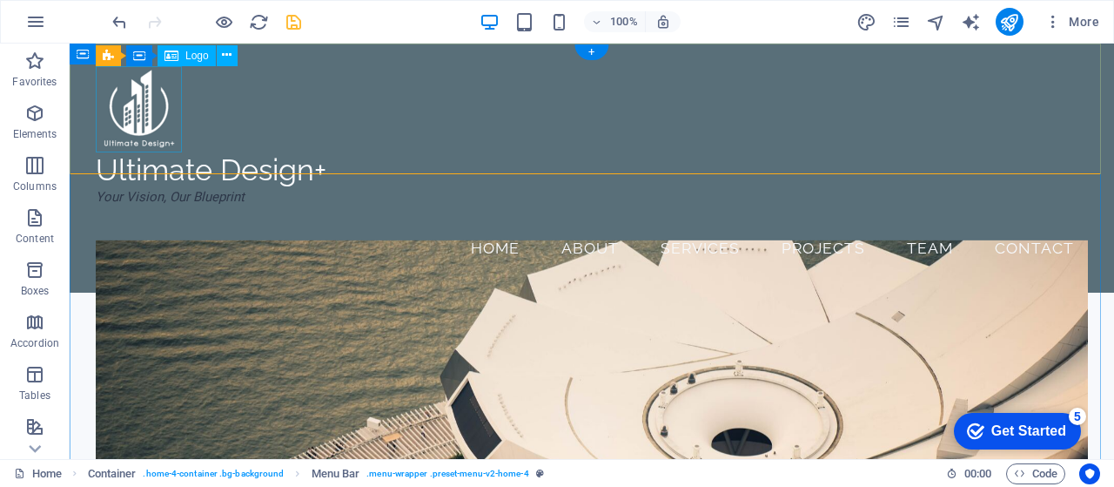
click at [138, 107] on div at bounding box center [592, 109] width 992 height 86
select select "%"
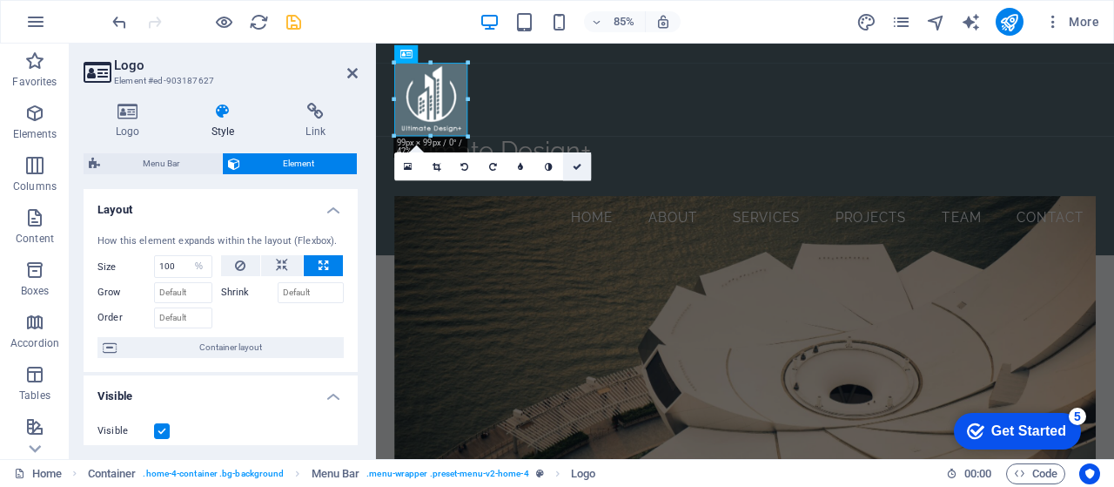
click at [581, 165] on icon at bounding box center [577, 166] width 9 height 9
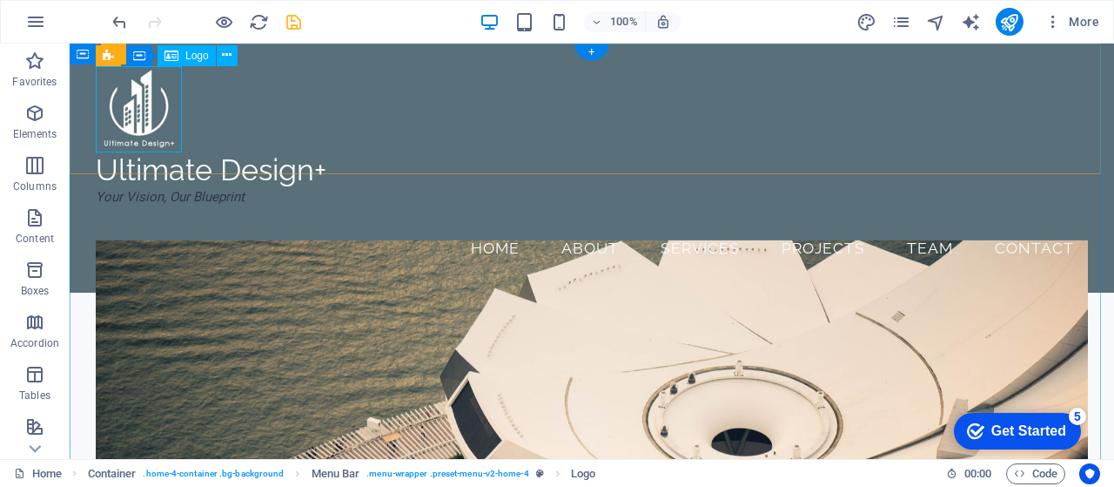
click at [141, 118] on div at bounding box center [592, 109] width 992 height 86
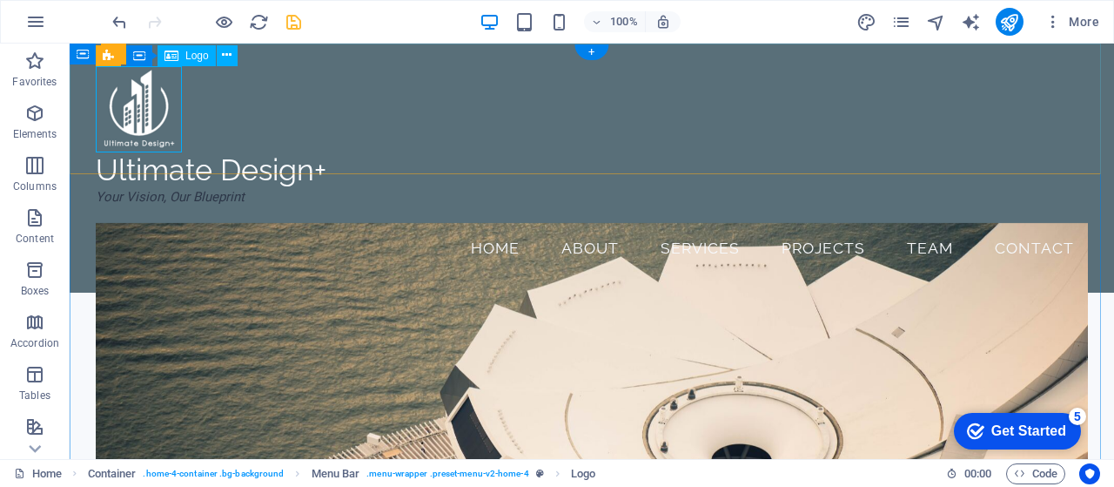
select select "%"
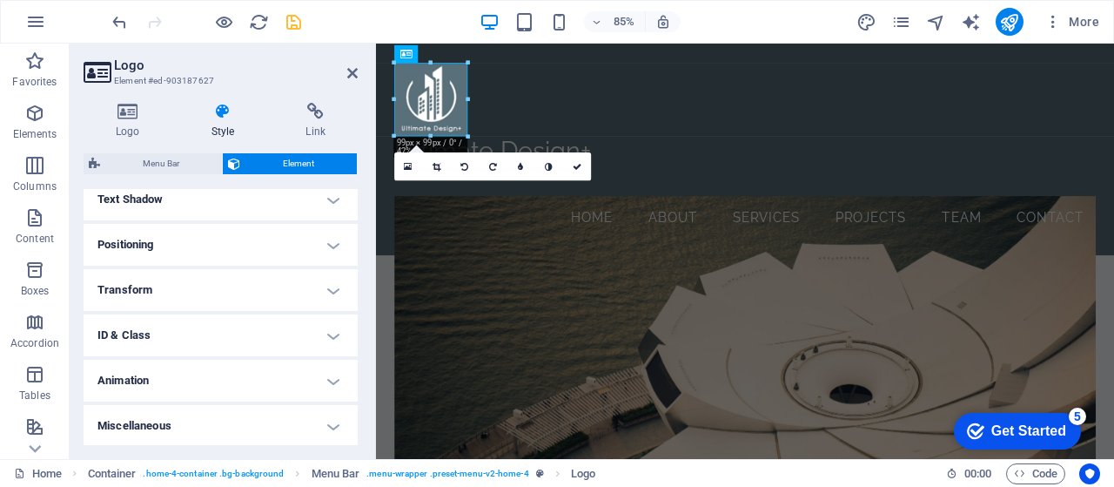
scroll to position [521, 0]
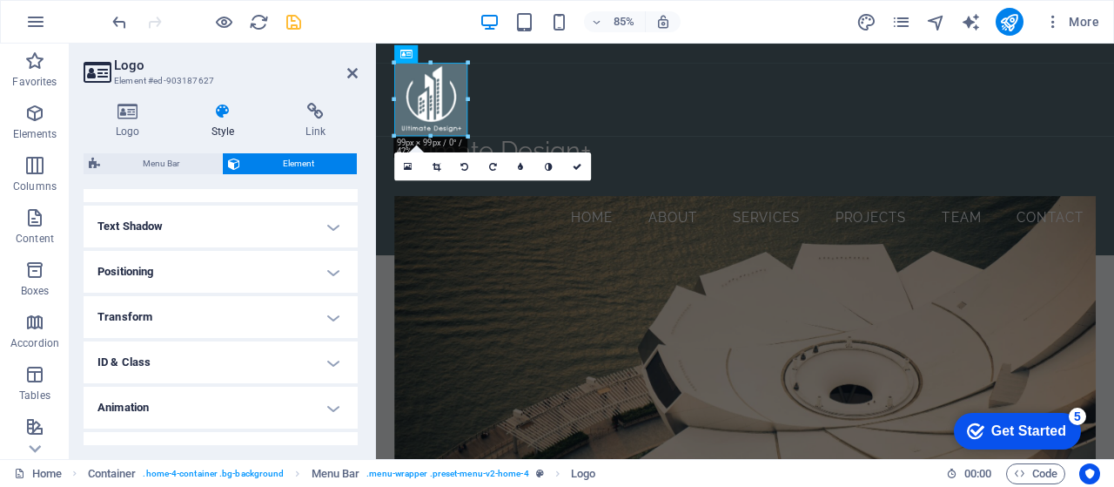
click at [334, 272] on h4 "Positioning" at bounding box center [221, 272] width 274 height 42
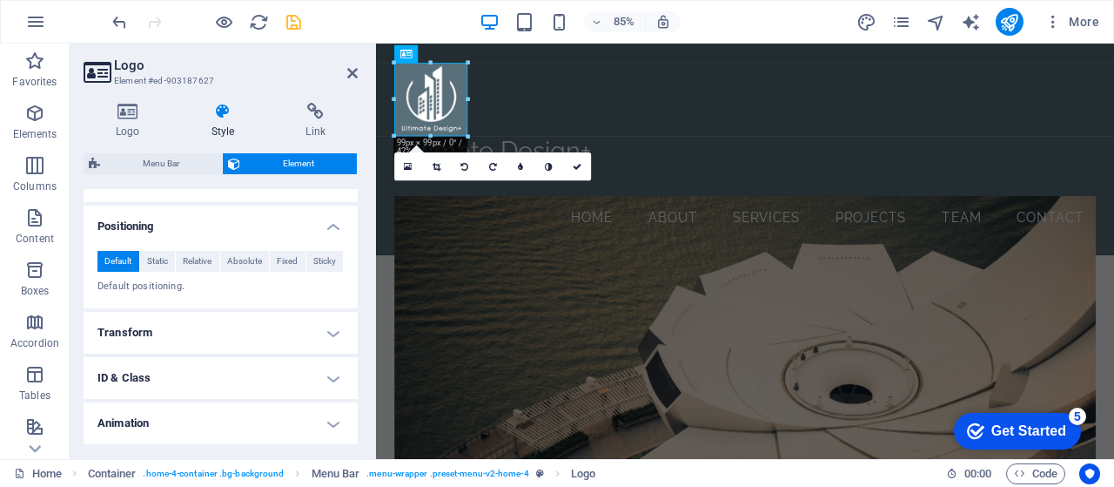
scroll to position [581, 0]
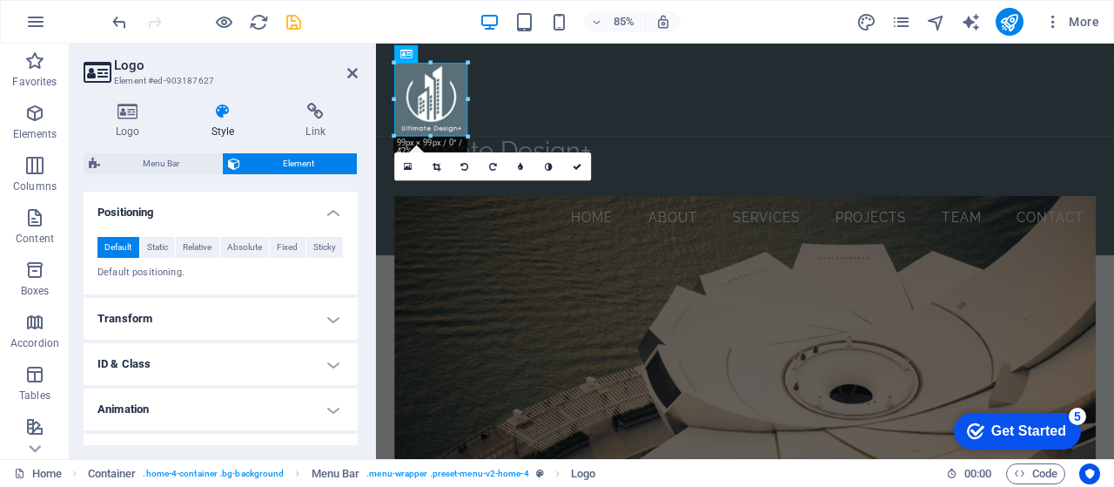
click at [334, 315] on h4 "Transform" at bounding box center [221, 319] width 274 height 42
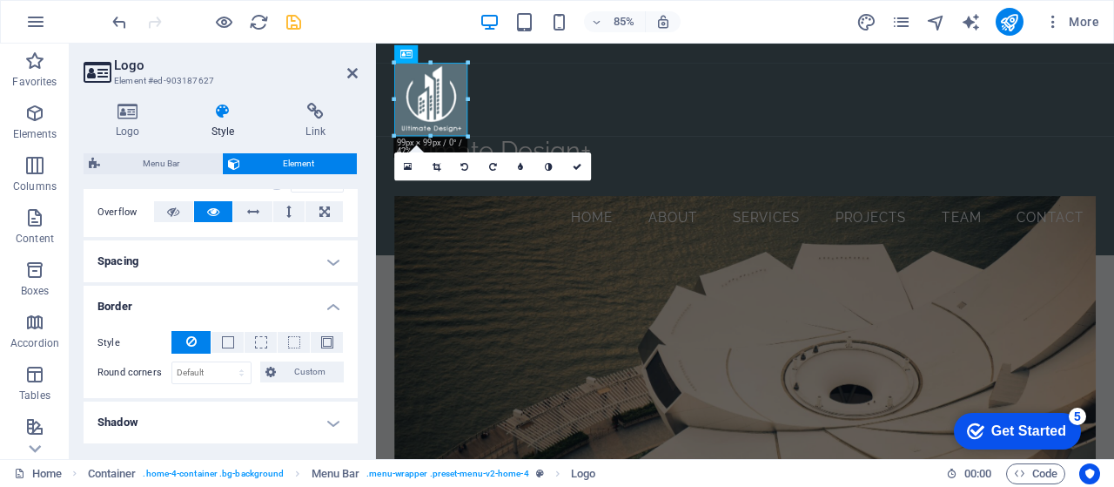
scroll to position [0, 0]
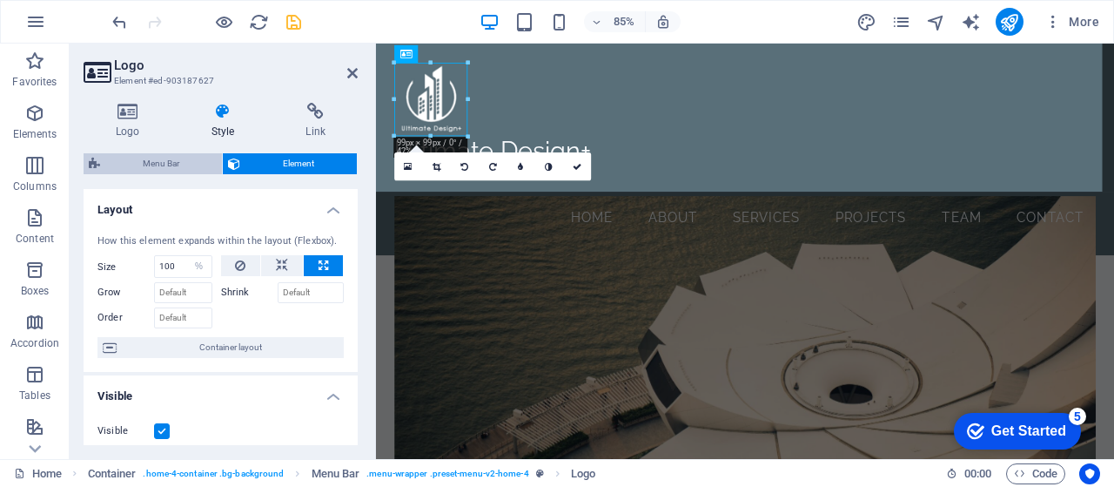
click at [170, 165] on span "Menu Bar" at bounding box center [160, 163] width 111 height 21
select select "vw"
select select "rem"
select select "vw"
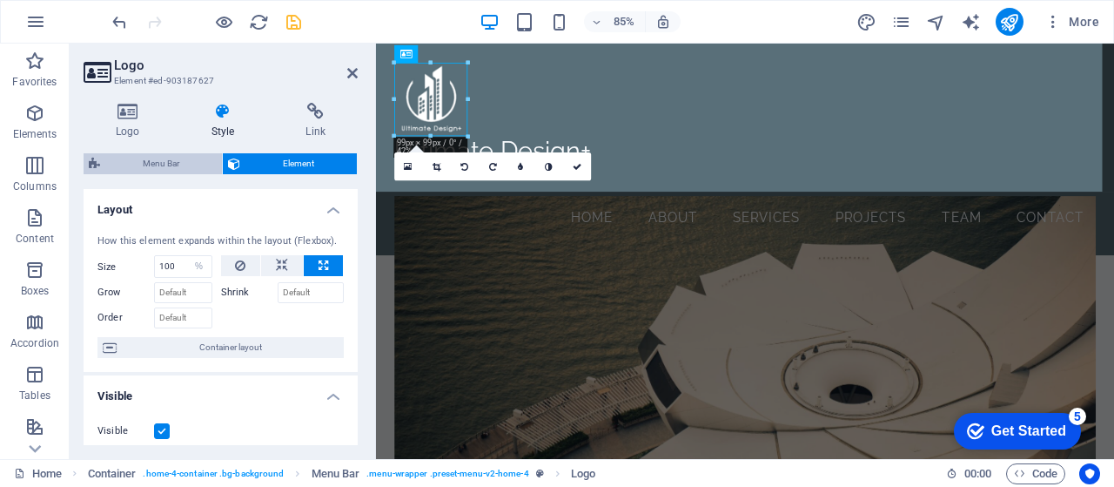
select select "sticky_reverse"
select select "px"
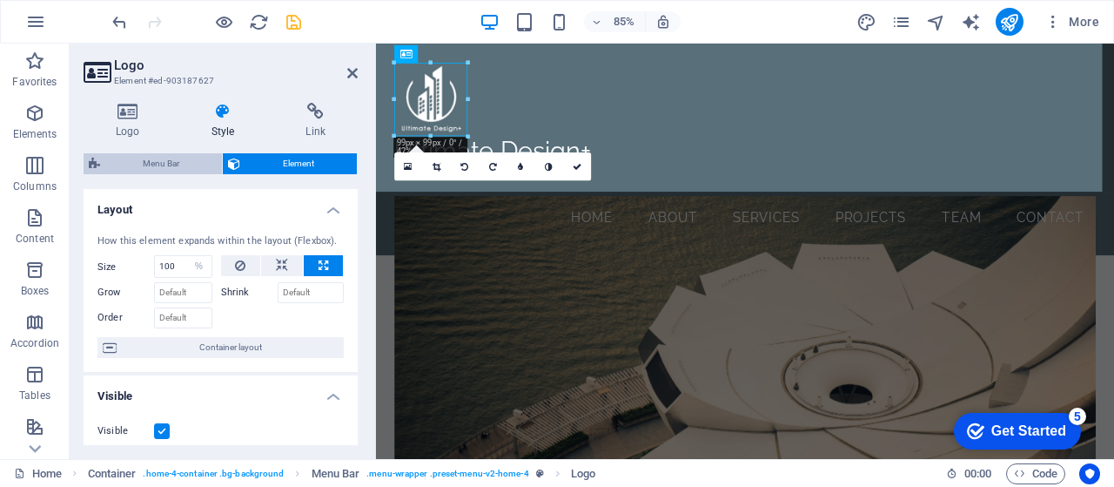
select select "hover_border"
select select "px"
select select "rem"
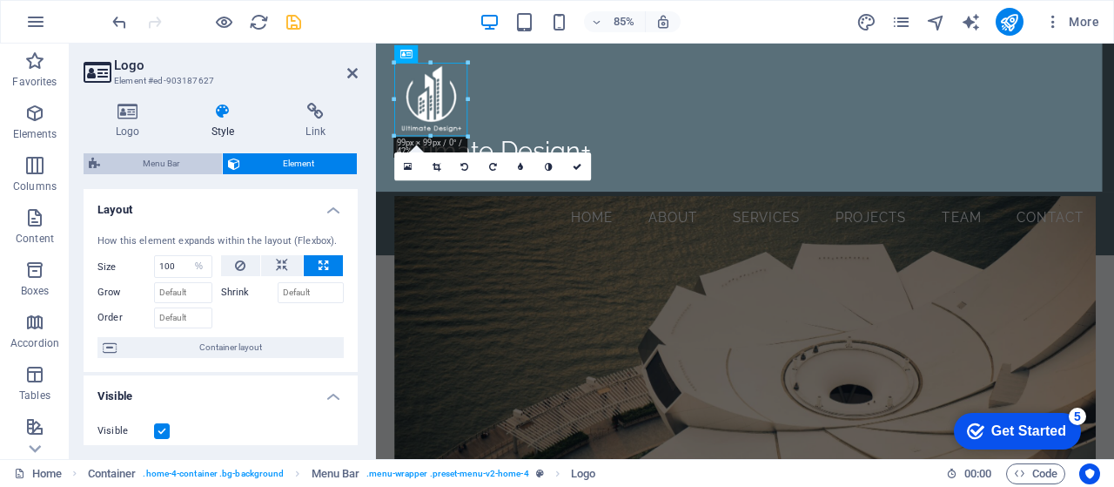
select select "link-special-font"
select select "rem"
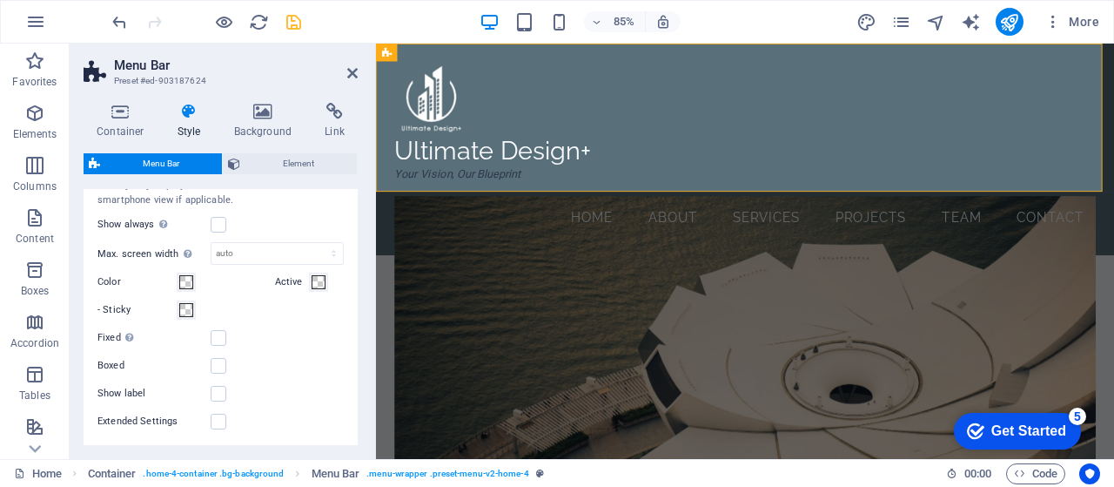
scroll to position [1413, 0]
click at [351, 74] on icon at bounding box center [352, 73] width 10 height 14
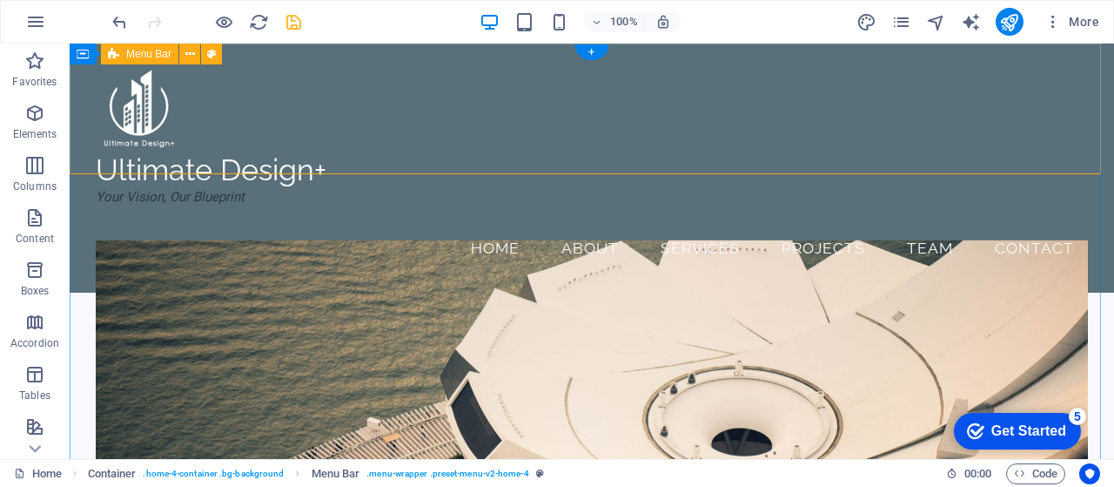
click at [367, 159] on div "Ultimate Design+ Your Vision, Our Blueprint Menu Home About Services Projects T…" at bounding box center [592, 168] width 1045 height 249
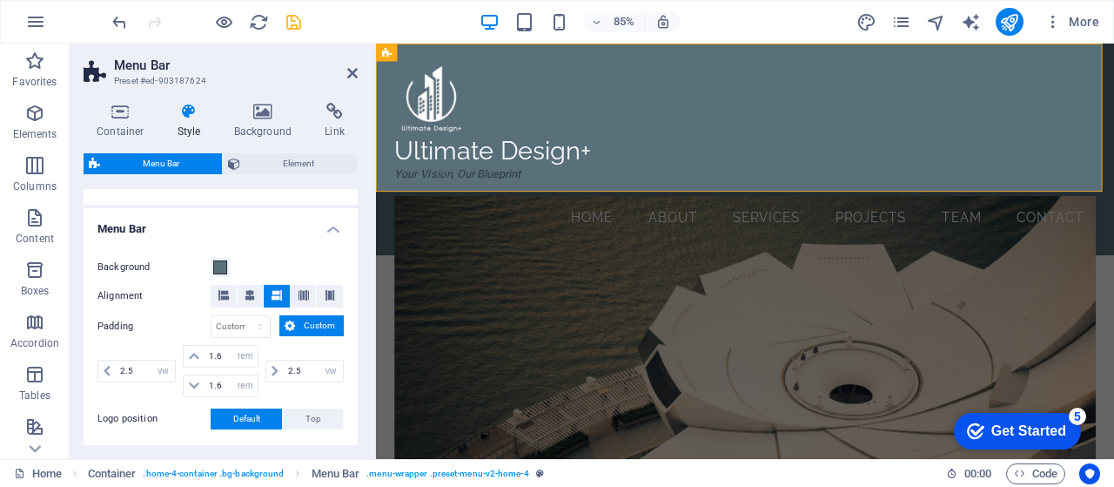
scroll to position [279, 0]
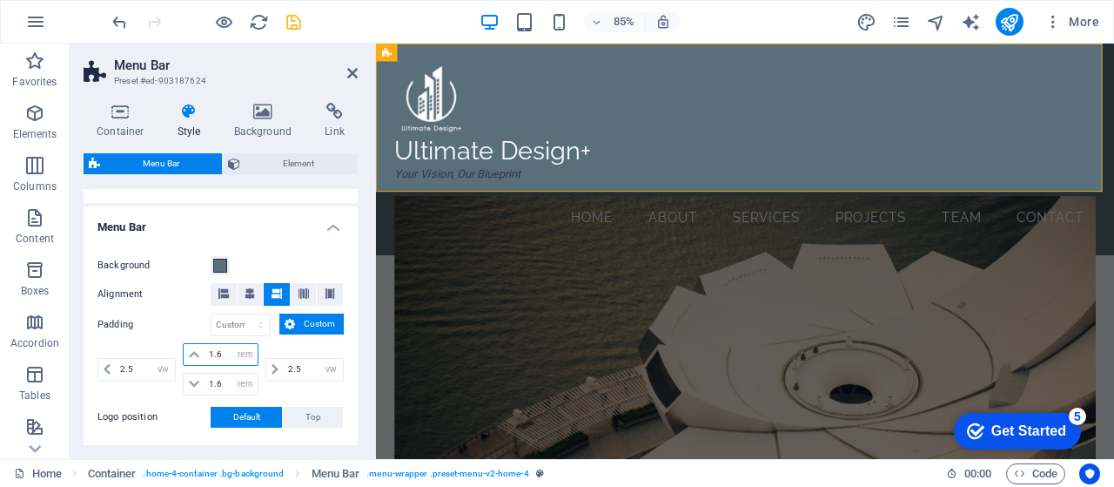
click at [221, 356] on input "1.6" at bounding box center [231, 354] width 52 height 21
click at [225, 381] on input "1.6" at bounding box center [231, 383] width 52 height 21
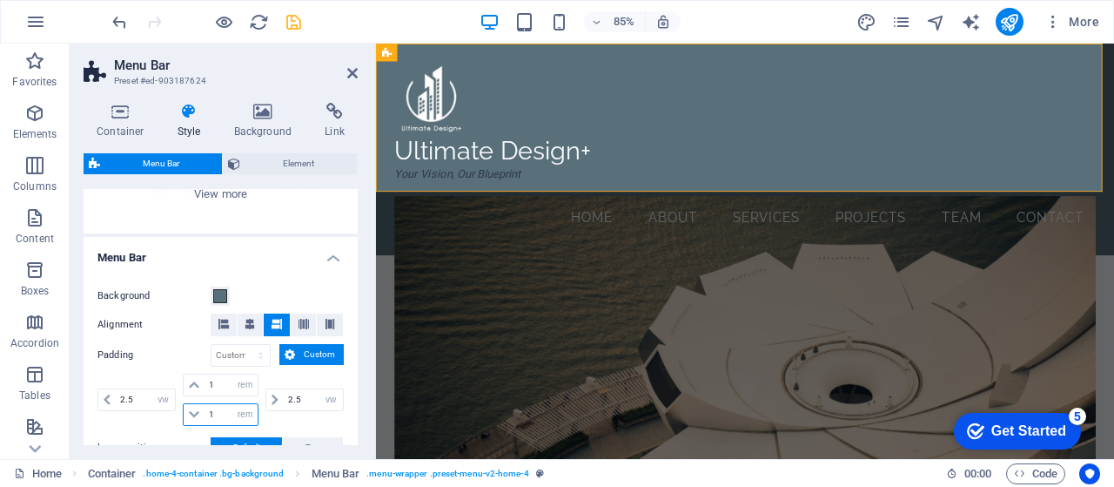
scroll to position [246, 0]
click at [352, 75] on icon at bounding box center [352, 73] width 10 height 14
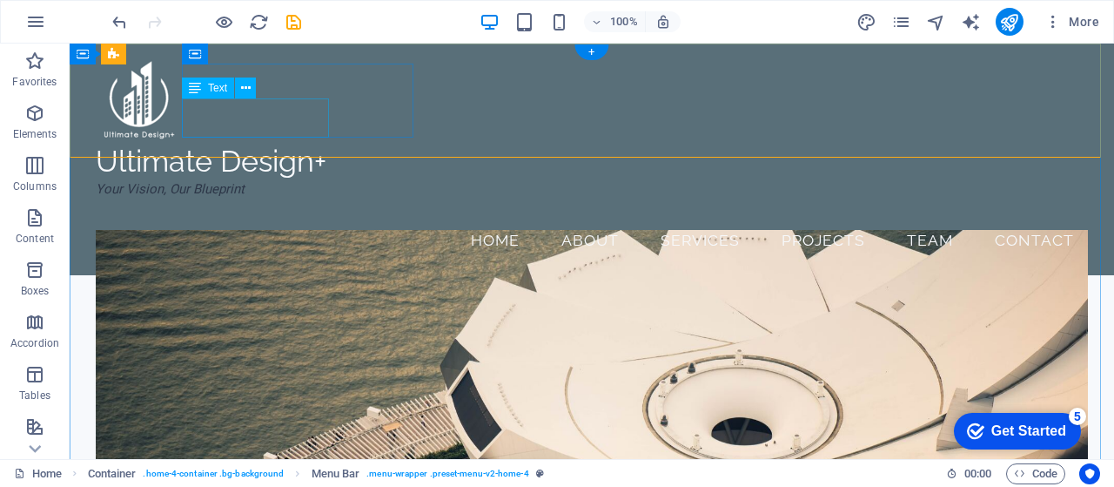
click at [319, 179] on div "Your Vision, Our Blueprint" at bounding box center [226, 198] width 261 height 39
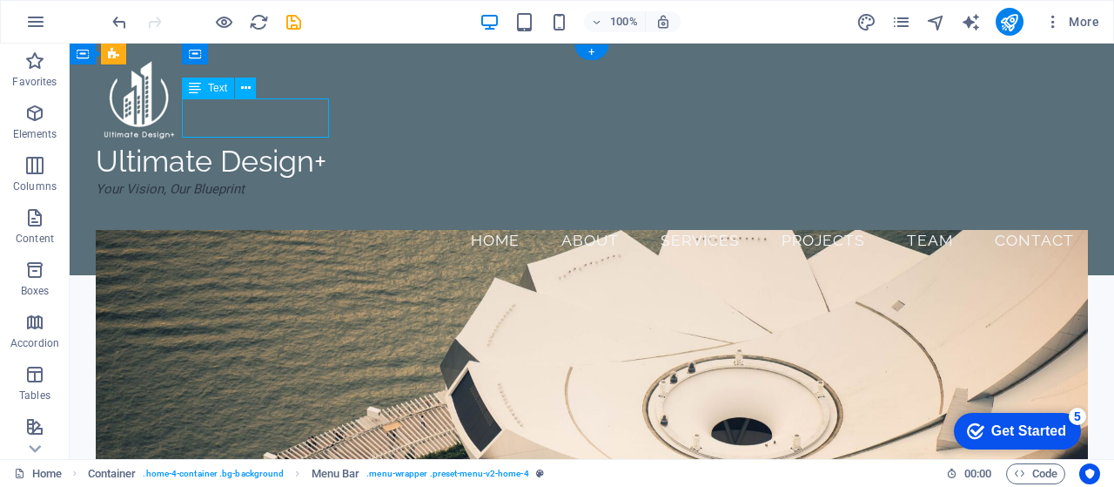
click at [319, 179] on div "Your Vision, Our Blueprint" at bounding box center [226, 198] width 261 height 39
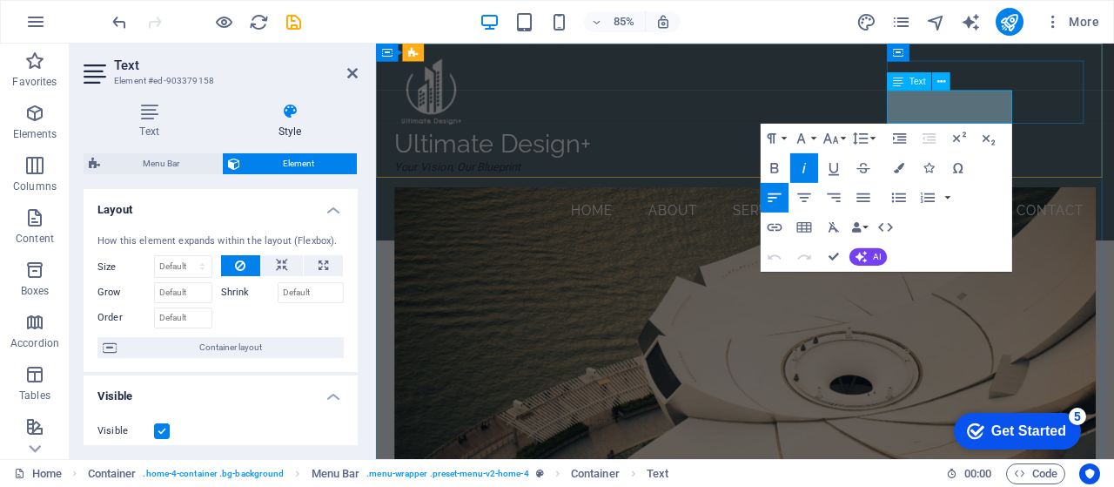
click at [659, 198] on p at bounding box center [528, 208] width 261 height 20
click at [547, 181] on em "Your Vision, Our Blueprint" at bounding box center [472, 189] width 149 height 16
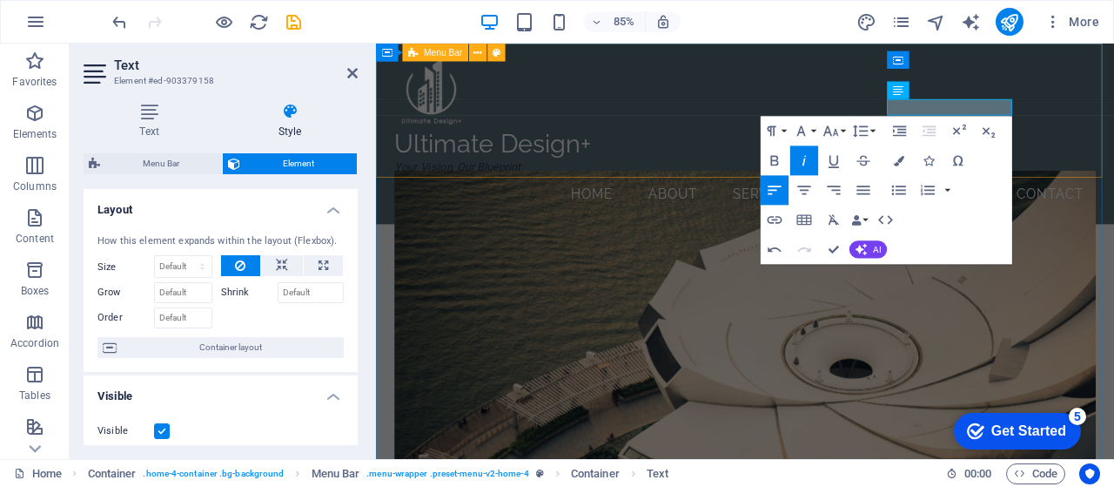
click at [674, 67] on div "Ultimate Design+ Your Vision, Our Blueprint Menu Home About Services Projects T…" at bounding box center [810, 150] width 869 height 212
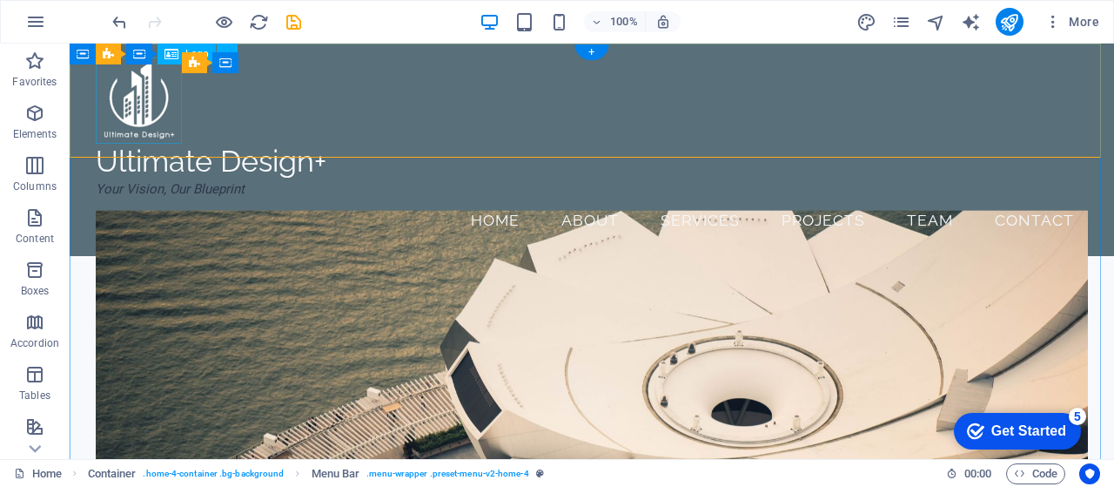
click at [131, 101] on div at bounding box center [592, 100] width 992 height 86
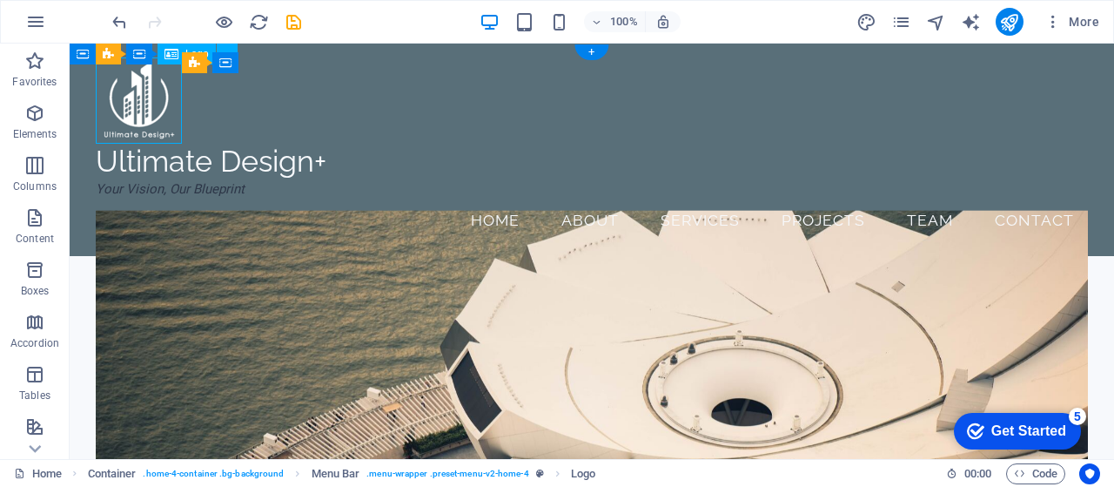
click at [131, 101] on div at bounding box center [592, 100] width 992 height 86
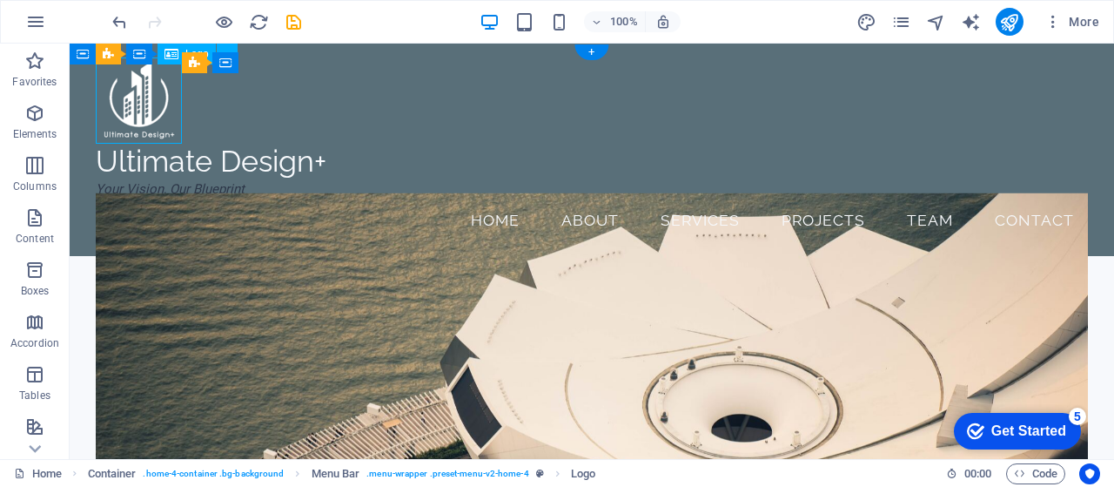
select select "%"
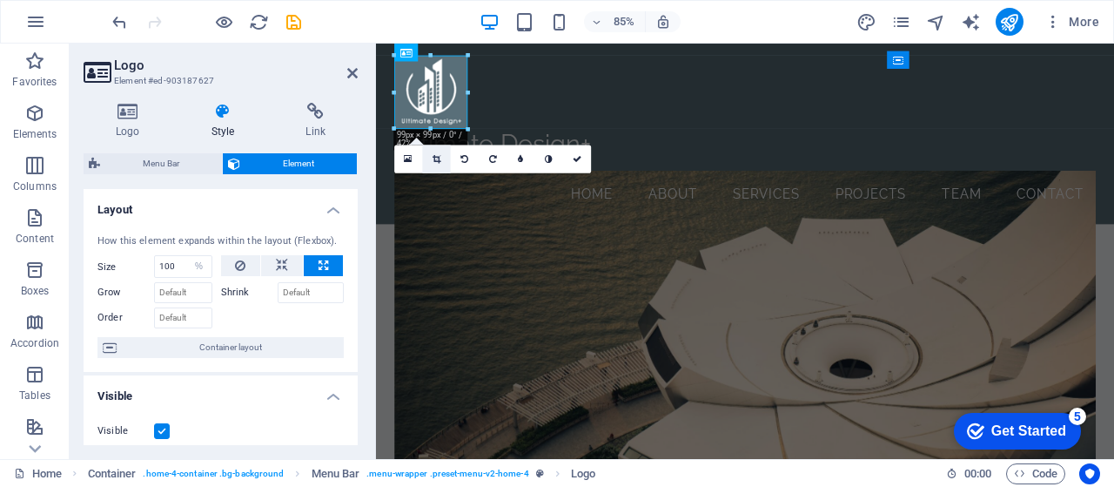
click at [434, 160] on icon at bounding box center [437, 159] width 8 height 9
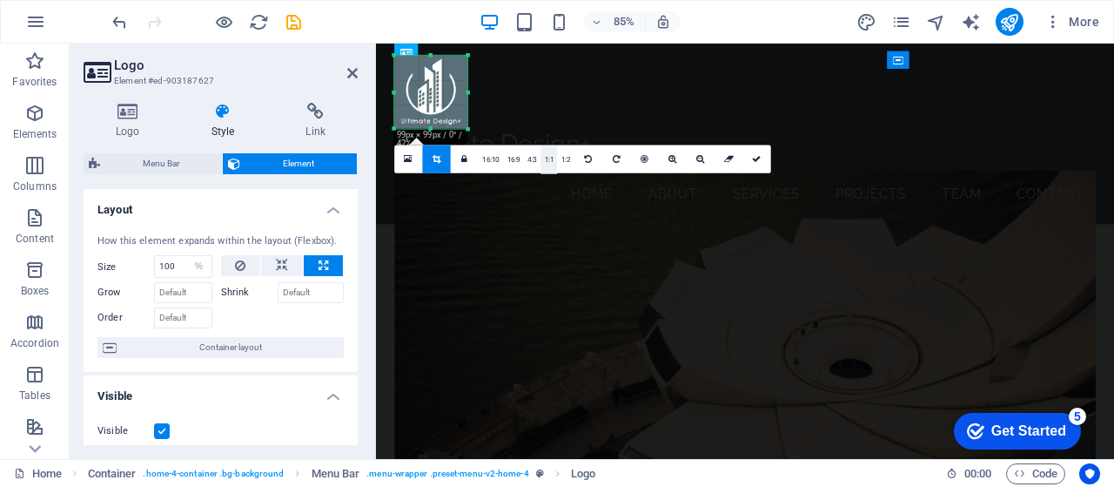
click at [550, 158] on link "1:1" at bounding box center [549, 159] width 17 height 28
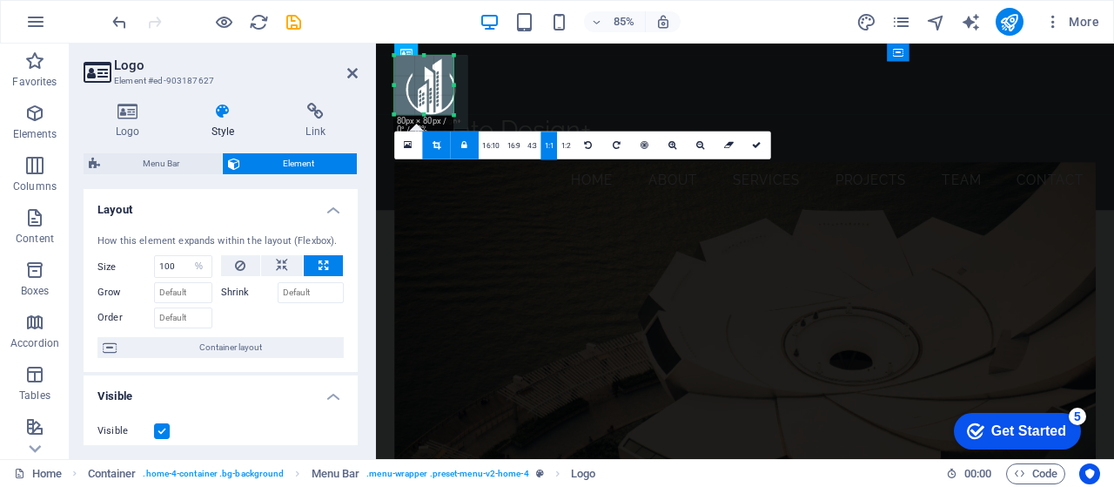
drag, startPoint x: 467, startPoint y: 129, endPoint x: 450, endPoint y: 108, distance: 26.6
click at [450, 108] on div "180 170 160 150 140 130 120 110 100 90 80 70 60 50 40 30 20 10 0 -10 -20 -30 -4…" at bounding box center [423, 85] width 59 height 59
drag, startPoint x: 439, startPoint y: 94, endPoint x: 430, endPoint y: 91, distance: 9.4
click at [430, 91] on div at bounding box center [423, 92] width 73 height 73
click at [758, 147] on icon at bounding box center [757, 144] width 9 height 9
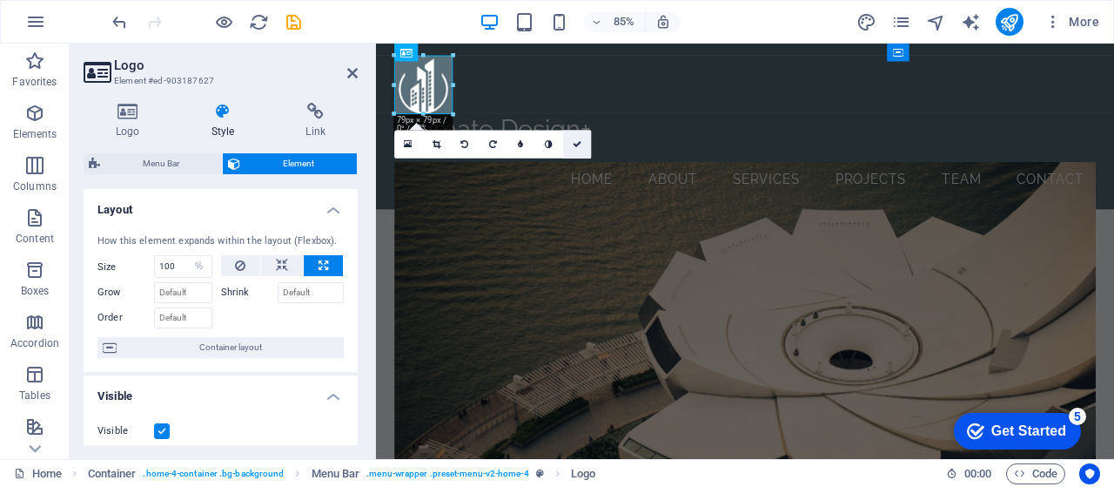
click at [581, 146] on icon at bounding box center [577, 144] width 9 height 9
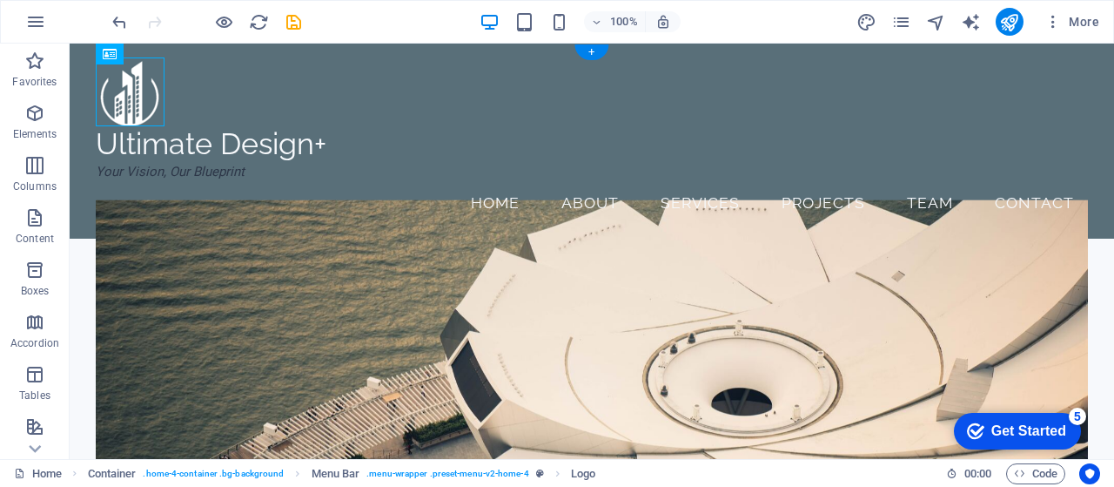
click at [285, 230] on figure at bounding box center [592, 388] width 992 height 379
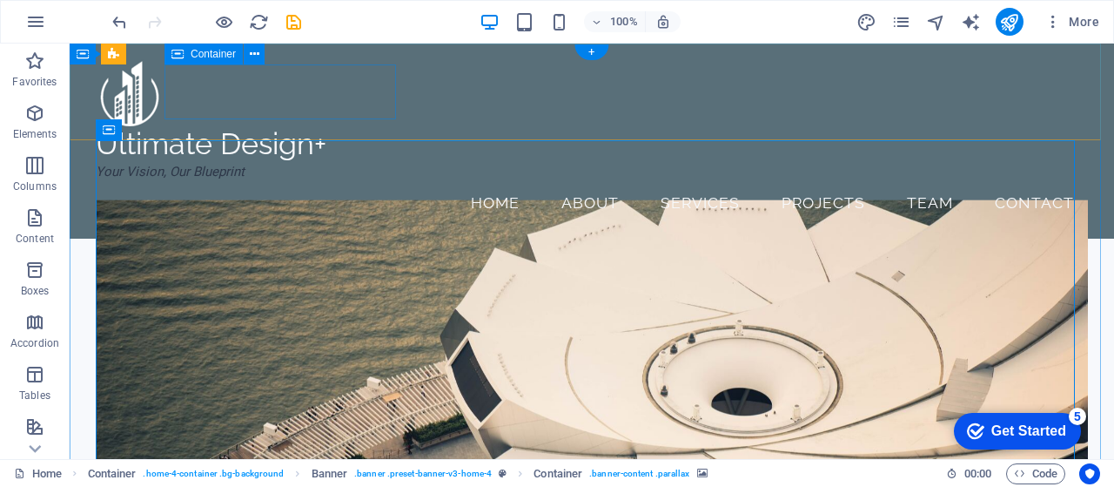
click at [355, 126] on div "Ultimate Design+ Your Vision, Our Blueprint" at bounding box center [226, 153] width 261 height 55
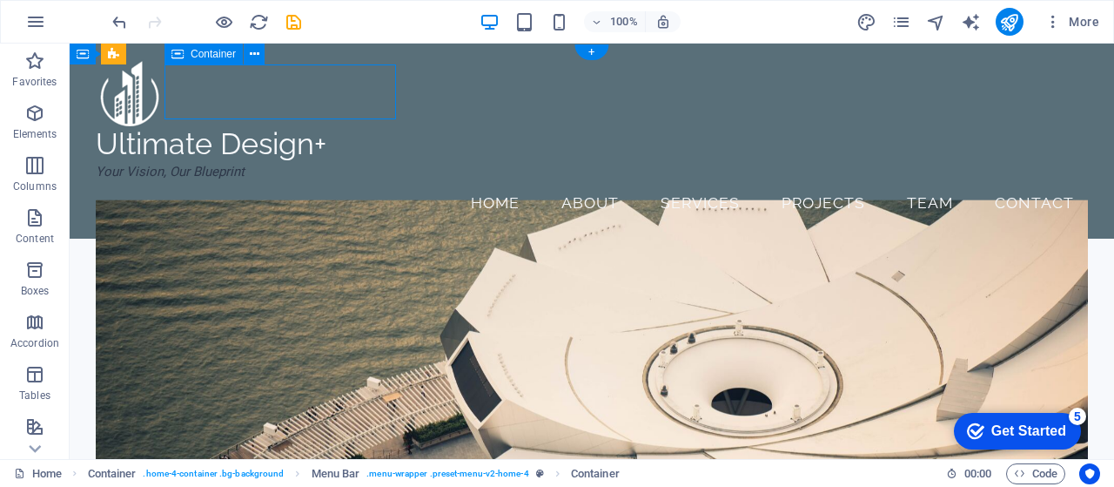
click at [355, 126] on div "Ultimate Design+ Your Vision, Our Blueprint" at bounding box center [226, 153] width 261 height 55
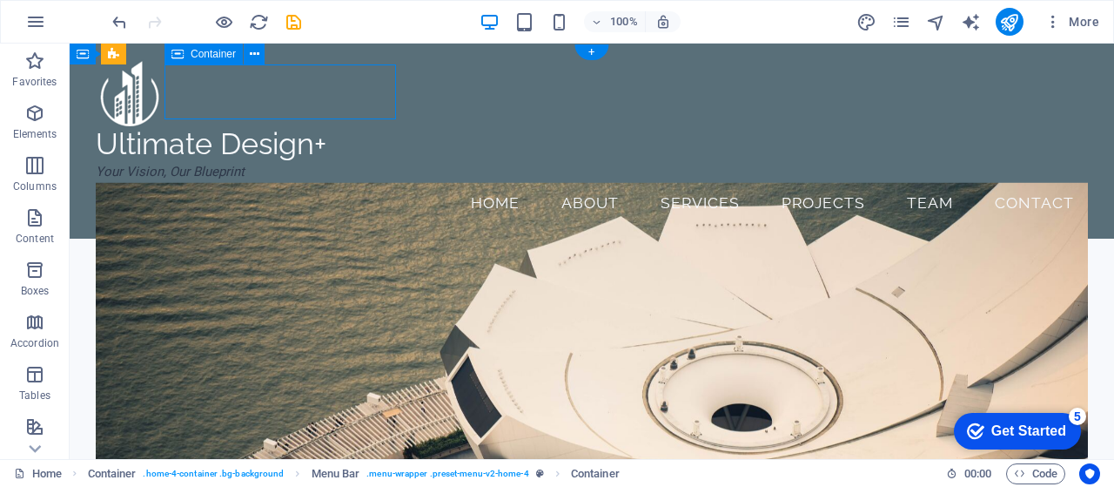
select select "px"
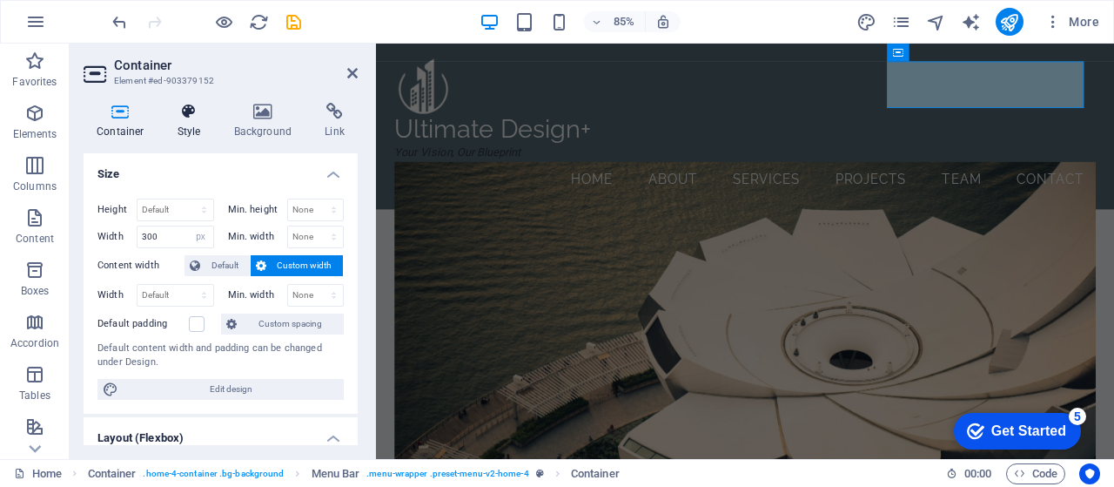
click at [191, 111] on icon at bounding box center [190, 111] width 50 height 17
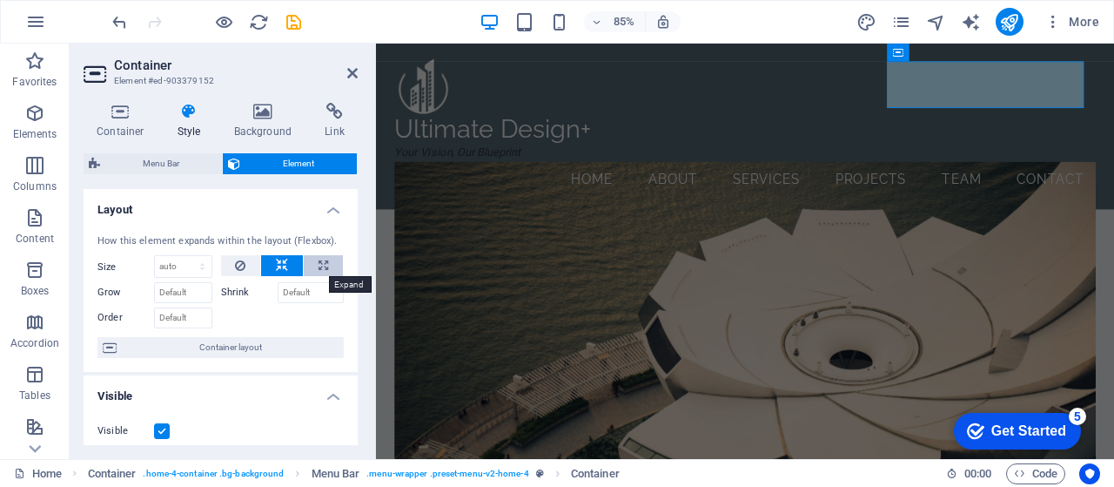
click at [319, 260] on icon at bounding box center [324, 265] width 10 height 21
select select "%"
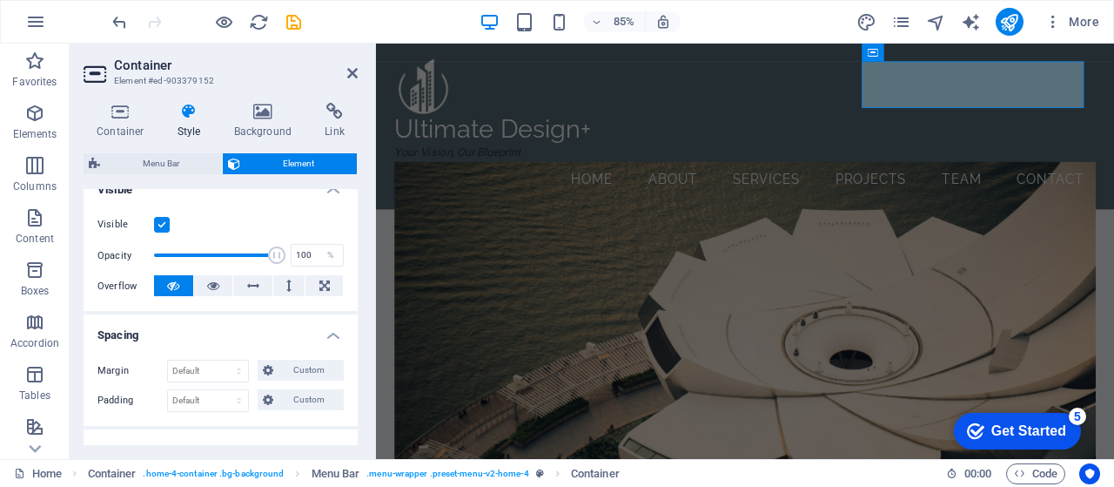
scroll to position [213, 0]
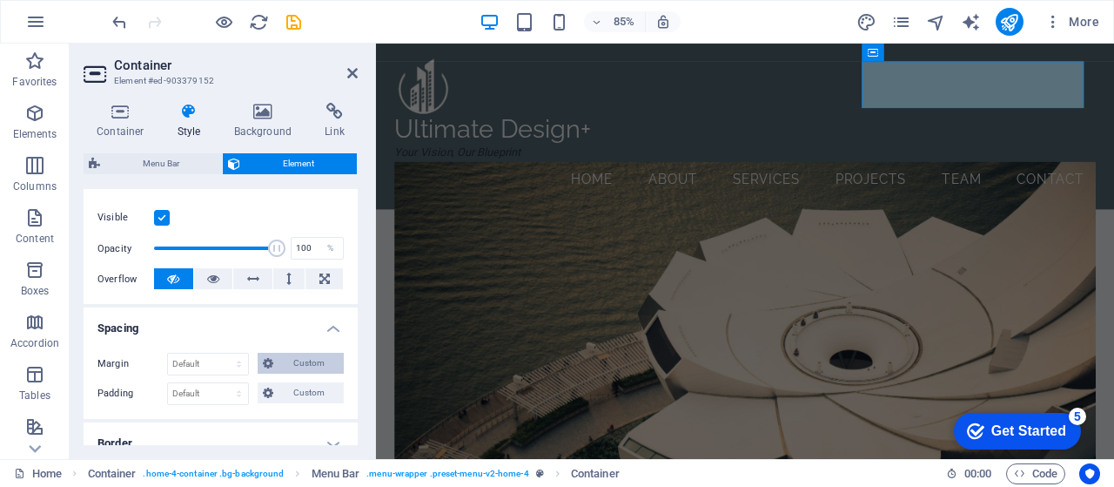
click at [299, 360] on span "Custom" at bounding box center [309, 363] width 60 height 21
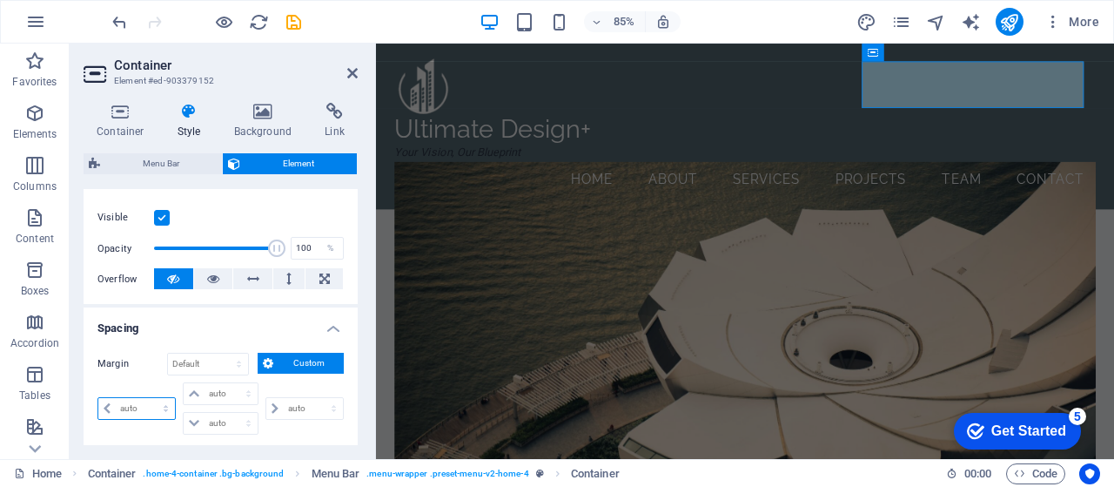
click at [161, 408] on select "auto px % rem vw vh" at bounding box center [136, 408] width 77 height 21
select select "rem"
click at [150, 398] on select "auto px % rem vw vh" at bounding box center [136, 408] width 77 height 21
select select "px"
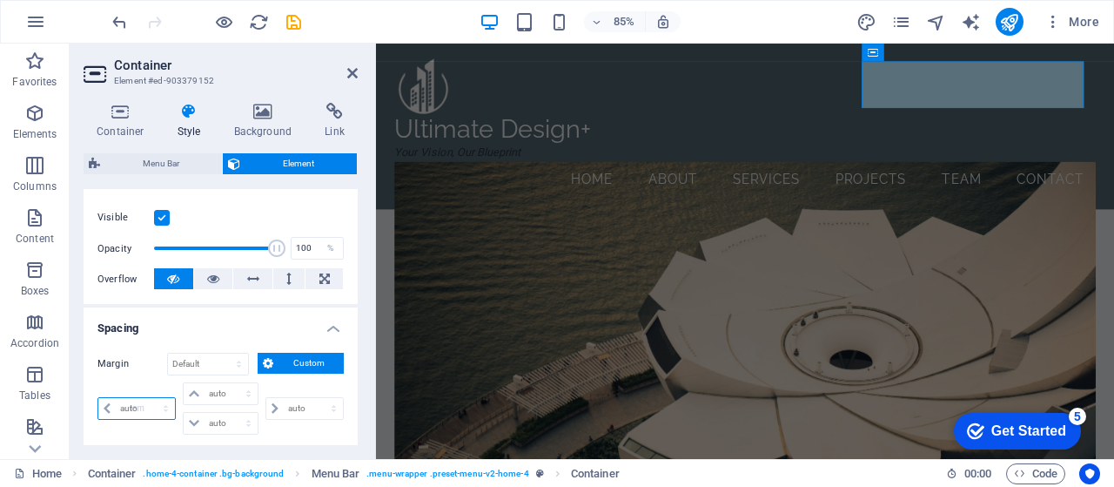
select select "px"
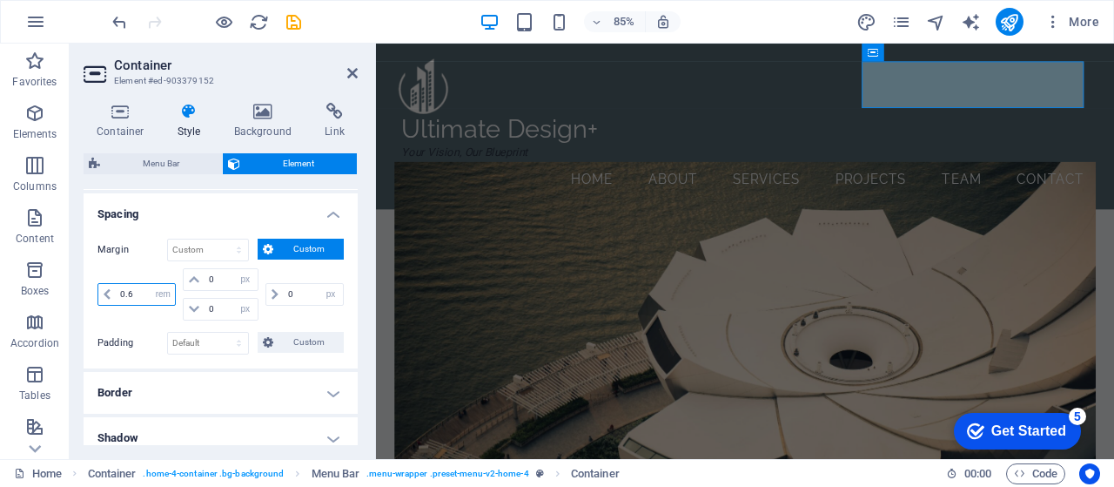
scroll to position [319, 0]
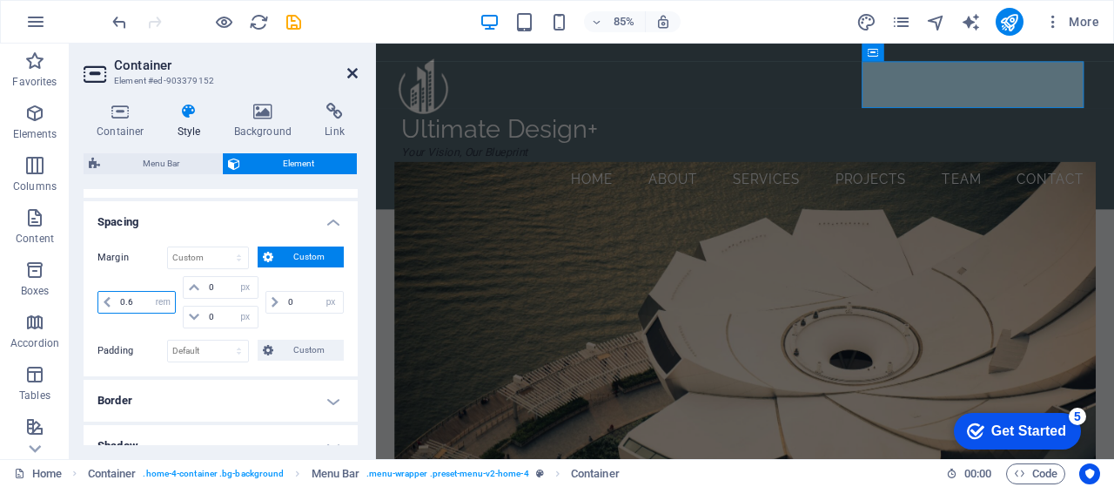
type input "0.6"
click at [354, 71] on icon at bounding box center [352, 73] width 10 height 14
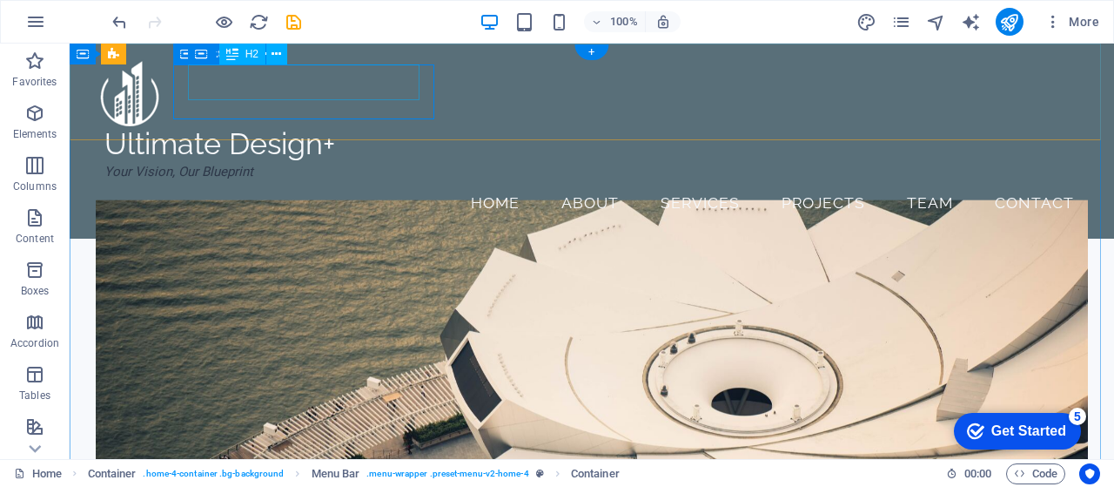
click at [352, 126] on div "Ultimate Design+" at bounding box center [234, 144] width 261 height 36
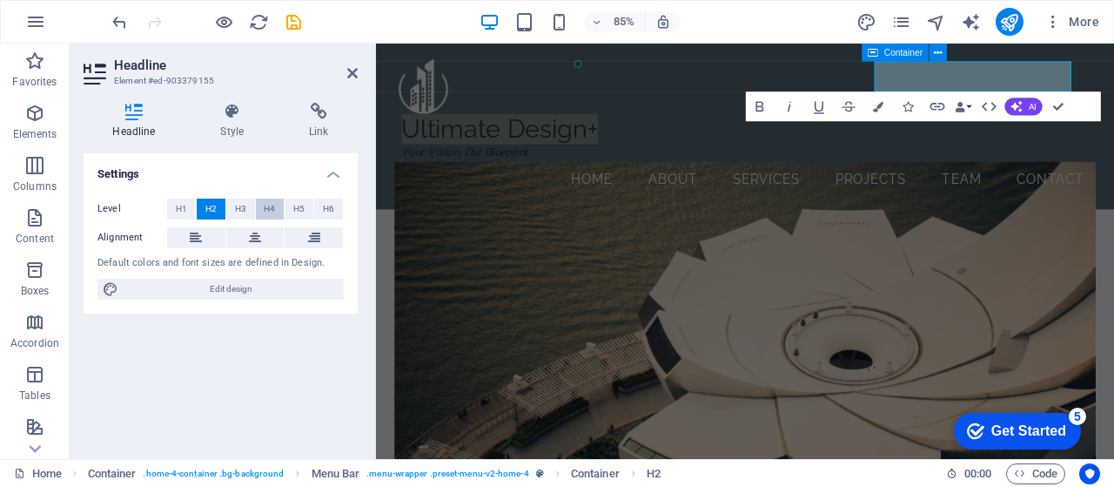
click at [269, 210] on span "H4" at bounding box center [269, 208] width 11 height 21
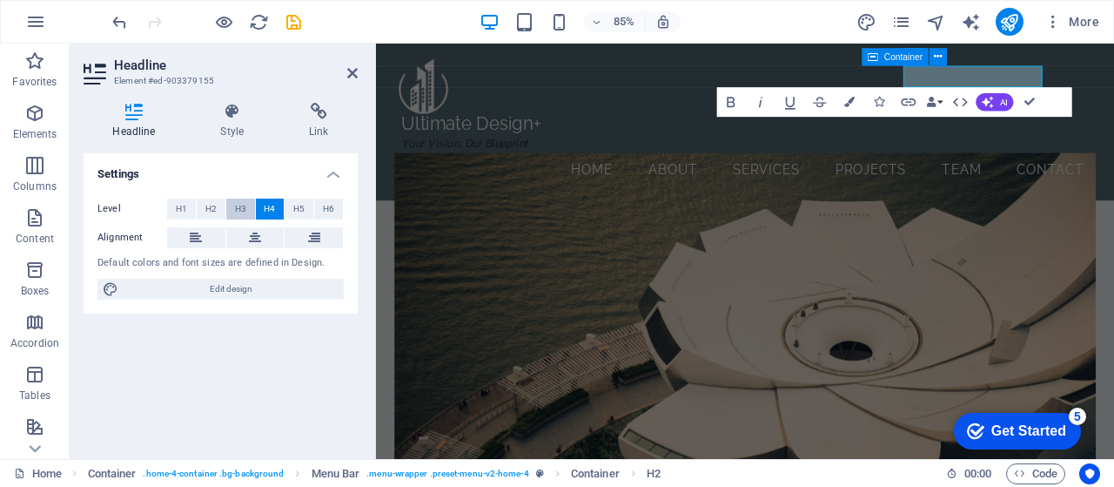
click at [243, 210] on span "H3" at bounding box center [240, 208] width 11 height 21
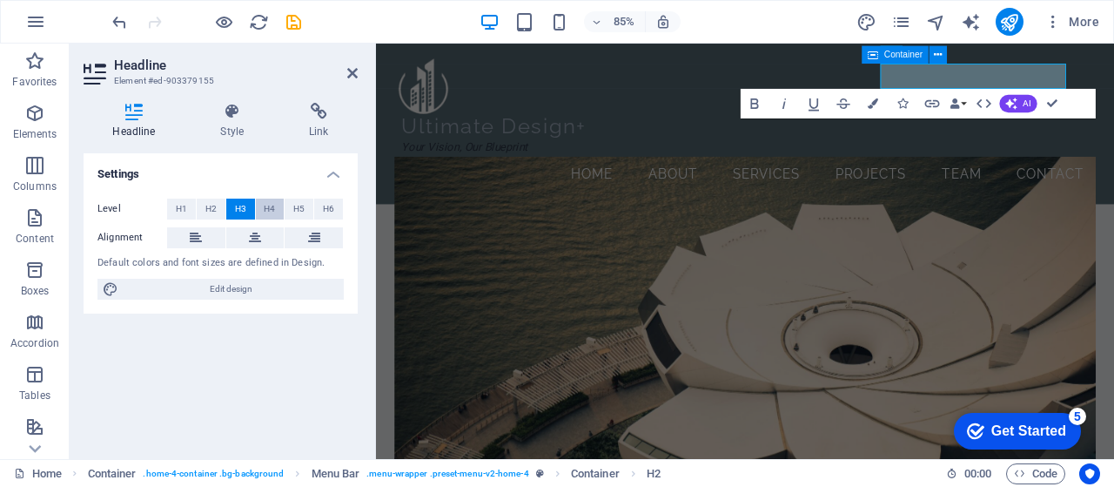
click at [271, 210] on span "H4" at bounding box center [269, 208] width 11 height 21
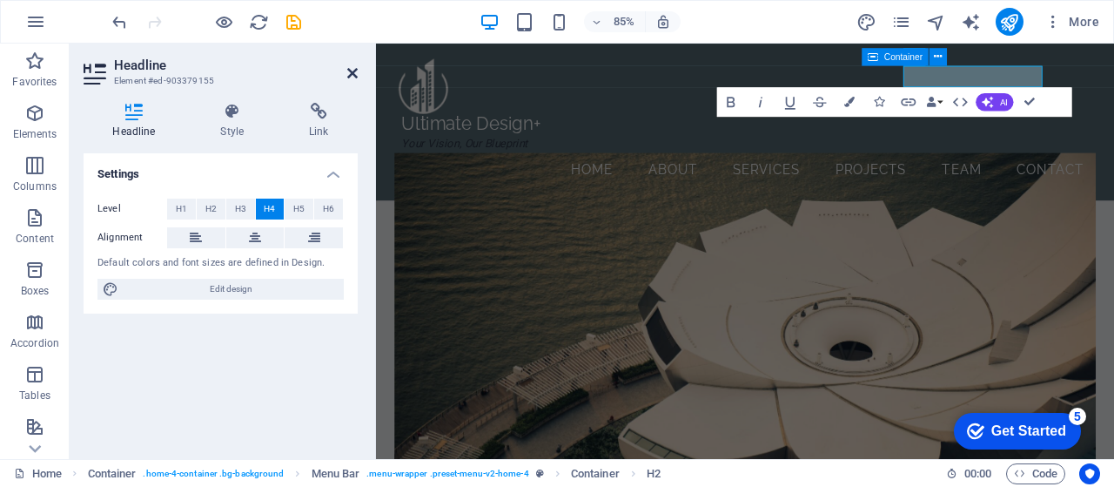
click at [355, 73] on icon at bounding box center [352, 73] width 10 height 14
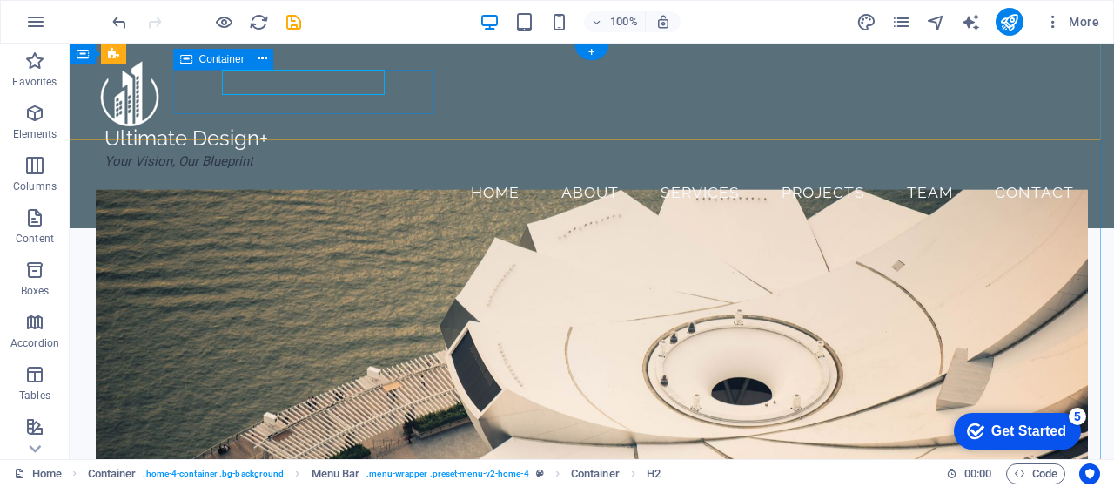
click at [192, 126] on div "Ultimate Design+ Your Vision, Our Blueprint" at bounding box center [234, 148] width 261 height 44
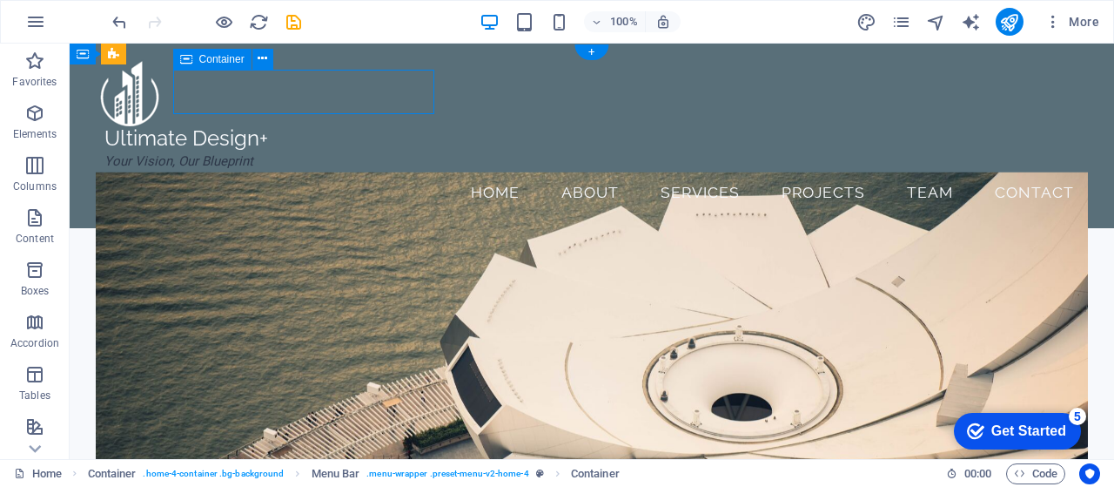
select select "%"
select select "rem"
select select "px"
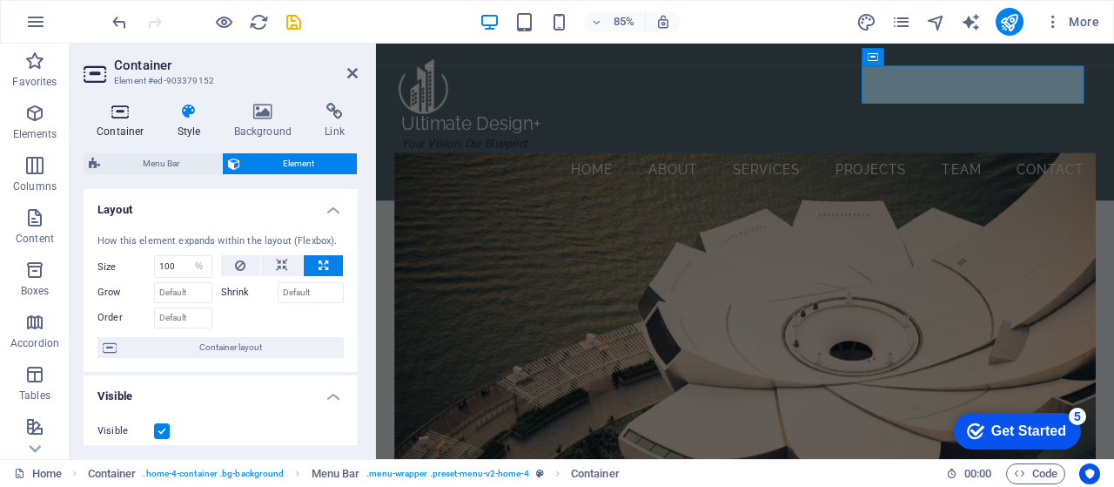
click at [124, 128] on h4 "Container" at bounding box center [124, 121] width 81 height 37
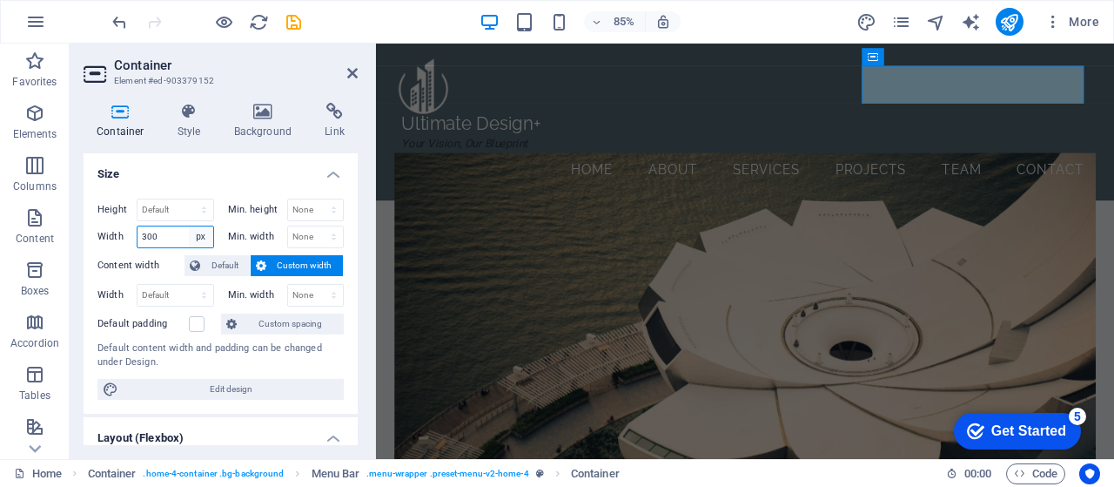
click at [200, 236] on select "Default px rem % em vh vw" at bounding box center [201, 236] width 24 height 21
click at [172, 236] on input "300" at bounding box center [176, 236] width 76 height 21
drag, startPoint x: 172, startPoint y: 236, endPoint x: 139, endPoint y: 239, distance: 33.2
click at [139, 239] on input "300" at bounding box center [176, 236] width 76 height 21
type input "200"
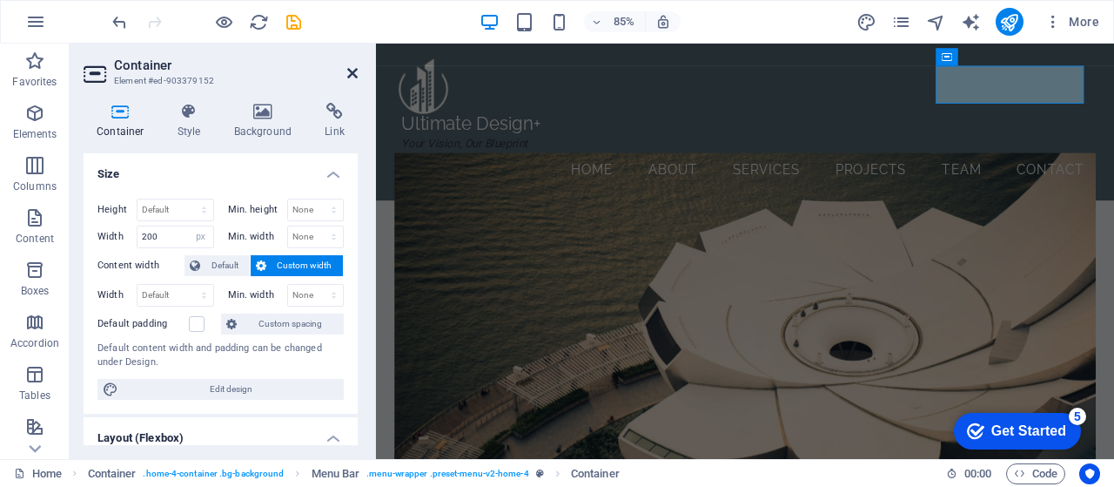
click at [353, 72] on icon at bounding box center [352, 73] width 10 height 14
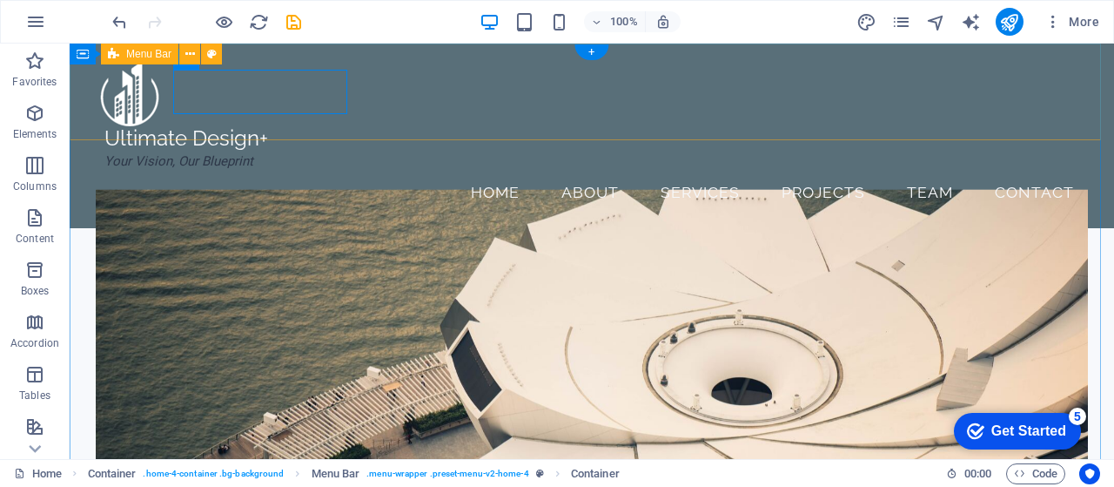
click at [395, 131] on div "Ultimate Design+ Your Vision, Our Blueprint Menu Home About Services Projects T…" at bounding box center [592, 136] width 1045 height 185
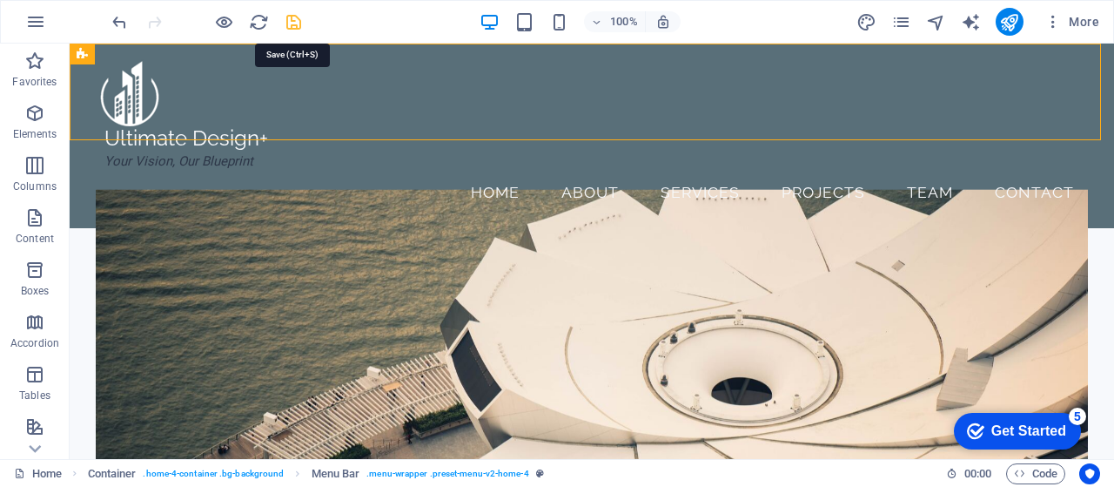
click at [291, 25] on icon "save" at bounding box center [294, 22] width 20 height 20
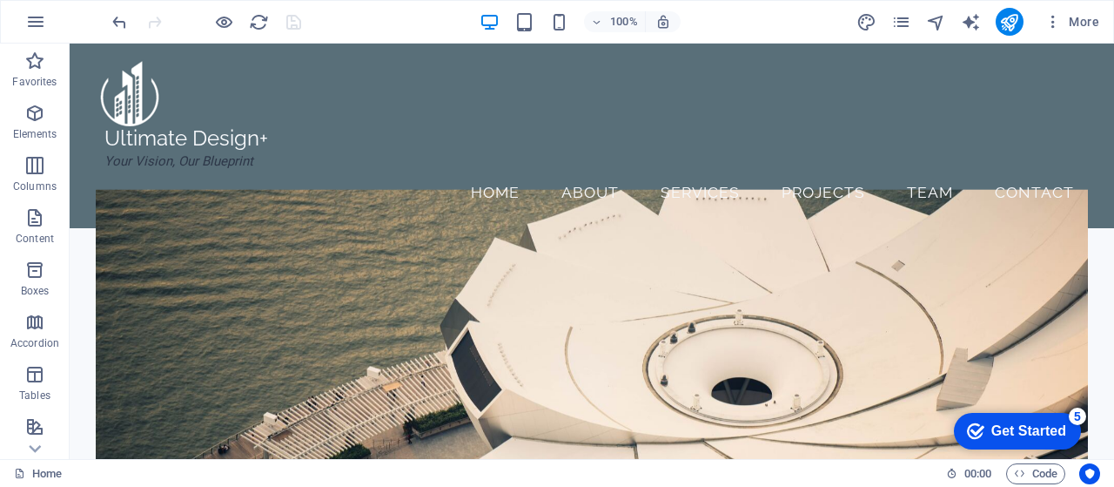
click at [1023, 434] on div "Get Started" at bounding box center [1028, 431] width 75 height 16
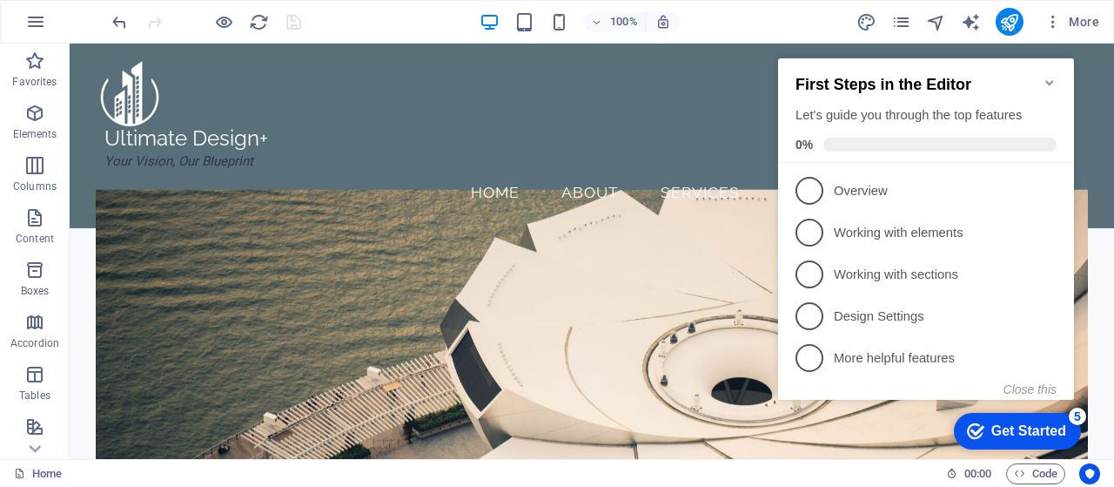
click at [1023, 434] on div "Get Started" at bounding box center [1028, 431] width 75 height 16
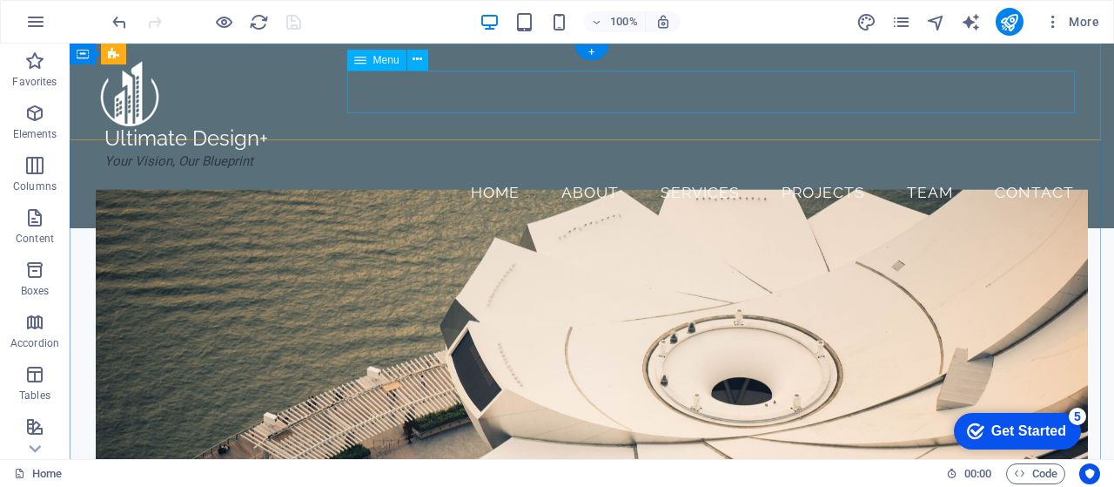
click at [581, 171] on nav "Home About Services Projects Team Contact" at bounding box center [592, 193] width 992 height 44
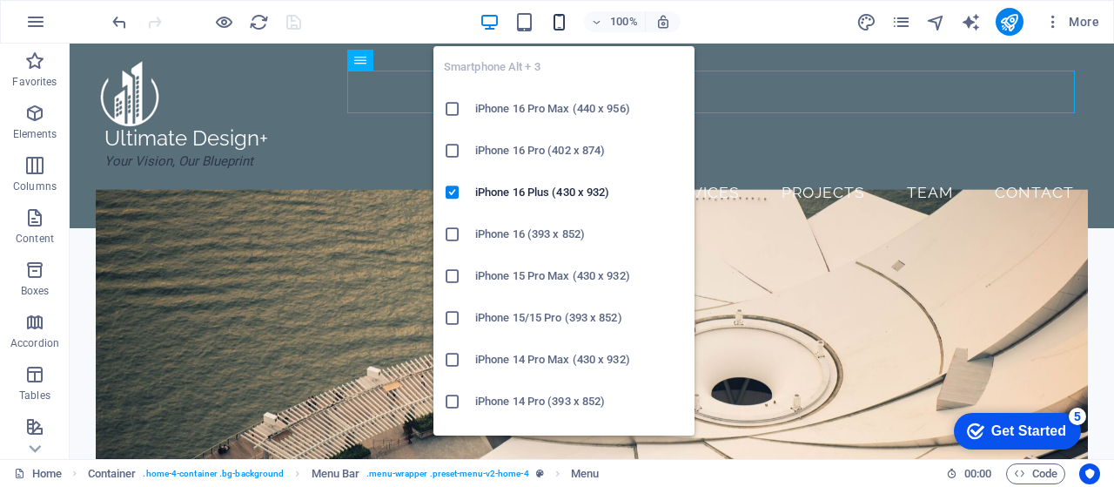
click at [561, 25] on icon "button" at bounding box center [559, 22] width 20 height 20
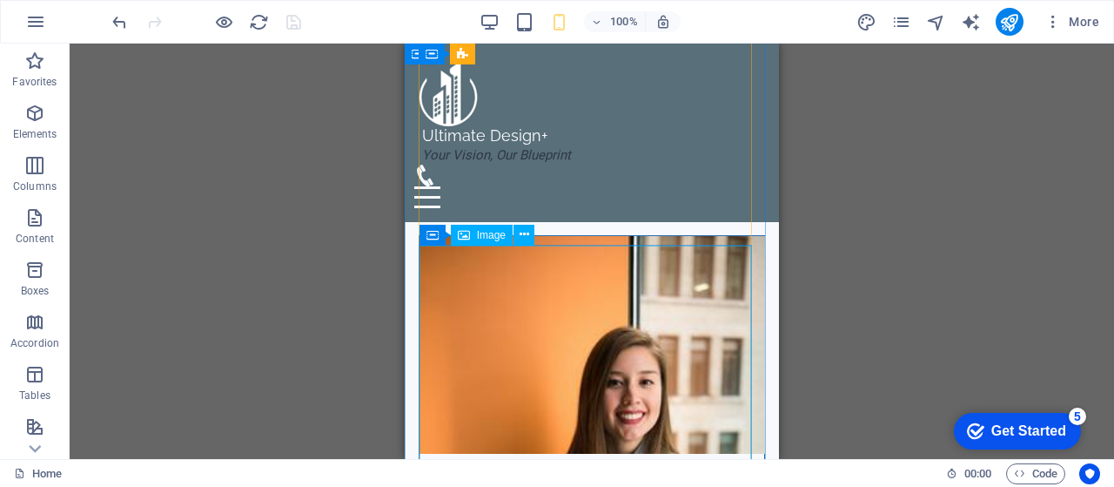
scroll to position [4885, 0]
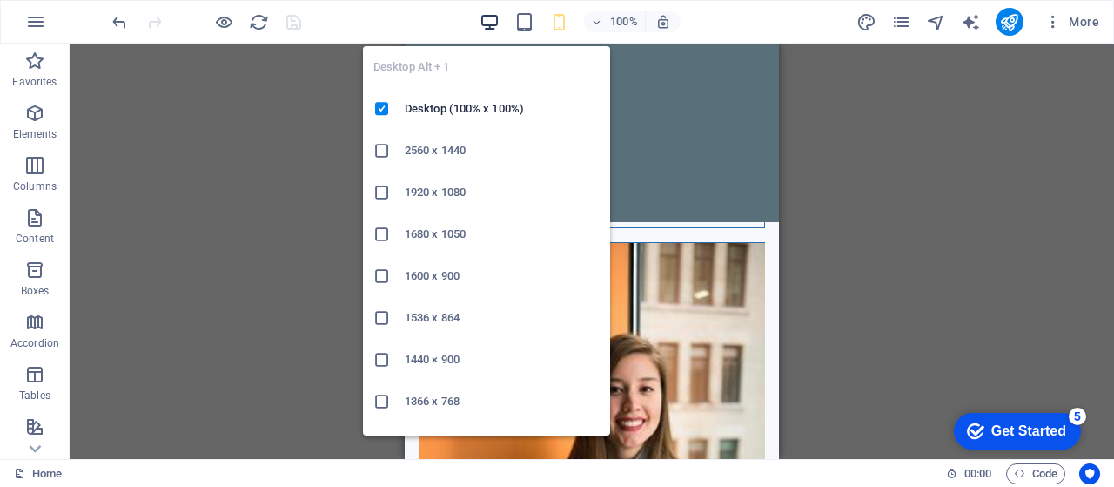
click at [494, 23] on icon "button" at bounding box center [490, 22] width 20 height 20
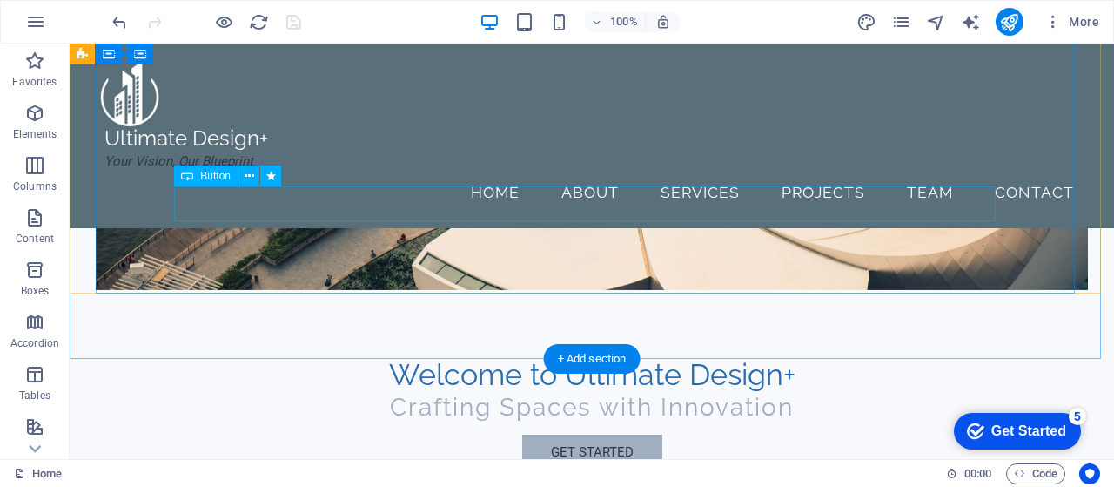
scroll to position [0, 0]
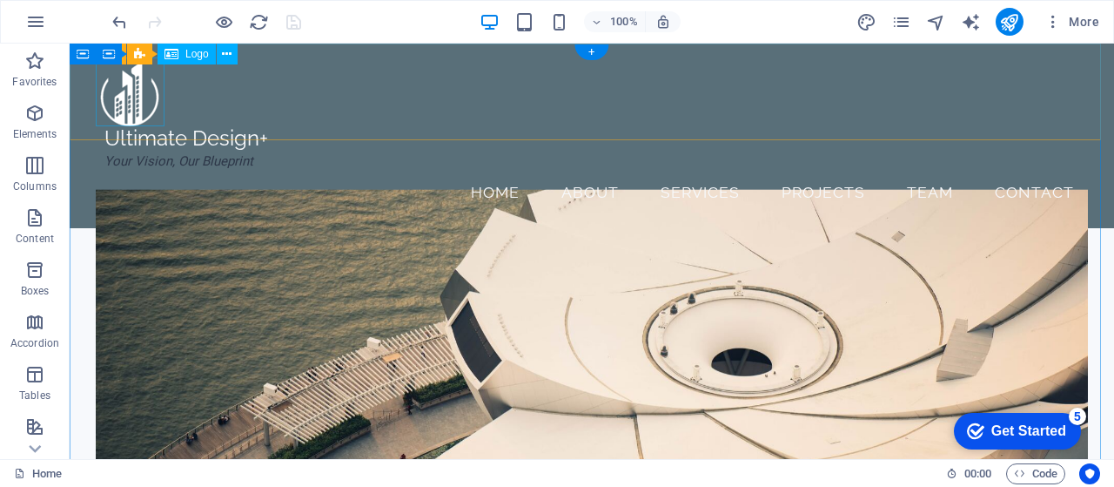
click at [125, 109] on div at bounding box center [592, 91] width 992 height 69
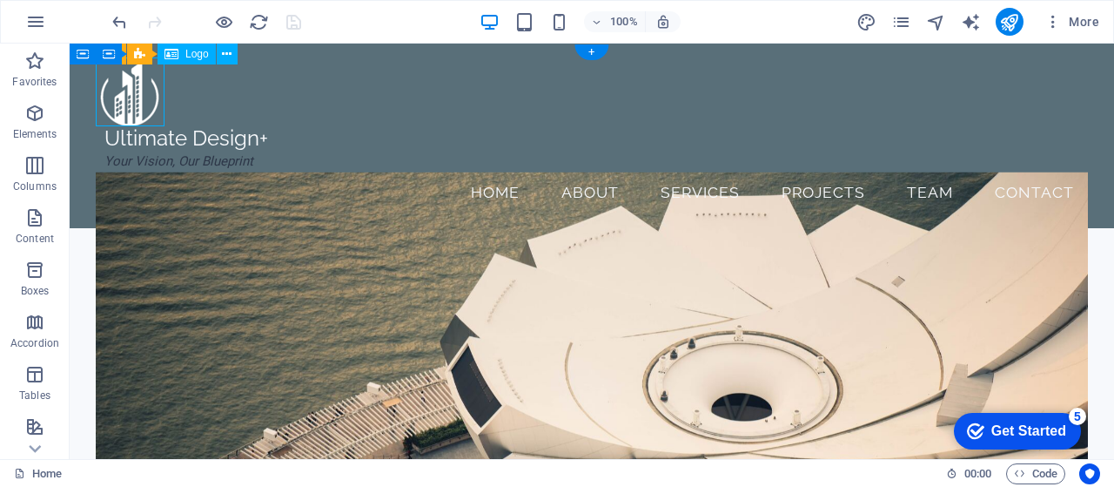
select select "%"
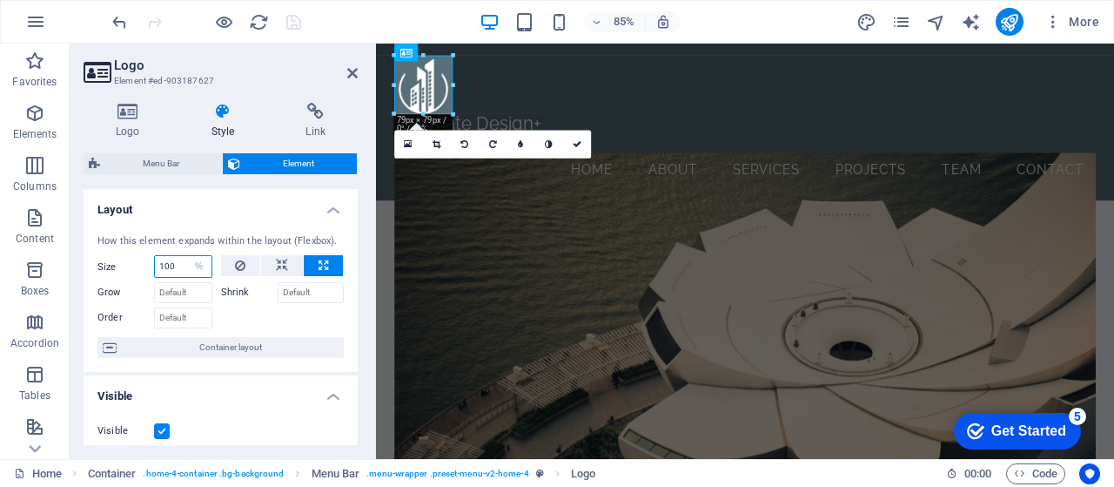
drag, startPoint x: 176, startPoint y: 268, endPoint x: 158, endPoint y: 267, distance: 18.3
click at [158, 267] on input "100" at bounding box center [183, 266] width 57 height 21
type input "8"
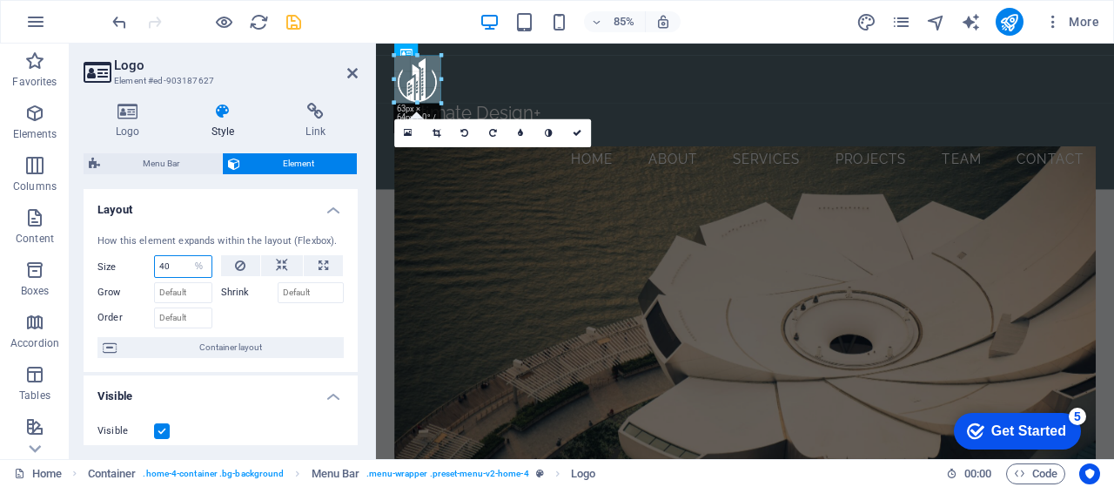
drag, startPoint x: 453, startPoint y: 114, endPoint x: 439, endPoint y: 98, distance: 21.0
type input "40"
click at [351, 77] on icon at bounding box center [352, 73] width 10 height 14
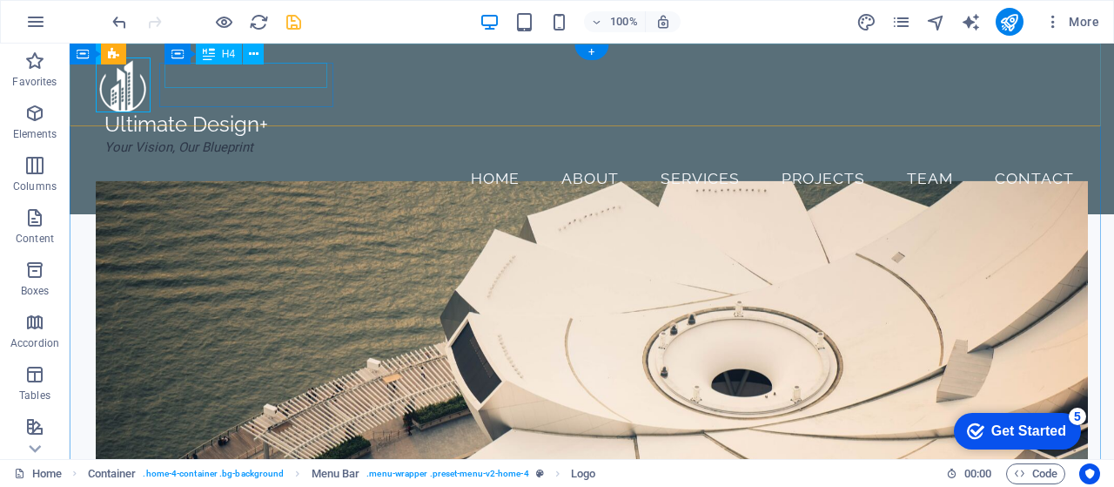
click at [279, 112] on div "Ultimate Design+" at bounding box center [191, 124] width 174 height 25
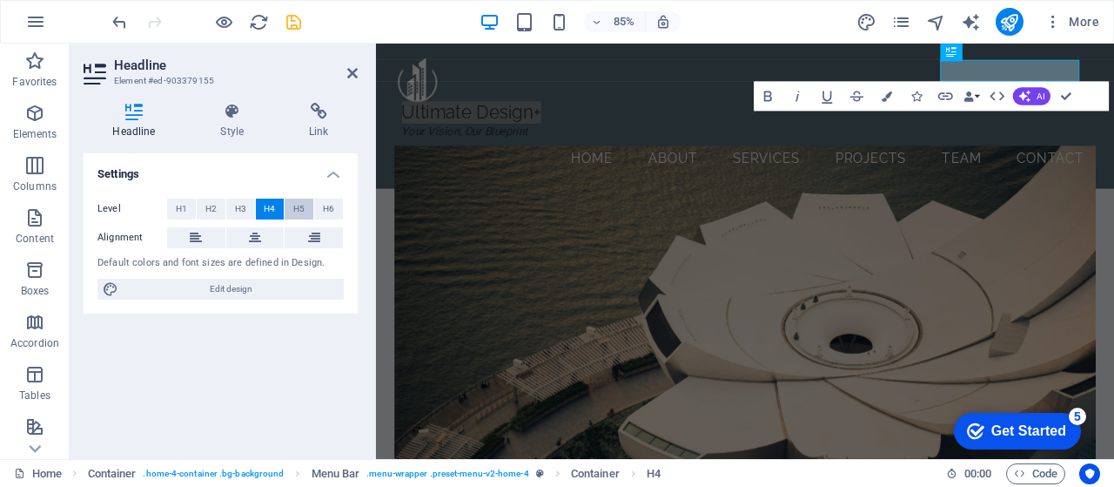
click at [298, 207] on span "H5" at bounding box center [298, 208] width 11 height 21
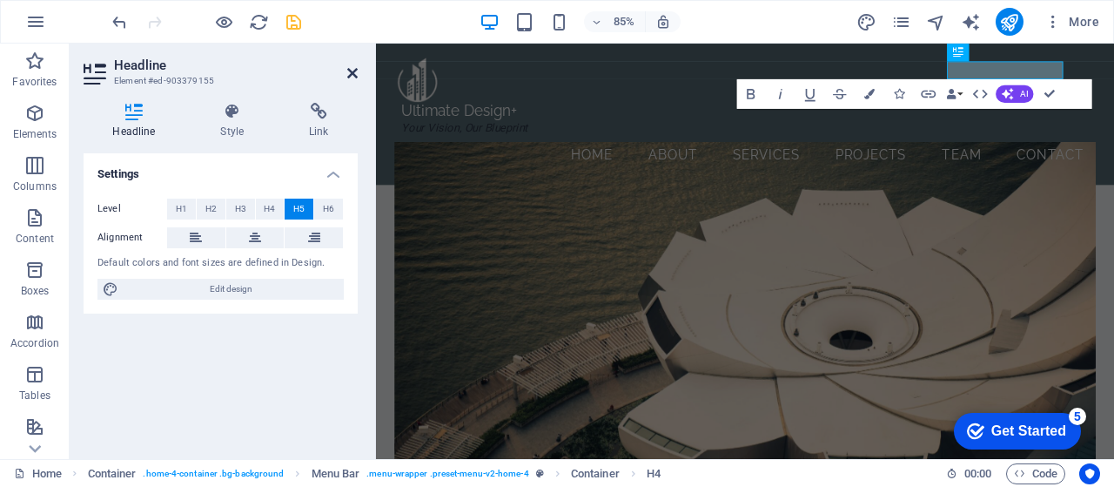
click at [352, 76] on icon at bounding box center [352, 73] width 10 height 14
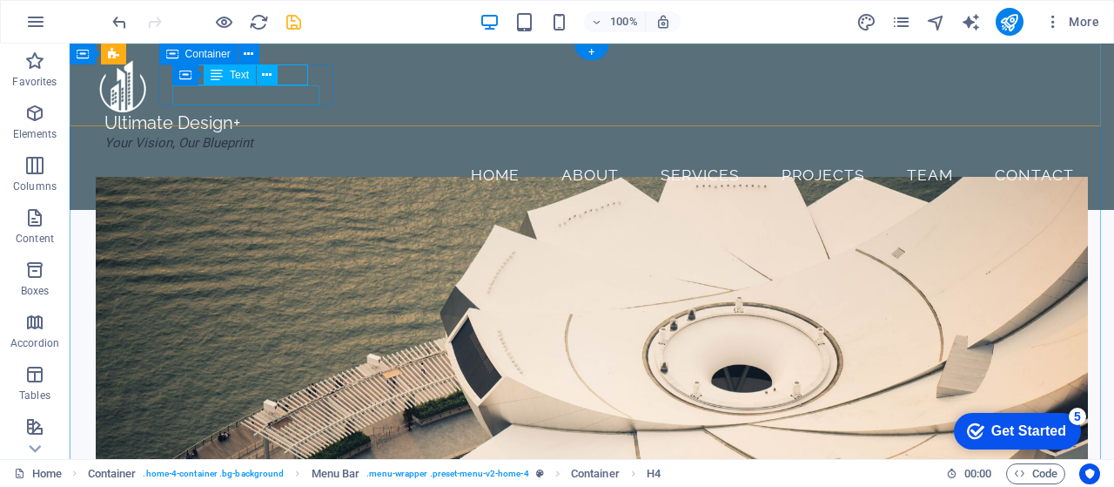
click at [256, 133] on div "Your Vision, Our Blueprint" at bounding box center [191, 143] width 174 height 20
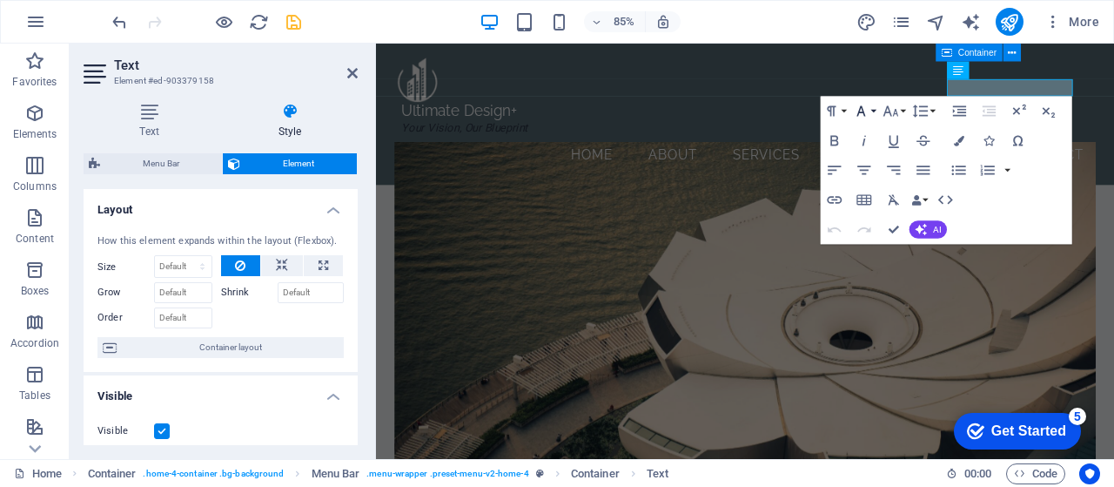
click at [876, 111] on button "Font Family" at bounding box center [864, 112] width 28 height 30
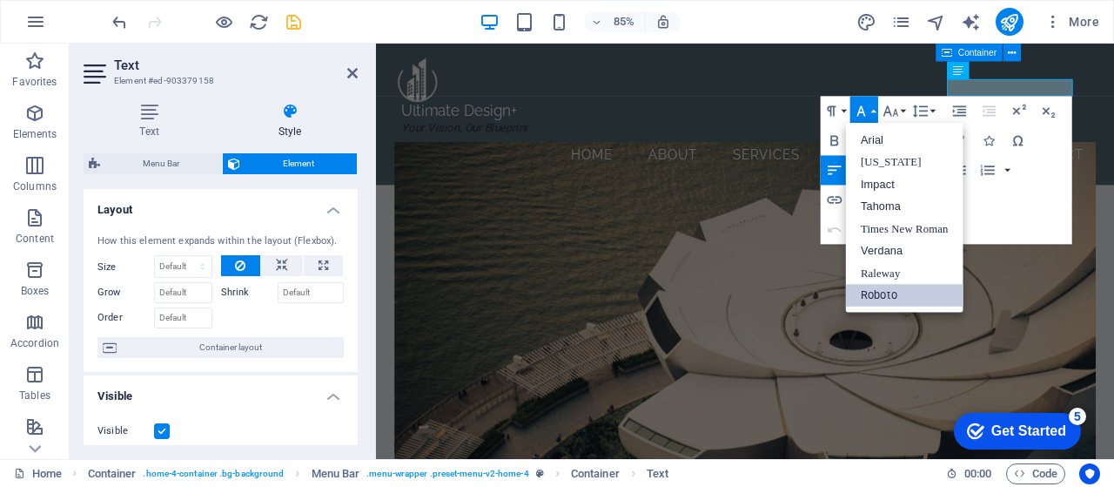
click at [876, 111] on button "Font Family" at bounding box center [864, 112] width 28 height 30
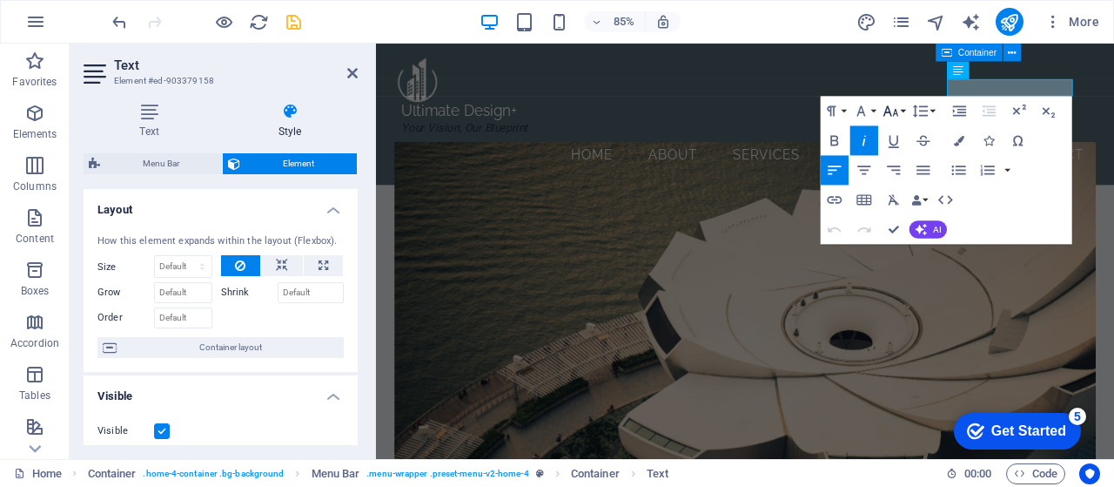
click at [902, 112] on button "Font Size" at bounding box center [894, 112] width 28 height 30
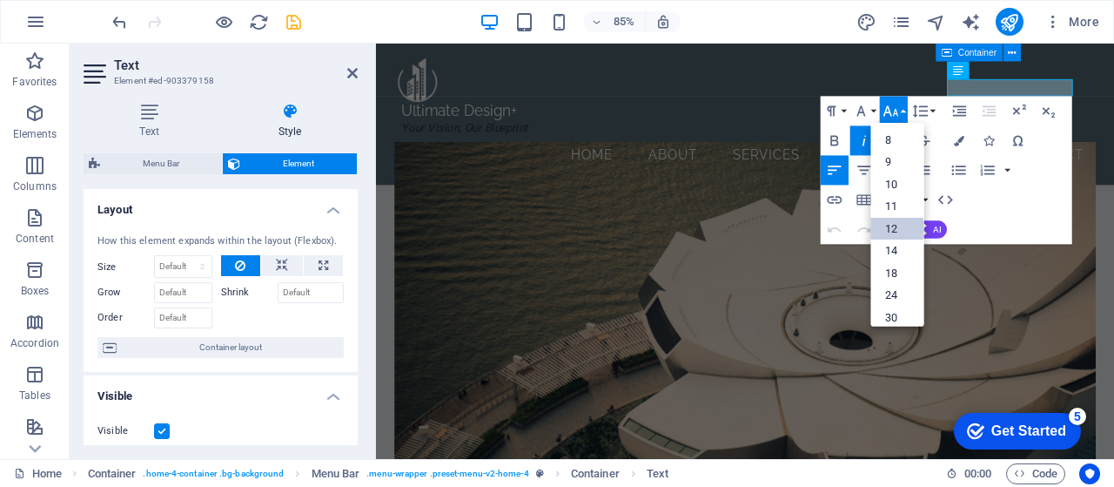
click at [897, 224] on link "12" at bounding box center [897, 229] width 53 height 23
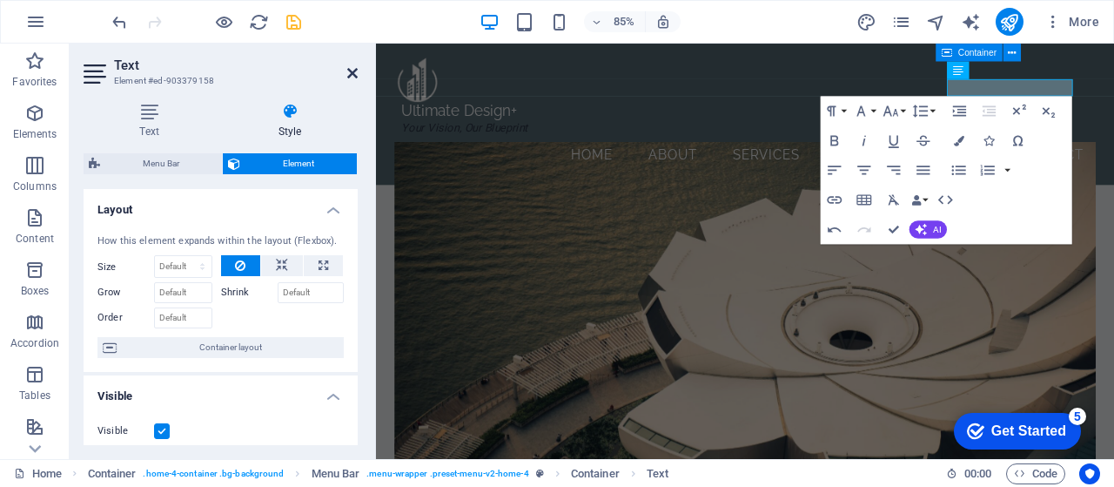
click at [349, 74] on icon at bounding box center [352, 73] width 10 height 14
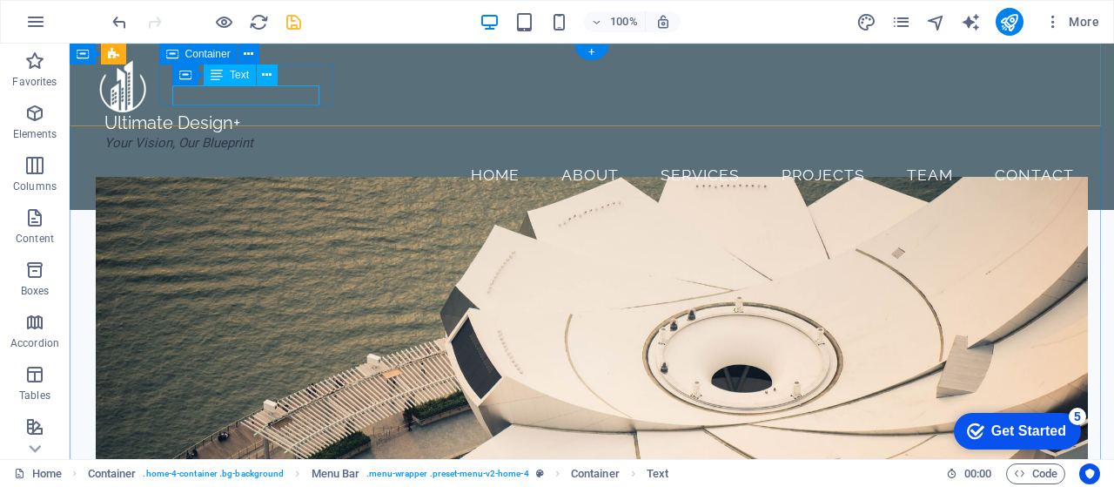
click at [264, 133] on div "Your Vision, Our Blueprint" at bounding box center [191, 143] width 174 height 20
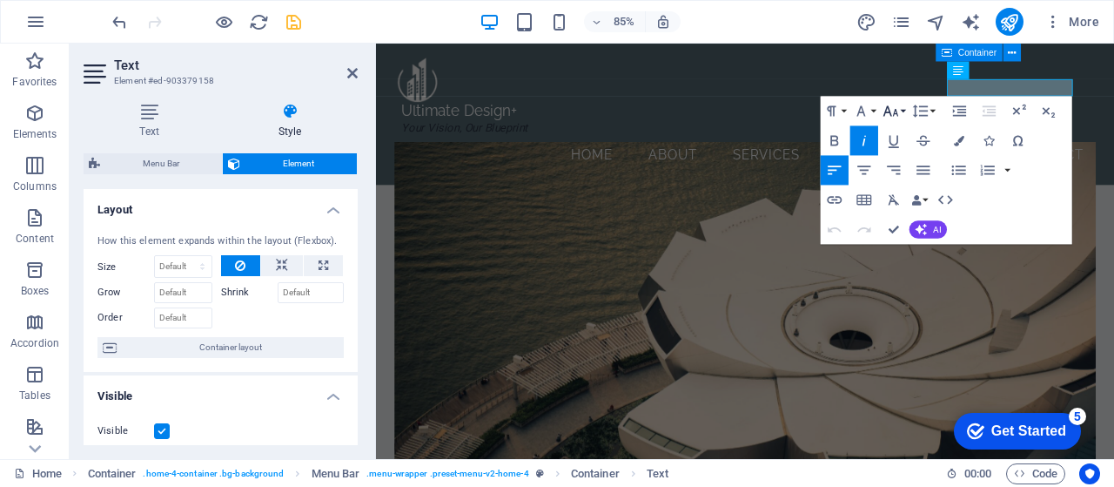
click at [902, 112] on button "Font Size" at bounding box center [894, 112] width 28 height 30
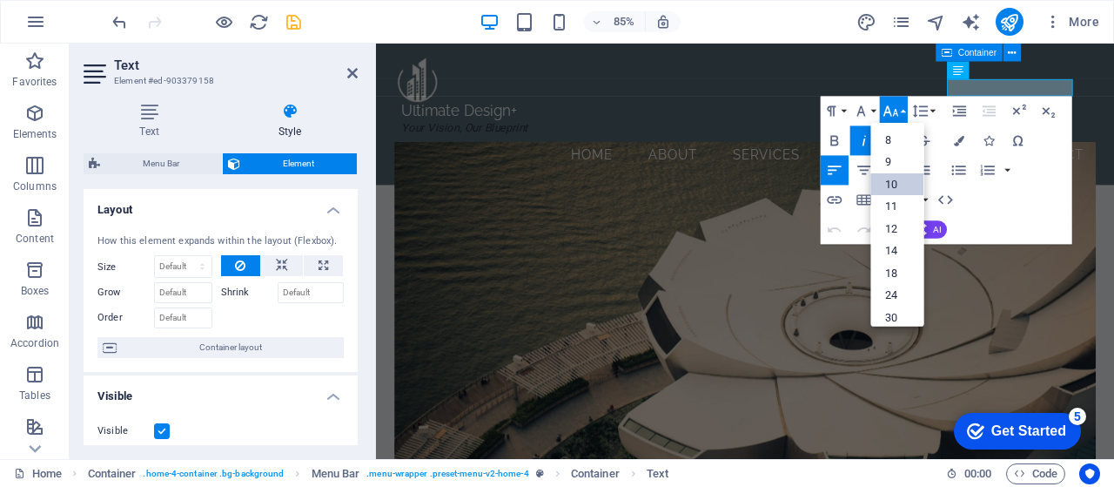
click at [892, 184] on link "10" at bounding box center [897, 184] width 53 height 23
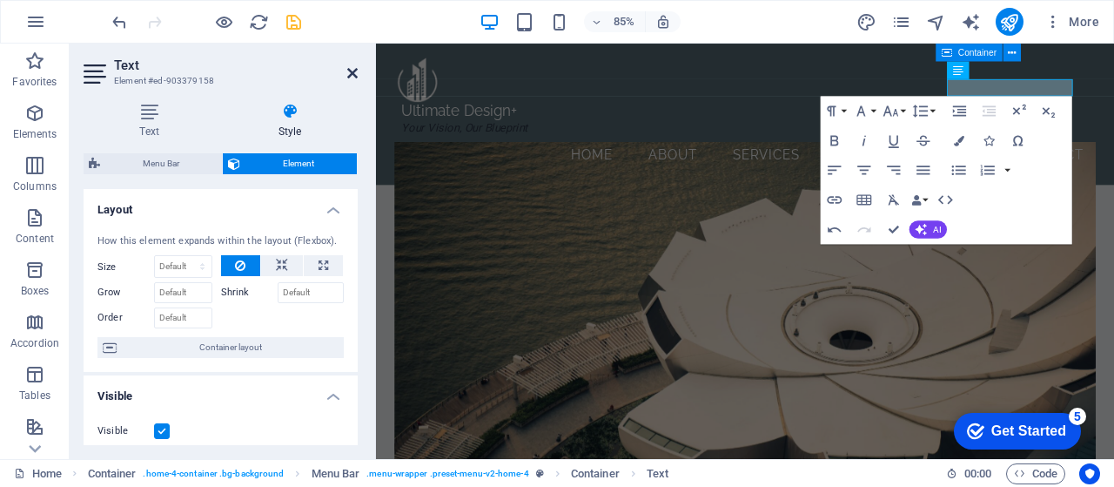
click at [352, 73] on icon at bounding box center [352, 73] width 10 height 14
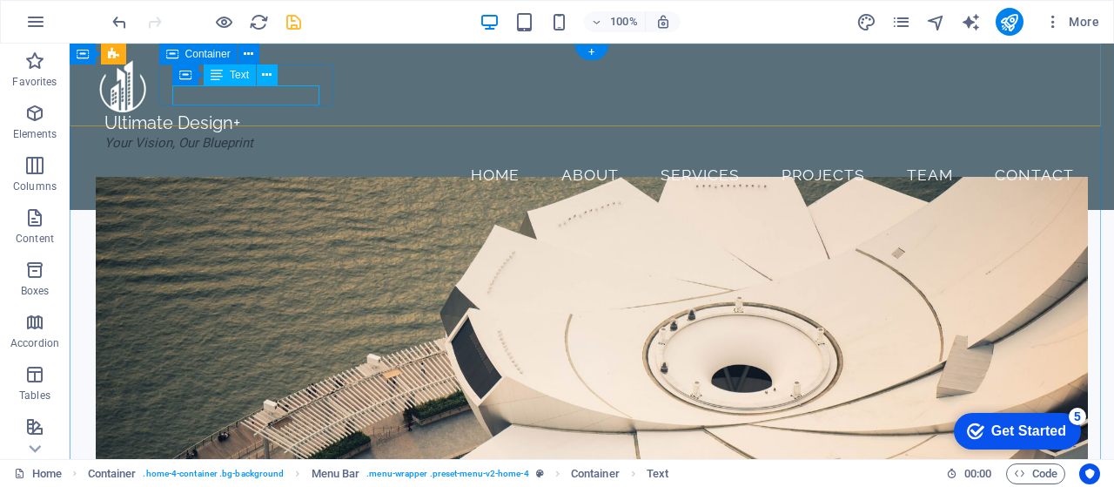
click at [279, 133] on div "Your Vision, Our Blueprint" at bounding box center [191, 143] width 174 height 20
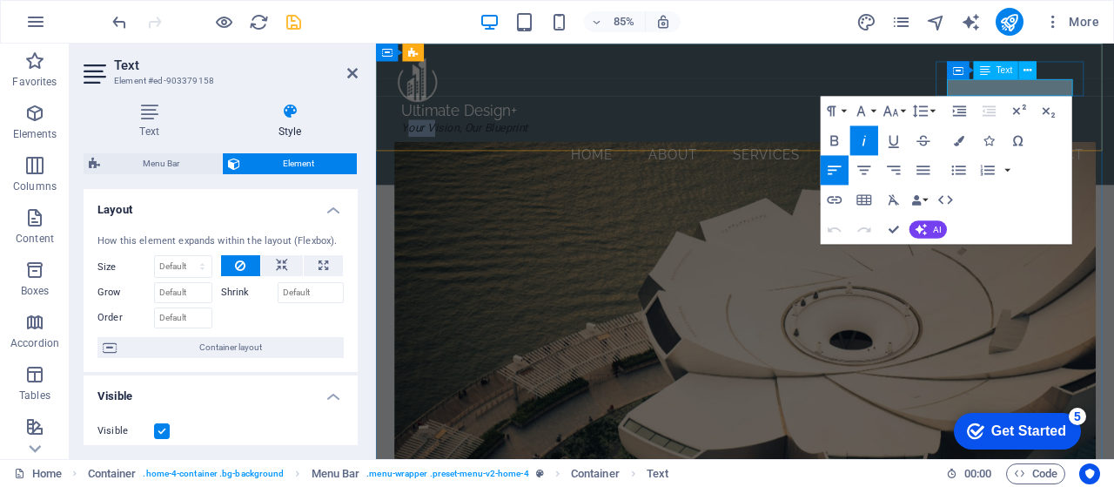
drag, startPoint x: 1052, startPoint y: 97, endPoint x: 1085, endPoint y: 97, distance: 33.1
click at [555, 135] on em "Your Vision, Our Blueprint" at bounding box center [481, 143] width 149 height 16
drag, startPoint x: 1051, startPoint y: 95, endPoint x: 1193, endPoint y: 95, distance: 142.8
click at [555, 135] on em "Your Vision, Our Blueprint" at bounding box center [481, 143] width 149 height 16
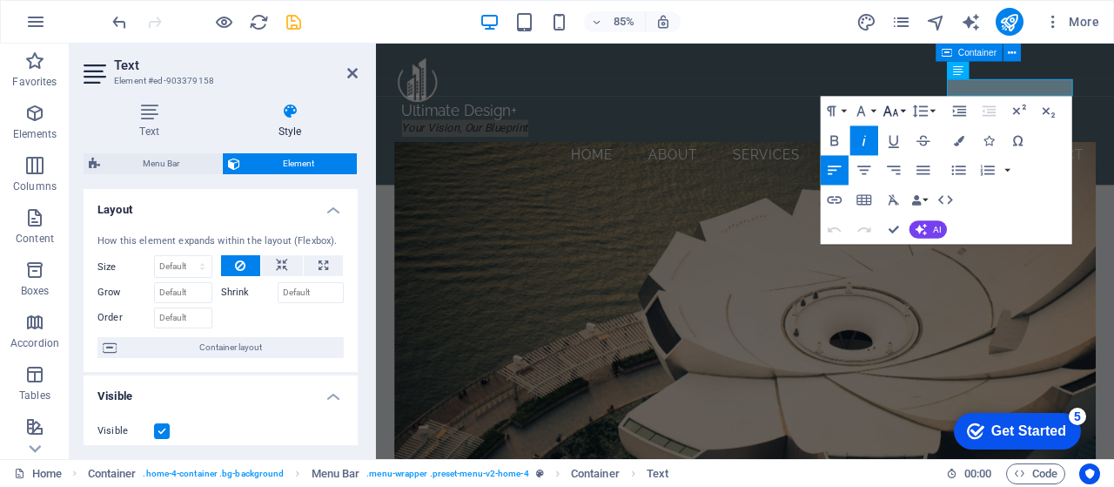
click at [895, 114] on icon "button" at bounding box center [891, 111] width 15 height 10
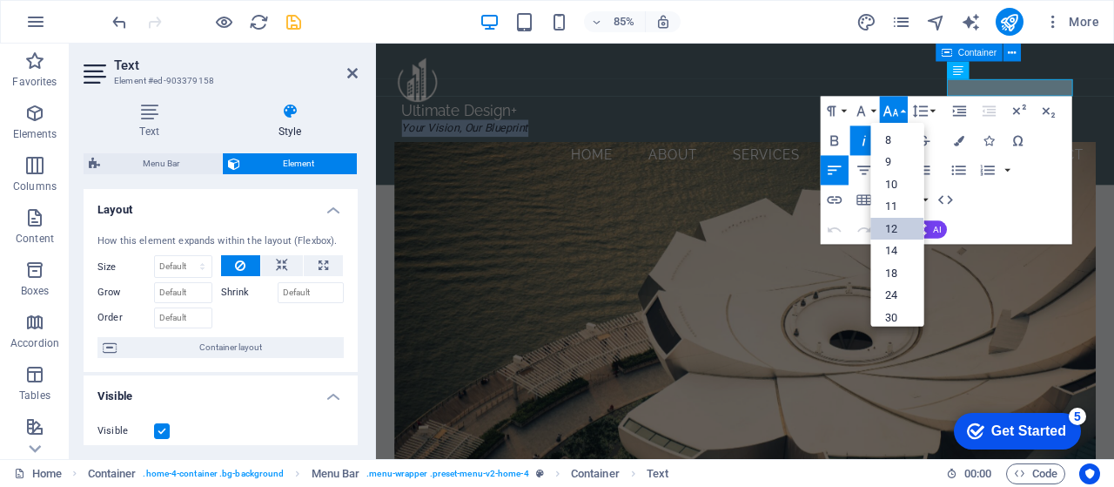
click at [893, 226] on link "12" at bounding box center [897, 229] width 53 height 23
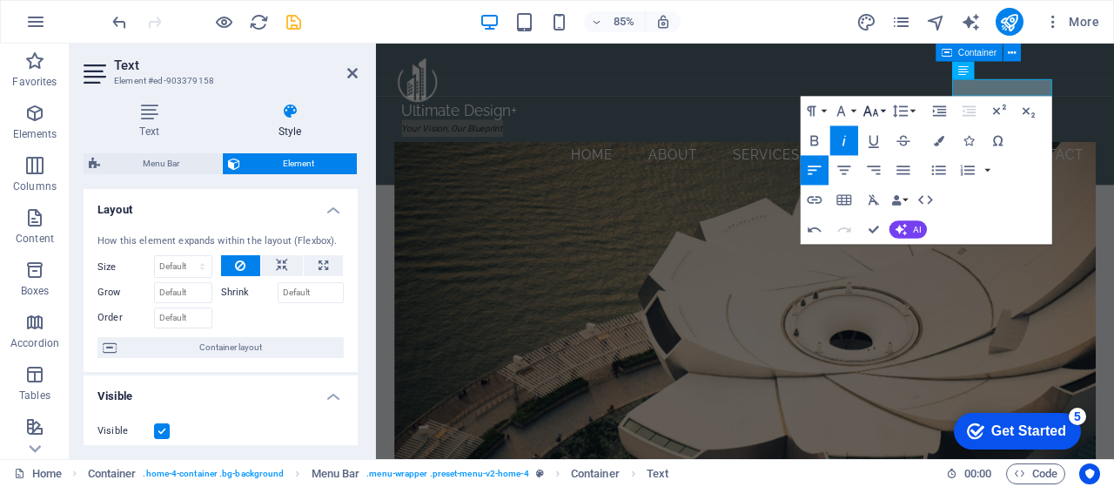
click at [883, 112] on button "Font Size" at bounding box center [874, 112] width 28 height 30
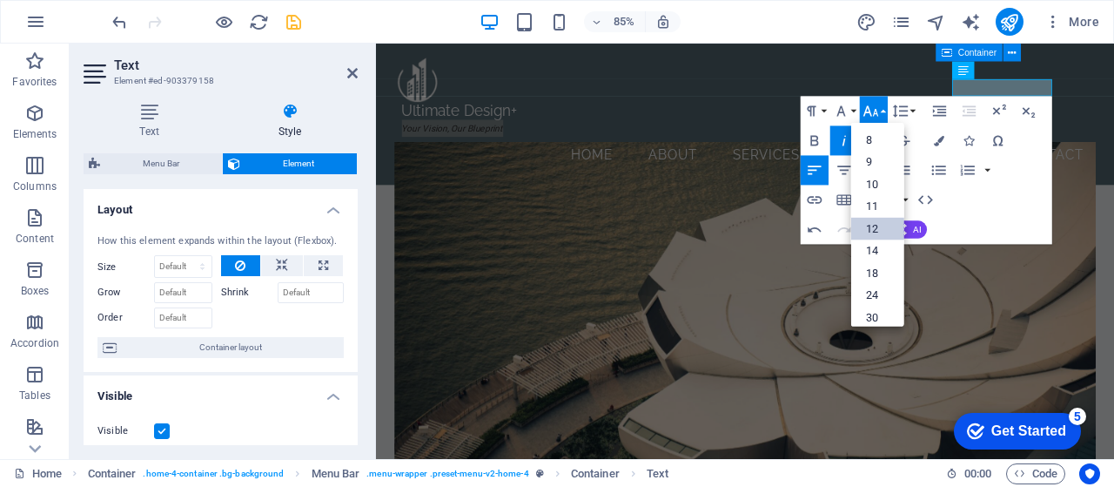
scroll to position [124, 0]
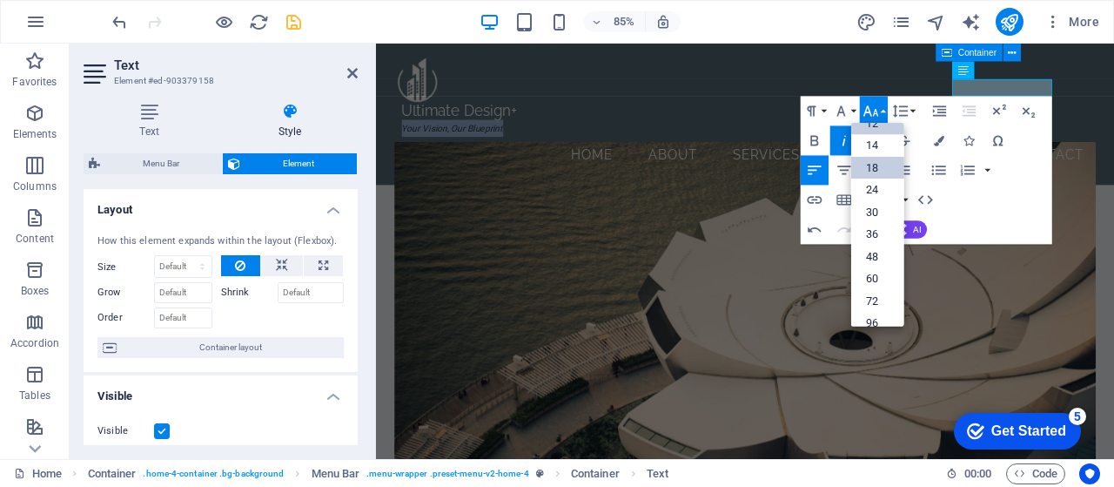
click at [866, 161] on link "18" at bounding box center [877, 168] width 53 height 23
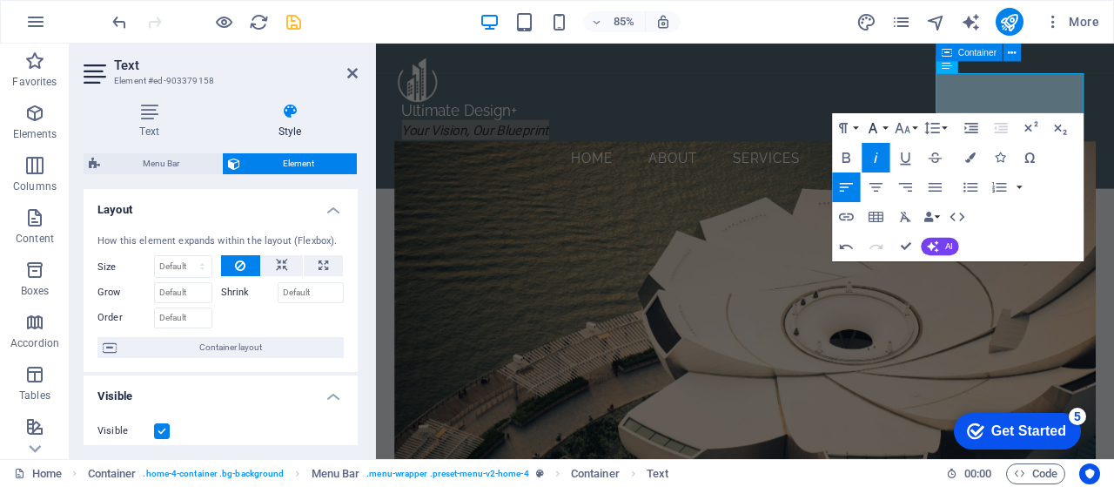
click at [885, 128] on button "Font Family" at bounding box center [877, 128] width 28 height 30
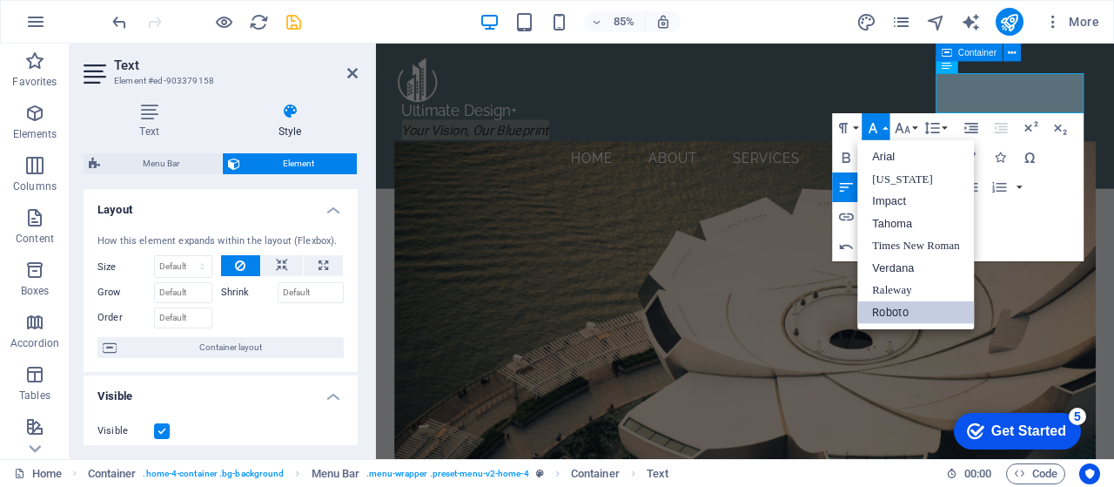
scroll to position [0, 0]
click at [915, 124] on button "Font Size" at bounding box center [906, 128] width 28 height 30
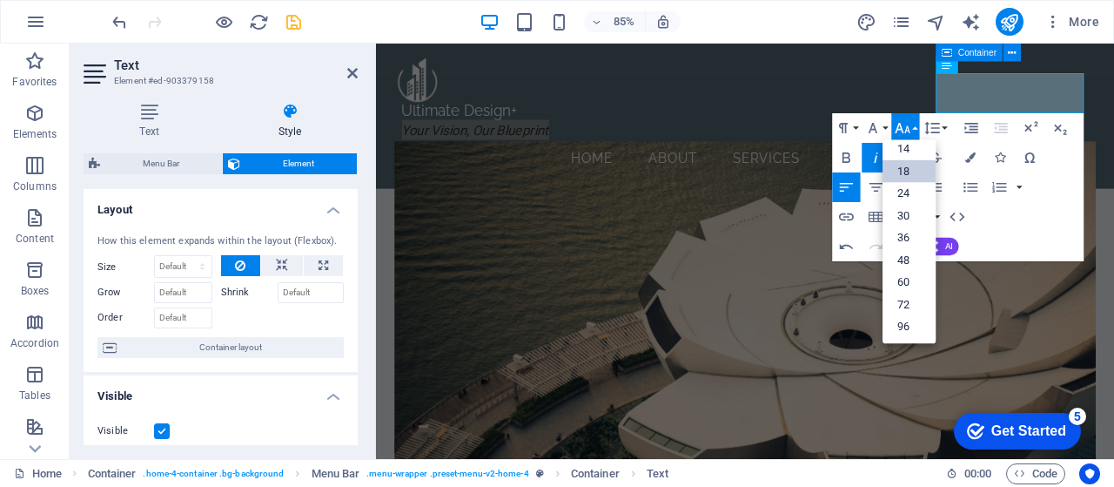
scroll to position [139, 0]
click at [909, 144] on link "14" at bounding box center [909, 149] width 53 height 23
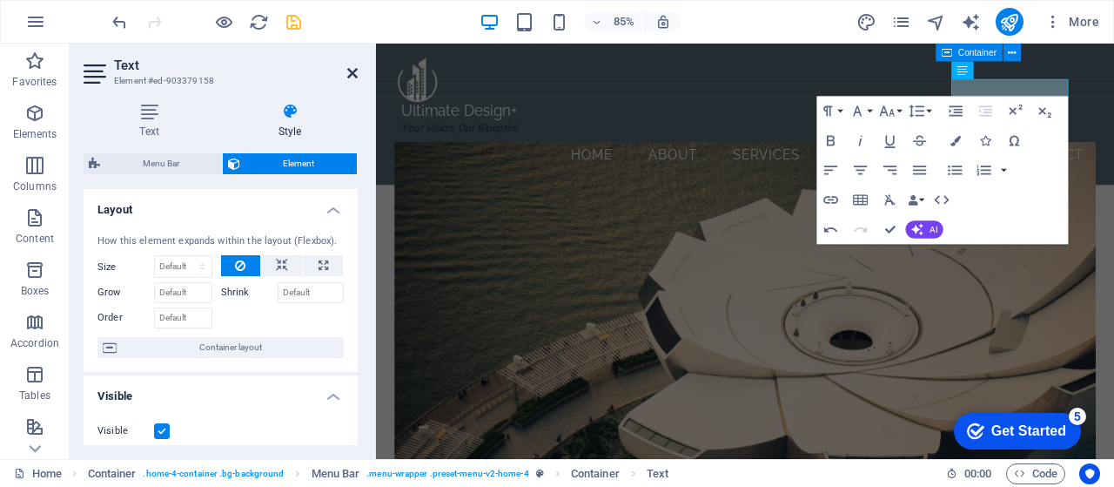
click at [347, 77] on icon at bounding box center [352, 73] width 10 height 14
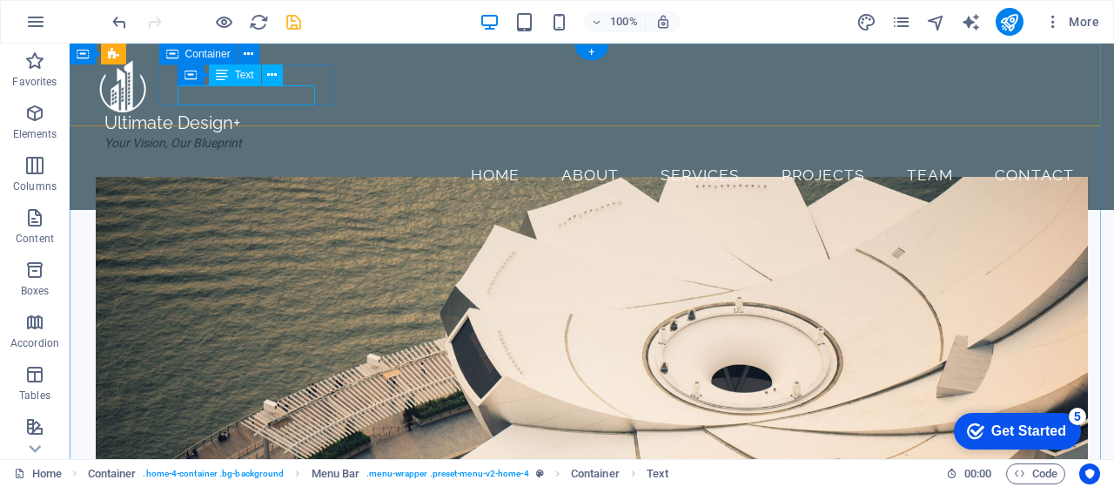
click at [279, 133] on div "Your Vision, Our Blueprint" at bounding box center [191, 143] width 174 height 20
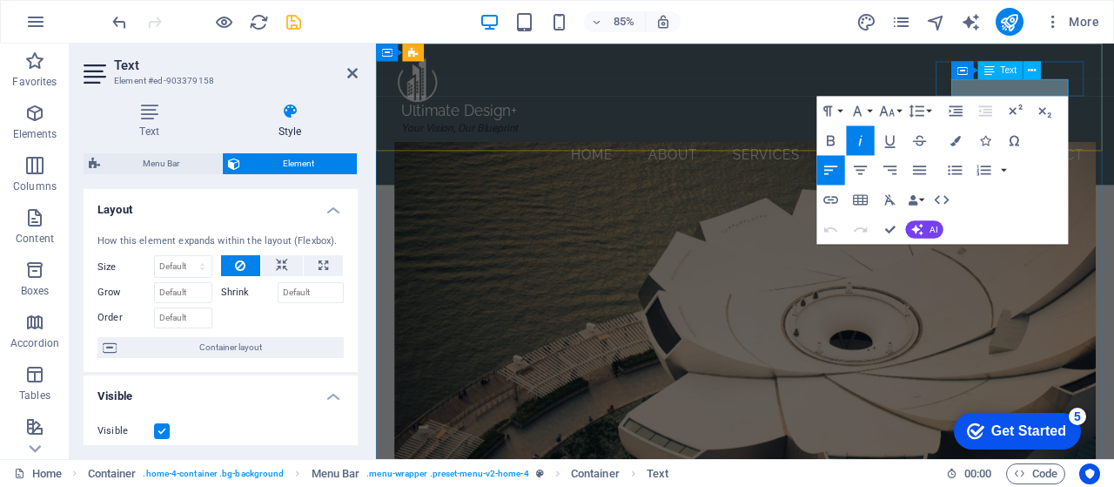
click at [544, 136] on span "Your Vision, Our Blueprint" at bounding box center [476, 143] width 138 height 14
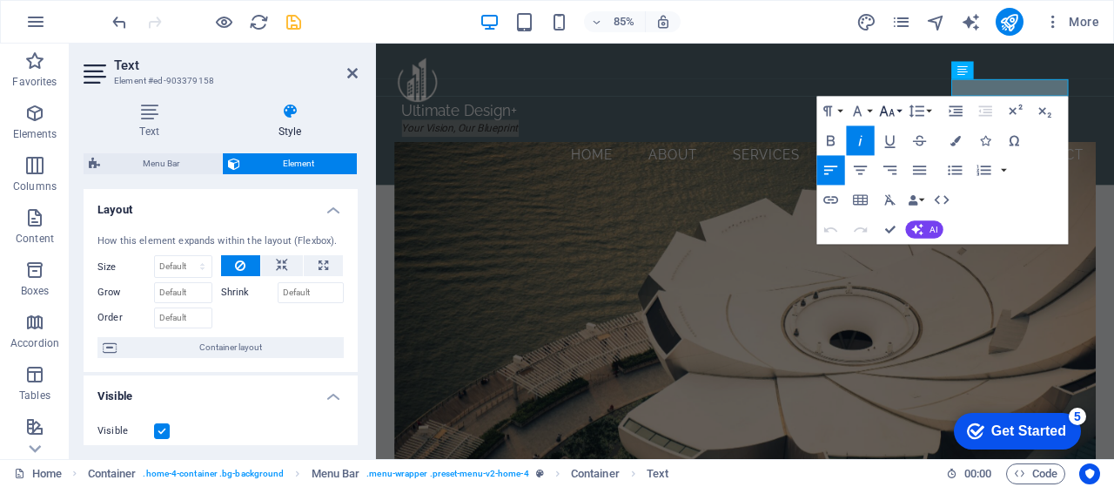
click at [902, 110] on button "Font Size" at bounding box center [891, 112] width 28 height 30
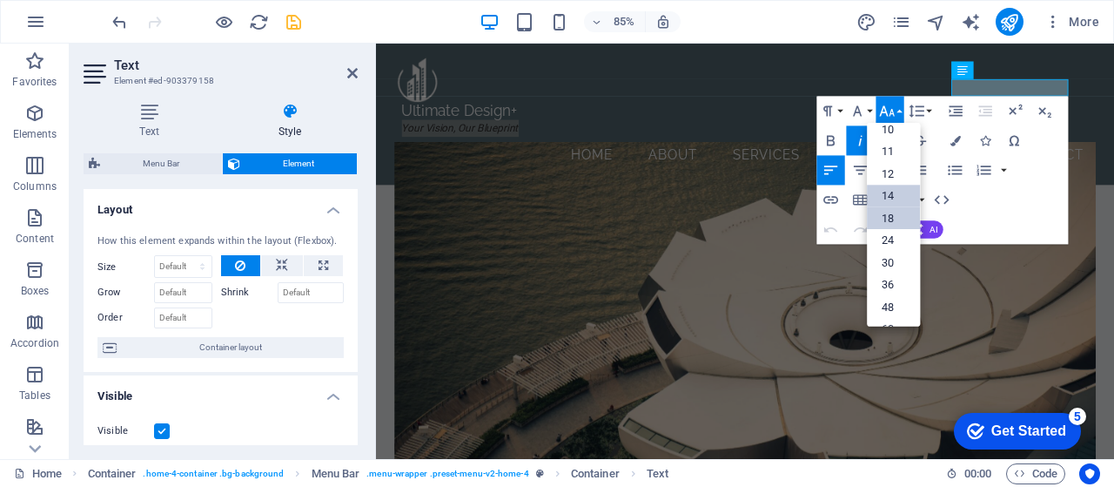
scroll to position [61, 0]
click at [890, 178] on link "12" at bounding box center [893, 176] width 53 height 23
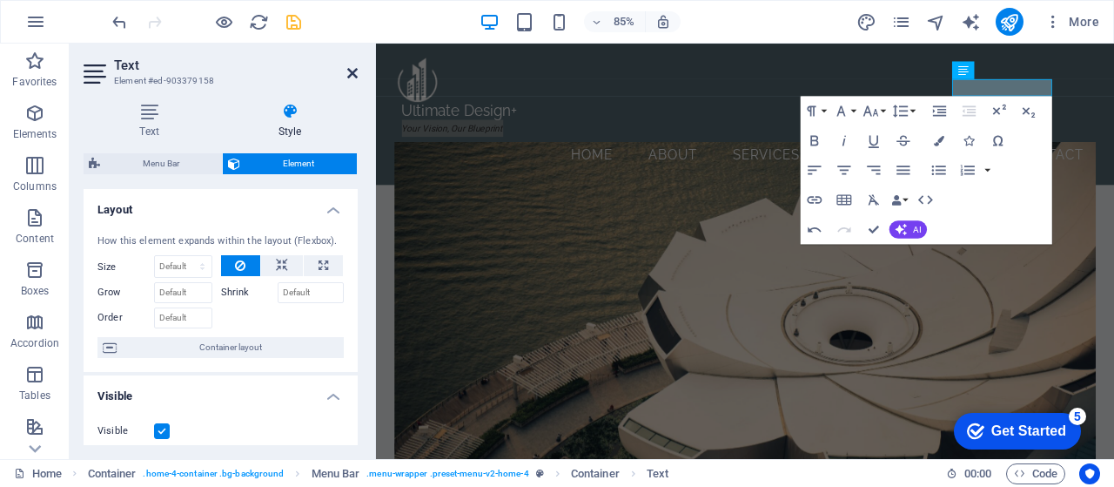
click at [354, 77] on icon at bounding box center [352, 73] width 10 height 14
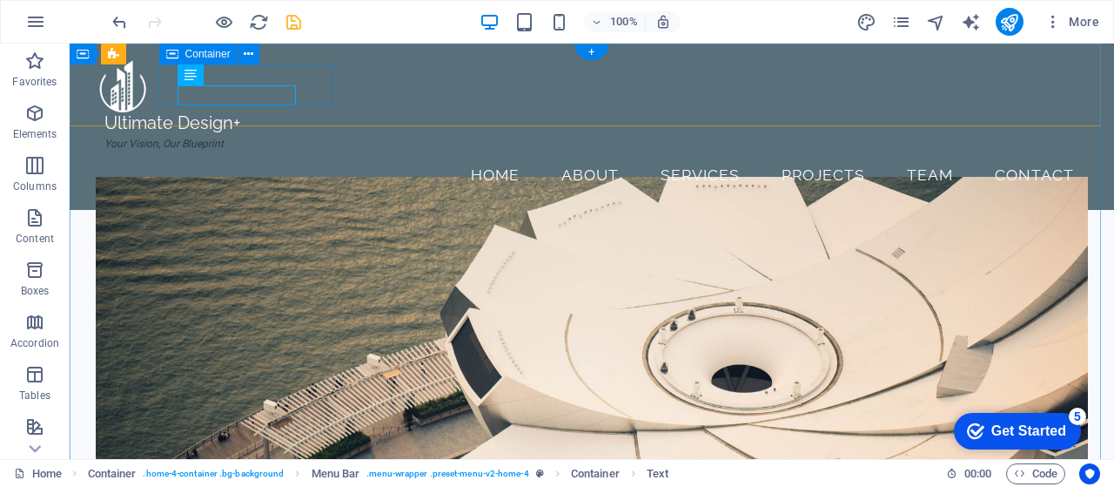
click at [279, 112] on div "Ultimate Design+ Your Vision, Our Blueprint" at bounding box center [191, 132] width 174 height 41
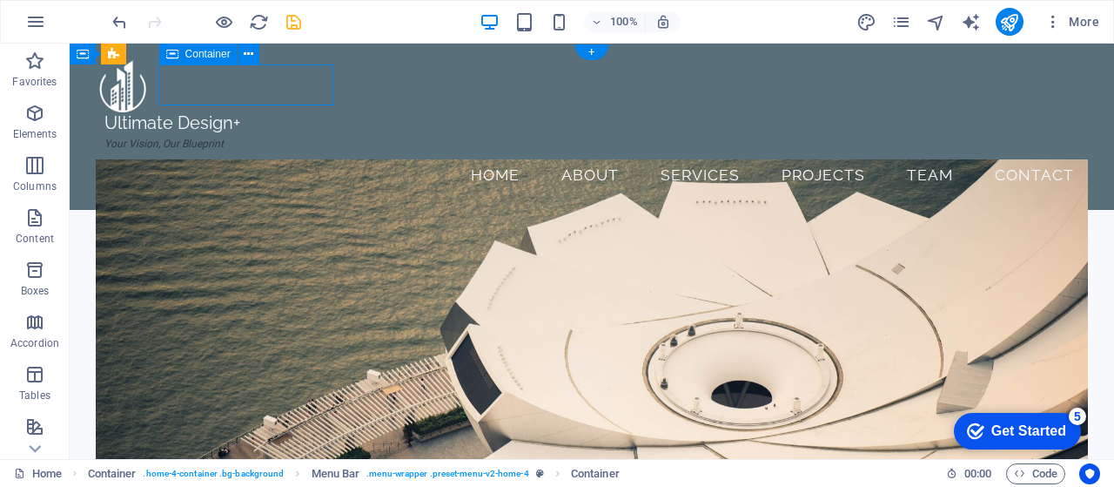
select select "px"
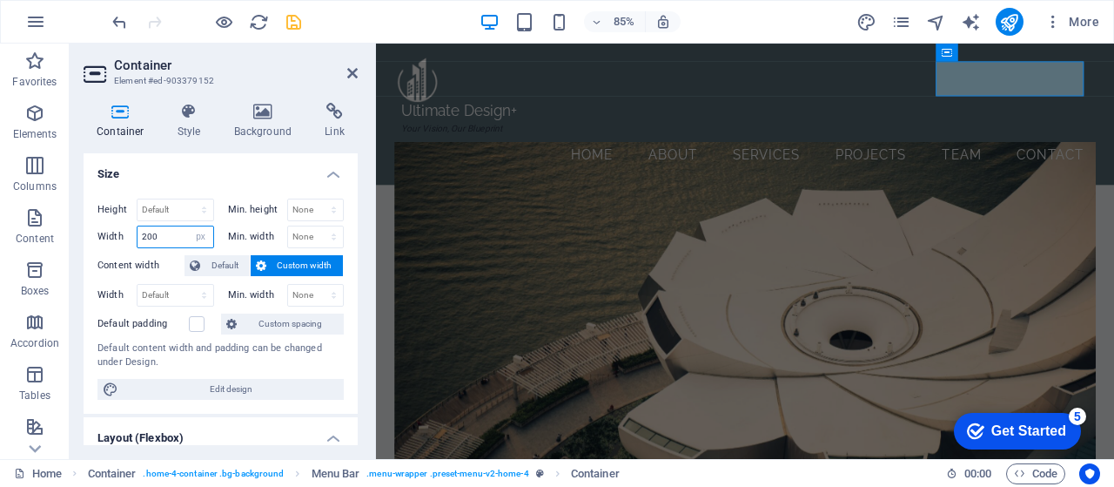
drag, startPoint x: 156, startPoint y: 238, endPoint x: 134, endPoint y: 238, distance: 21.8
click at [134, 238] on div "Width 200 Default px rem % em vh vw" at bounding box center [155, 236] width 117 height 23
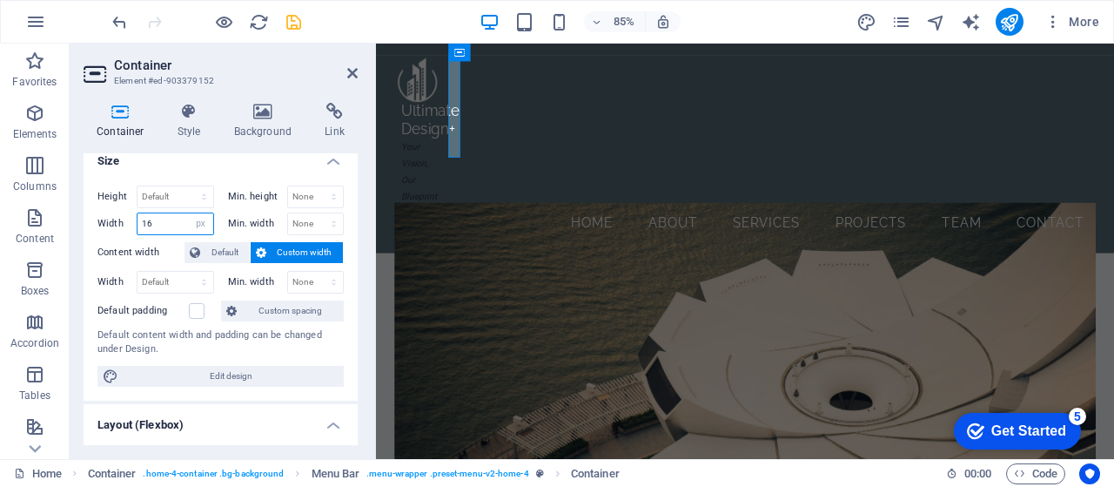
scroll to position [0, 0]
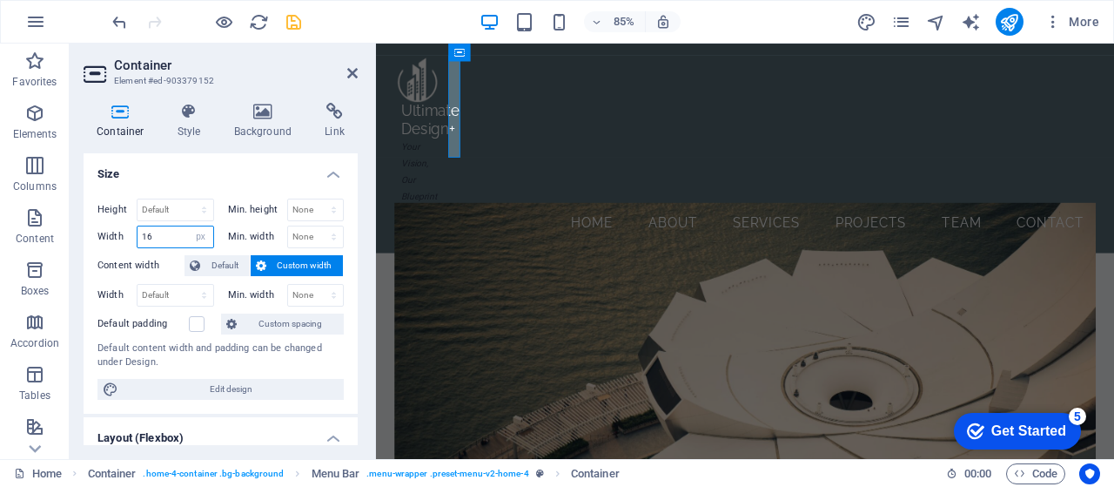
type input "1"
click at [255, 171] on h4 "Size" at bounding box center [221, 168] width 274 height 31
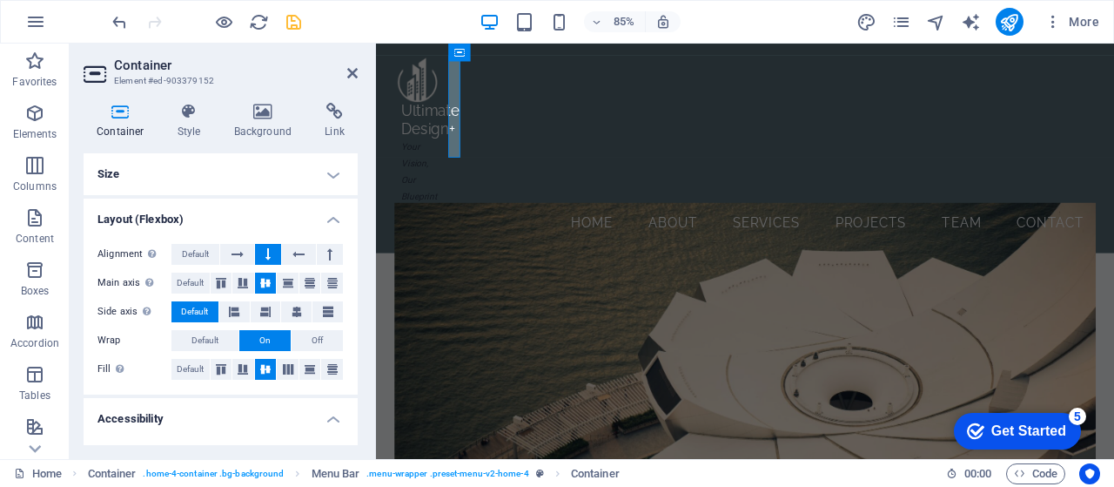
click at [330, 178] on h4 "Size" at bounding box center [221, 174] width 274 height 42
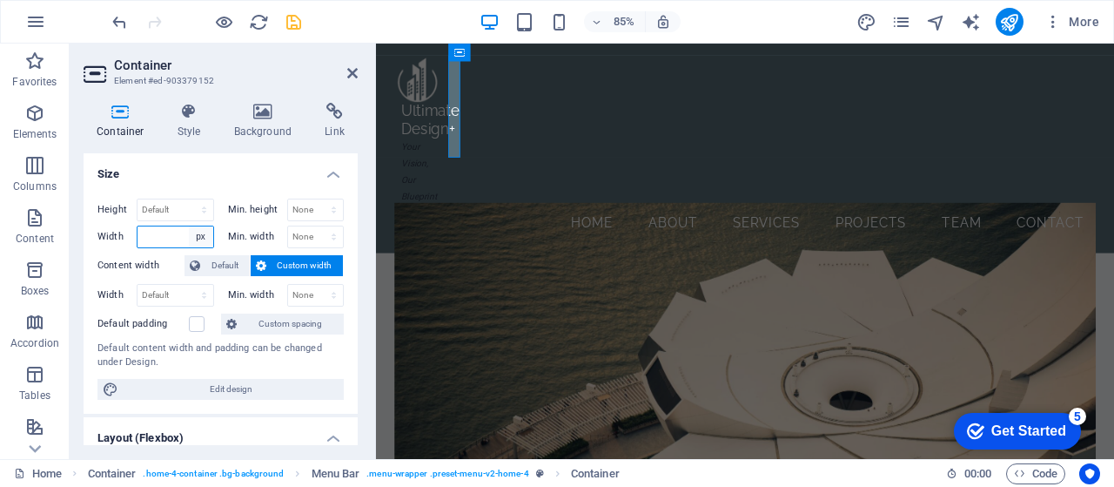
click at [200, 239] on select "Default px rem % em vh vw" at bounding box center [201, 236] width 24 height 21
select select "%"
click at [189, 226] on select "Default px rem % em vh vw" at bounding box center [201, 236] width 24 height 21
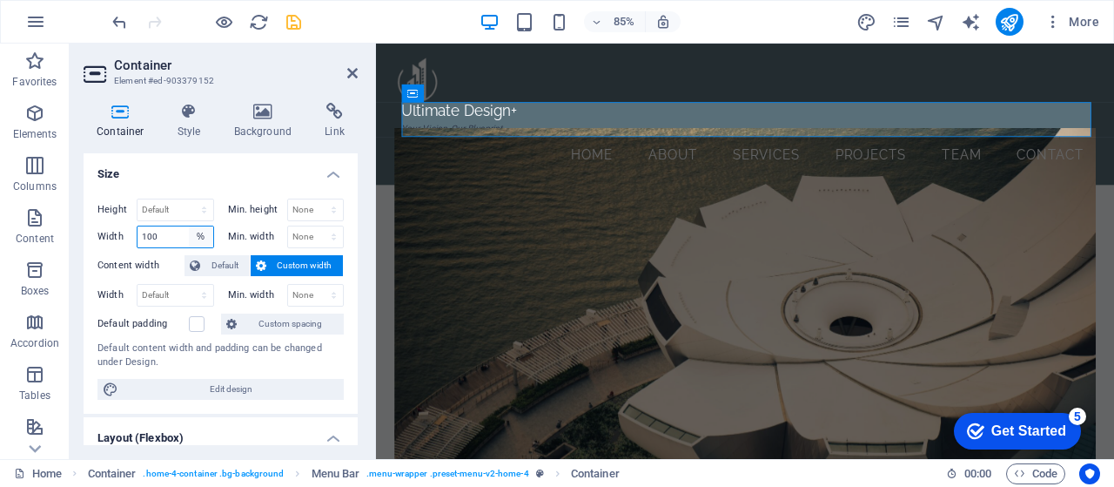
type input "100"
click at [200, 237] on select "Default px rem % em vh vw" at bounding box center [201, 236] width 24 height 21
click at [189, 226] on select "Default px rem % em vh vw" at bounding box center [201, 236] width 24 height 21
select select "DISABLED_OPTION_VALUE"
click at [357, 72] on icon at bounding box center [352, 73] width 10 height 14
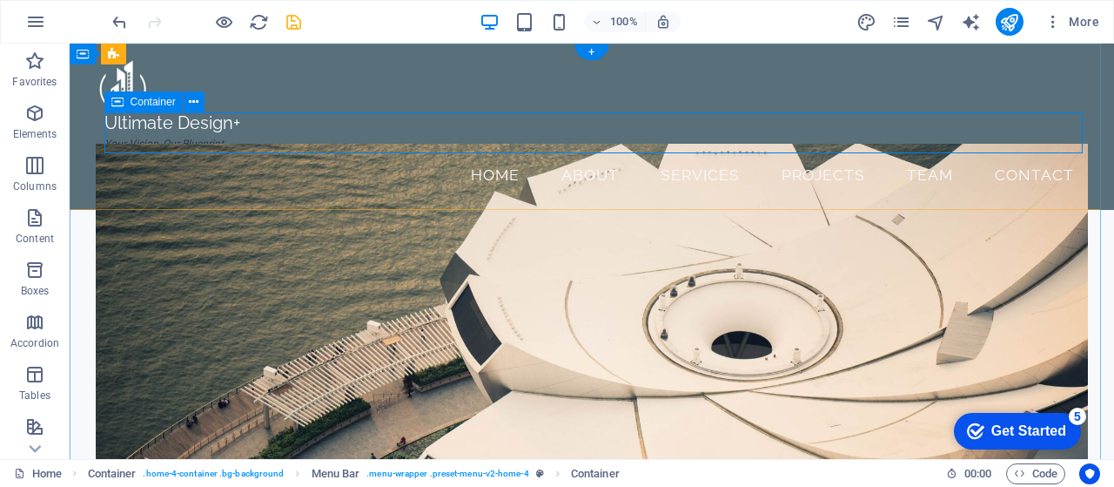
click at [188, 130] on div "Ultimate Design+ Your Vision, Our Blueprint" at bounding box center [596, 132] width 984 height 41
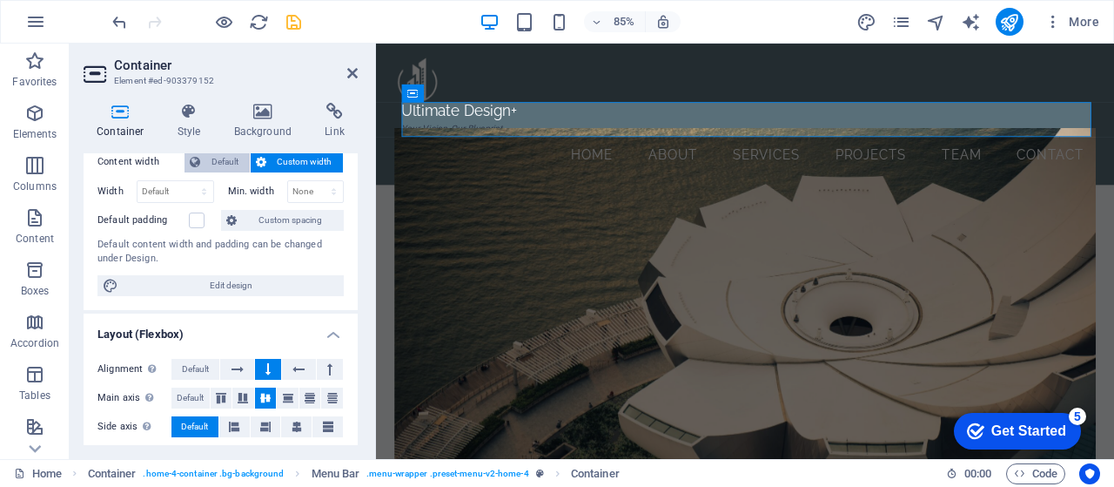
scroll to position [129, 0]
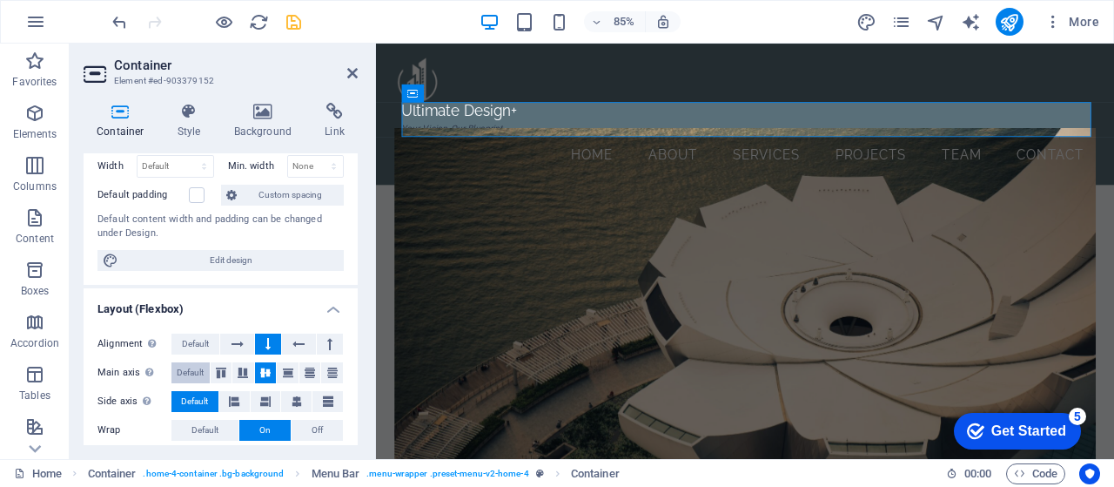
click at [193, 369] on span "Default" at bounding box center [190, 372] width 27 height 21
click at [232, 400] on icon at bounding box center [234, 401] width 10 height 21
click at [208, 424] on span "Default" at bounding box center [205, 430] width 27 height 21
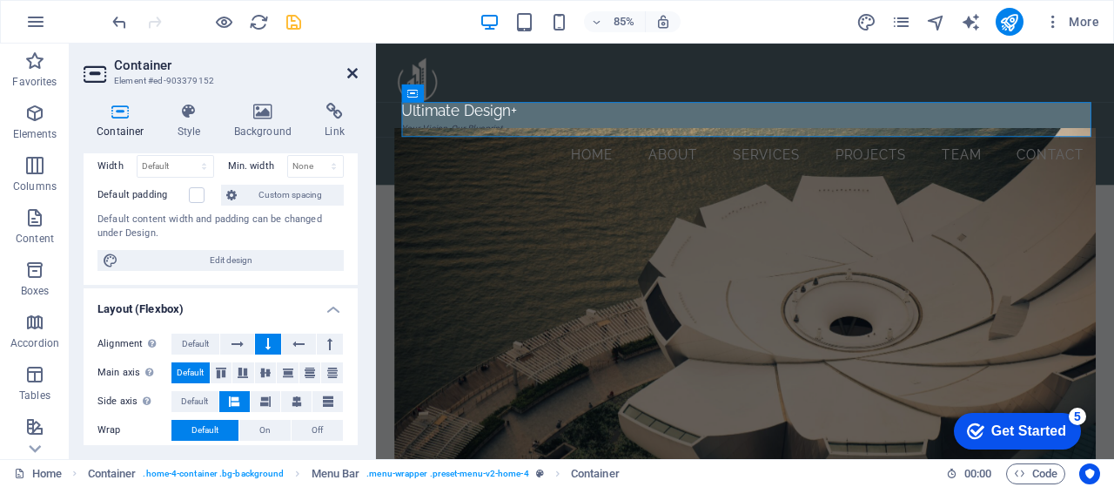
click at [351, 72] on icon at bounding box center [352, 73] width 10 height 14
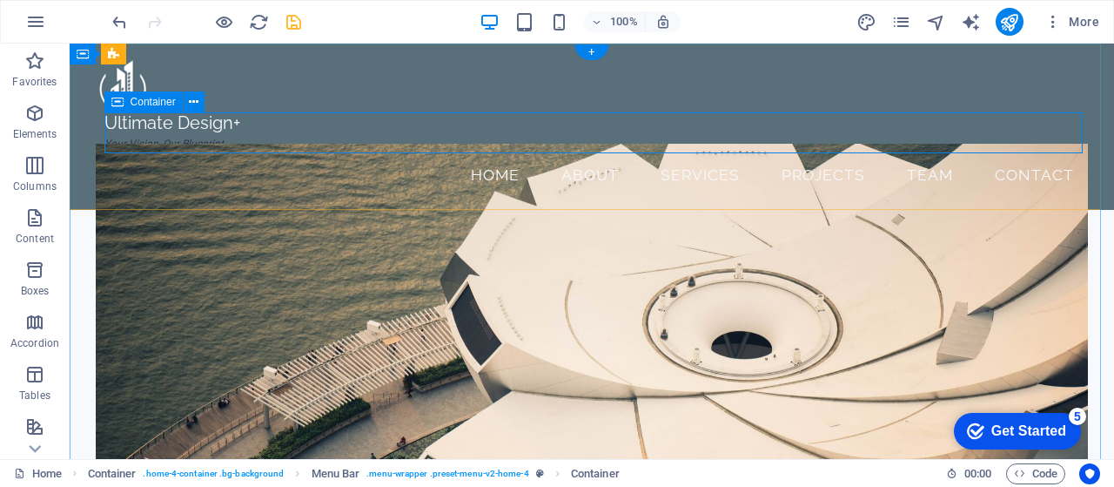
click at [216, 132] on div "Ultimate Design+ Your Vision, Our Blueprint" at bounding box center [596, 132] width 984 height 41
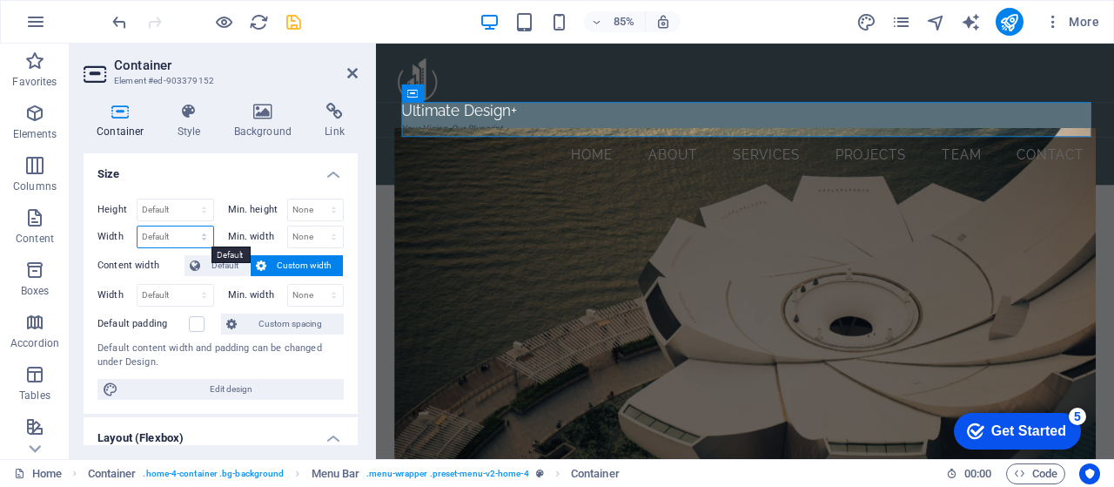
click at [205, 237] on select "Default px rem % em vh vw" at bounding box center [176, 236] width 76 height 21
select select "px"
click at [187, 226] on select "Default px rem % em vh vw" at bounding box center [176, 236] width 76 height 21
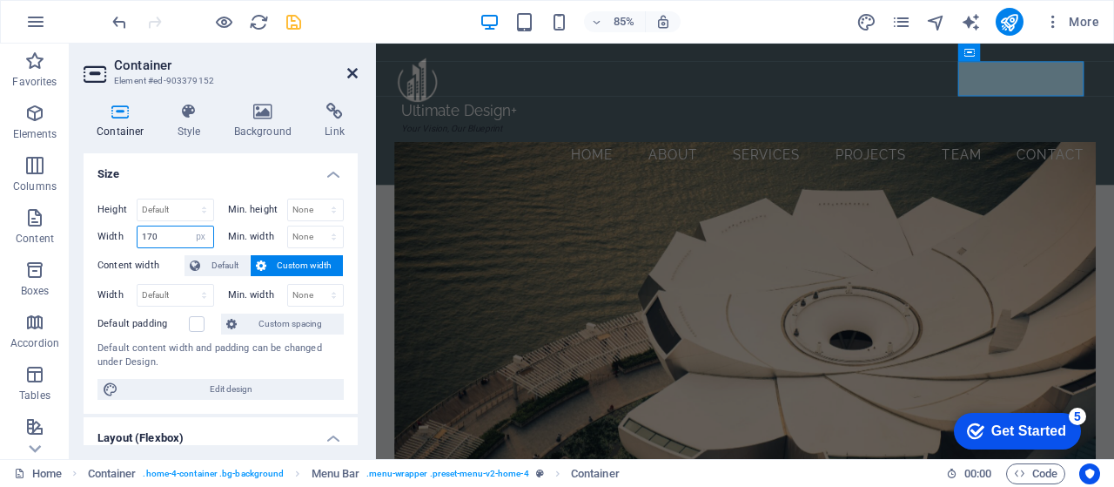
type input "170"
click at [357, 67] on icon at bounding box center [352, 73] width 10 height 14
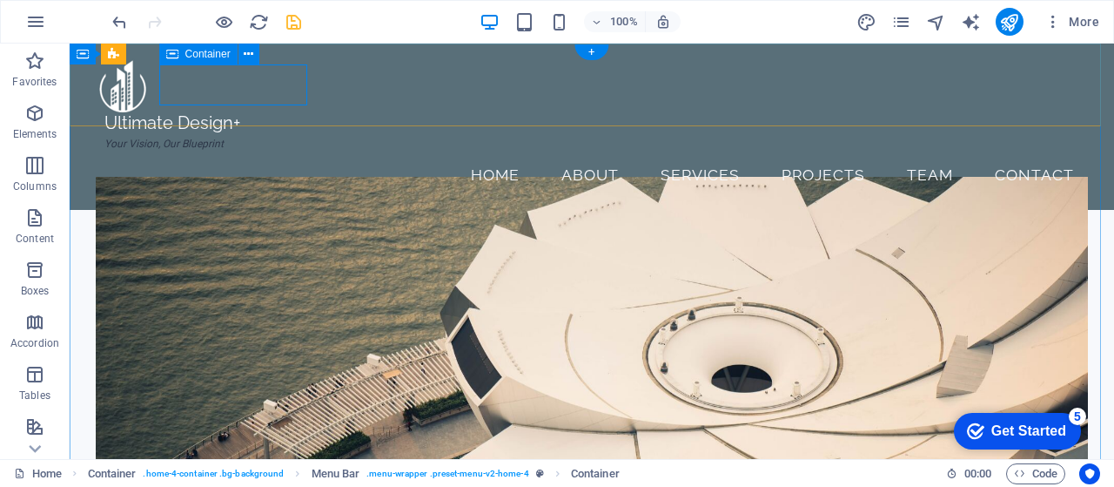
click at [252, 112] on div "Ultimate Design+ Your Vision, Our Blueprint" at bounding box center [178, 132] width 148 height 41
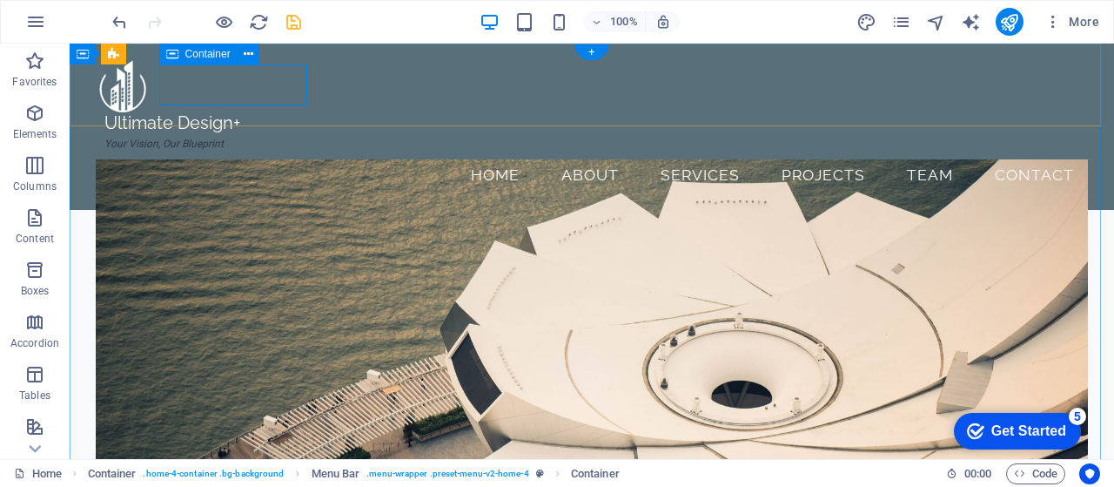
select select "px"
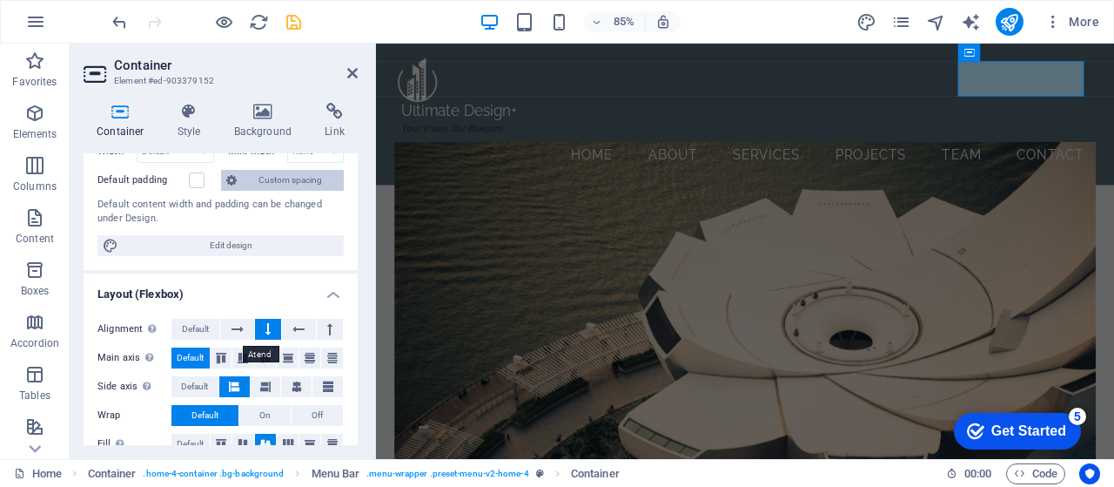
scroll to position [143, 0]
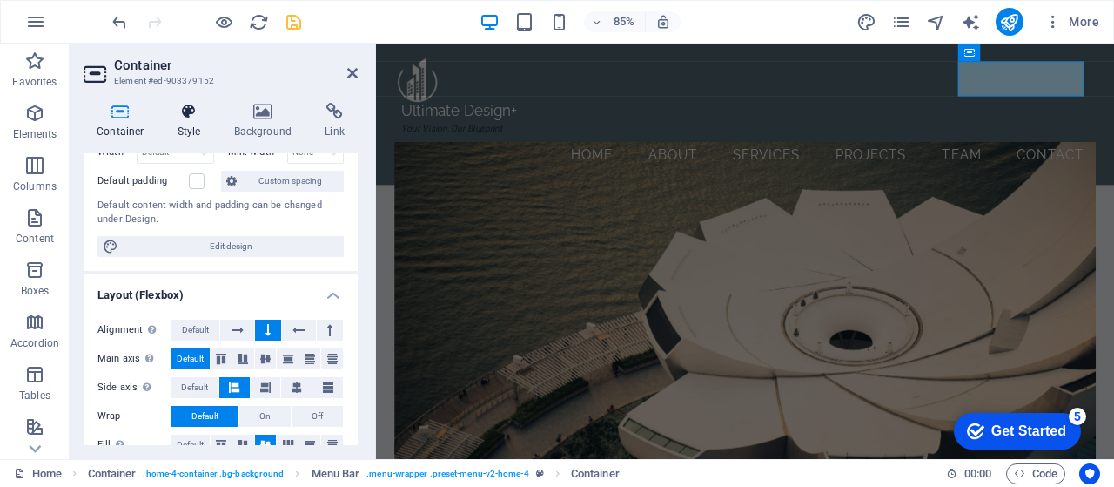
click at [188, 122] on h4 "Style" at bounding box center [193, 121] width 57 height 37
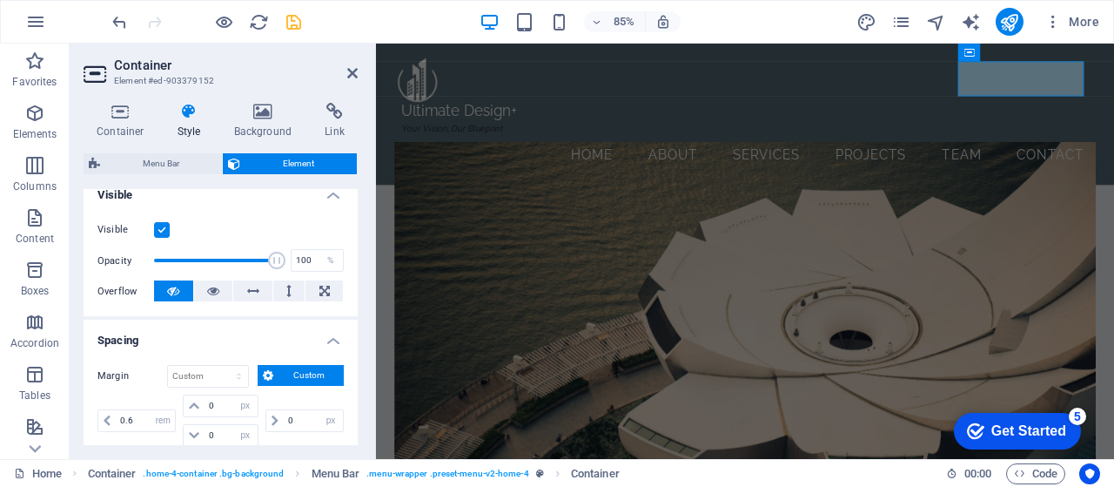
scroll to position [202, 0]
click at [190, 404] on icon at bounding box center [194, 405] width 10 height 10
click at [216, 405] on input "0" at bounding box center [231, 404] width 52 height 21
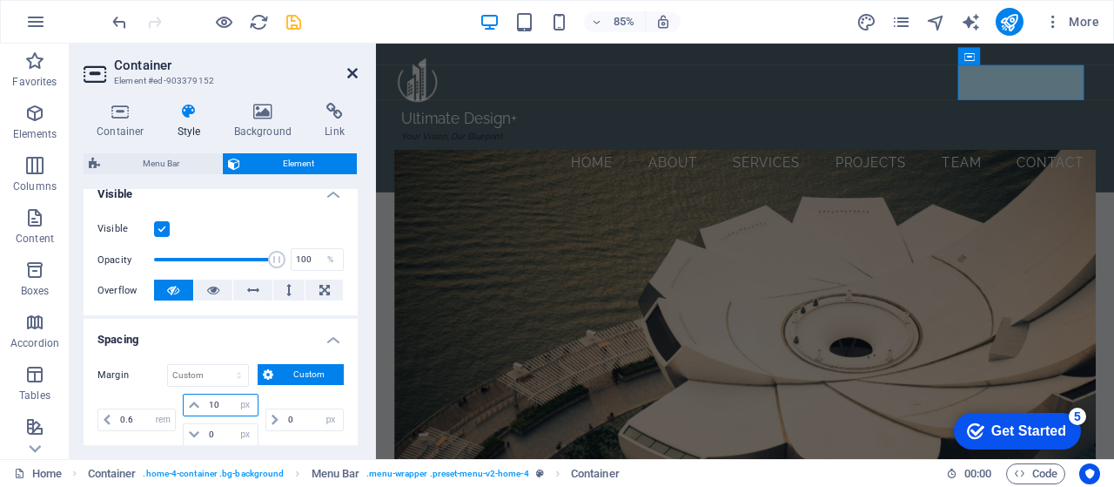
type input "10"
click at [352, 77] on icon at bounding box center [352, 73] width 10 height 14
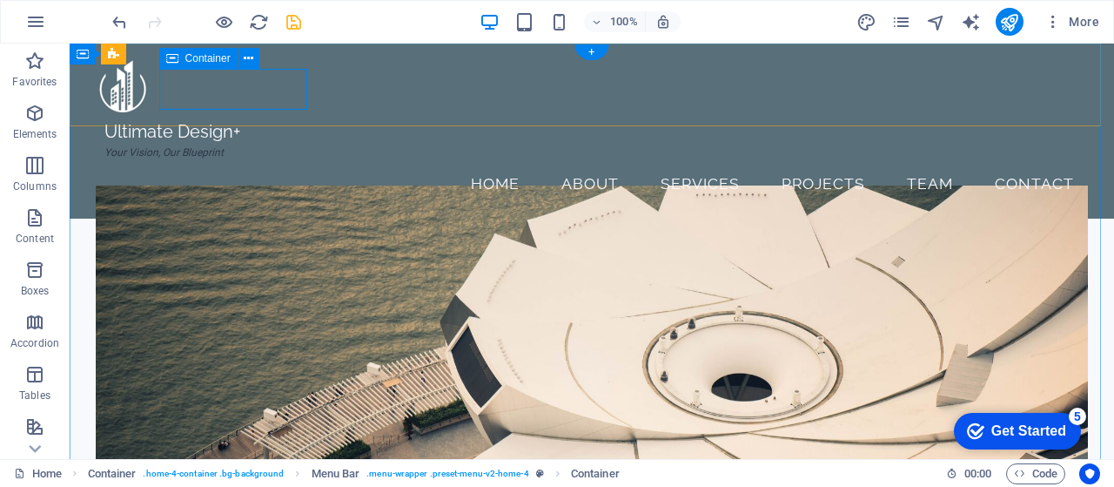
click at [252, 121] on div "Ultimate Design+ Your Vision, Our Blueprint" at bounding box center [178, 141] width 148 height 41
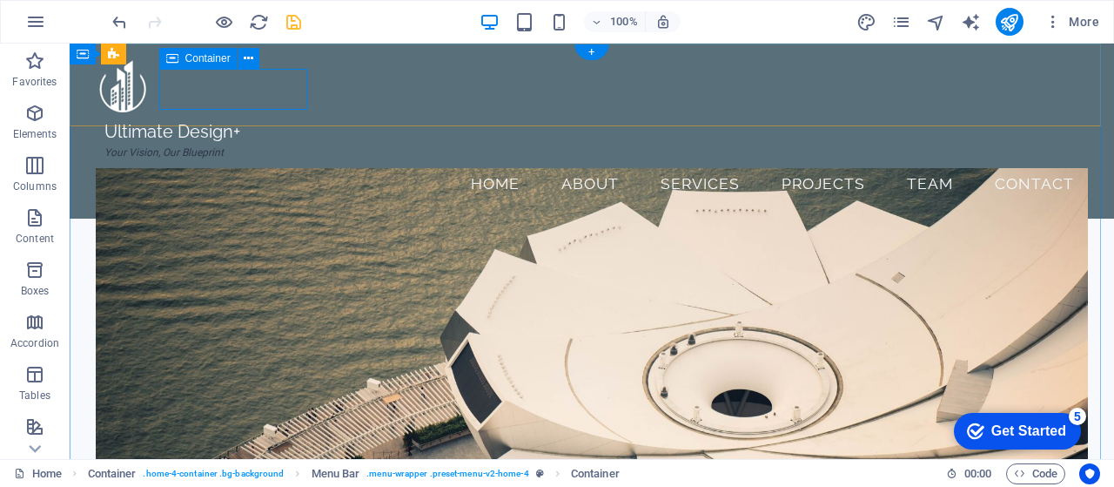
select select "%"
select select "rem"
select select "px"
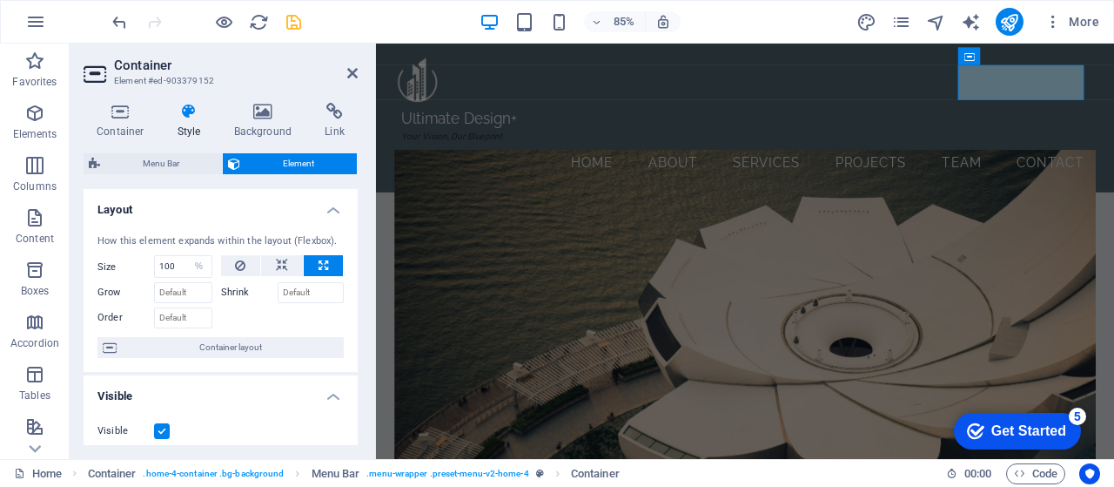
click at [192, 135] on h4 "Style" at bounding box center [193, 121] width 57 height 37
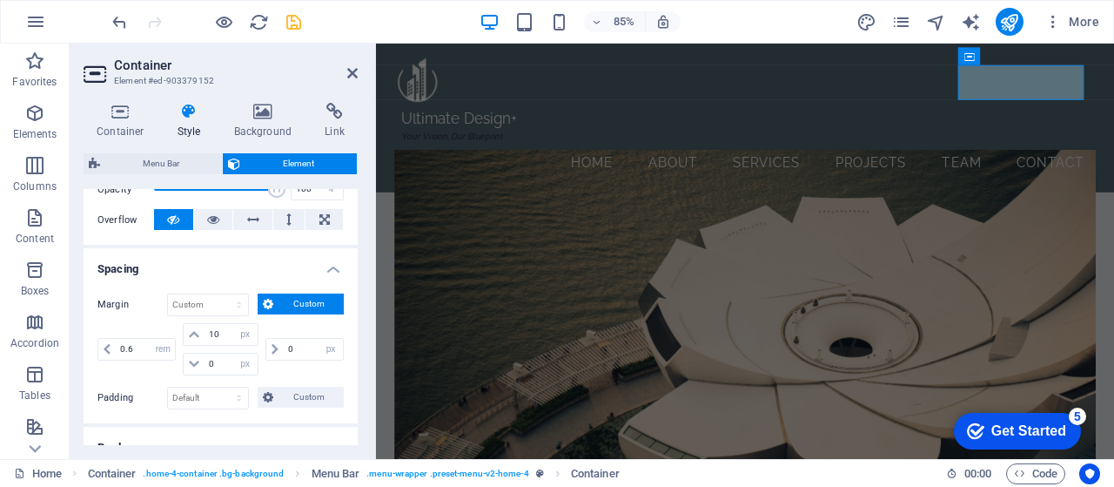
scroll to position [270, 0]
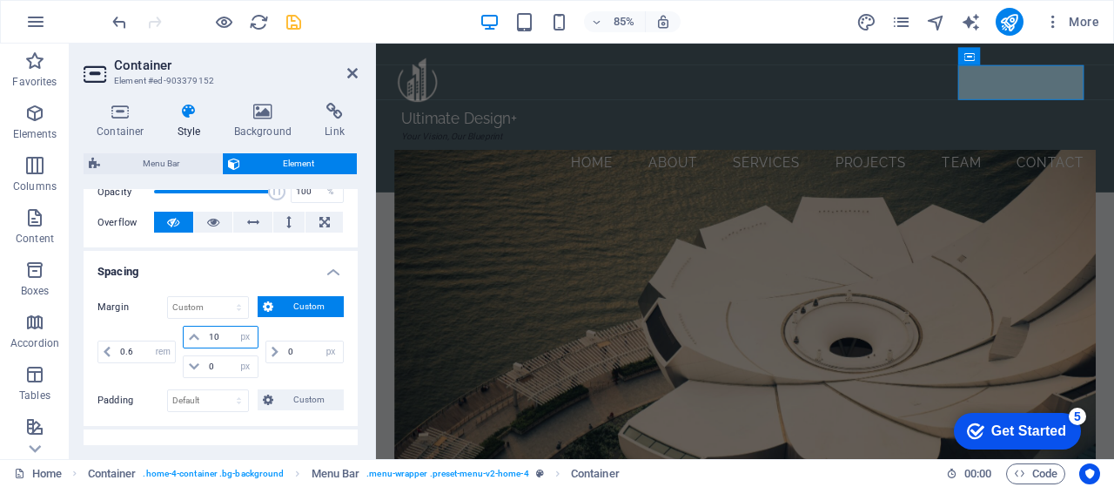
click at [212, 336] on input "10" at bounding box center [231, 336] width 52 height 21
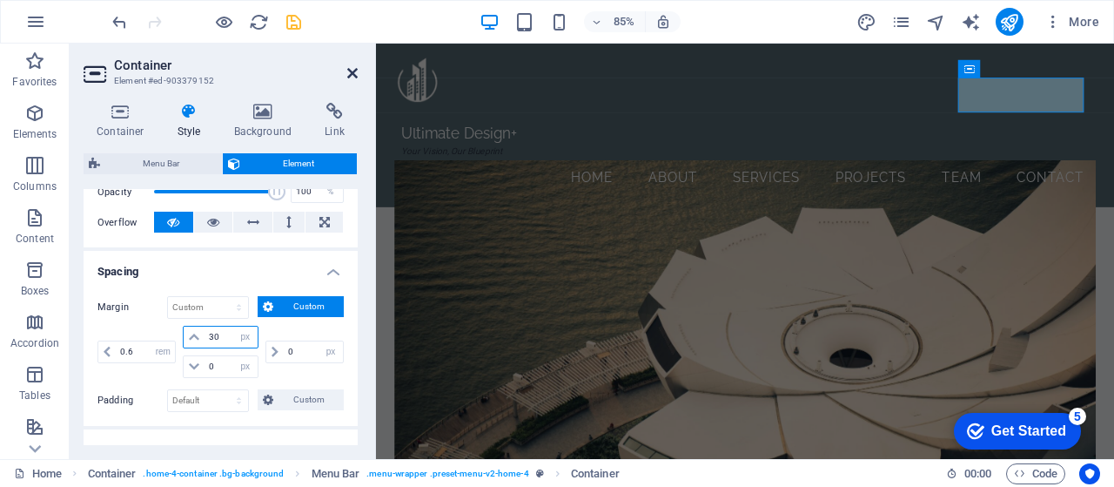
type input "30"
click at [353, 72] on icon at bounding box center [352, 73] width 10 height 14
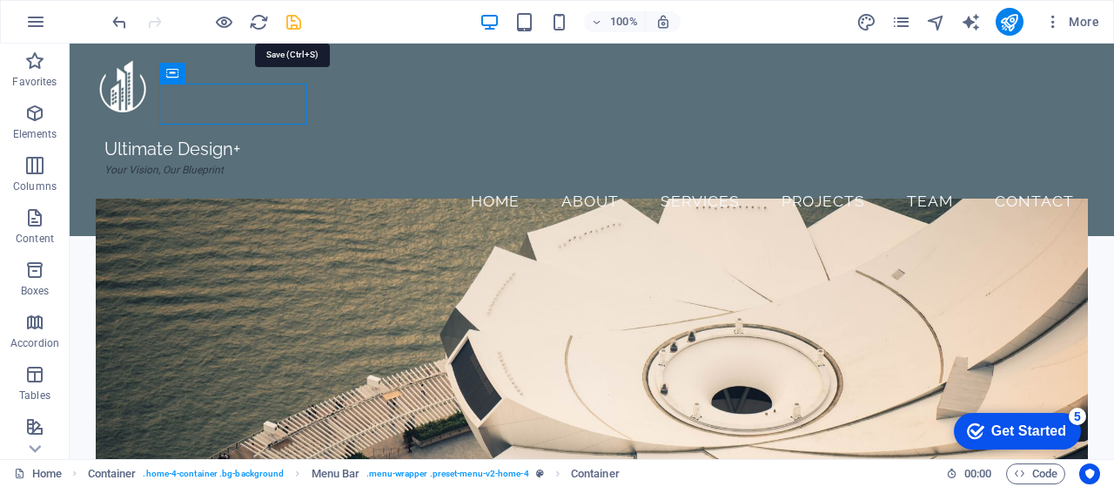
click at [288, 21] on icon "save" at bounding box center [294, 22] width 20 height 20
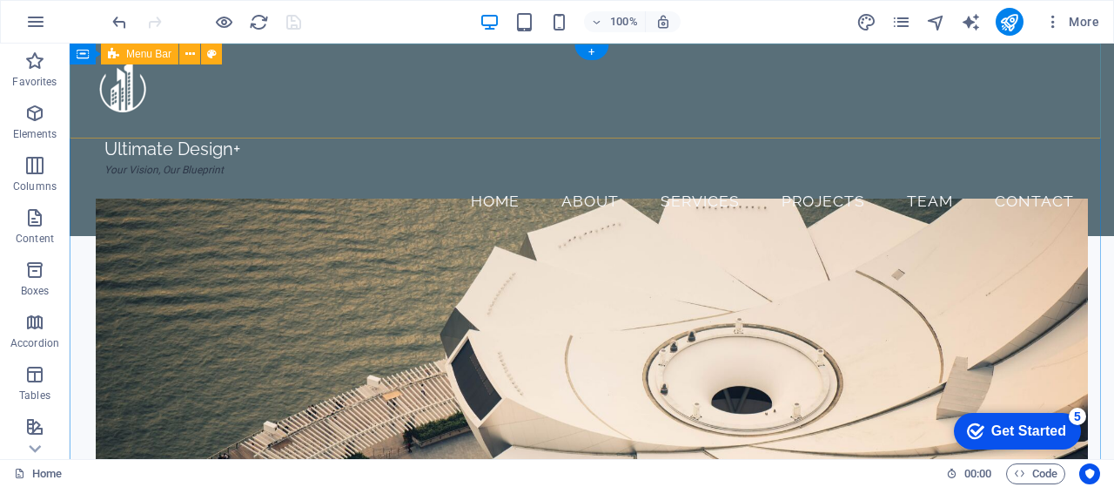
click at [846, 123] on div "Ultimate Design+ Your Vision, Our Blueprint Menu Home About Services Projects T…" at bounding box center [592, 140] width 1045 height 192
select select "vw"
select select "rem"
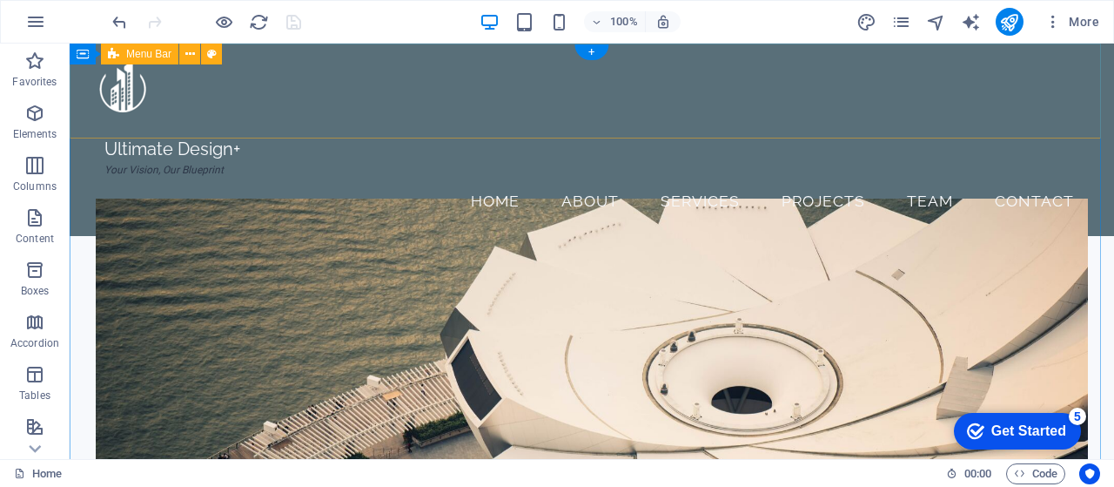
select select "vw"
select select "sticky_reverse"
select select "px"
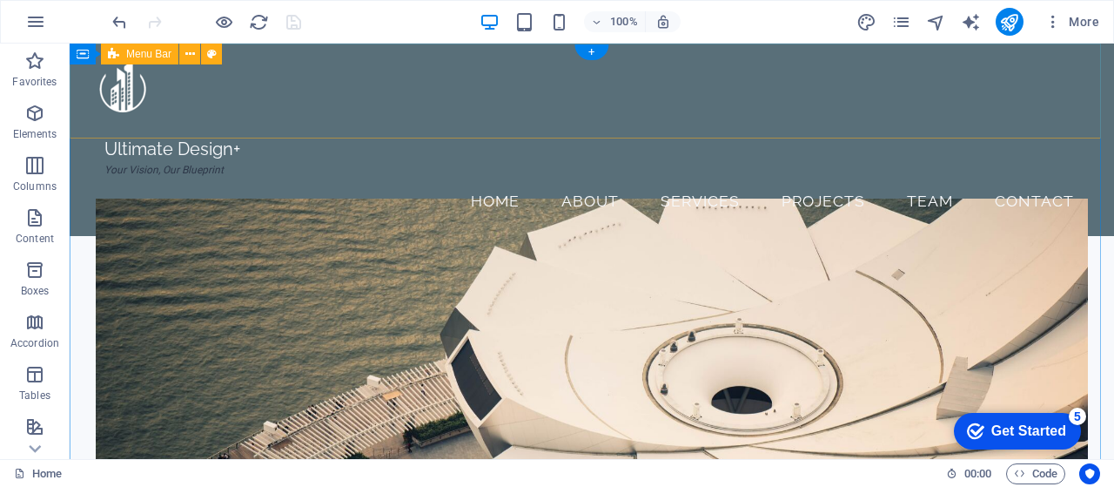
select select "px"
select select "hover_border"
select select "px"
select select "rem"
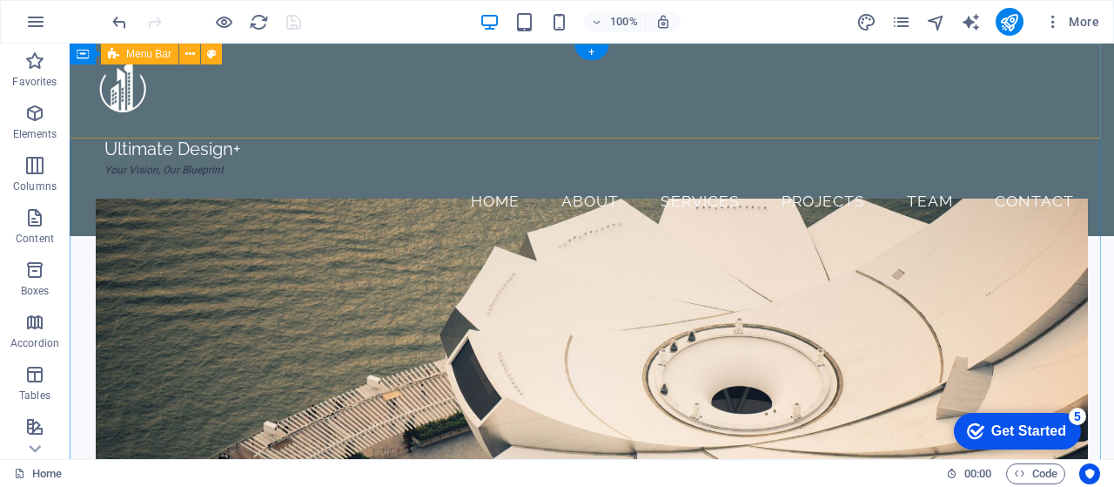
select select "rem"
select select "link-special-font"
select select "rem"
select select "400"
select select "px"
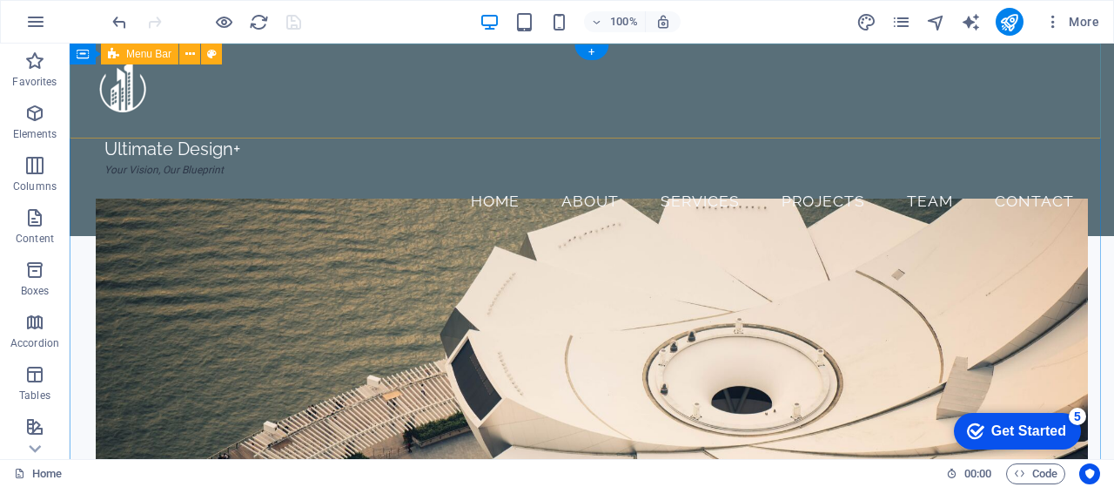
select select "preset-menu-v2-home-4"
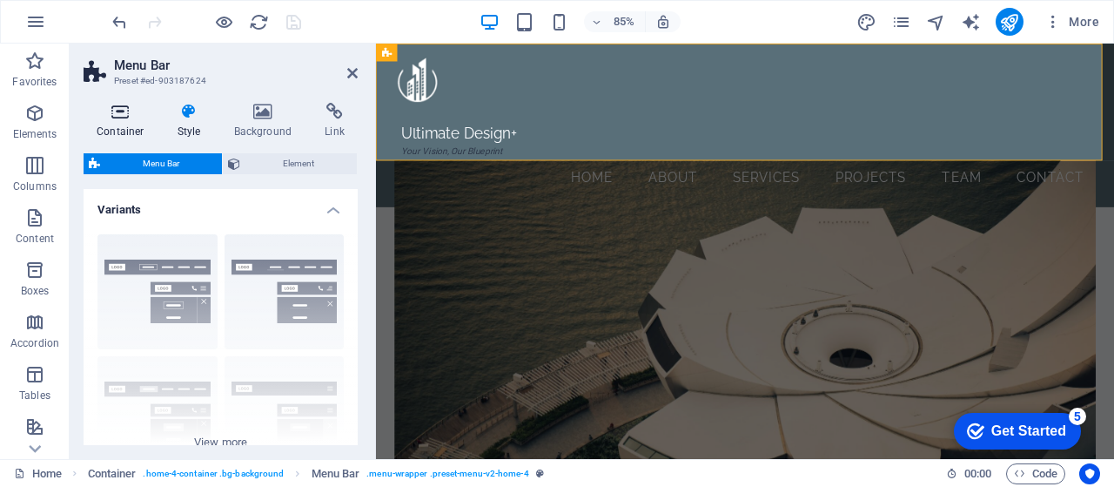
click at [120, 128] on h4 "Container" at bounding box center [124, 121] width 81 height 37
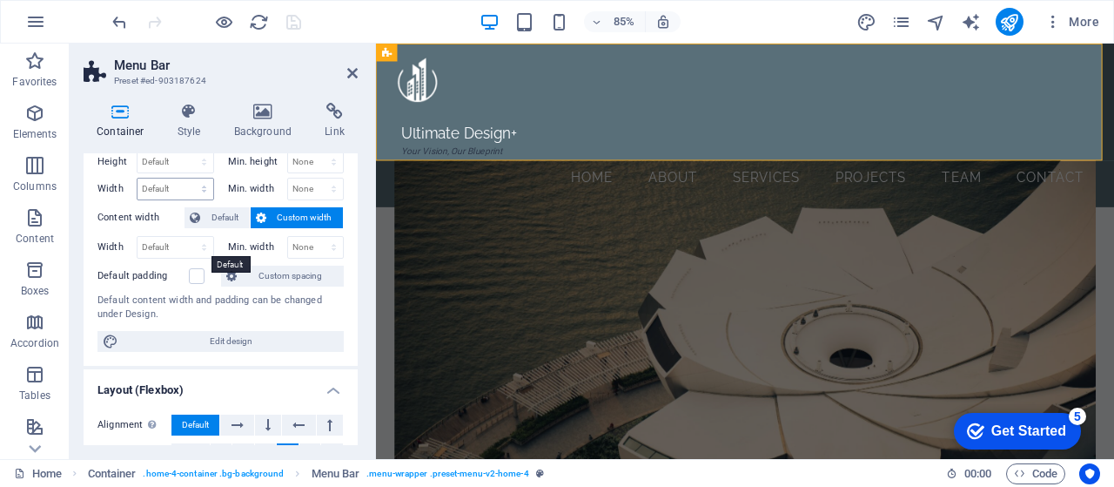
scroll to position [0, 0]
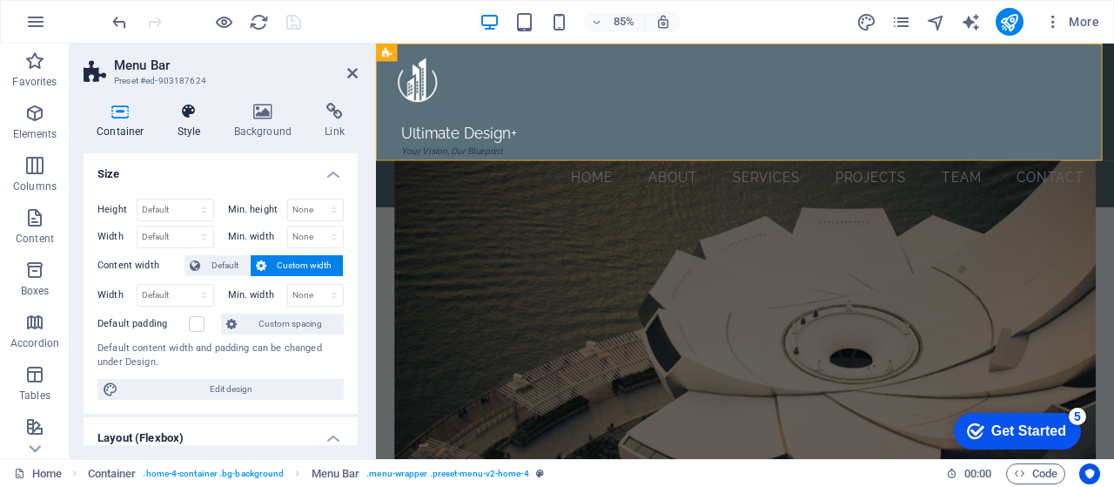
click at [179, 114] on icon at bounding box center [190, 111] width 50 height 17
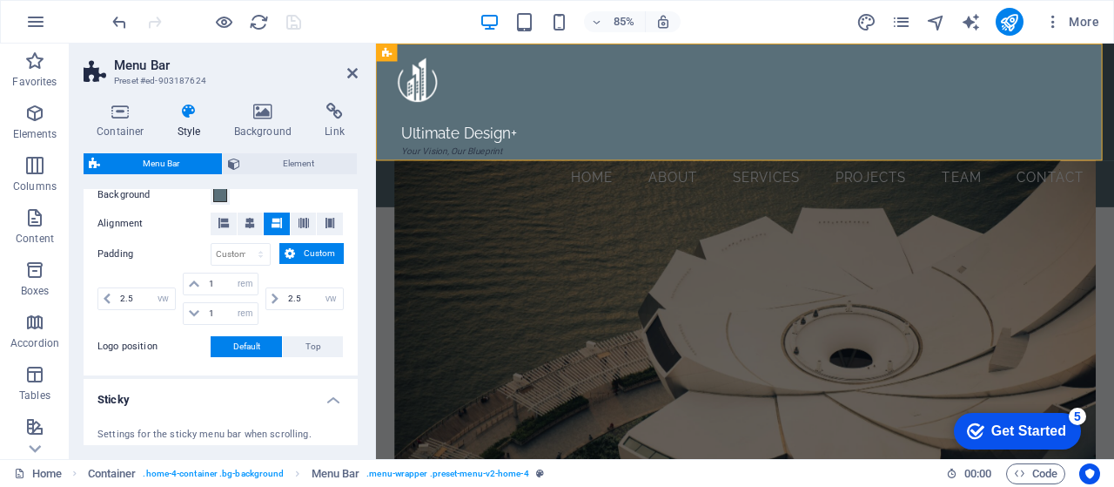
scroll to position [350, 0]
click at [212, 283] on input "1" at bounding box center [231, 282] width 52 height 21
type input "0.5"
click at [212, 308] on input "1" at bounding box center [231, 312] width 52 height 21
type input "0.5"
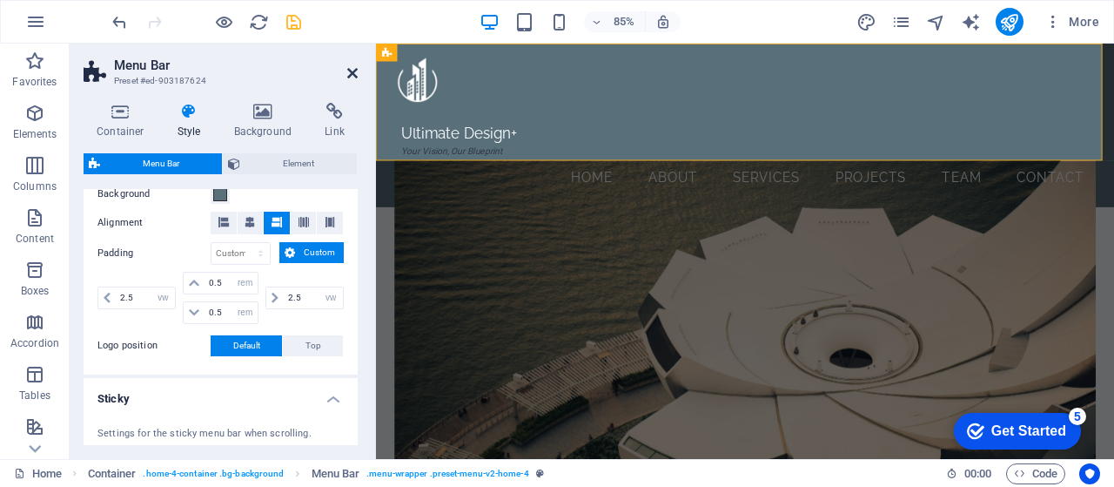
click at [355, 77] on icon at bounding box center [352, 73] width 10 height 14
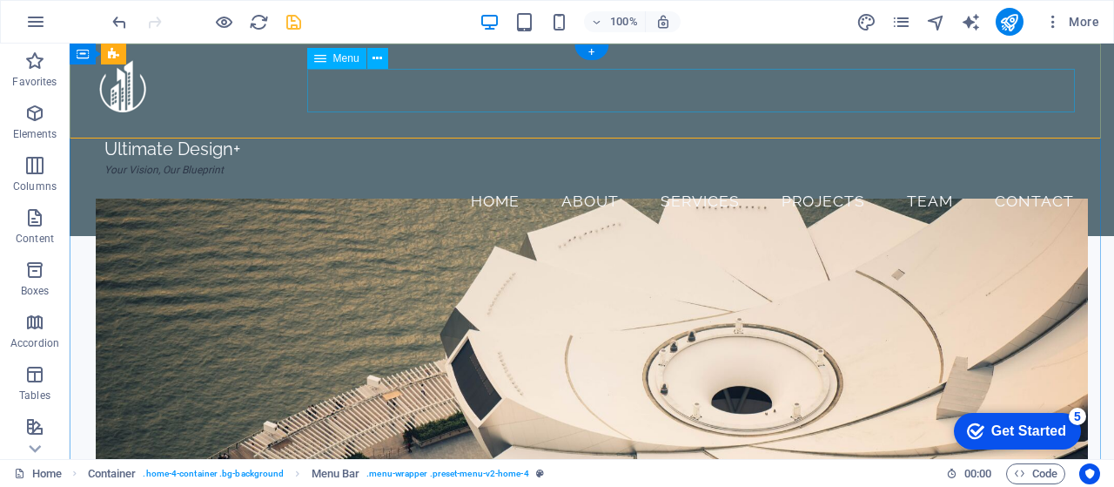
click at [336, 179] on nav "Home About Services Projects Team Contact" at bounding box center [592, 201] width 992 height 44
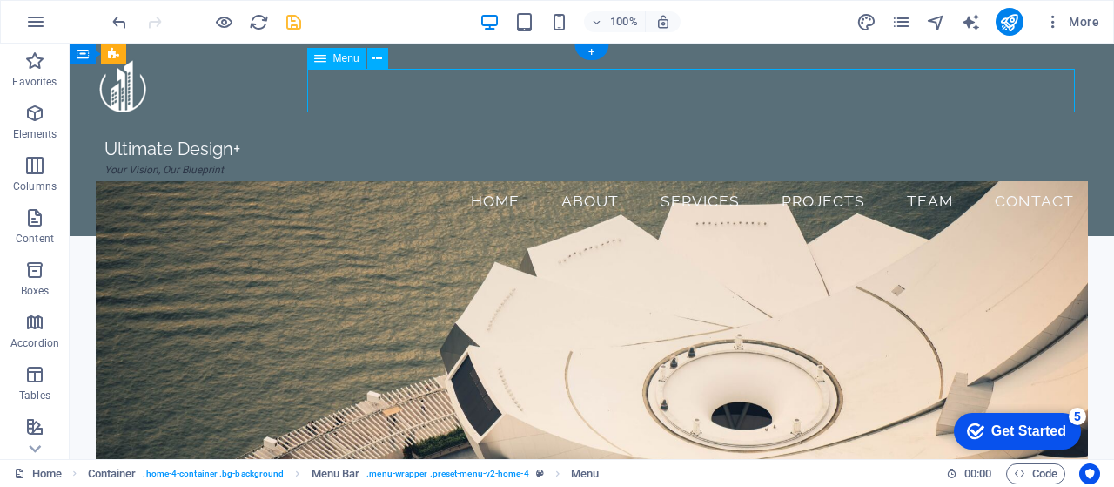
select select
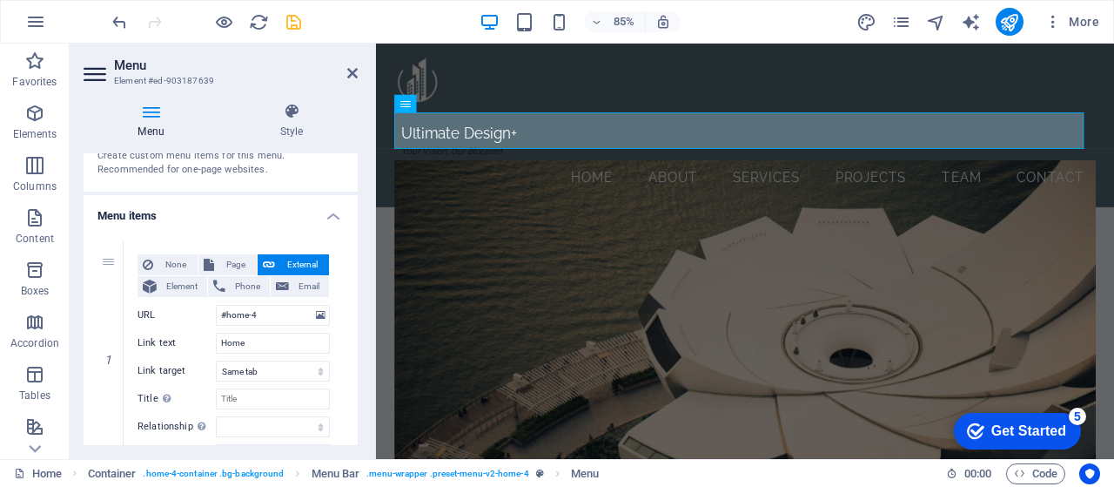
scroll to position [0, 0]
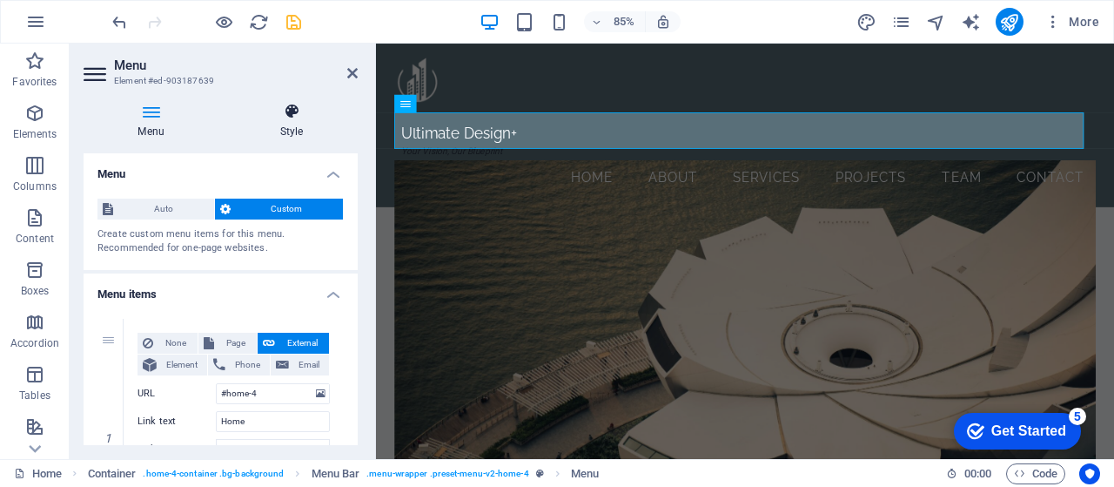
click at [292, 127] on h4 "Style" at bounding box center [291, 121] width 132 height 37
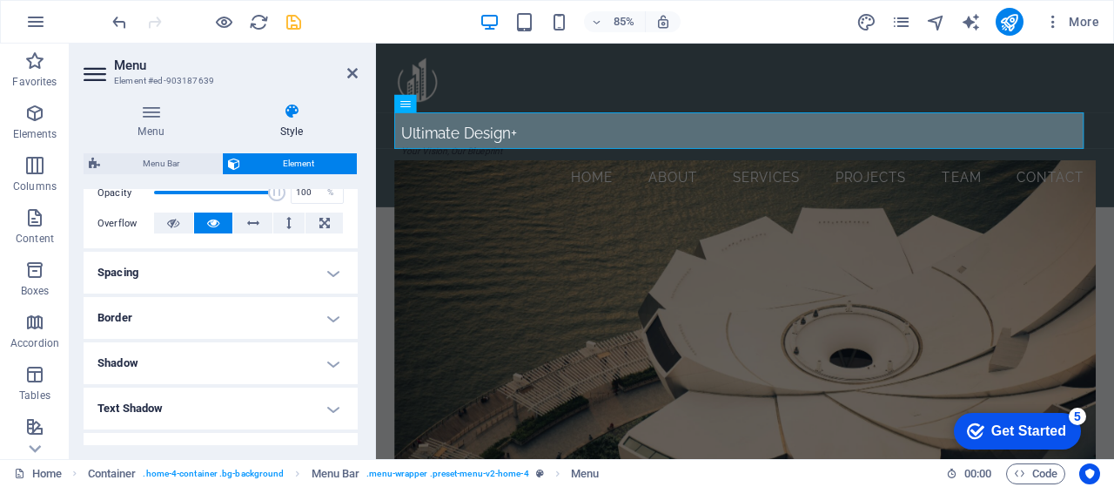
scroll to position [270, 0]
click at [331, 278] on h4 "Spacing" at bounding box center [221, 272] width 274 height 42
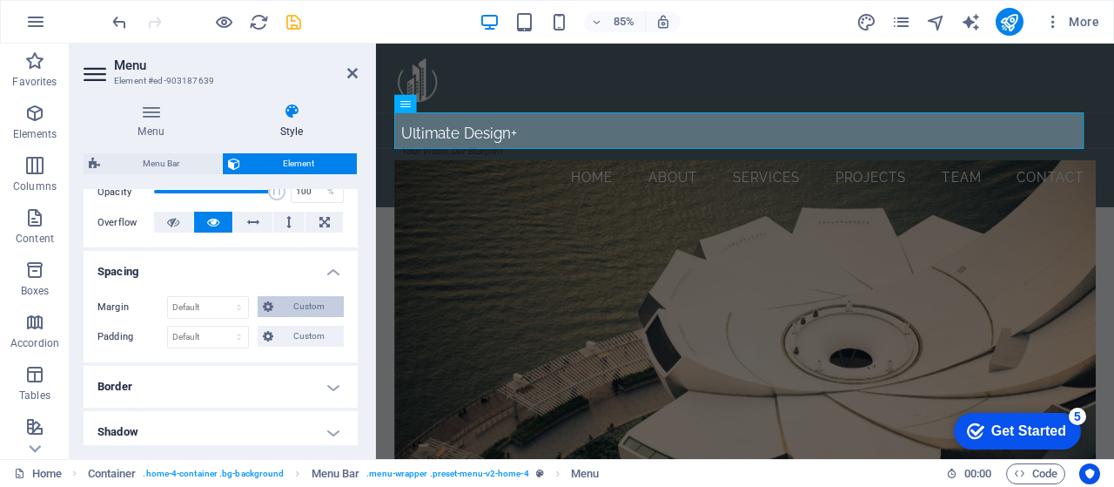
click at [305, 304] on span "Custom" at bounding box center [309, 306] width 60 height 21
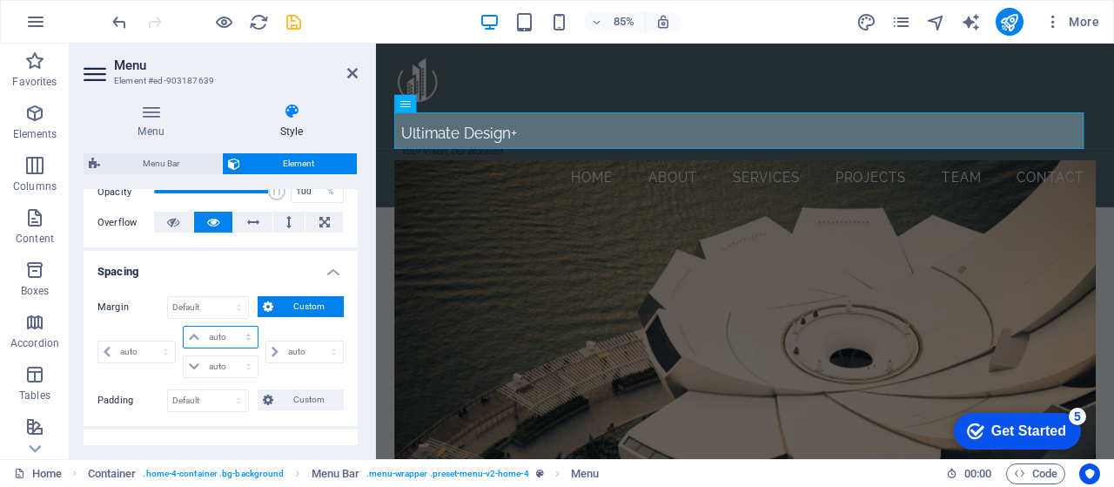
click at [244, 336] on select "auto px % rem vw vh" at bounding box center [220, 336] width 73 height 21
select select "rem"
click at [231, 326] on select "auto px % rem vw vh" at bounding box center [220, 336] width 73 height 21
select select "px"
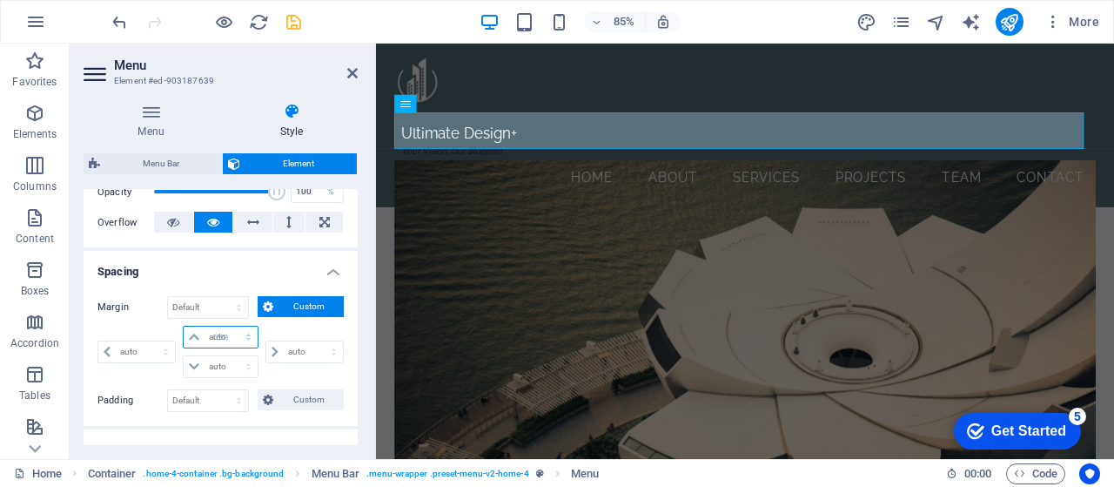
select select "px"
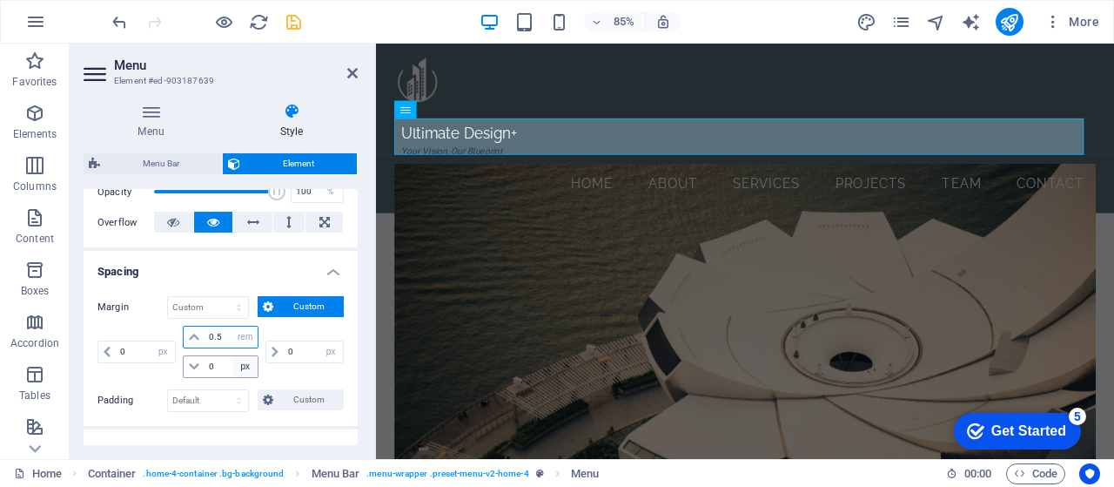
type input "0"
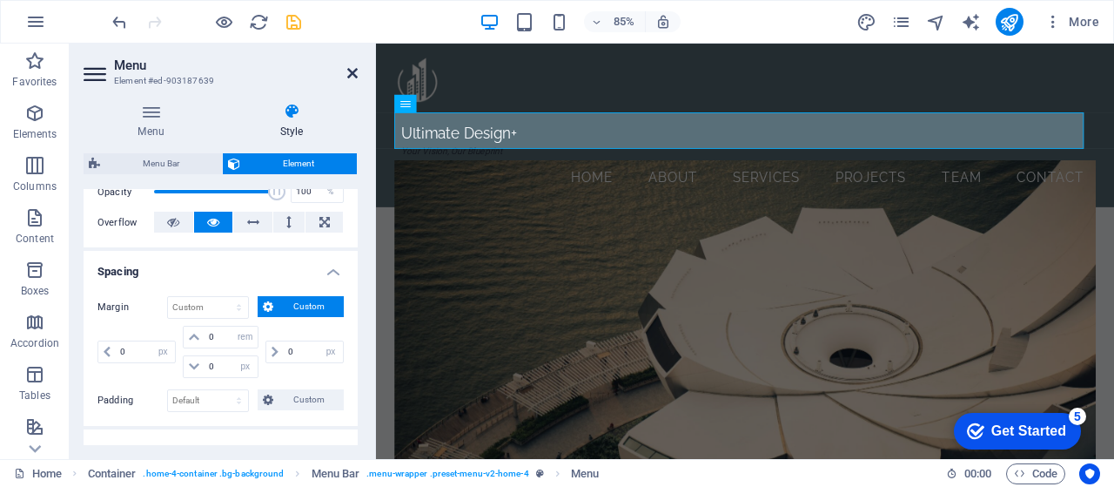
click at [352, 74] on icon at bounding box center [352, 73] width 10 height 14
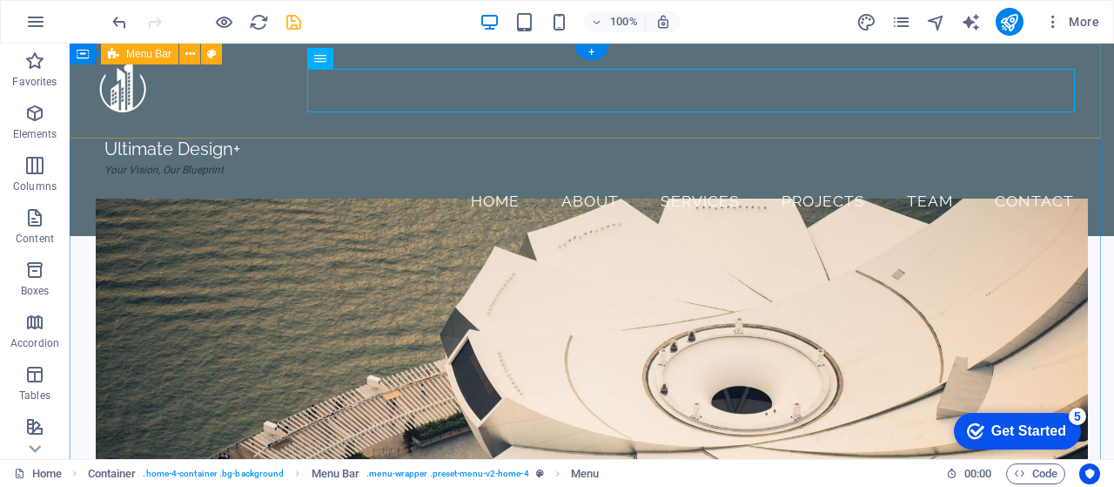
click at [460, 55] on div "Ultimate Design+ Your Vision, Our Blueprint Menu Home About Services Projects T…" at bounding box center [592, 140] width 1045 height 192
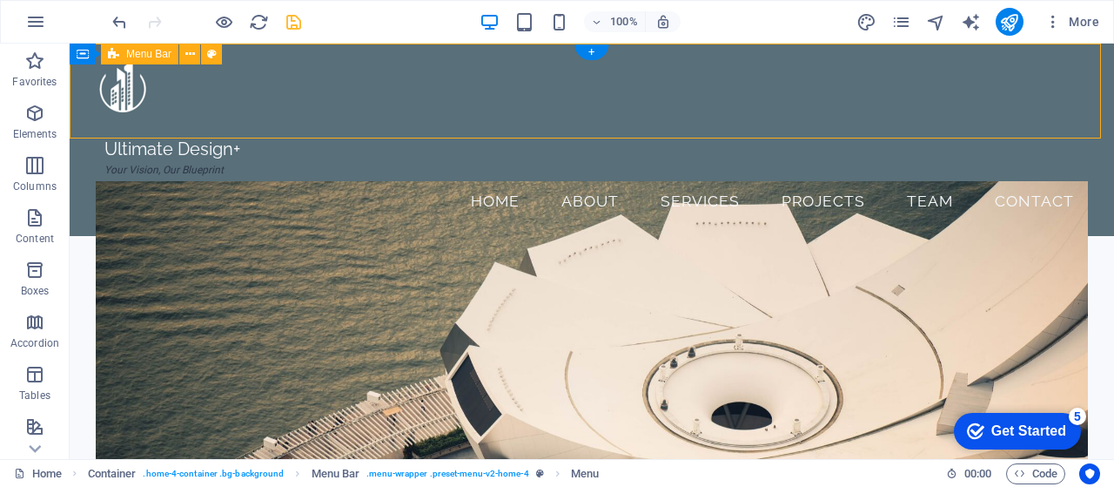
select select "vw"
select select "rem"
select select "vw"
select select "sticky_reverse"
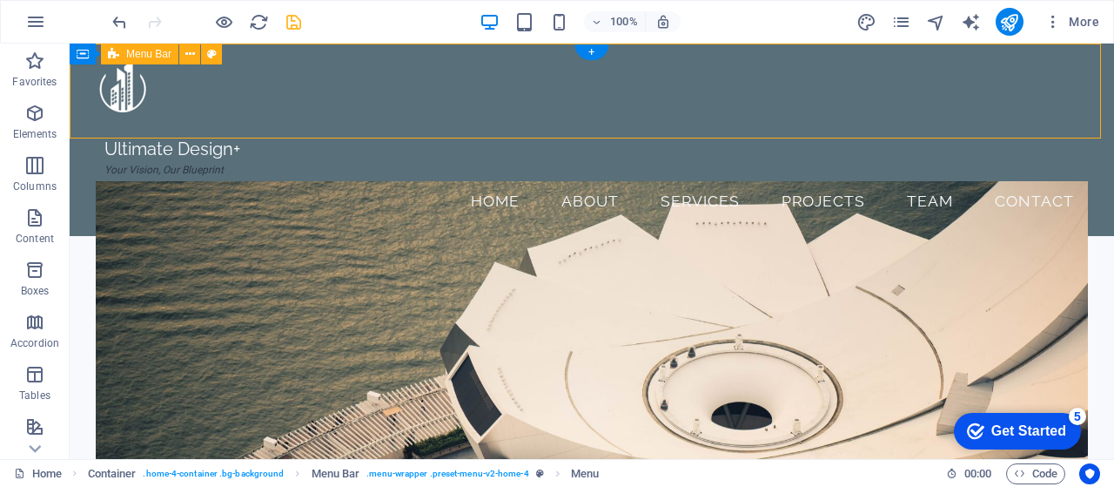
select select "px"
select select "hover_border"
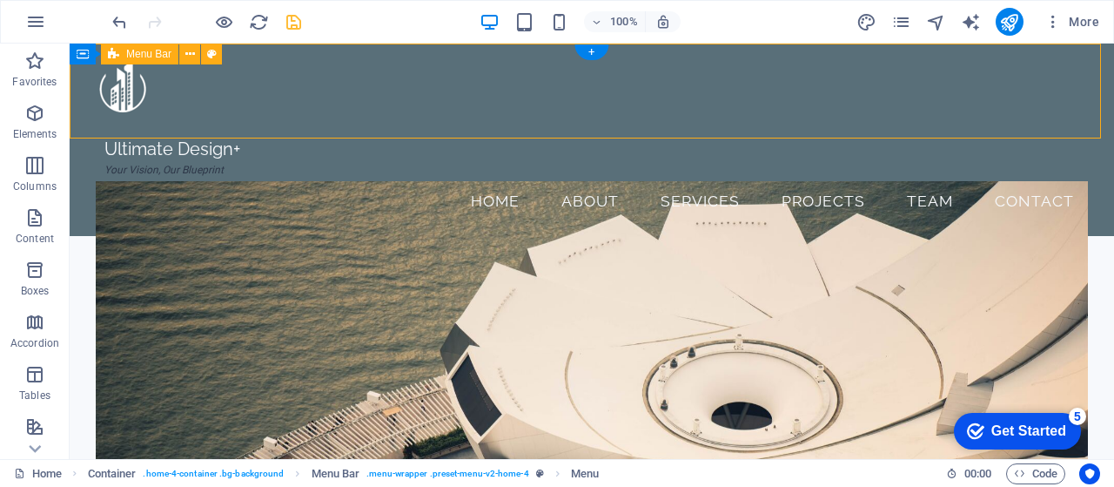
select select "px"
select select "rem"
select select "link-special-font"
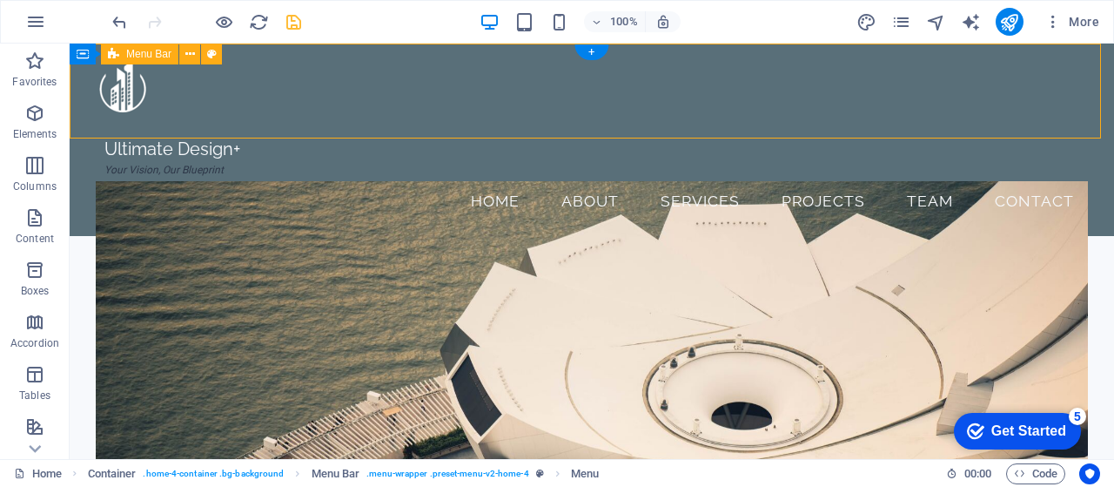
select select "rem"
select select "400"
select select "px"
select select "preset-menu-v2-home-4"
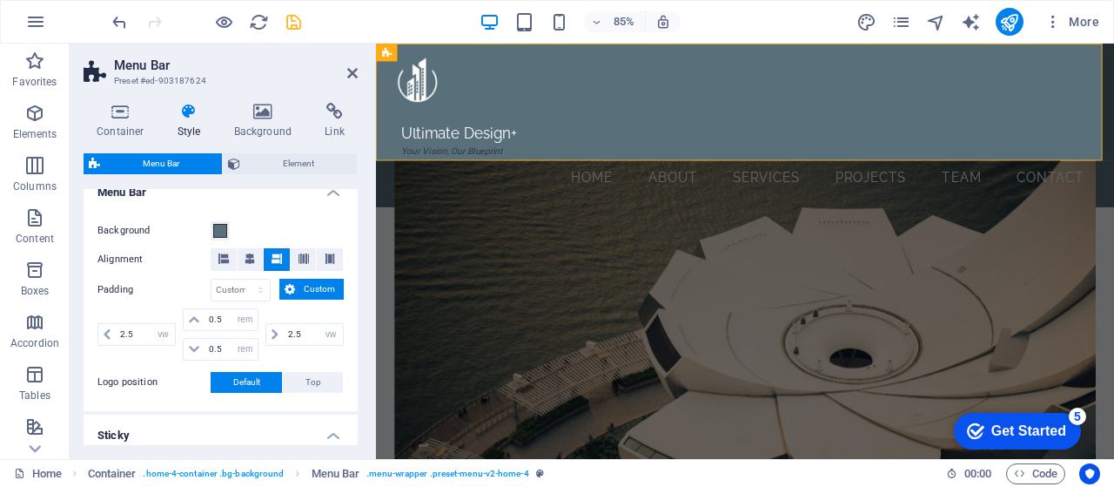
scroll to position [315, 0]
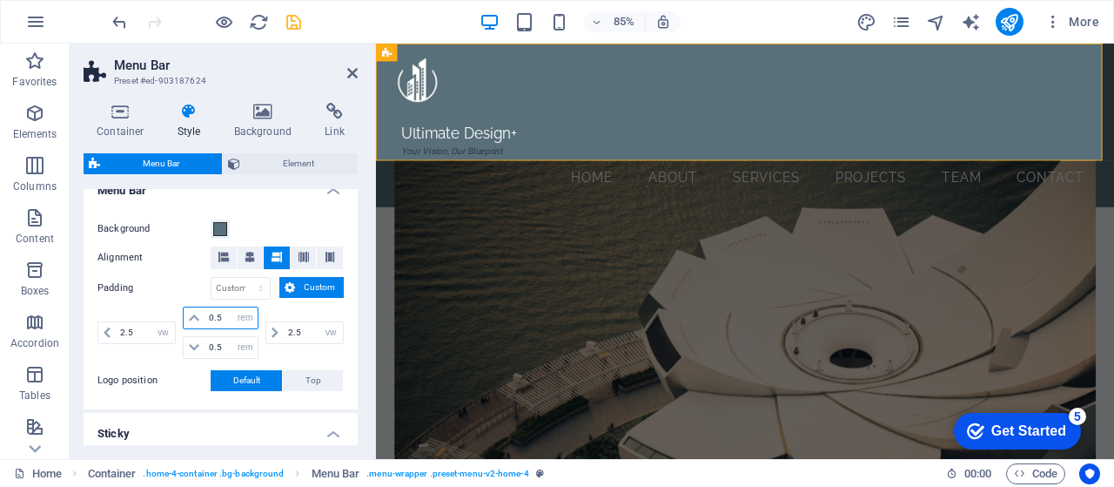
click at [216, 319] on input "0.5" at bounding box center [231, 317] width 52 height 21
type input "0.25"
click at [214, 345] on input "0.5" at bounding box center [231, 347] width 52 height 21
type input "0.25"
click at [287, 159] on span "Element" at bounding box center [298, 163] width 106 height 21
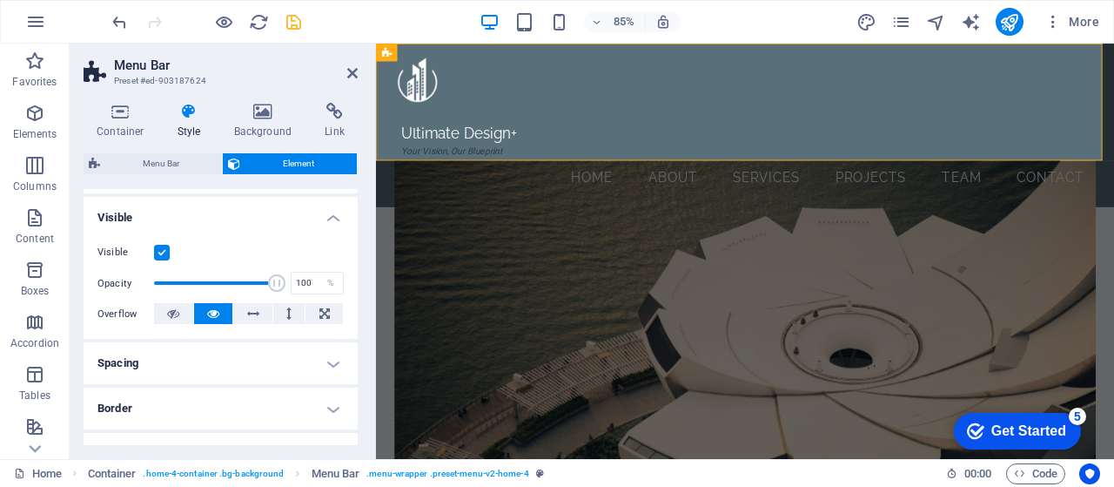
scroll to position [179, 0]
click at [328, 358] on h4 "Spacing" at bounding box center [221, 362] width 274 height 42
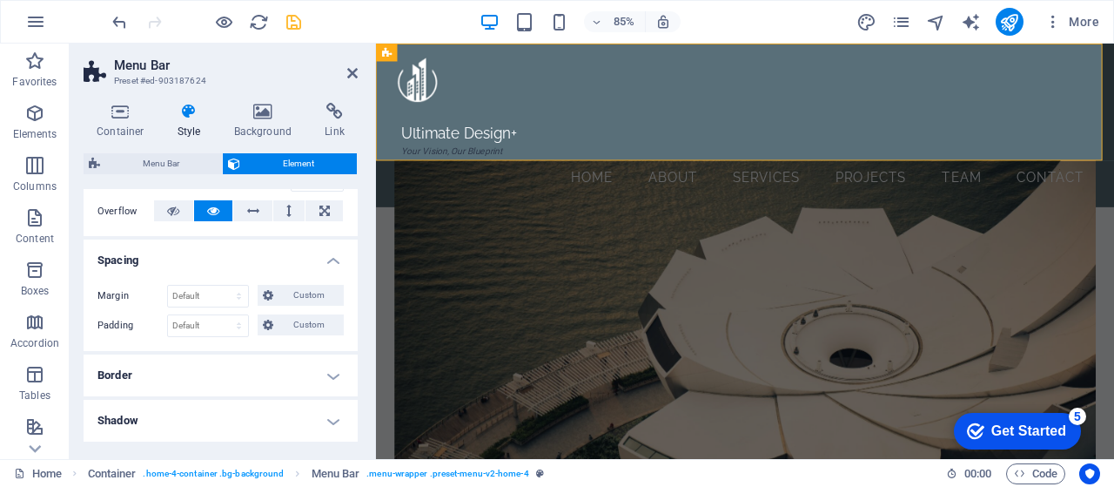
scroll to position [282, 0]
click at [317, 292] on span "Custom" at bounding box center [309, 294] width 60 height 21
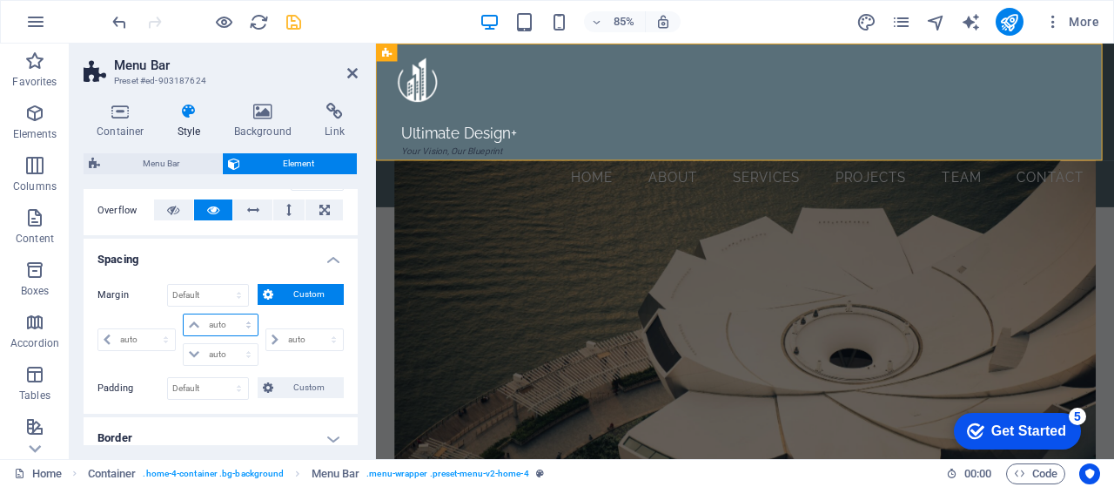
click at [244, 321] on select "auto px % rem vw vh" at bounding box center [220, 324] width 73 height 21
select select "px"
click at [231, 314] on select "auto px % rem vw vh" at bounding box center [220, 324] width 73 height 21
select select "px"
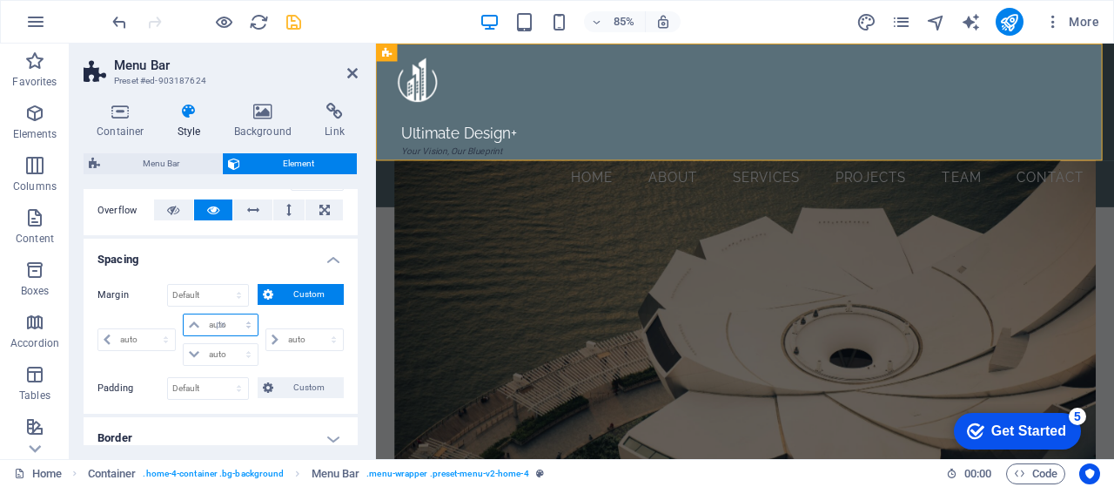
select select "px"
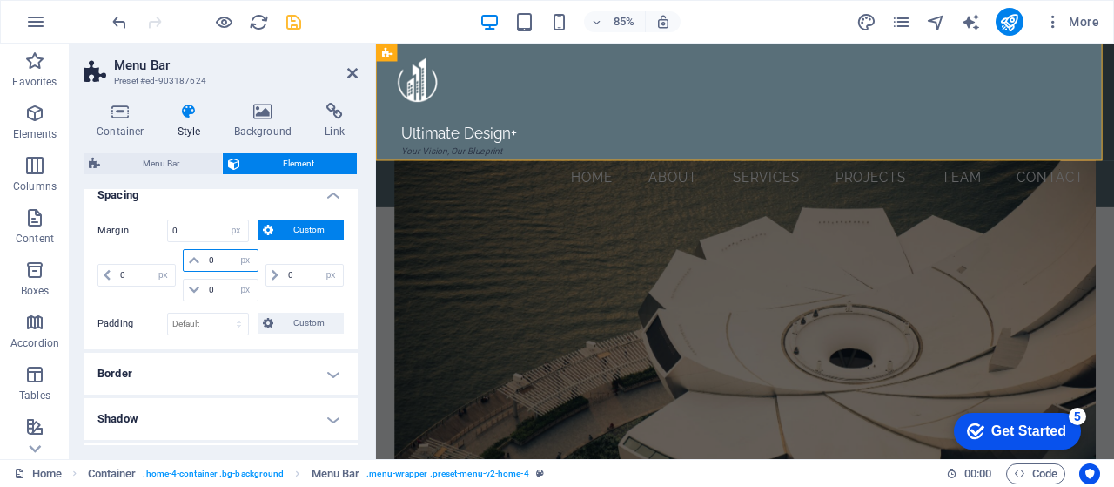
scroll to position [347, 0]
click at [301, 320] on span "Custom" at bounding box center [309, 322] width 60 height 21
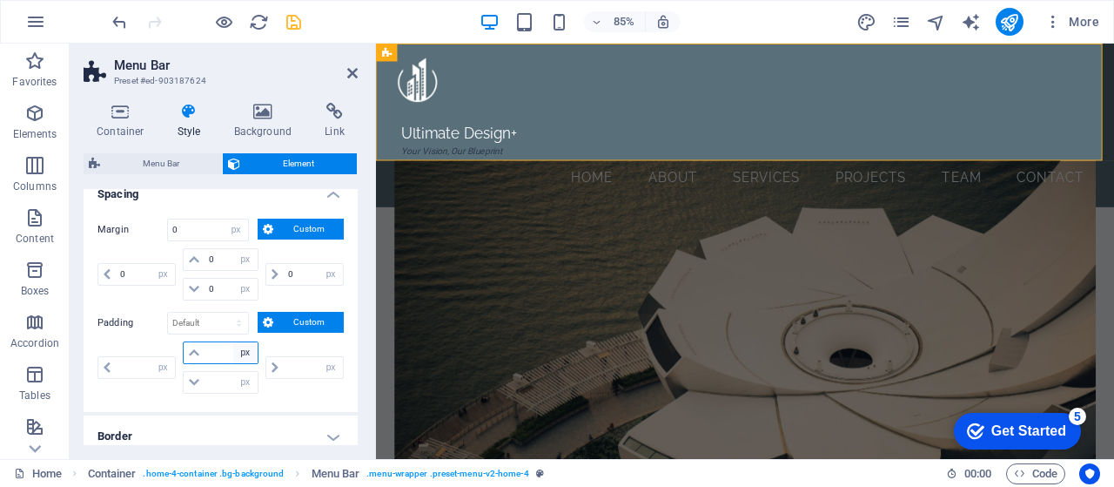
click at [233, 350] on select "px rem % vh vw" at bounding box center [245, 352] width 24 height 21
click at [217, 347] on input "number" at bounding box center [231, 352] width 52 height 21
type input "0"
select select "px"
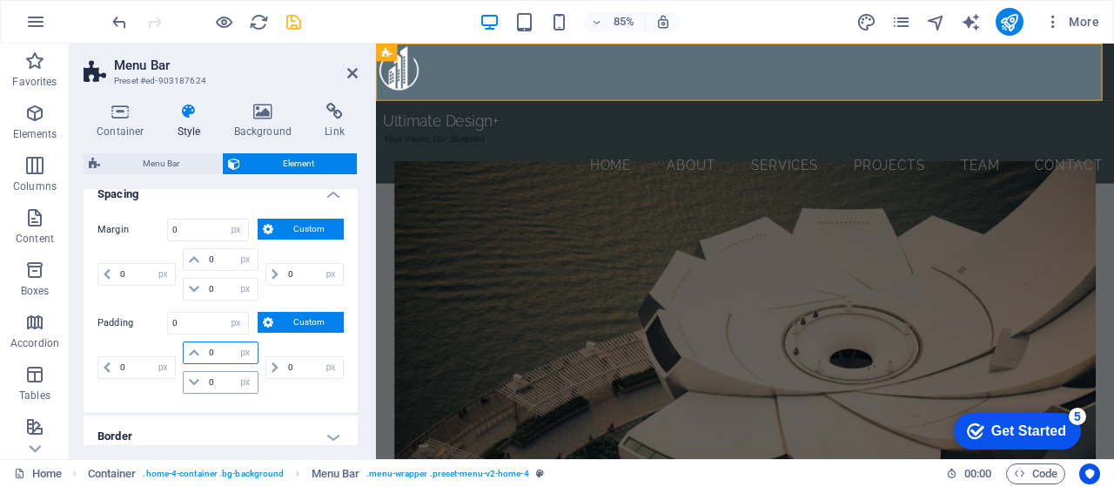
type input "0"
click at [217, 376] on input "number" at bounding box center [231, 382] width 52 height 21
click at [352, 76] on icon at bounding box center [352, 73] width 10 height 14
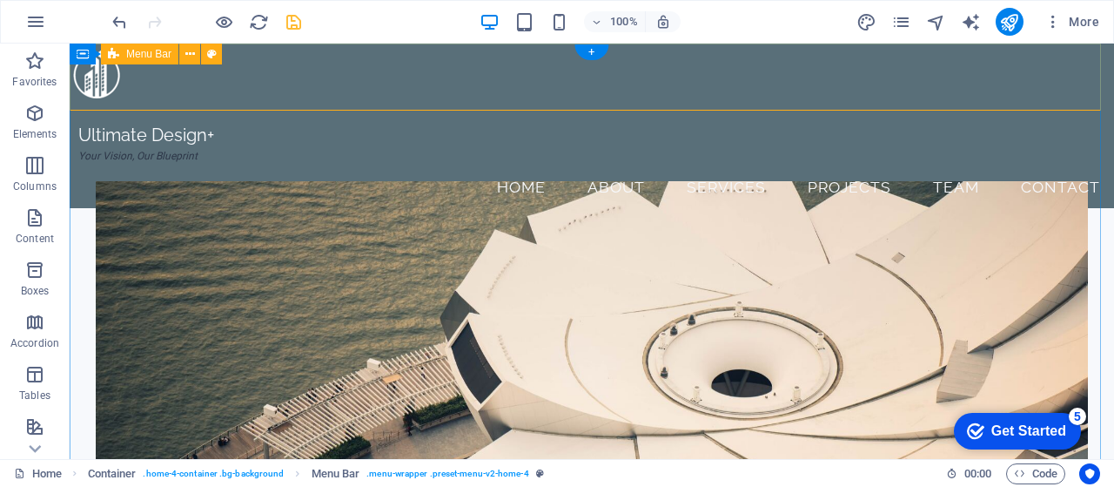
click at [244, 58] on div "Ultimate Design+ Your Vision, Our Blueprint Menu Home About Services Projects T…" at bounding box center [592, 126] width 1045 height 165
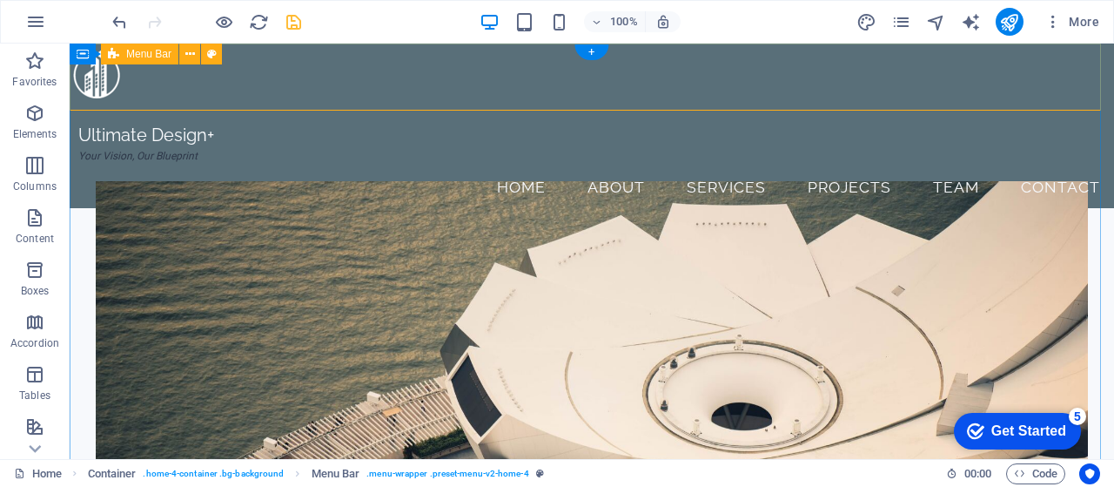
select select "px"
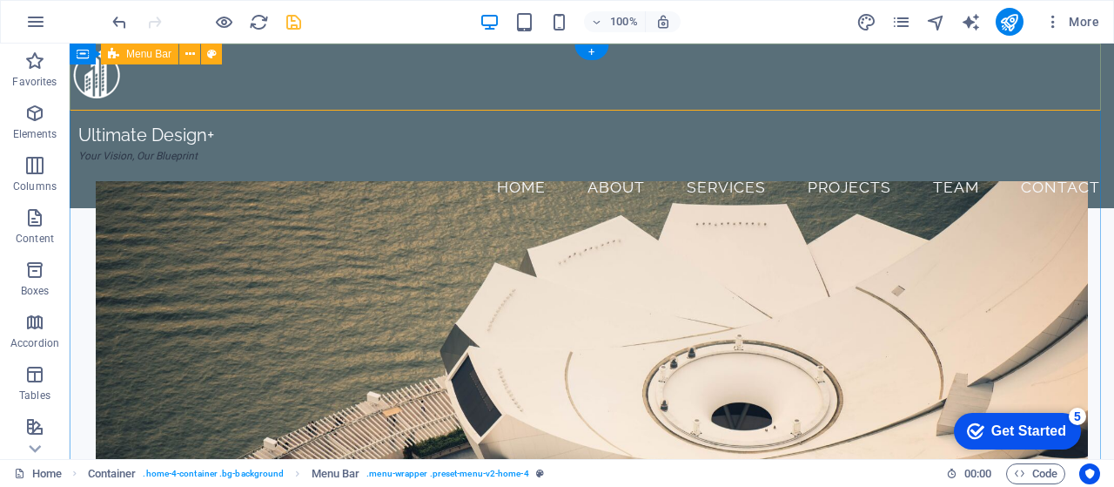
select select "px"
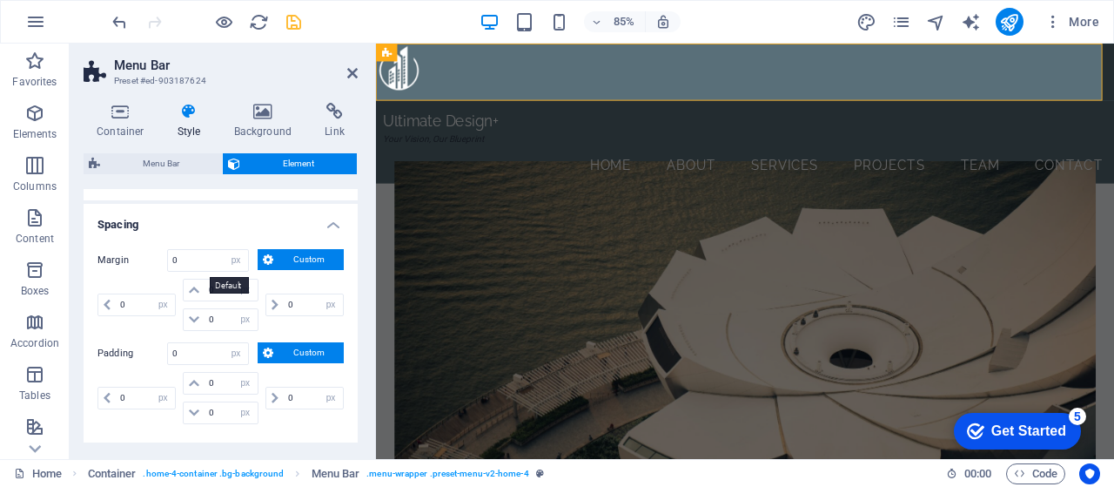
scroll to position [318, 0]
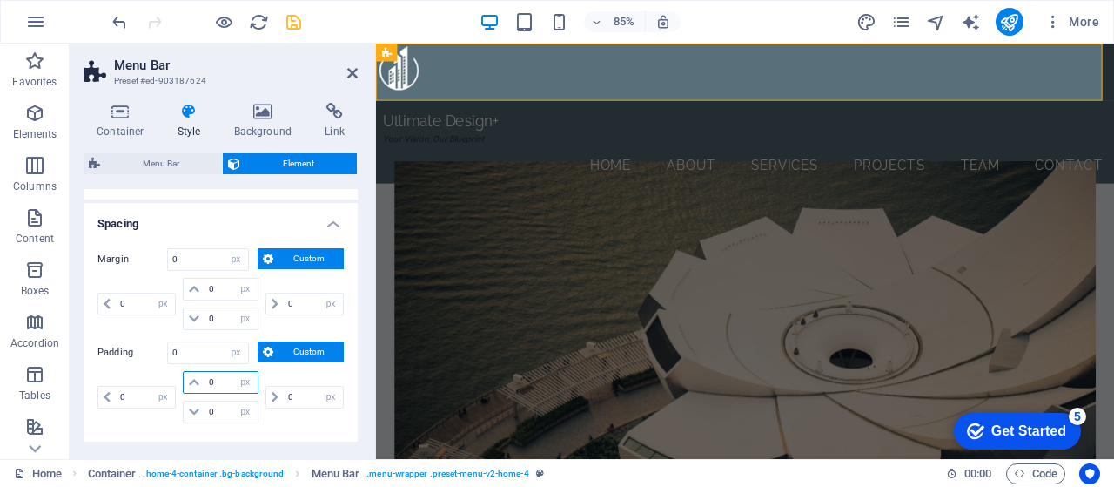
click at [207, 380] on input "0" at bounding box center [231, 382] width 52 height 21
type input "10"
select select "DISABLED_OPTION_VALUE"
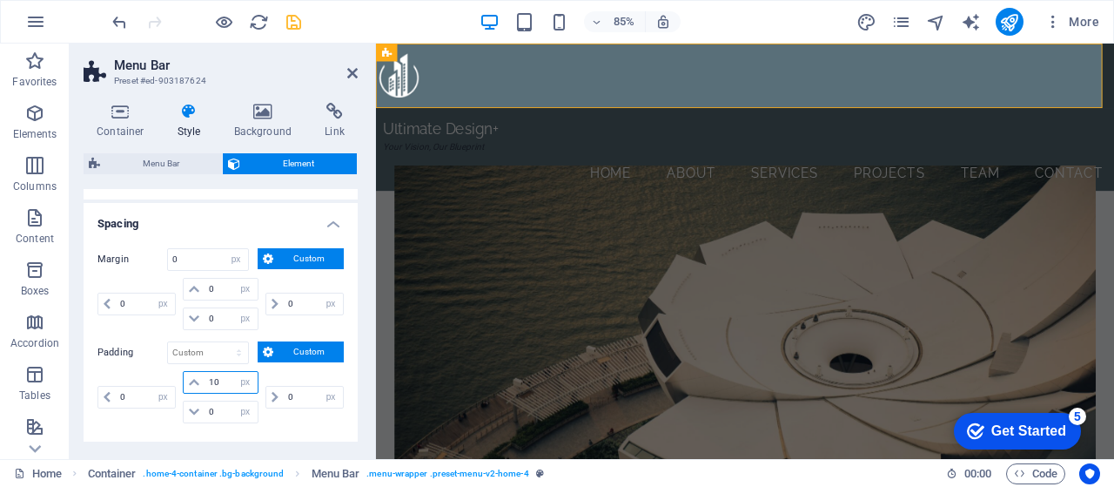
type input "0"
select select "px"
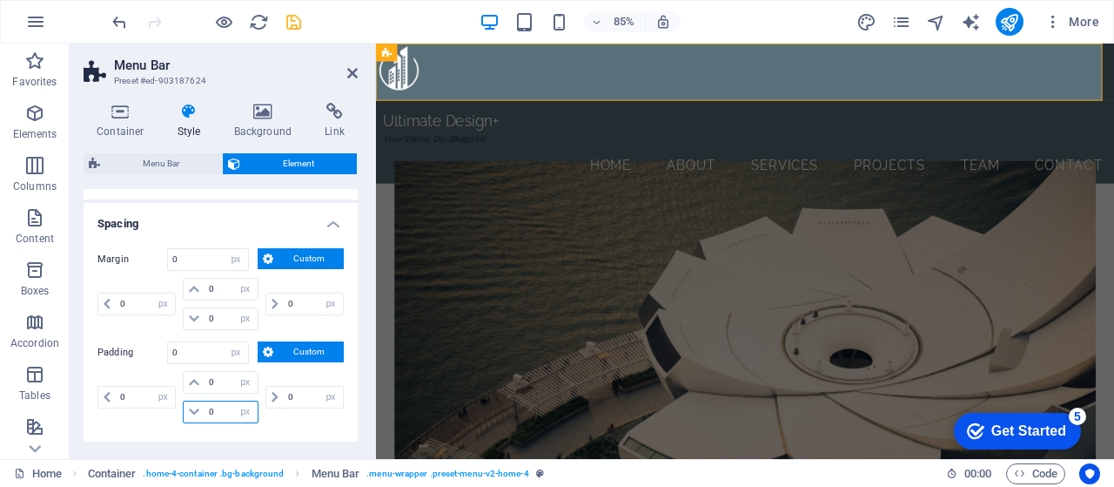
click at [208, 409] on input "0" at bounding box center [231, 411] width 52 height 21
type input "10"
select select "DISABLED_OPTION_VALUE"
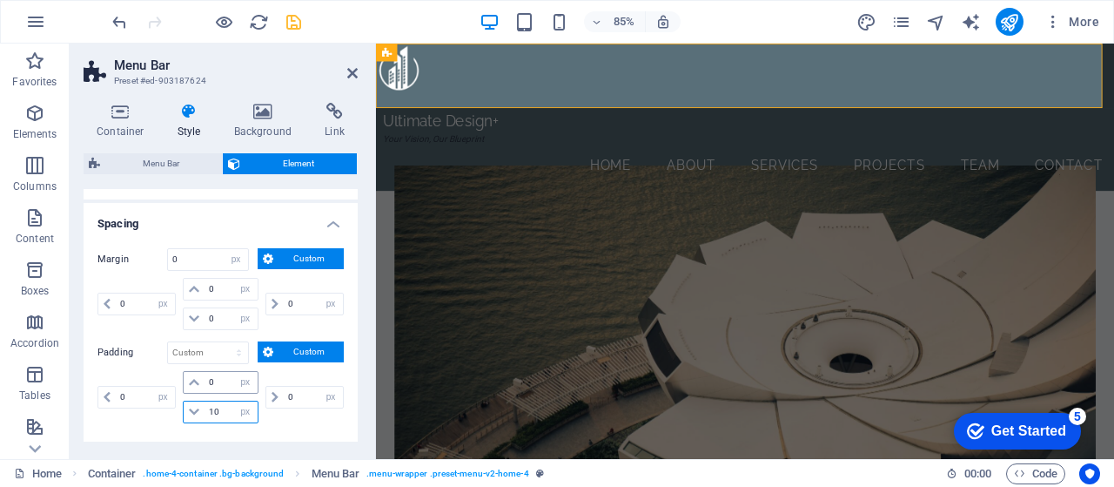
type input "10"
click at [207, 375] on input "0" at bounding box center [231, 382] width 52 height 21
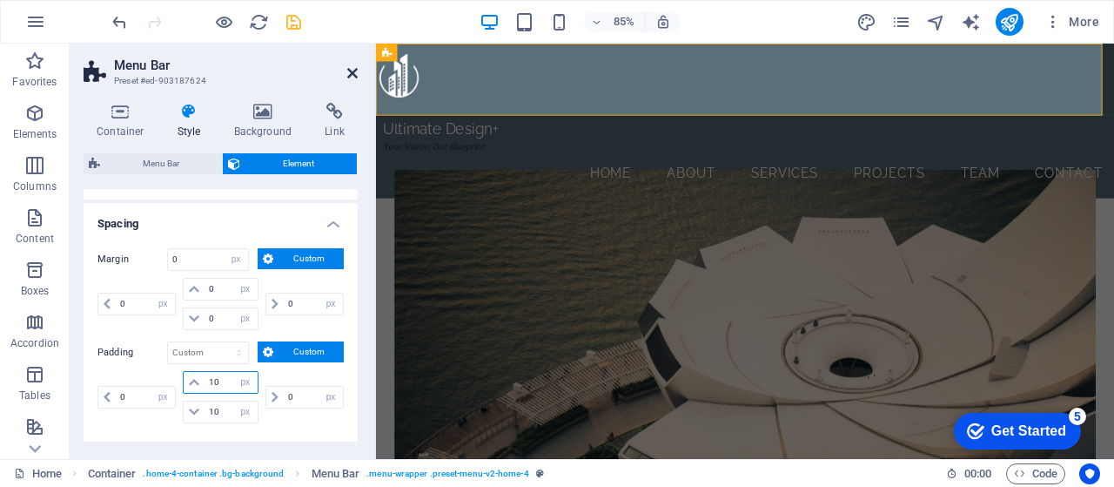
type input "10"
click at [353, 74] on icon at bounding box center [352, 73] width 10 height 14
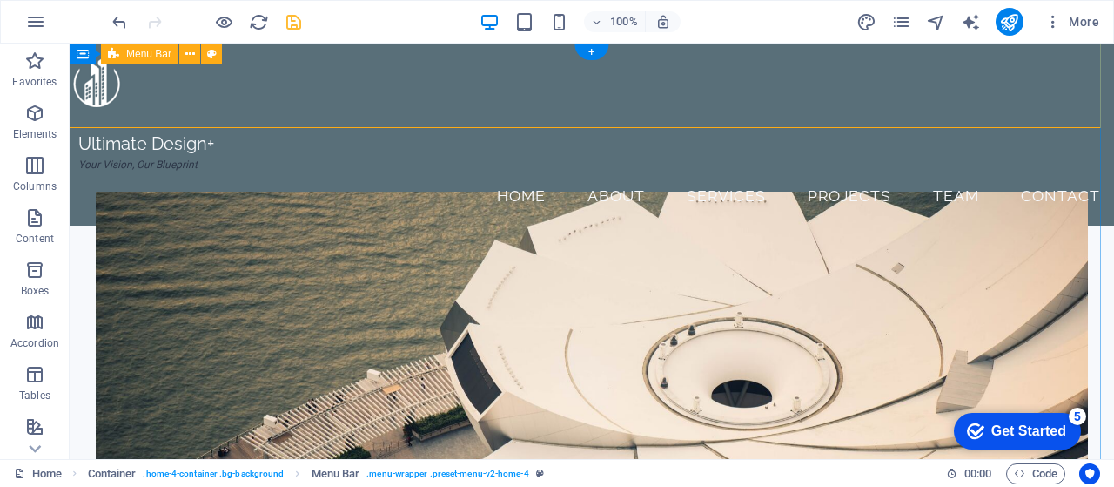
click at [386, 52] on div "Ultimate Design+ Your Vision, Our Blueprint Menu Home About Services Projects T…" at bounding box center [592, 135] width 1045 height 182
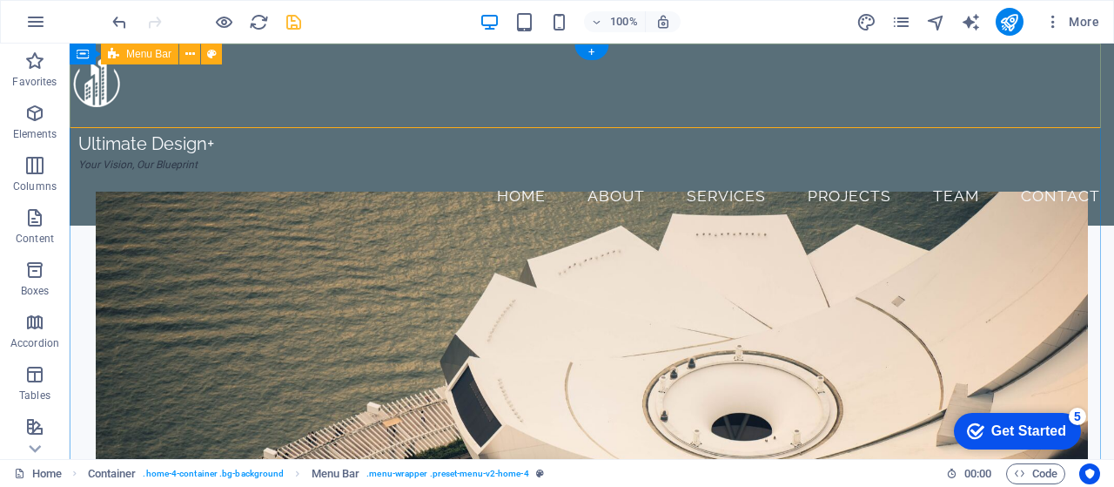
select select "px"
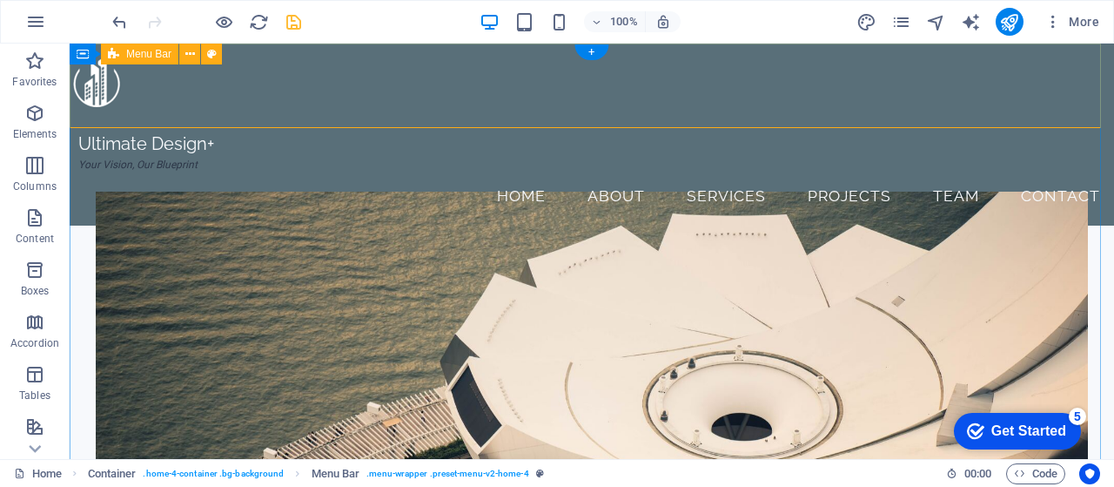
select select "px"
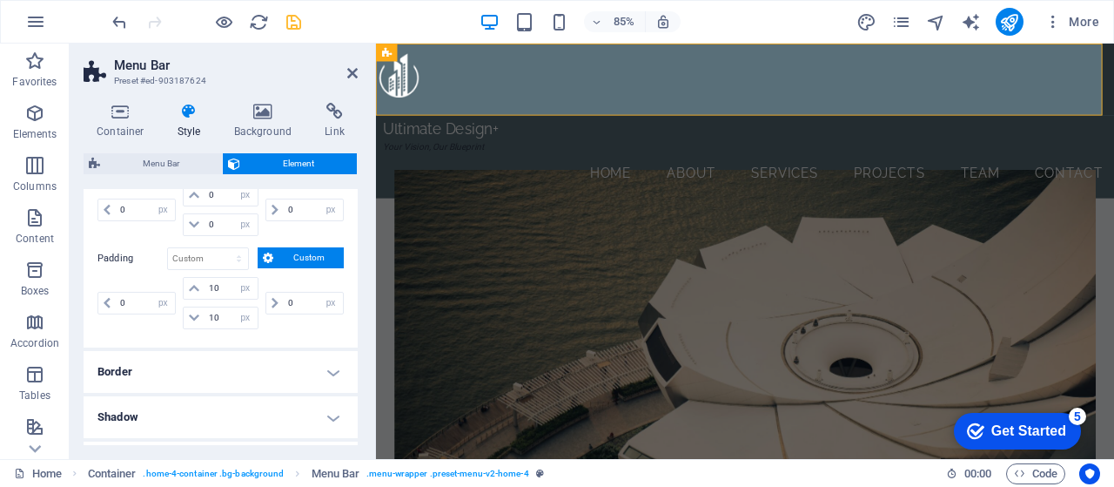
scroll to position [413, 0]
drag, startPoint x: 217, startPoint y: 286, endPoint x: 207, endPoint y: 286, distance: 9.6
click at [207, 286] on input "10" at bounding box center [231, 287] width 52 height 21
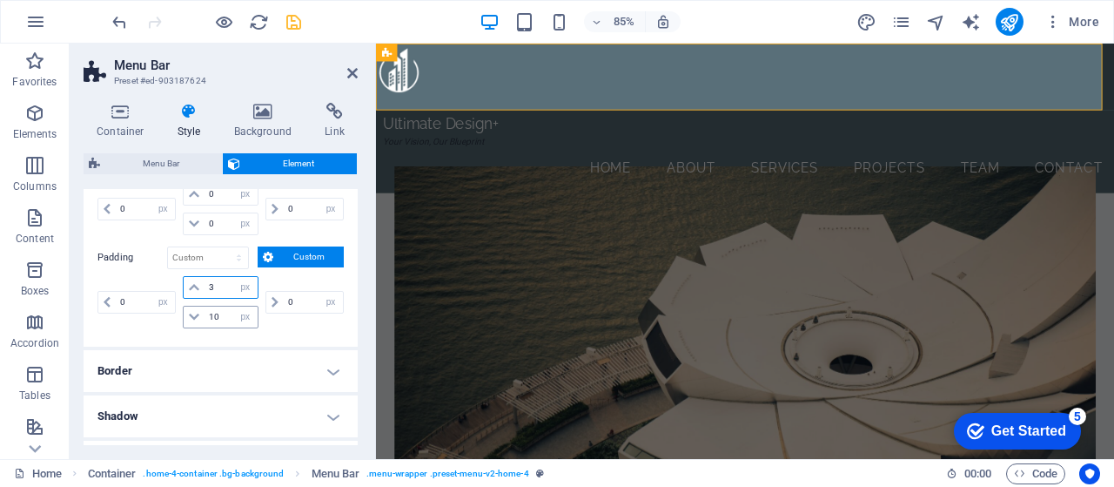
type input "3"
drag, startPoint x: 220, startPoint y: 313, endPoint x: 209, endPoint y: 316, distance: 11.6
click at [209, 316] on input "10" at bounding box center [231, 316] width 52 height 21
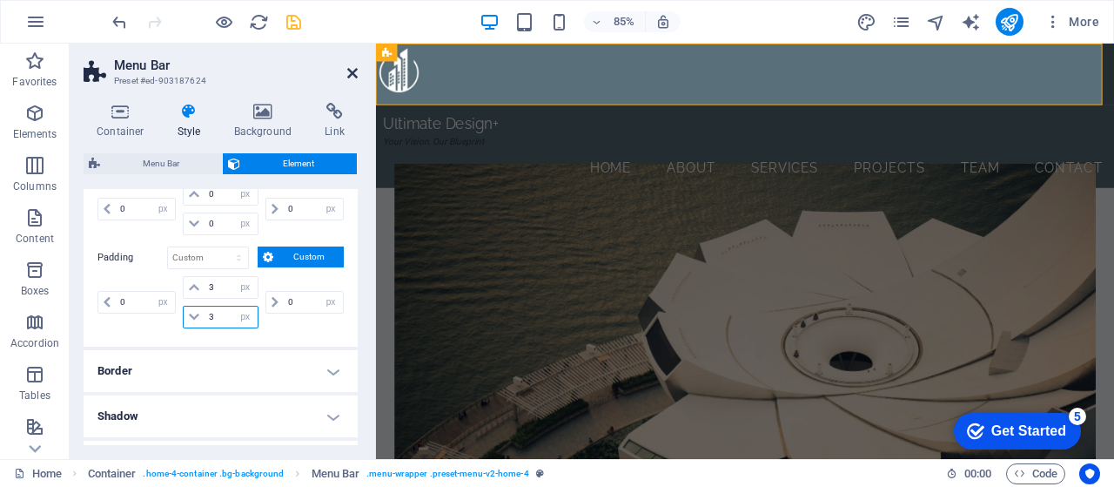
type input "3"
click at [354, 71] on icon at bounding box center [352, 73] width 10 height 14
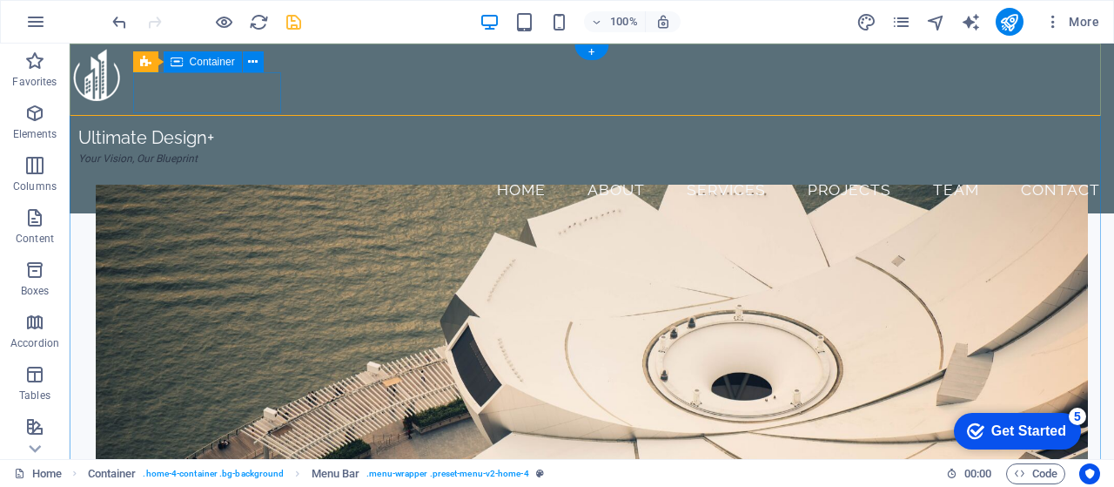
click at [132, 127] on div "Ultimate Design+ Your Vision, Our Blueprint" at bounding box center [152, 147] width 148 height 41
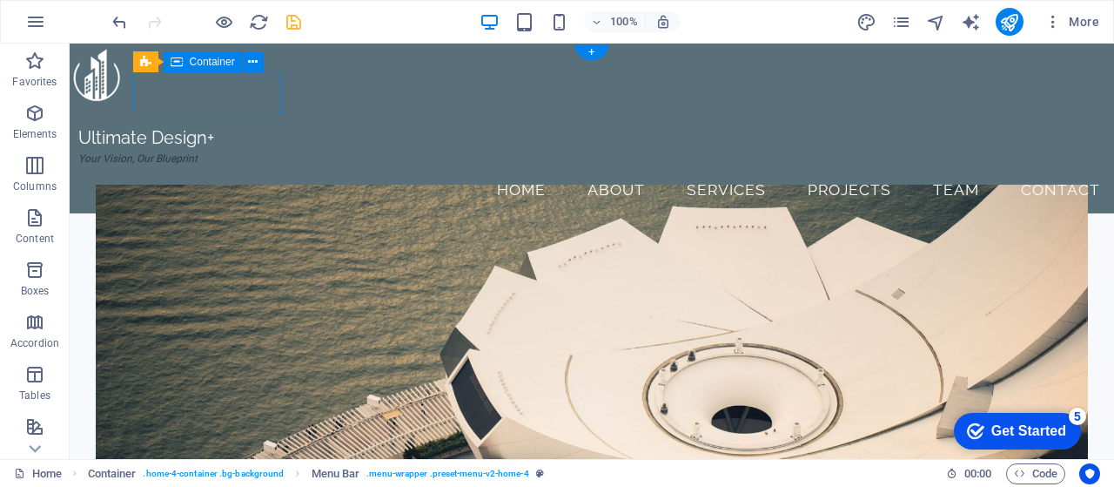
select select "%"
select select "rem"
select select "px"
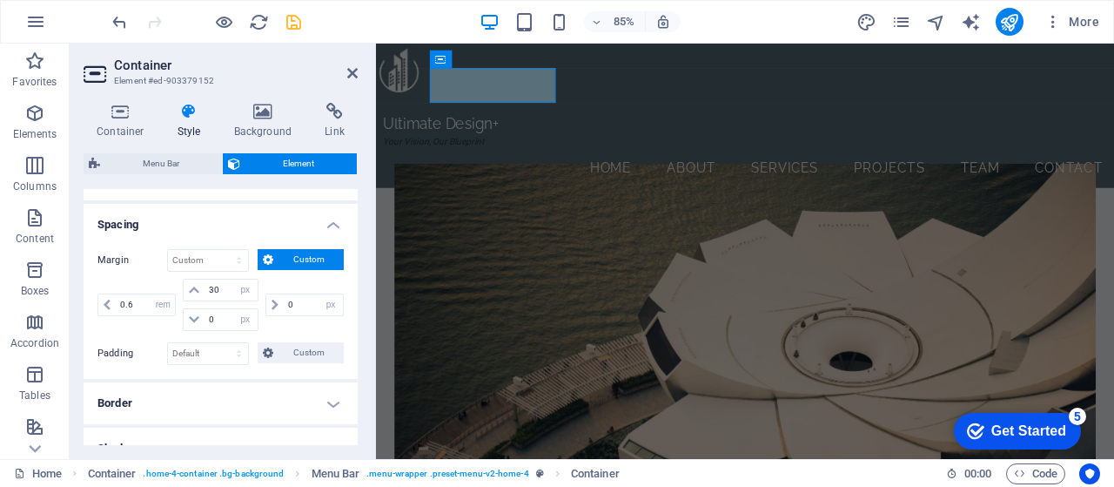
scroll to position [318, 0]
click at [214, 290] on input "30" at bounding box center [231, 289] width 52 height 21
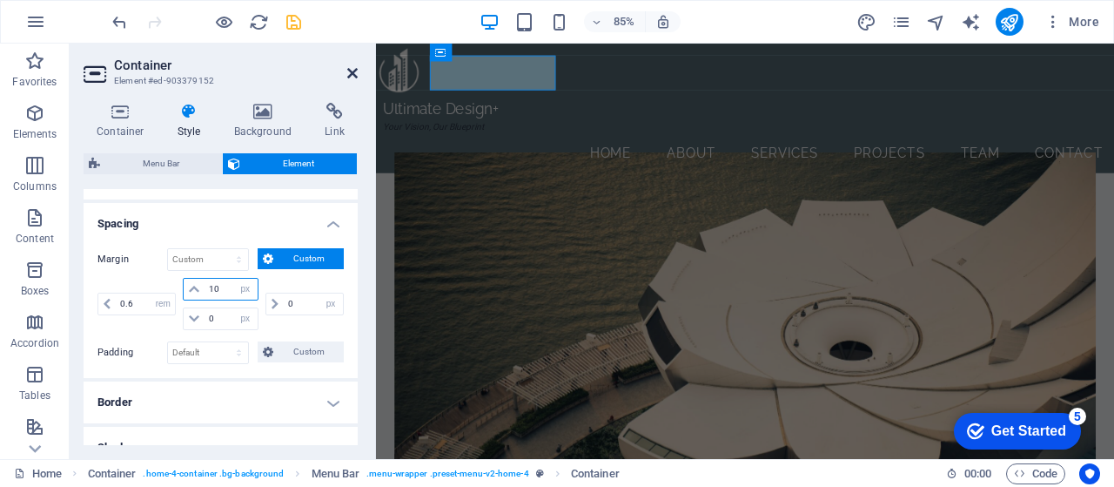
type input "10"
click at [350, 71] on icon at bounding box center [352, 73] width 10 height 14
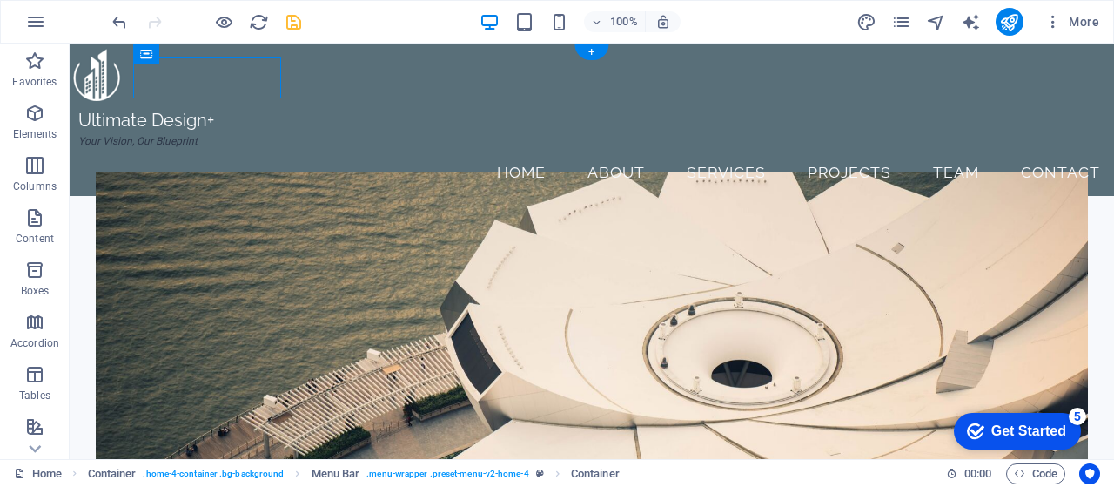
click at [373, 171] on figure at bounding box center [592, 360] width 992 height 379
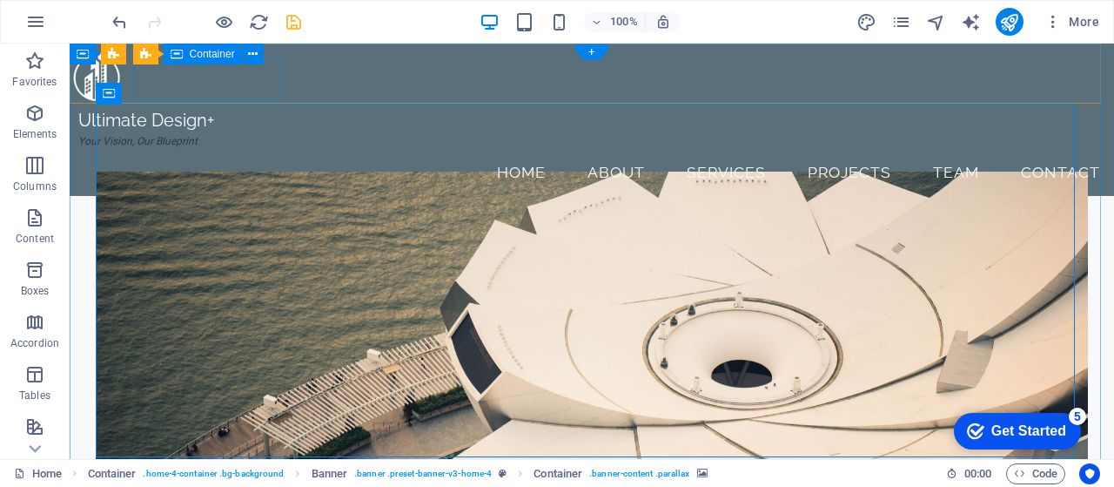
click at [226, 110] on div "Ultimate Design+ Your Vision, Our Blueprint" at bounding box center [152, 130] width 148 height 41
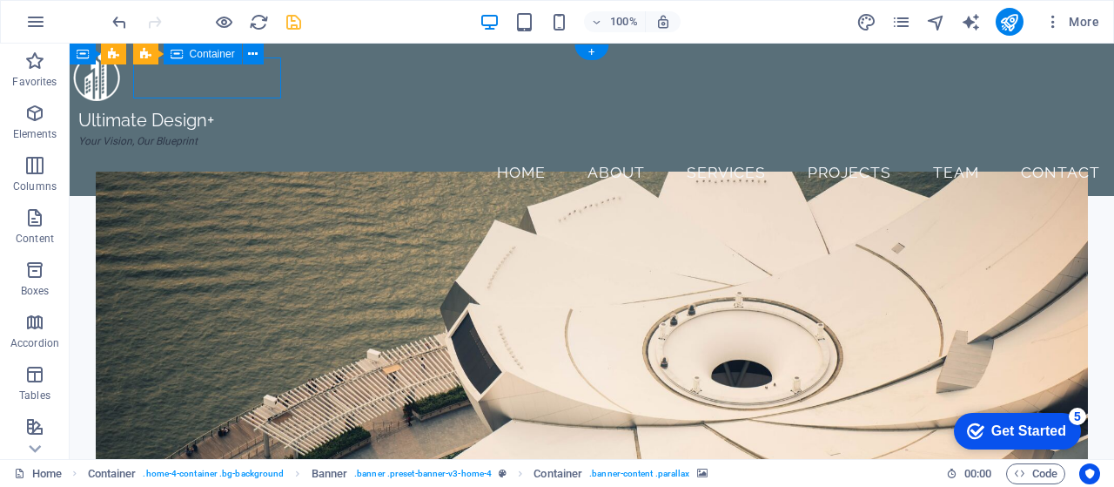
click at [226, 110] on div "Ultimate Design+ Your Vision, Our Blueprint" at bounding box center [152, 130] width 148 height 41
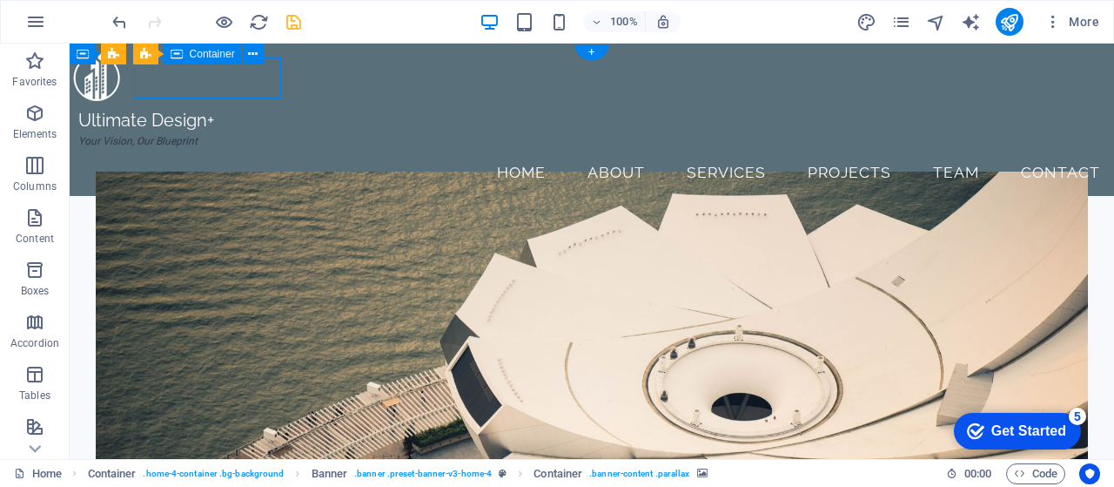
select select "%"
select select "rem"
select select "px"
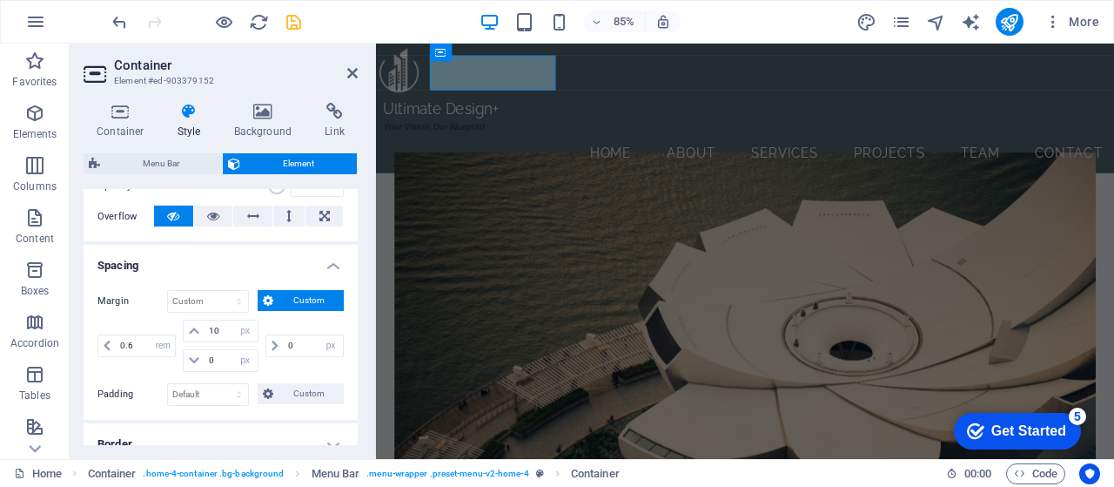
scroll to position [280, 0]
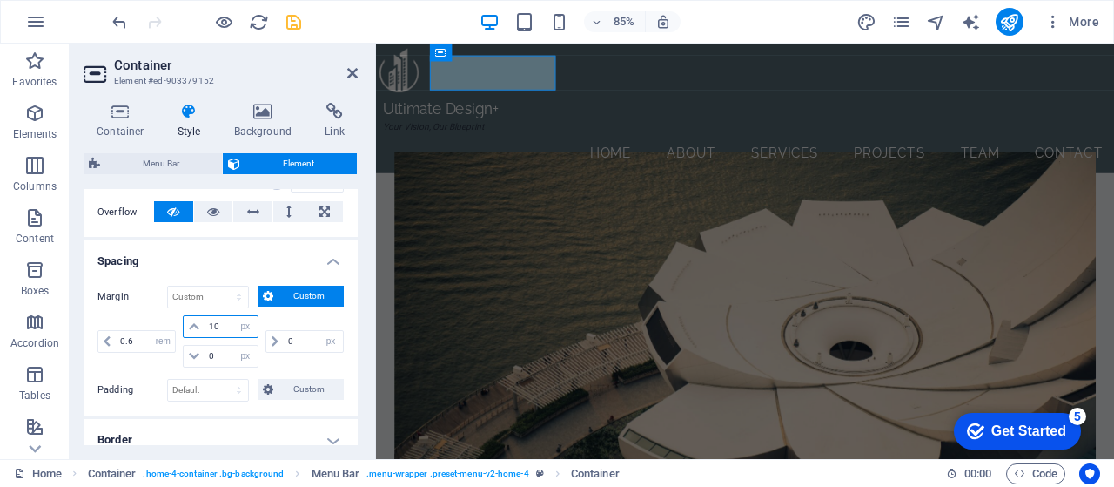
click at [218, 327] on input "10" at bounding box center [231, 326] width 52 height 21
type input "12"
click at [350, 73] on icon at bounding box center [352, 73] width 10 height 14
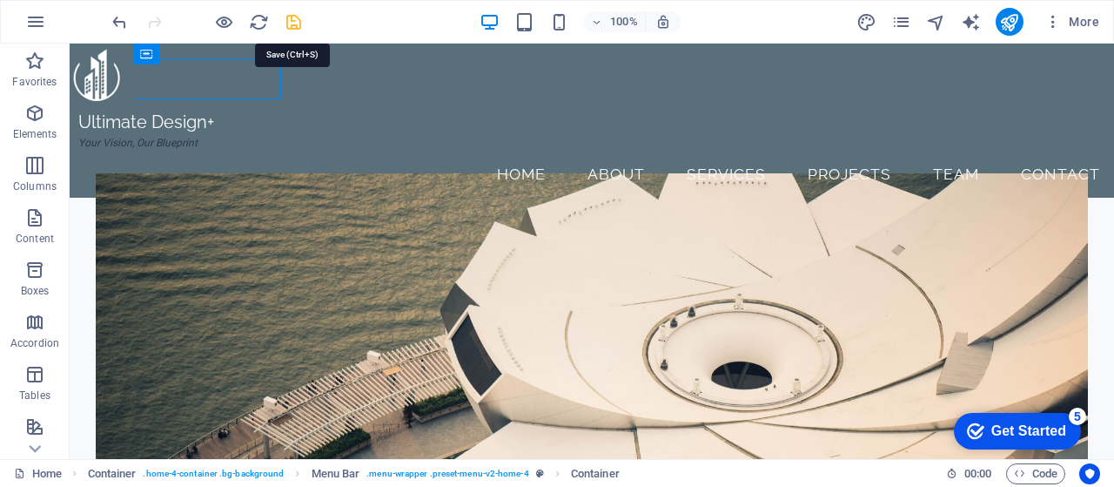
click at [292, 21] on icon "save" at bounding box center [294, 22] width 20 height 20
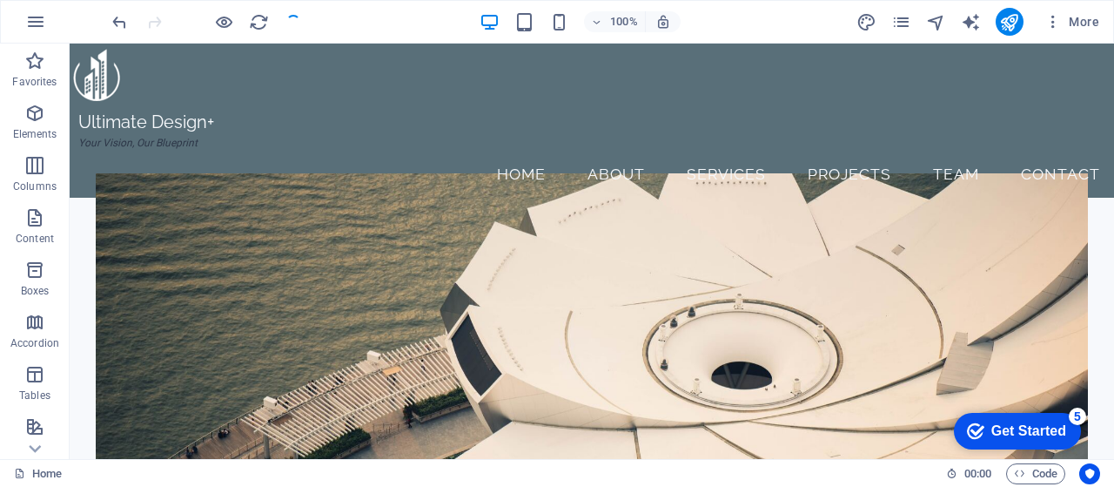
click at [1025, 424] on div "Get Started" at bounding box center [1028, 431] width 75 height 16
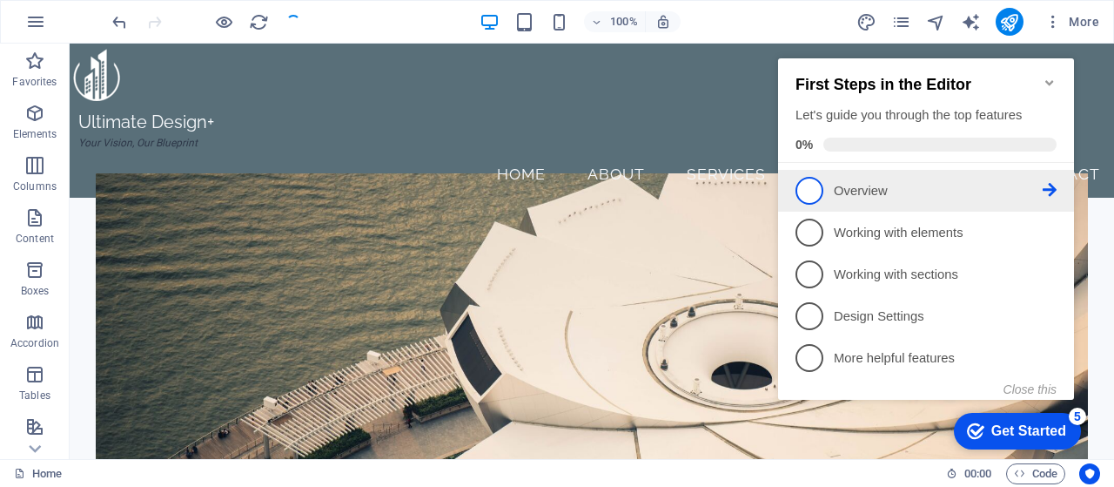
click at [900, 184] on p "Overview - incomplete" at bounding box center [938, 191] width 209 height 18
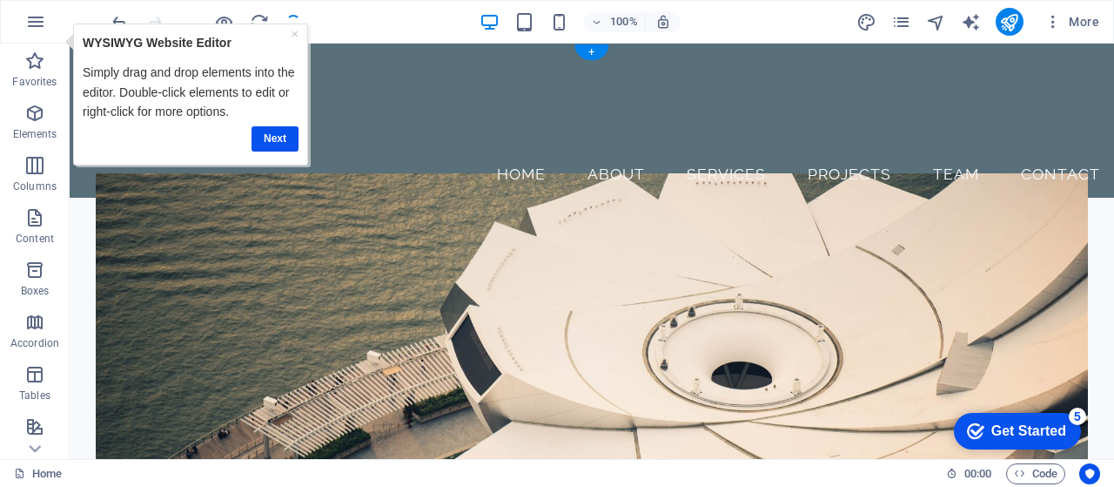
scroll to position [0, 0]
click at [279, 136] on link "Next" at bounding box center [275, 137] width 47 height 25
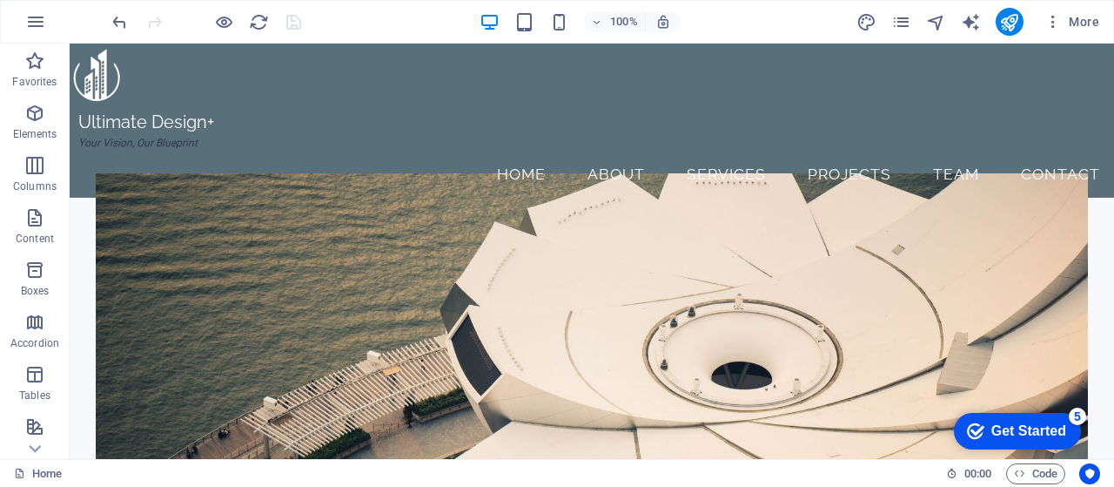
click at [1004, 431] on div "Get Started" at bounding box center [1028, 431] width 75 height 16
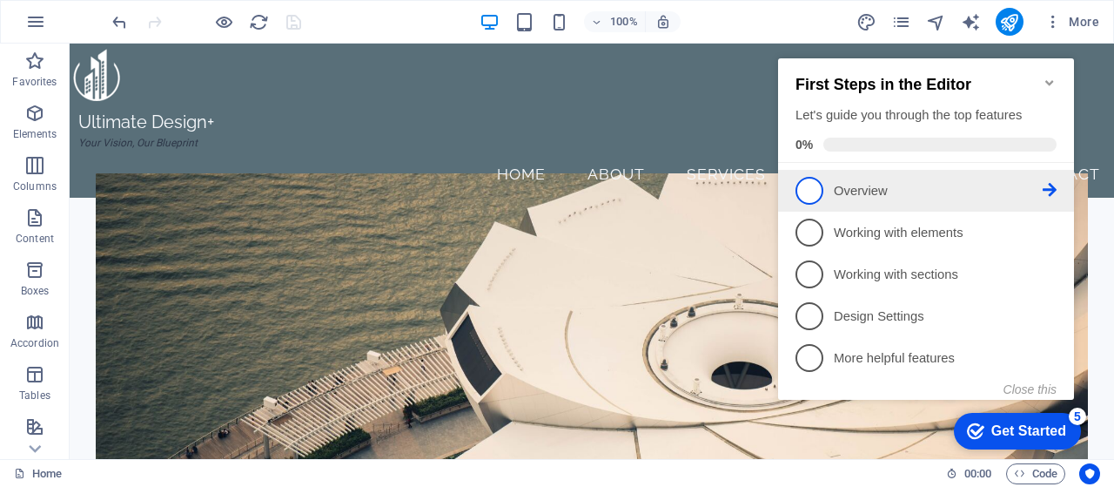
click at [1053, 191] on icon at bounding box center [1050, 190] width 14 height 14
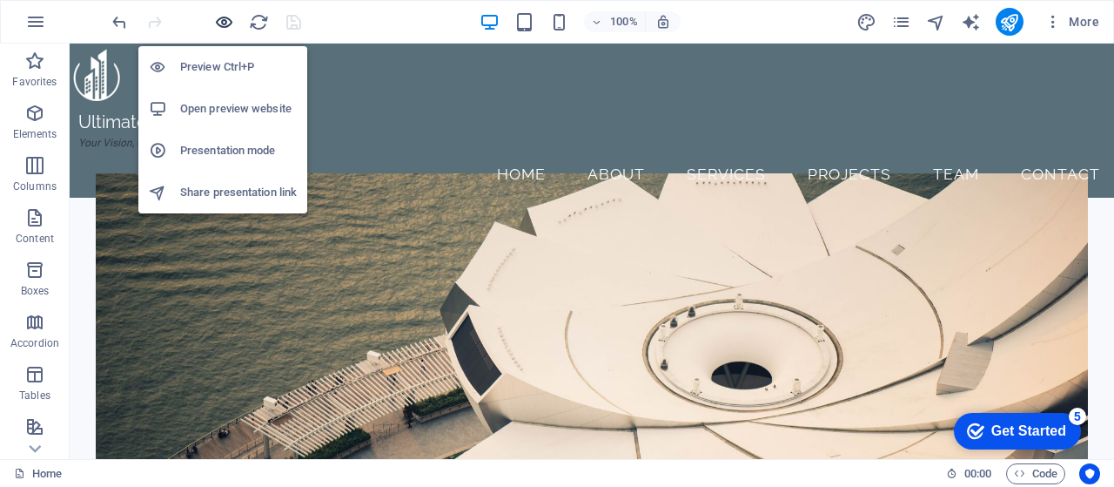
click at [226, 20] on icon "button" at bounding box center [224, 22] width 20 height 20
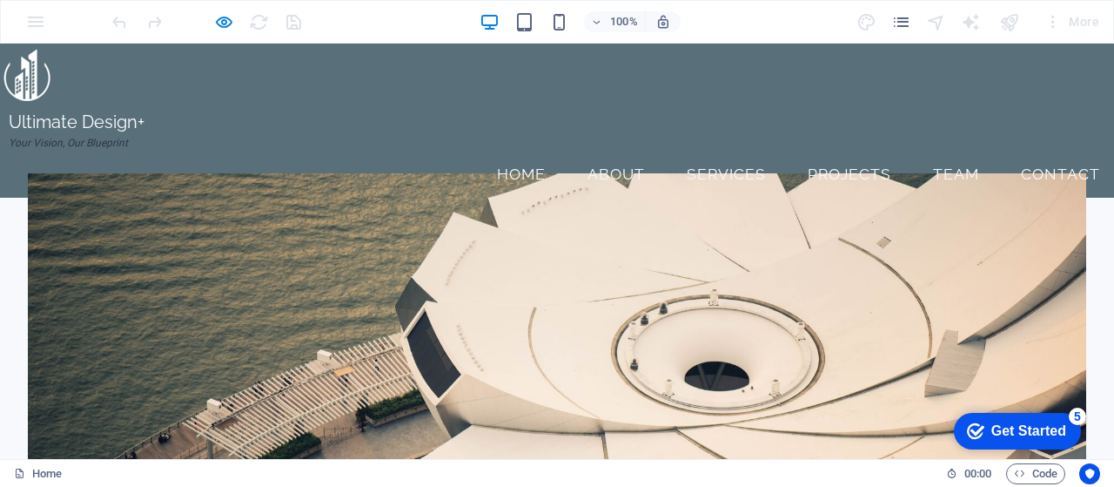
click at [994, 426] on div "Get Started" at bounding box center [1028, 431] width 75 height 16
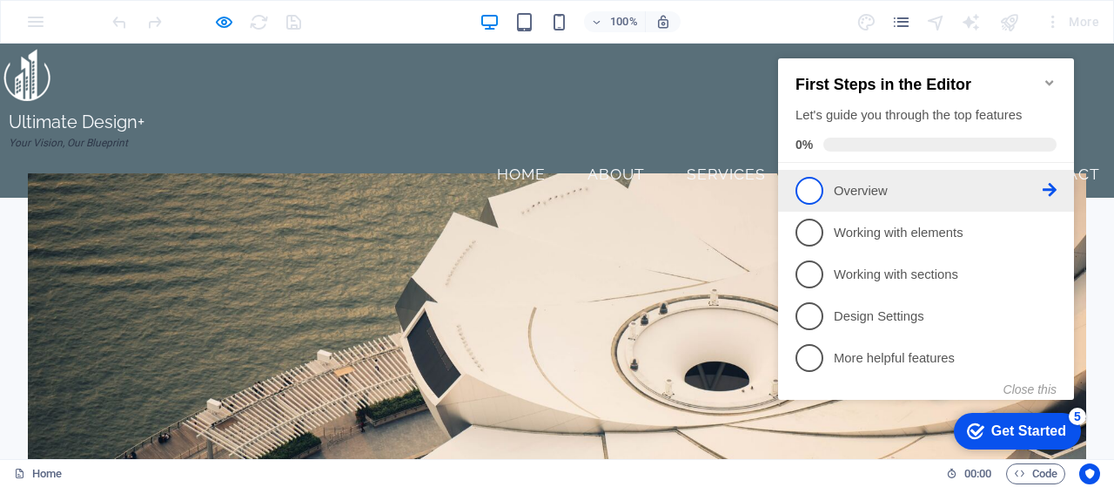
click at [809, 188] on span "1" at bounding box center [810, 191] width 28 height 28
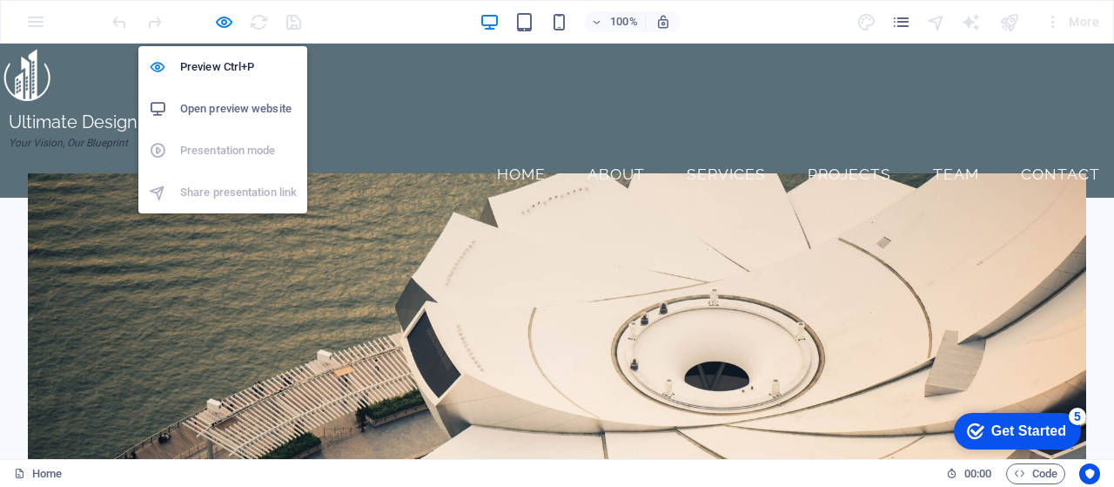
click at [233, 112] on h6 "Open preview website" at bounding box center [238, 108] width 117 height 21
click at [224, 22] on icon "button" at bounding box center [224, 22] width 20 height 20
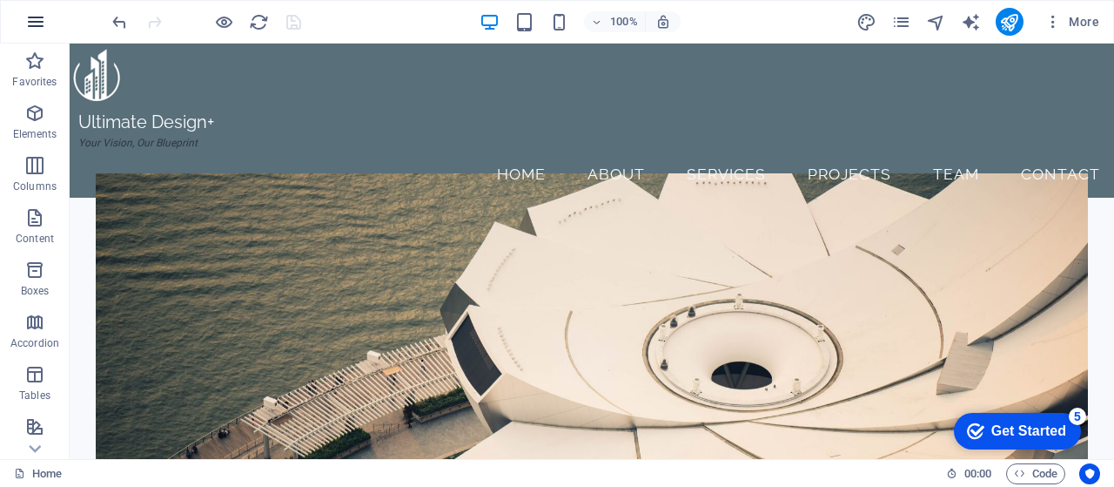
click at [33, 22] on icon "button" at bounding box center [35, 21] width 21 height 21
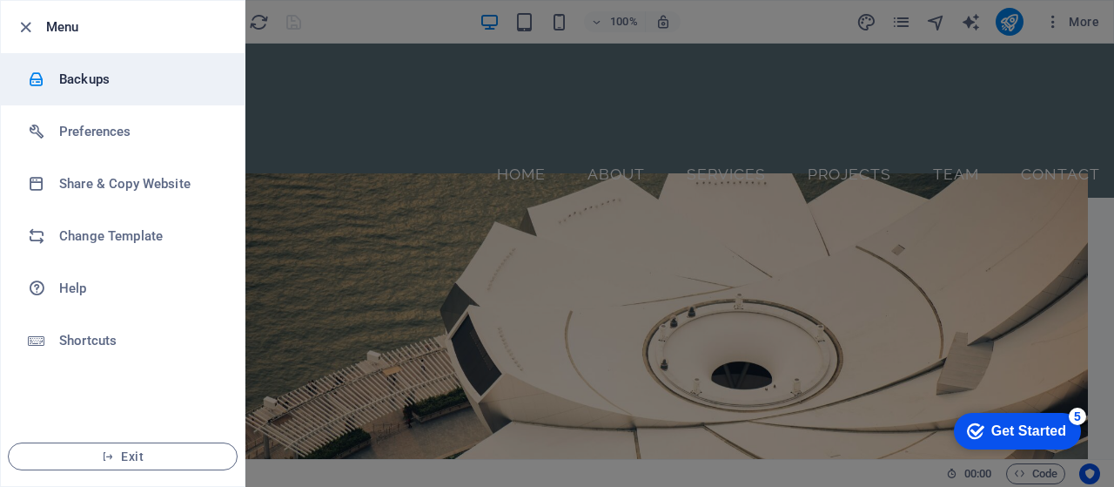
click at [78, 84] on h6 "Backups" at bounding box center [139, 79] width 161 height 21
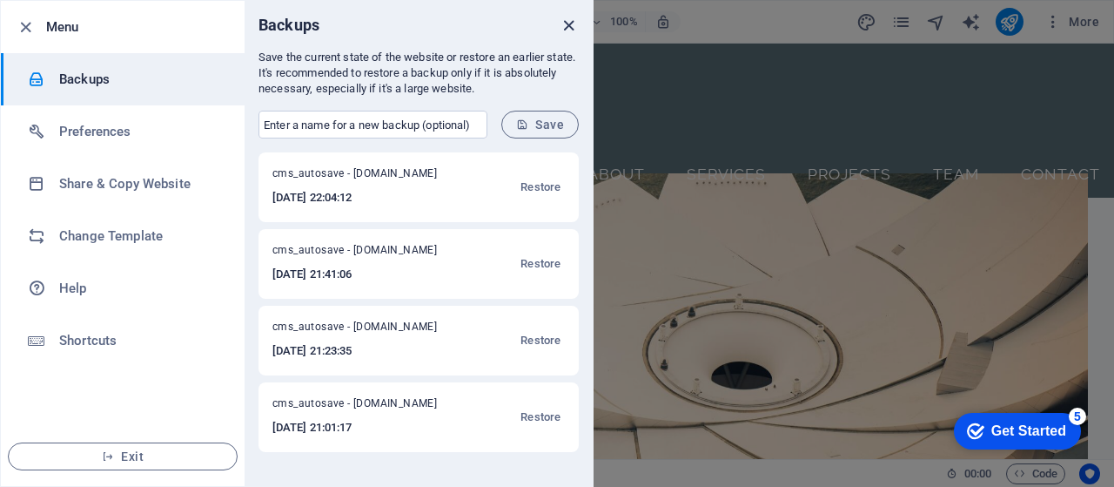
click at [570, 31] on icon "close" at bounding box center [569, 26] width 20 height 20
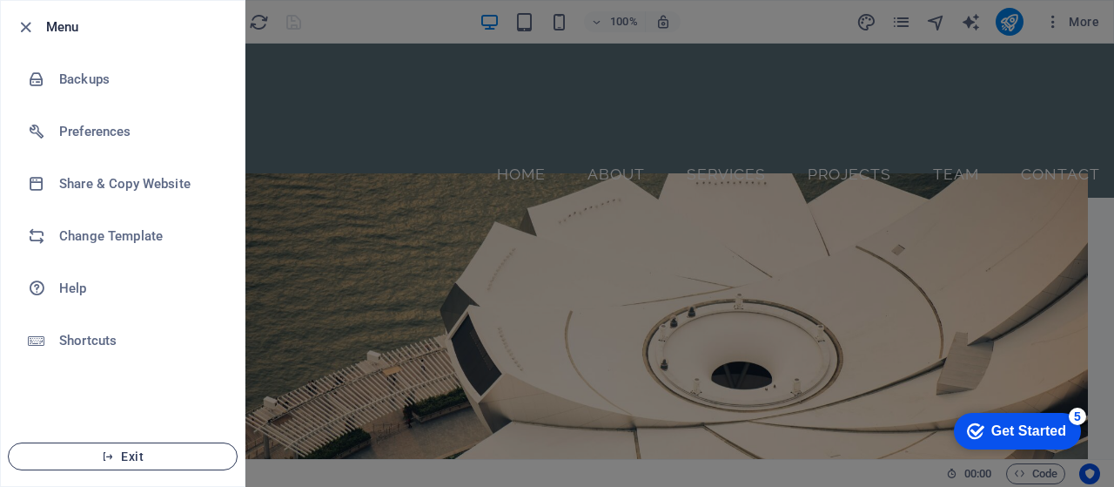
click at [121, 461] on span "Exit" at bounding box center [123, 456] width 200 height 14
